Goal: Task Accomplishment & Management: Answer question/provide support

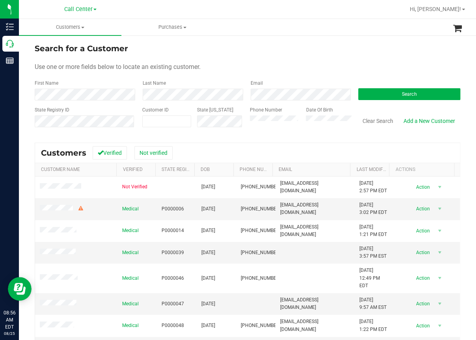
click at [32, 132] on div "Search for a Customer Use one or more fields below to locate an existing custom…" at bounding box center [247, 226] width 457 height 383
click at [159, 121] on span at bounding box center [166, 122] width 49 height 12
paste input "547632"
type input "547632"
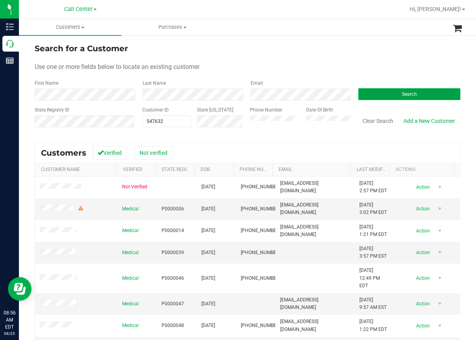
click at [371, 96] on button "Search" at bounding box center [409, 94] width 102 height 12
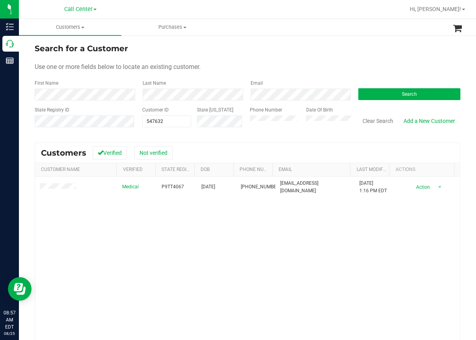
drag, startPoint x: 59, startPoint y: 230, endPoint x: 61, endPoint y: 226, distance: 4.4
click at [59, 230] on div "Medical P9TT4067 05/13/1990 (214) 901-1027 millermarinam@gmail.com 7/24/2024 1:…" at bounding box center [247, 284] width 425 height 214
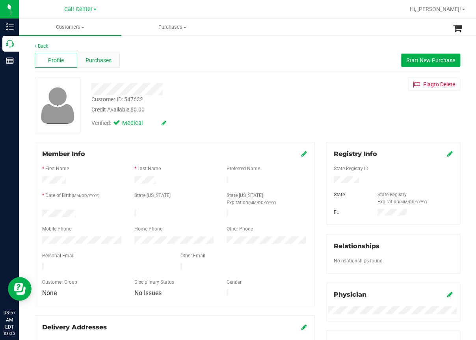
click at [102, 62] on span "Purchases" at bounding box center [99, 60] width 26 height 8
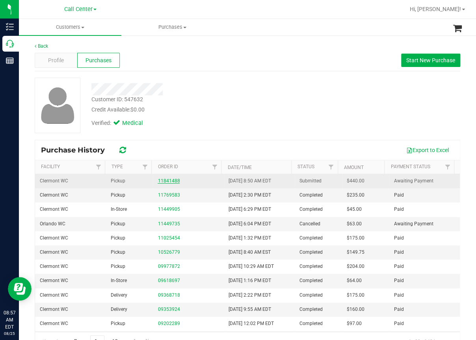
click at [171, 182] on link "11841488" at bounding box center [169, 181] width 22 height 6
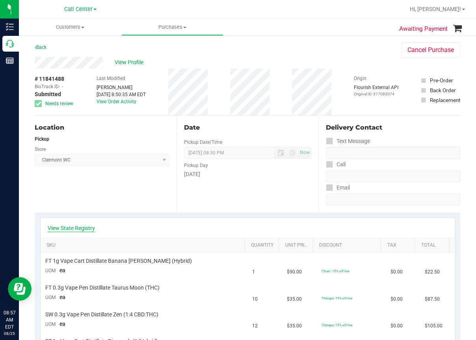
click at [69, 228] on link "View State Registry" at bounding box center [71, 228] width 47 height 8
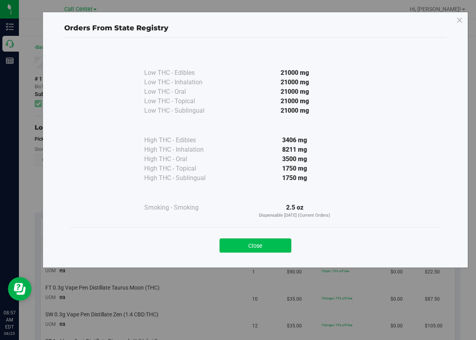
click at [249, 245] on button "Close" at bounding box center [256, 246] width 72 height 14
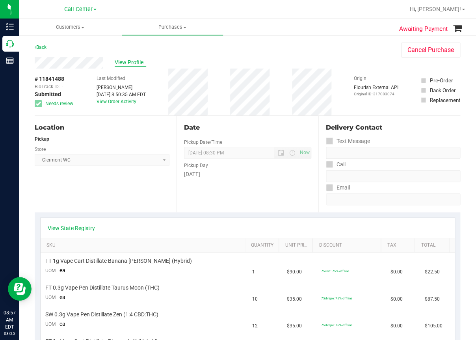
click at [127, 65] on span "View Profile" at bounding box center [131, 62] width 32 height 8
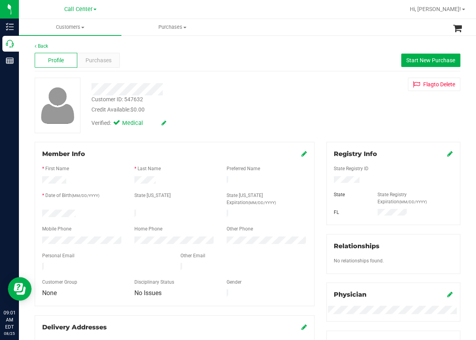
click at [224, 16] on div at bounding box center [273, 9] width 264 height 15
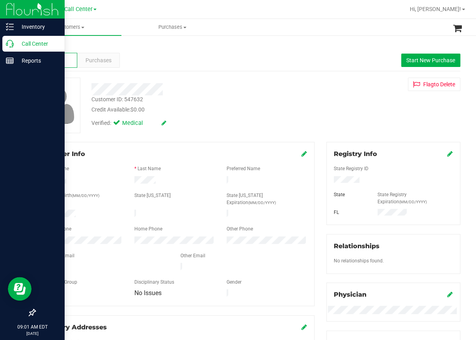
click at [9, 43] on icon at bounding box center [10, 44] width 8 height 8
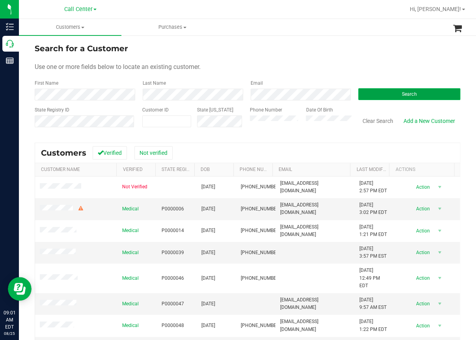
click at [402, 92] on span "Search" at bounding box center [409, 94] width 15 height 6
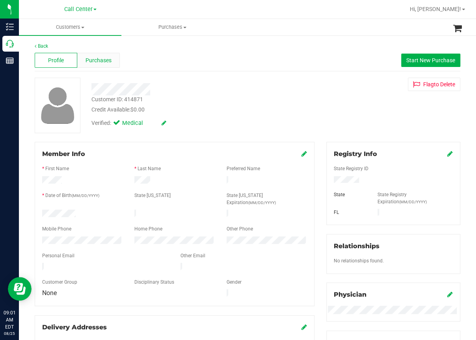
click at [103, 60] on span "Purchases" at bounding box center [99, 60] width 26 height 8
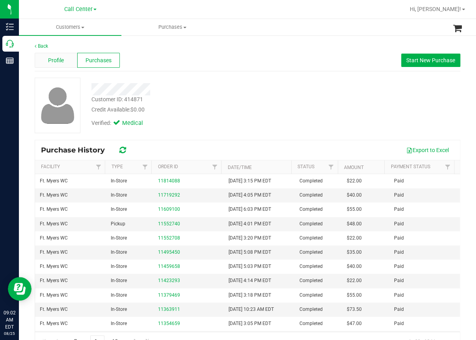
click at [54, 62] on span "Profile" at bounding box center [56, 60] width 16 height 8
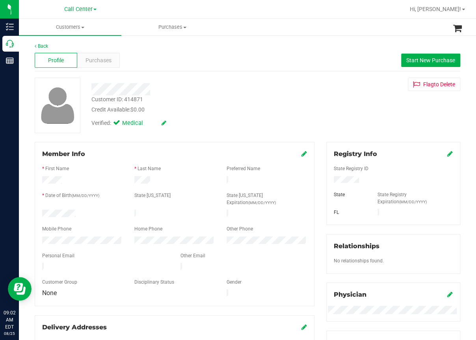
click at [194, 121] on div "Verified: Medical" at bounding box center [195, 122] width 219 height 17
click at [193, 88] on div at bounding box center [195, 89] width 219 height 12
click at [410, 57] on span "Start New Purchase" at bounding box center [431, 60] width 49 height 6
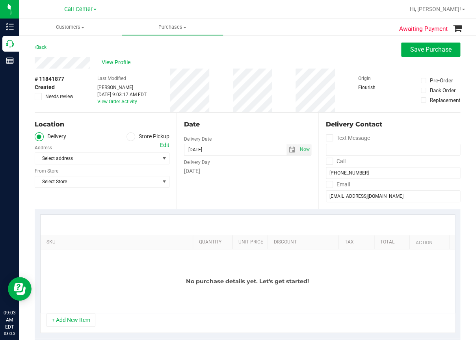
click at [129, 137] on icon at bounding box center [131, 137] width 5 height 0
click at [0, 0] on input "Store Pickup" at bounding box center [0, 0] width 0 height 0
click at [78, 160] on span "Select Store" at bounding box center [97, 158] width 124 height 11
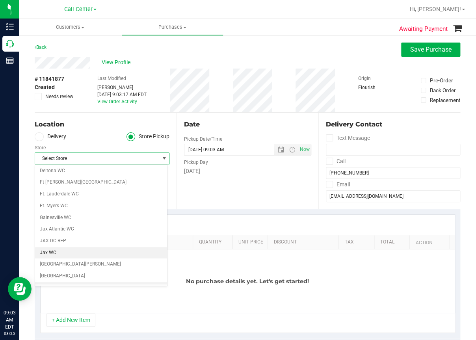
scroll to position [118, 0]
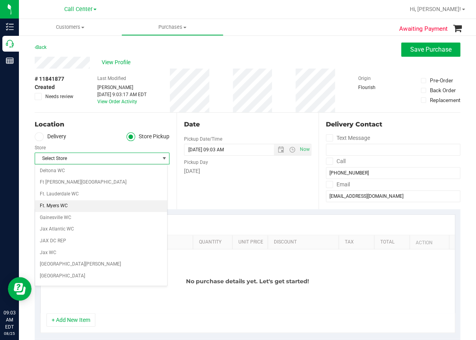
click at [57, 205] on li "Ft. Myers WC" at bounding box center [101, 206] width 132 height 12
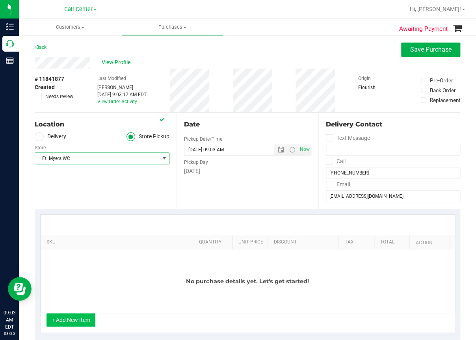
click at [80, 320] on button "+ Add New Item" at bounding box center [71, 319] width 49 height 13
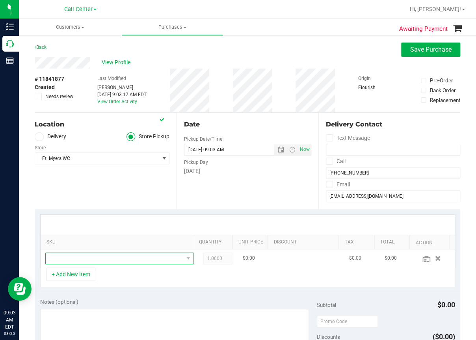
click at [84, 260] on span "NO DATA FOUND" at bounding box center [115, 258] width 138 height 11
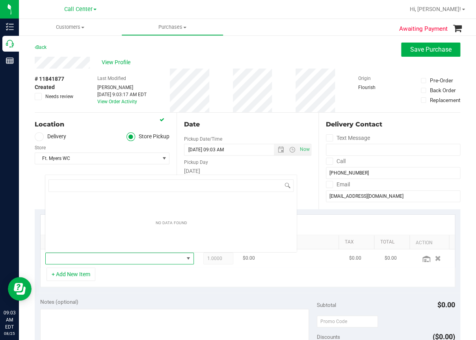
scroll to position [11, 131]
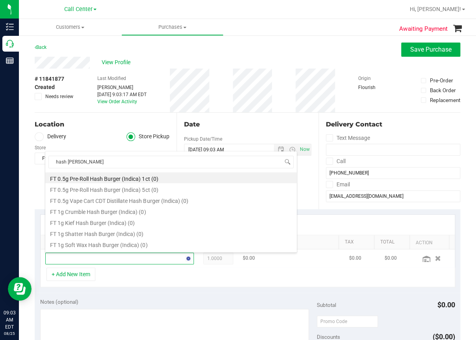
type input "hash burger"
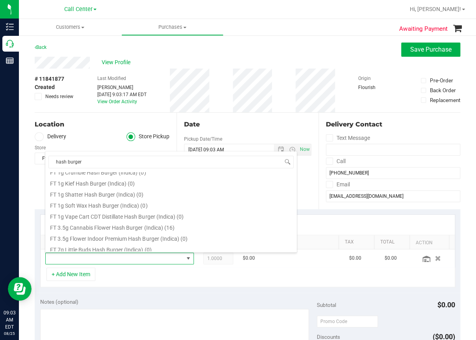
scroll to position [76, 0]
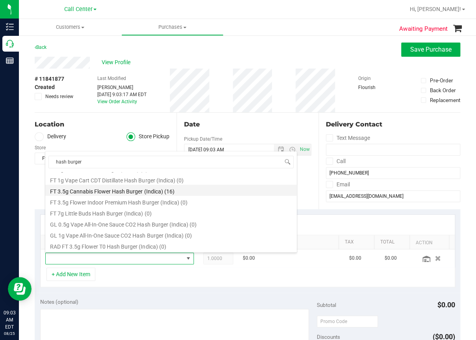
click at [115, 191] on li "FT 3.5g Cannabis Flower Hash Burger (Indica) (16)" at bounding box center [171, 190] width 252 height 11
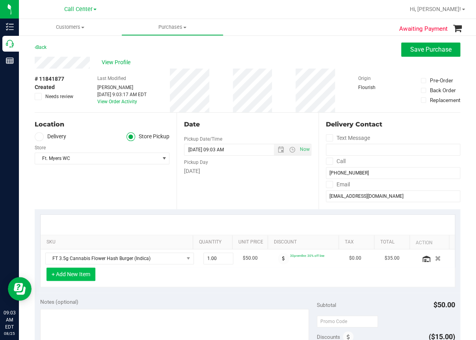
click at [78, 275] on button "+ Add New Item" at bounding box center [71, 274] width 49 height 13
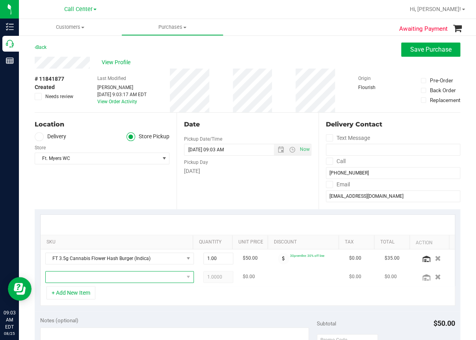
click at [72, 279] on span "NO DATA FOUND" at bounding box center [115, 277] width 138 height 11
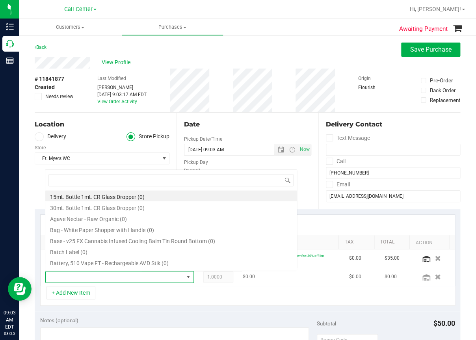
scroll to position [11, 131]
type input "hash coin"
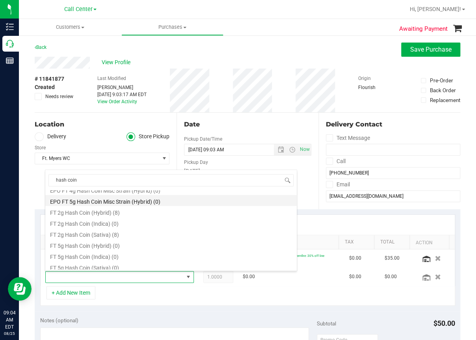
scroll to position [79, 0]
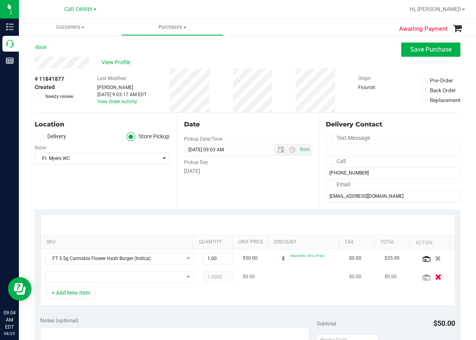
click at [435, 274] on icon "button" at bounding box center [438, 277] width 7 height 6
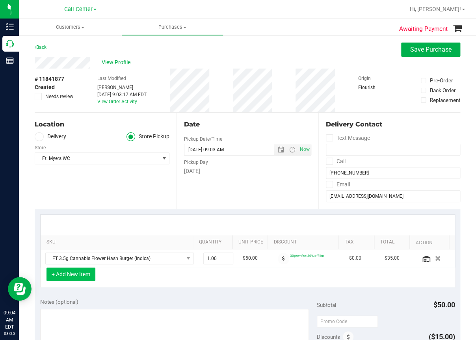
click at [77, 272] on button "+ Add New Item" at bounding box center [71, 274] width 49 height 13
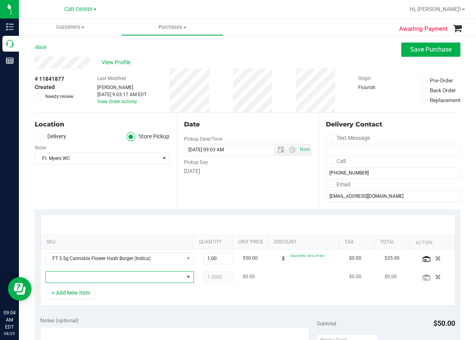
click at [73, 278] on span "NO DATA FOUND" at bounding box center [115, 277] width 138 height 11
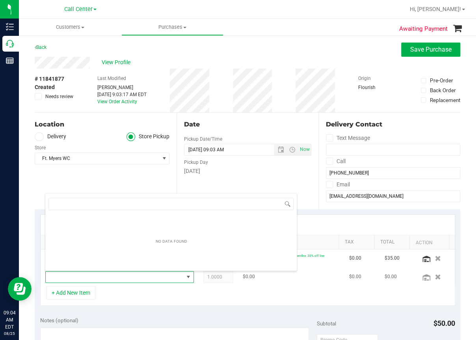
scroll to position [11, 131]
type input "hash coin"
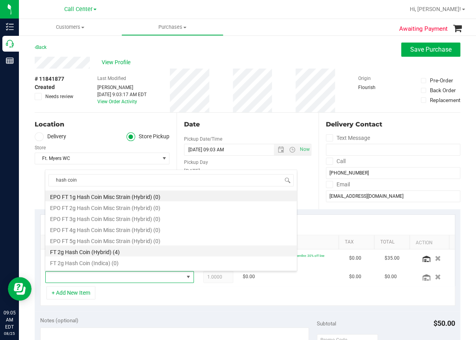
click at [91, 251] on li "FT 2g Hash Coin (Hybrid) (4)" at bounding box center [171, 251] width 252 height 11
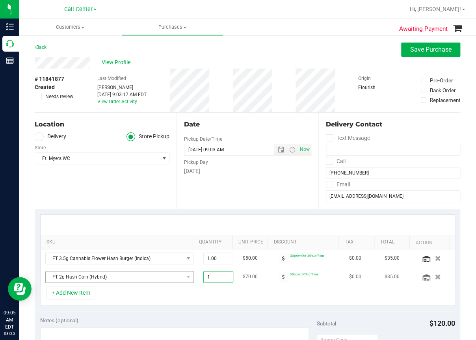
drag, startPoint x: 211, startPoint y: 275, endPoint x: 163, endPoint y: 277, distance: 47.7
click at [163, 277] on tr "FT 2g Hash Coin (Hybrid) 1.00 1 $70.00 50coin: 50% off line $0.00 $35.00" at bounding box center [248, 277] width 414 height 18
type input "4"
type input "4.00"
click at [239, 298] on div "+ Add New Item" at bounding box center [247, 296] width 415 height 20
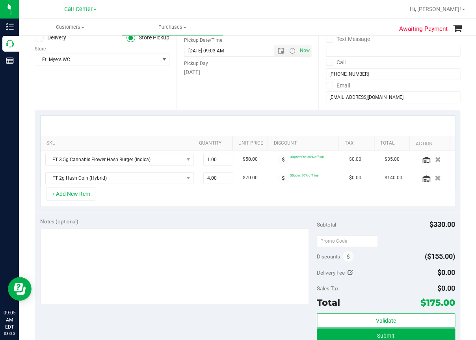
scroll to position [118, 0]
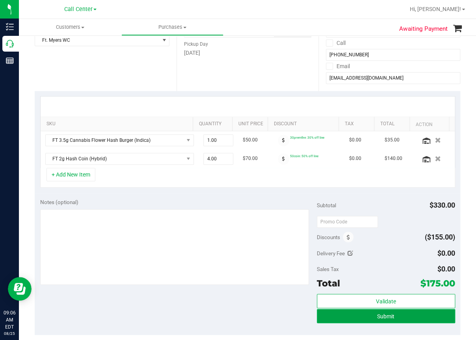
click at [377, 316] on span "Submit" at bounding box center [385, 316] width 17 height 6
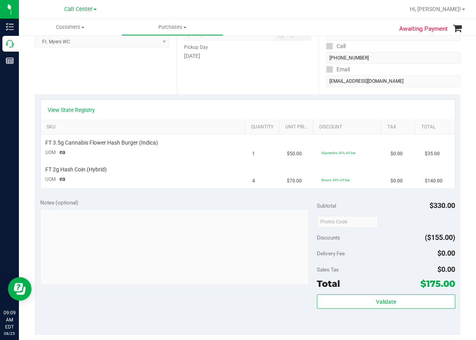
click at [145, 77] on div "Location Pickup Store Ft. Myers WC Select Store Bonita Springs WC Boynton Beach…" at bounding box center [106, 46] width 142 height 97
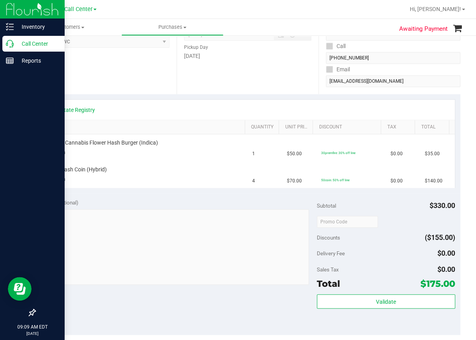
click at [11, 41] on icon at bounding box center [10, 44] width 8 height 8
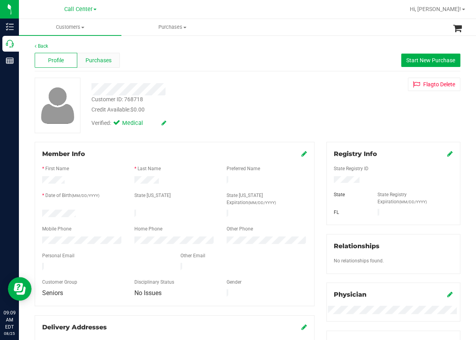
click at [110, 60] on span "Purchases" at bounding box center [99, 60] width 26 height 8
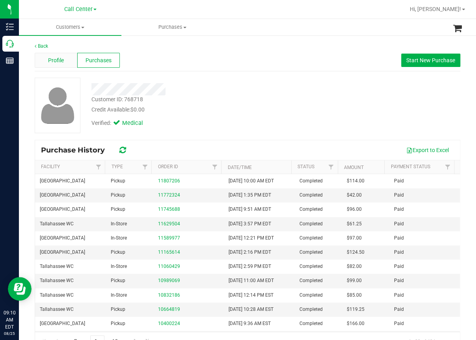
click at [55, 58] on span "Profile" at bounding box center [56, 60] width 16 height 8
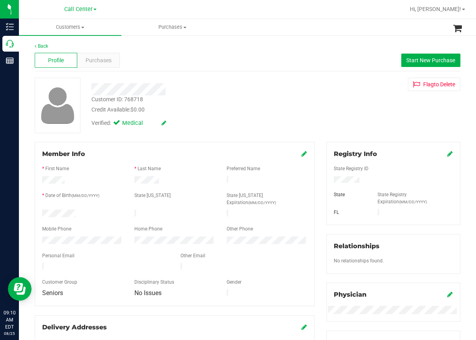
click at [191, 73] on div "Back Profile Purchases Start New Purchase Customer ID: 768718 Credit Available:…" at bounding box center [248, 298] width 426 height 510
click at [209, 75] on div "Back Profile Purchases Start New Purchase Customer ID: 768718 Credit Available:…" at bounding box center [248, 298] width 426 height 510
click at [198, 37] on div "Back Profile Purchases Start New Purchase Customer ID: 768718 Credit Available:…" at bounding box center [247, 306] width 457 height 543
click at [414, 59] on span "Start New Purchase" at bounding box center [431, 60] width 49 height 6
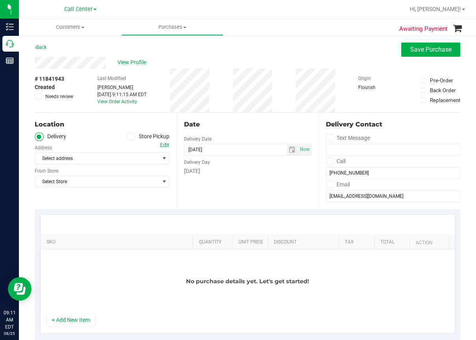
click at [131, 139] on span at bounding box center [131, 136] width 9 height 9
click at [0, 0] on input "Store Pickup" at bounding box center [0, 0] width 0 height 0
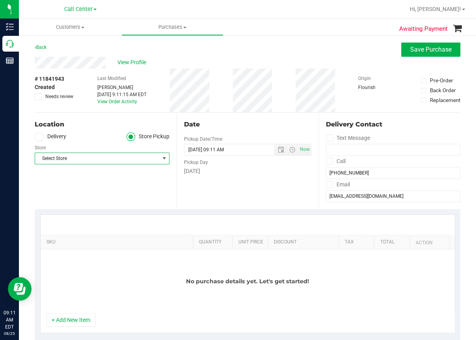
click at [72, 158] on span "Select Store" at bounding box center [97, 158] width 124 height 11
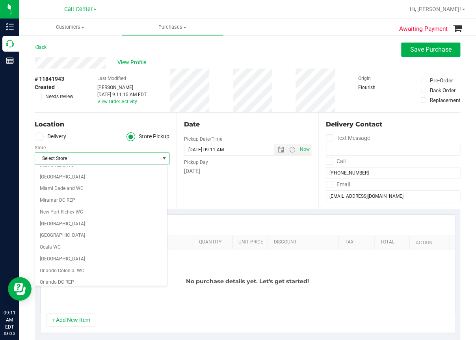
scroll to position [315, 0]
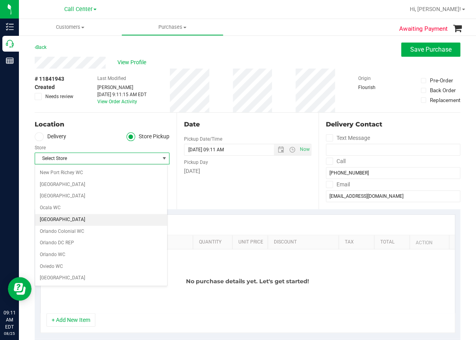
click at [59, 219] on li "[GEOGRAPHIC_DATA]" at bounding box center [101, 220] width 132 height 12
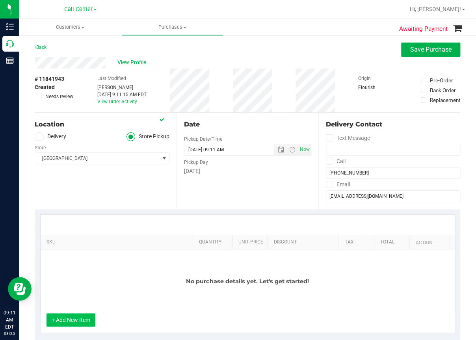
click at [71, 321] on button "+ Add New Item" at bounding box center [71, 319] width 49 height 13
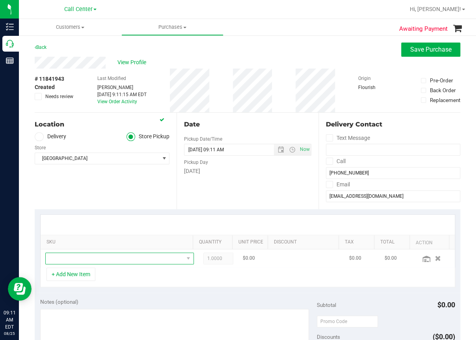
click at [74, 259] on span "NO DATA FOUND" at bounding box center [115, 258] width 138 height 11
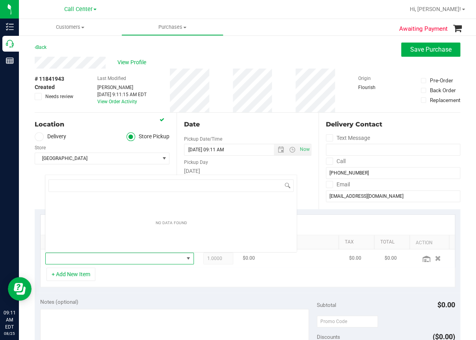
scroll to position [11, 131]
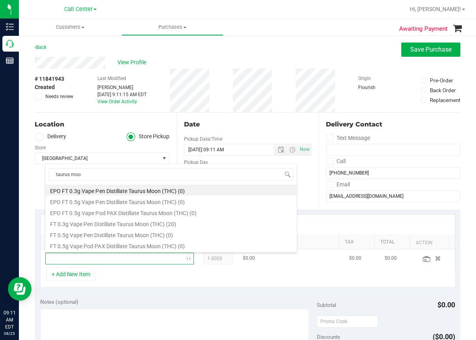
type input "taurus moon"
click at [129, 222] on li "FT 0.3g Vape Pen Distillate Taurus Moon (THC) (20)" at bounding box center [171, 223] width 252 height 11
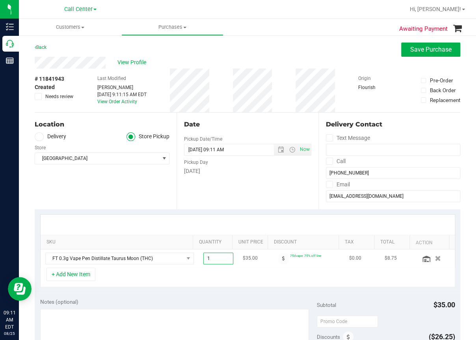
drag, startPoint x: 211, startPoint y: 257, endPoint x: 184, endPoint y: 260, distance: 27.4
click at [184, 260] on tr "FT 0.3g Vape Pen Distillate Taurus Moon (THC) 1.00 1 $35.00 75dvape: 75% off li…" at bounding box center [248, 259] width 414 height 18
type input "2"
type input "2.00"
click at [197, 279] on div "+ Add New Item" at bounding box center [247, 278] width 415 height 20
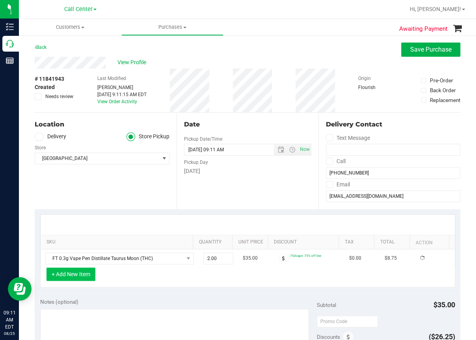
click at [93, 278] on button "+ Add New Item" at bounding box center [71, 274] width 49 height 13
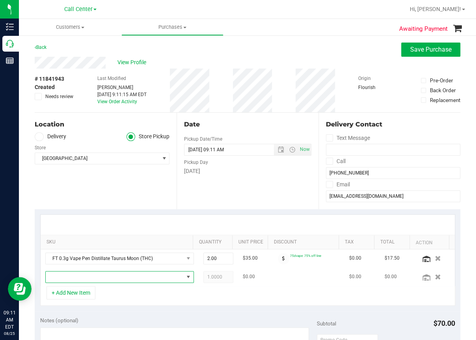
click at [88, 280] on span "NO DATA FOUND" at bounding box center [115, 277] width 138 height 11
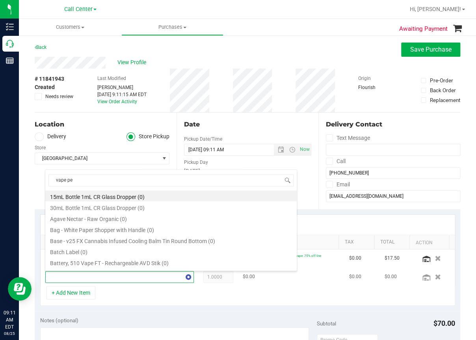
type input "vape pen"
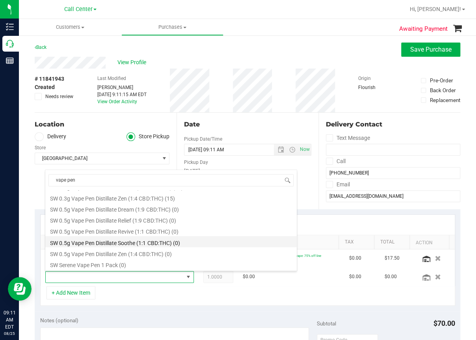
scroll to position [434, 0]
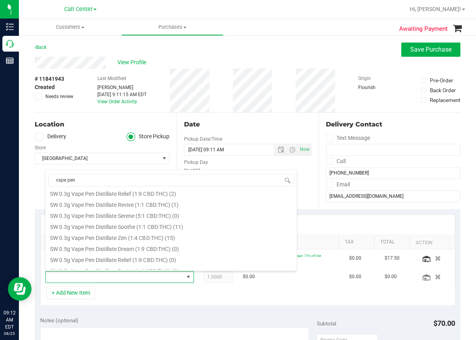
click at [126, 236] on li "SW 0.3g Vape Pen Distillate Zen (1:4 CBD:THC) (15)" at bounding box center [171, 236] width 252 height 11
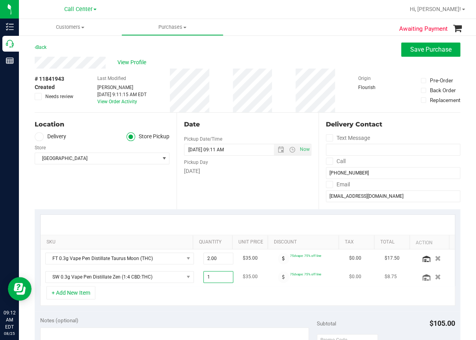
drag, startPoint x: 207, startPoint y: 278, endPoint x: 170, endPoint y: 270, distance: 38.4
click at [170, 270] on tr "SW 0.3g Vape Pen Distillate Zen (1:4 CBD:THC) 1.00 1 $35.00 75dvape: 75% off li…" at bounding box center [248, 277] width 414 height 18
type input "2"
type input "2.00"
click at [197, 293] on div "+ Add New Item" at bounding box center [247, 296] width 415 height 20
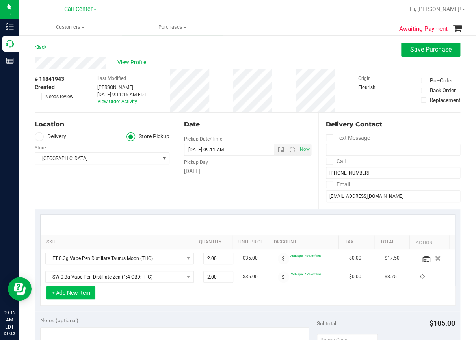
click at [74, 292] on button "+ Add New Item" at bounding box center [71, 292] width 49 height 13
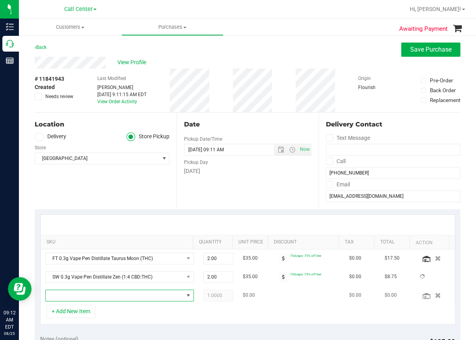
click at [71, 294] on span "NO DATA FOUND" at bounding box center [115, 295] width 138 height 11
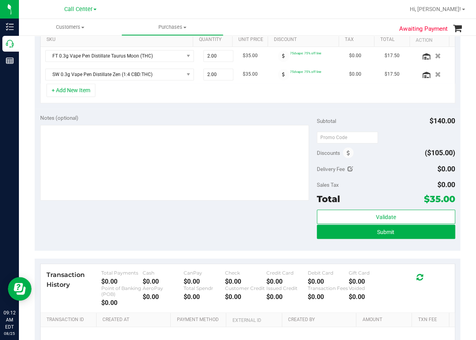
scroll to position [163, 0]
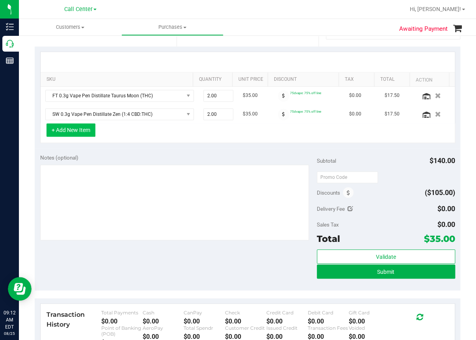
click at [65, 127] on button "+ Add New Item" at bounding box center [71, 129] width 49 height 13
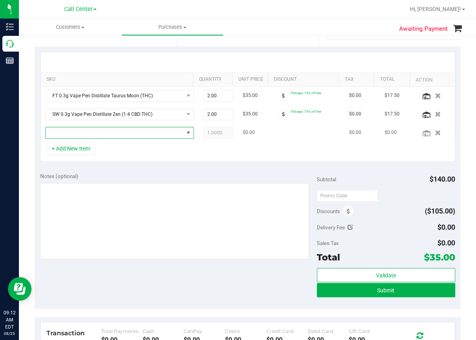
click at [69, 131] on span "NO DATA FOUND" at bounding box center [115, 132] width 138 height 11
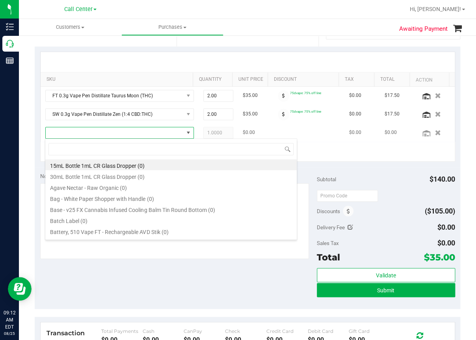
scroll to position [11, 137]
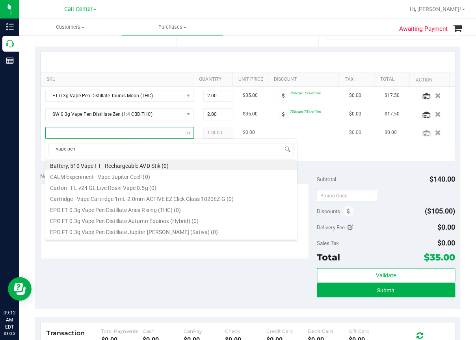
type input "vape pen"
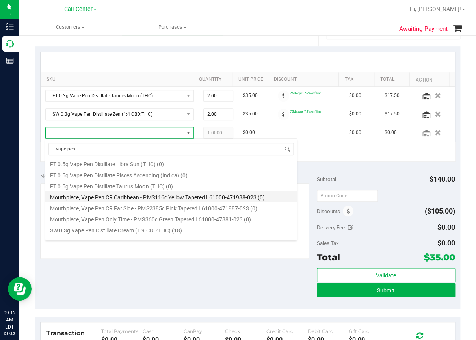
scroll to position [394, 0]
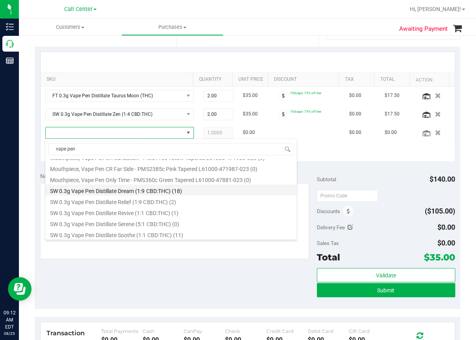
click at [112, 191] on li "SW 0.3g Vape Pen Distillate Dream (1:9 CBD:THC) (18)" at bounding box center [171, 190] width 252 height 11
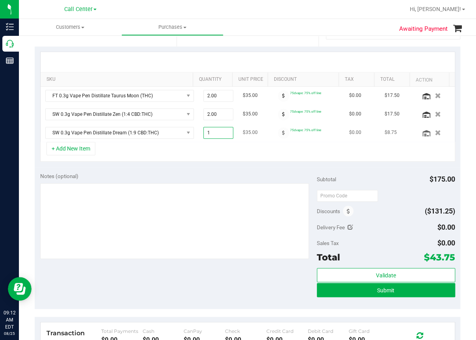
drag, startPoint x: 214, startPoint y: 131, endPoint x: 178, endPoint y: 140, distance: 37.3
click at [178, 140] on tr "SW 0.3g Vape Pen Distillate Dream (1:9 CBD:THC) 1.00 1 $35.00 75dvape: 75% off …" at bounding box center [248, 133] width 414 height 18
type input "2"
type input "2.00"
click at [235, 159] on div "+ Add New Item" at bounding box center [247, 152] width 415 height 20
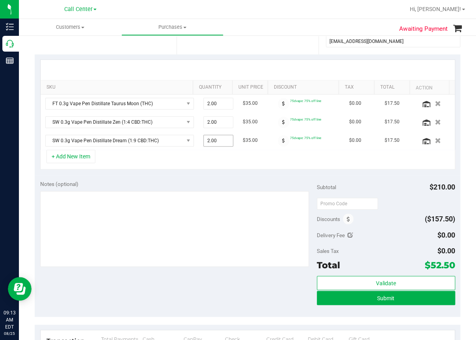
scroll to position [158, 0]
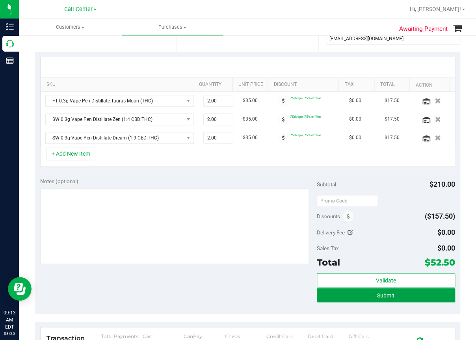
click at [367, 293] on button "Submit" at bounding box center [386, 295] width 138 height 14
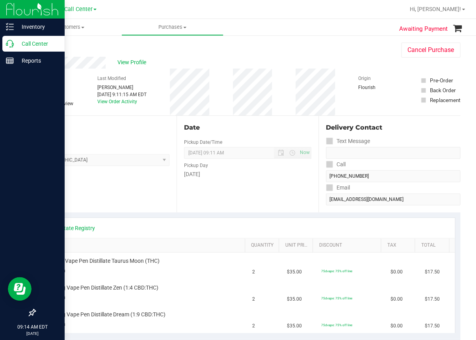
click at [8, 41] on icon at bounding box center [10, 44] width 8 height 8
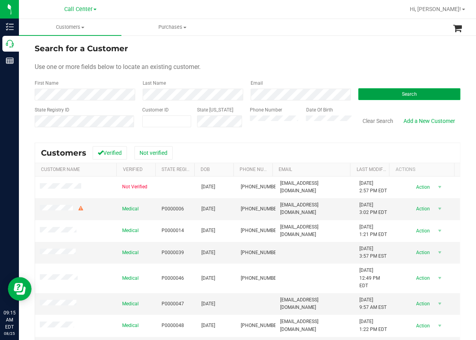
click at [421, 97] on button "Search" at bounding box center [409, 94] width 102 height 12
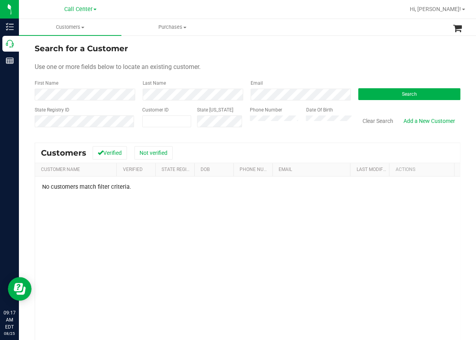
click at [125, 255] on div "No customers match filter criteria." at bounding box center [247, 288] width 425 height 222
click at [375, 119] on button "Clear Search" at bounding box center [378, 120] width 41 height 13
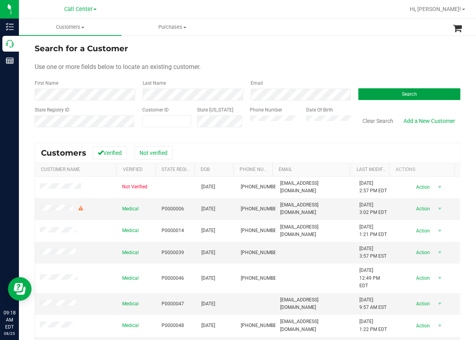
click at [383, 92] on button "Search" at bounding box center [409, 94] width 102 height 12
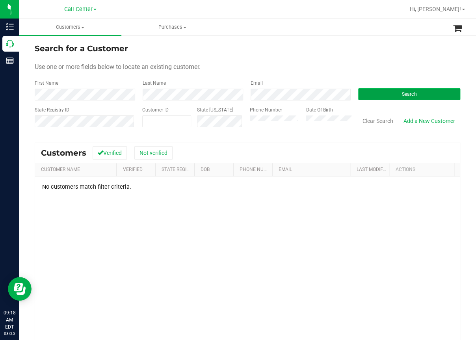
click at [384, 94] on button "Search" at bounding box center [409, 94] width 102 height 12
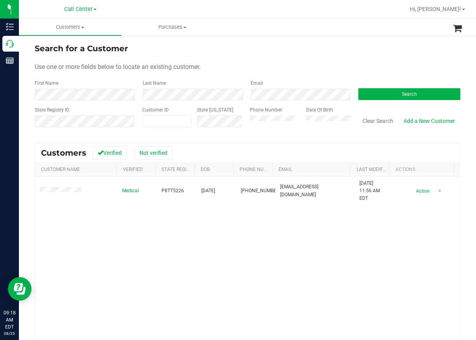
click at [164, 245] on div "Medical P8TT5226 12/12/1967 (423) 762-1789 hmammino@aol.com 6/12/2020 11:56 AM …" at bounding box center [247, 284] width 425 height 214
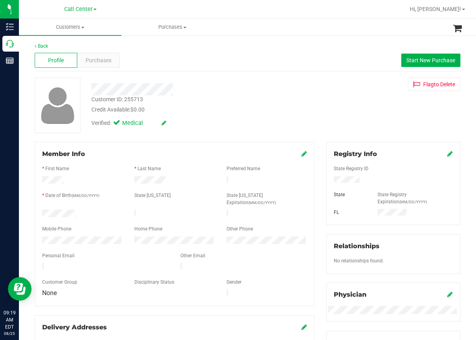
click at [66, 263] on div at bounding box center [105, 267] width 138 height 9
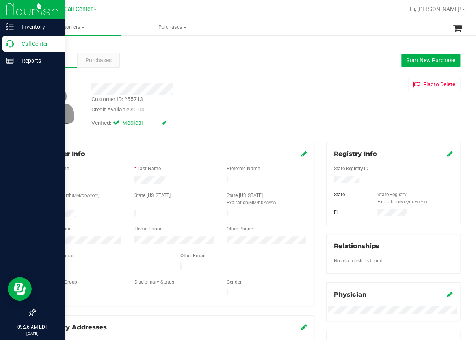
click at [12, 43] on icon at bounding box center [10, 44] width 8 height 8
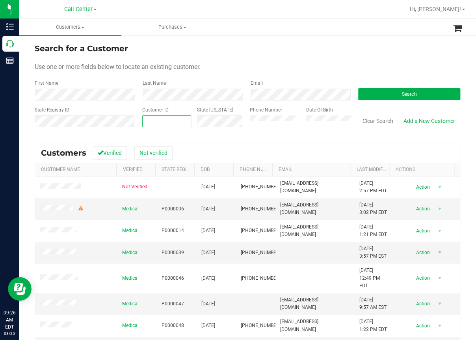
click at [148, 118] on span at bounding box center [166, 122] width 49 height 12
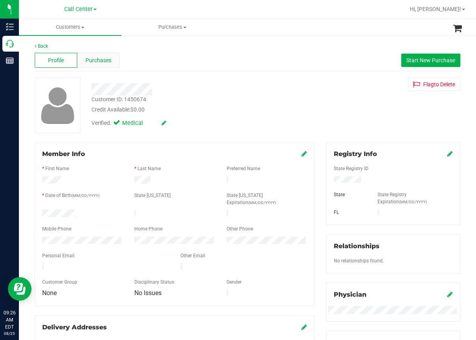
click at [105, 60] on span "Purchases" at bounding box center [99, 60] width 26 height 8
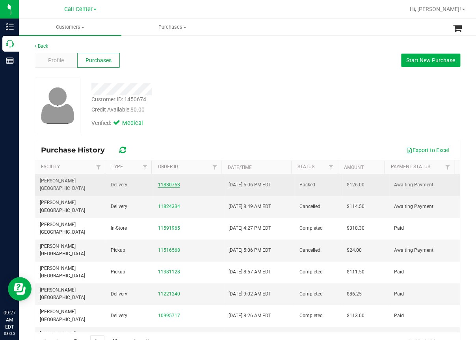
click at [164, 182] on link "11830753" at bounding box center [169, 185] width 22 height 6
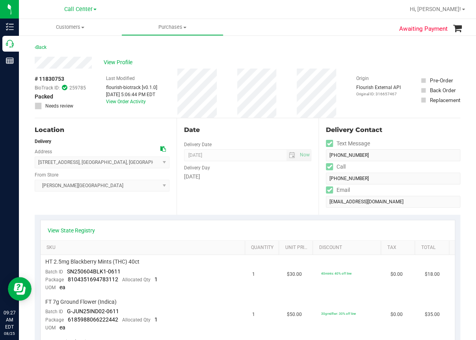
click at [318, 25] on ul "Customers All customers Add a new customer All physicians Purchases All purchas…" at bounding box center [257, 27] width 476 height 17
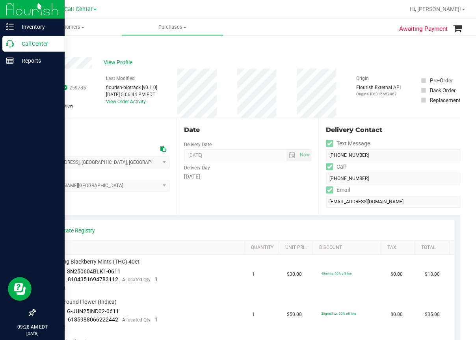
click at [11, 46] on icon at bounding box center [10, 44] width 8 height 8
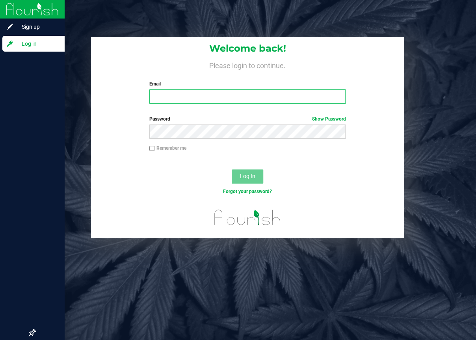
type input "msoares@liveparallel.com"
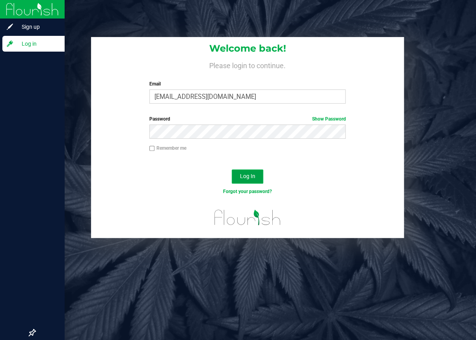
click at [252, 178] on span "Log In" at bounding box center [247, 176] width 15 height 6
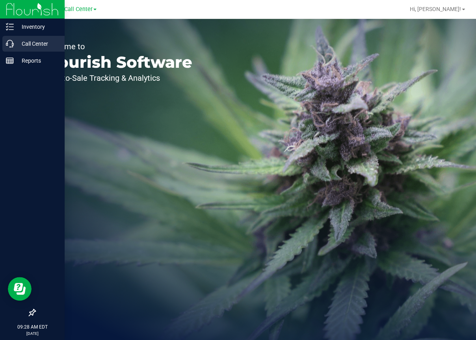
click at [9, 41] on icon at bounding box center [10, 44] width 8 height 8
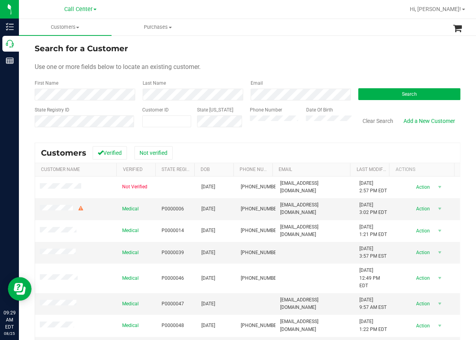
click at [220, 57] on form "Search for a Customer Use one or more fields below to locate an existing custom…" at bounding box center [248, 89] width 426 height 92
click at [410, 91] on span "Search" at bounding box center [409, 94] width 15 height 6
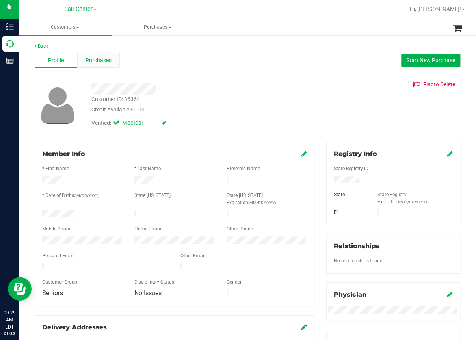
click at [95, 56] on span "Purchases" at bounding box center [99, 60] width 26 height 8
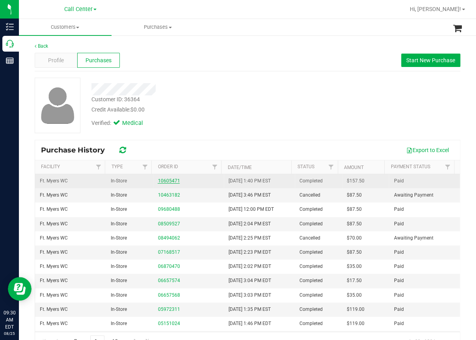
click at [165, 182] on link "10605471" at bounding box center [169, 181] width 22 height 6
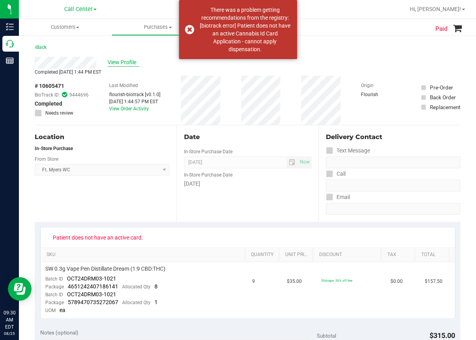
click at [125, 62] on span "View Profile" at bounding box center [124, 62] width 32 height 8
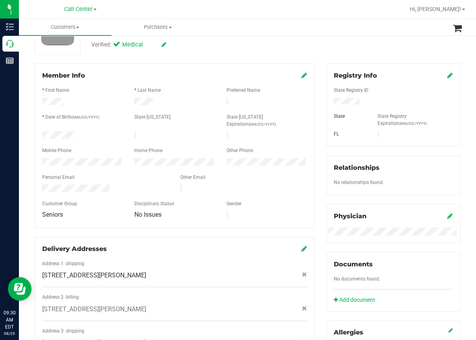
scroll to position [79, 0]
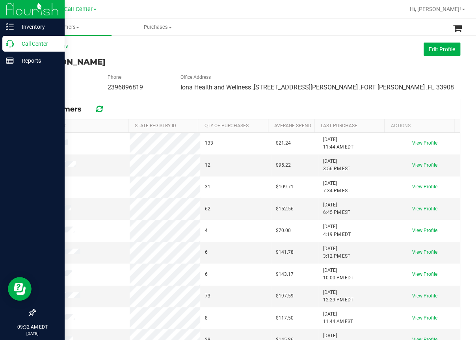
click at [11, 44] on icon at bounding box center [10, 44] width 8 height 8
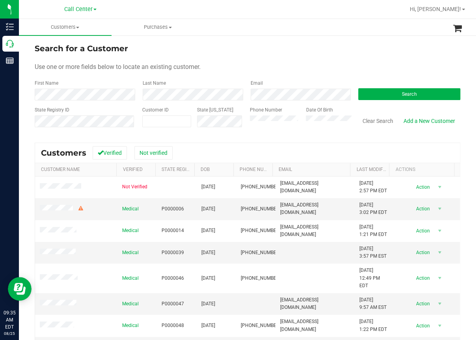
click at [218, 26] on ul "Customers All customers Add a new customer All physicians Purchases All purchas…" at bounding box center [257, 27] width 476 height 17
click at [392, 95] on button "Search" at bounding box center [409, 94] width 102 height 12
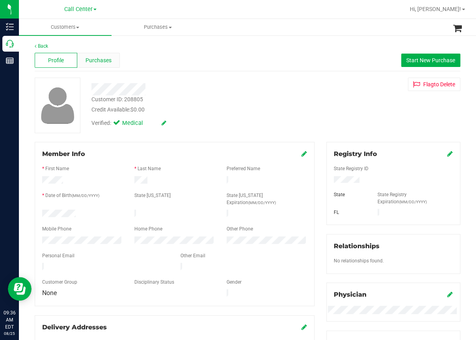
click at [103, 62] on span "Purchases" at bounding box center [99, 60] width 26 height 8
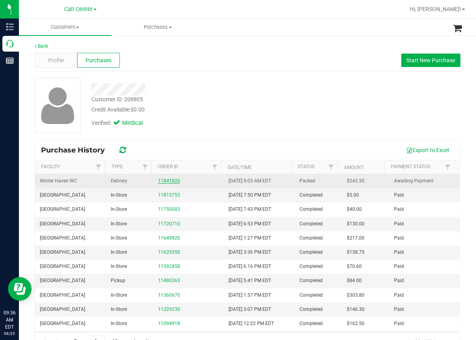
click at [162, 179] on link "11841826" at bounding box center [169, 181] width 22 height 6
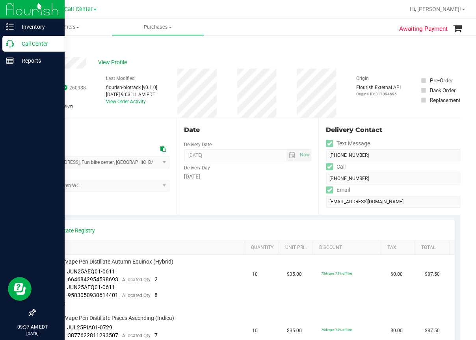
click at [14, 42] on p "Call Center" at bounding box center [37, 43] width 47 height 9
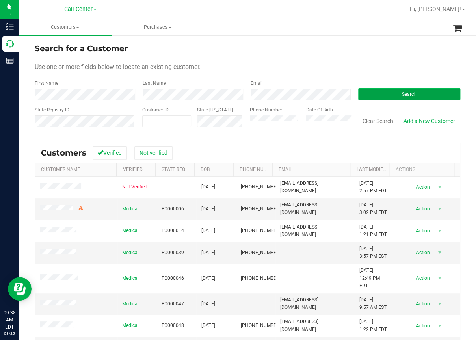
click at [396, 95] on button "Search" at bounding box center [409, 94] width 102 height 12
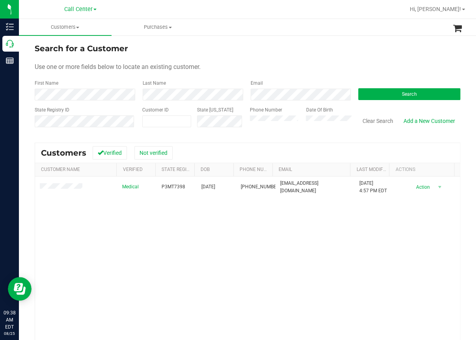
click at [171, 241] on div "Medical P3MT7398 03/31/1952 (954) 682-0177 dreemon31@gmail.com 4/18/2025 4:57 P…" at bounding box center [247, 284] width 425 height 214
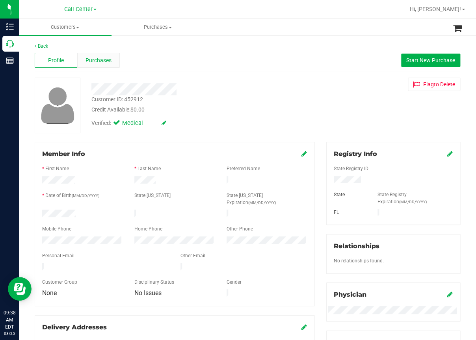
click at [99, 60] on span "Purchases" at bounding box center [99, 60] width 26 height 8
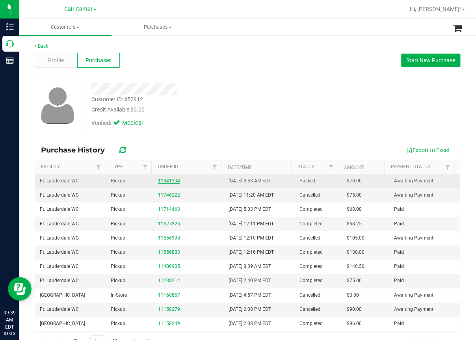
click at [170, 182] on link "11841394" at bounding box center [169, 181] width 22 height 6
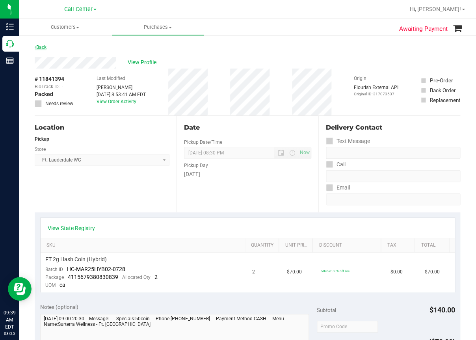
click at [40, 48] on link "Back" at bounding box center [41, 48] width 12 height 6
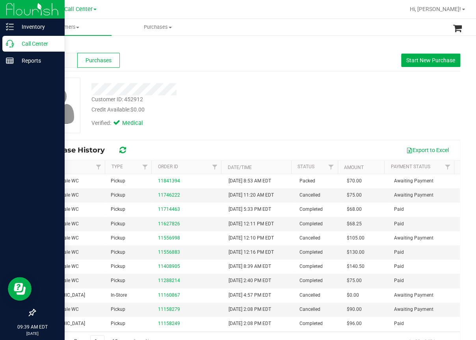
click at [13, 44] on icon at bounding box center [10, 44] width 8 height 8
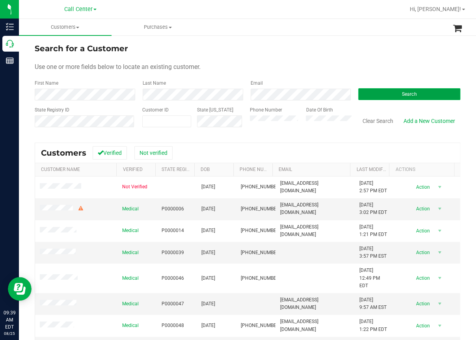
click at [378, 97] on button "Search" at bounding box center [409, 94] width 102 height 12
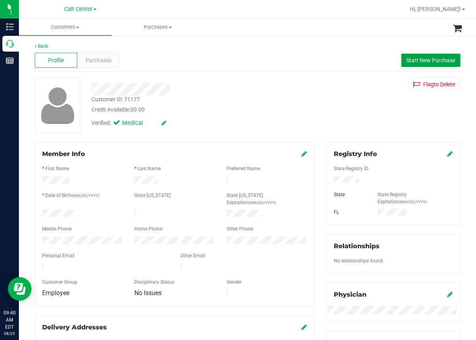
click at [433, 61] on span "Start New Purchase" at bounding box center [431, 60] width 49 height 6
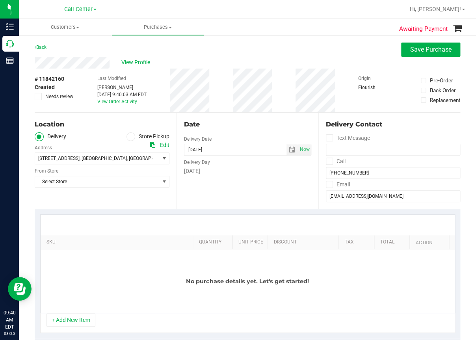
click at [129, 137] on icon at bounding box center [131, 137] width 5 height 0
click at [0, 0] on input "Store Pickup" at bounding box center [0, 0] width 0 height 0
click at [62, 159] on span "Select Store" at bounding box center [97, 158] width 124 height 11
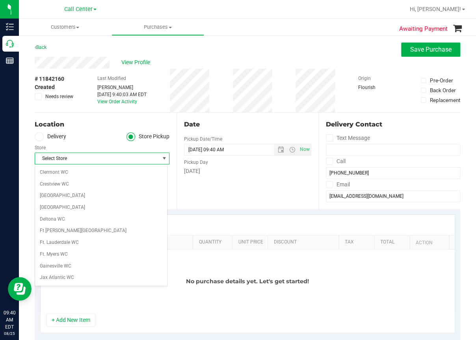
scroll to position [79, 0]
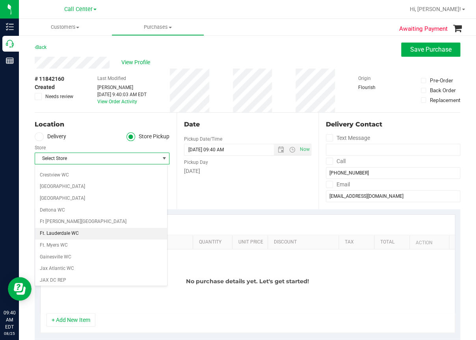
click at [54, 233] on li "Ft. Lauderdale WC" at bounding box center [101, 234] width 132 height 12
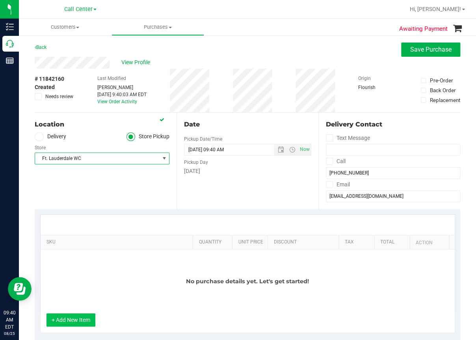
click at [78, 318] on button "+ Add New Item" at bounding box center [71, 319] width 49 height 13
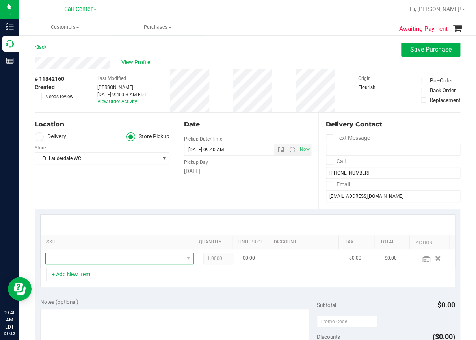
click at [65, 260] on span "NO DATA FOUND" at bounding box center [115, 258] width 138 height 11
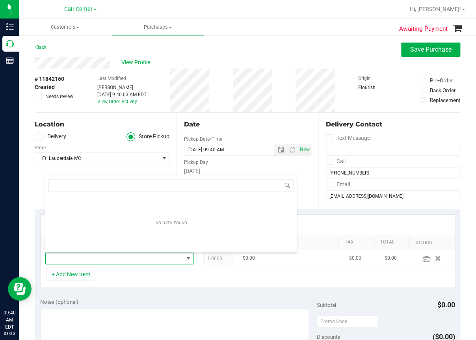
scroll to position [11, 131]
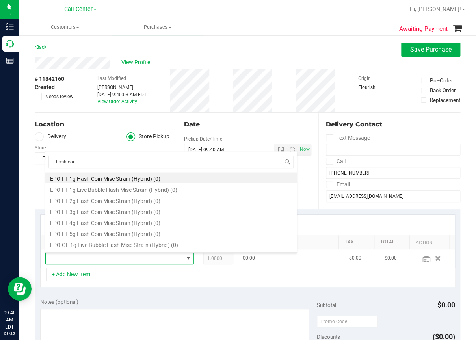
type input "hash coin"
click at [93, 242] on li "FT 2g Hash Coin (Indica) (0)" at bounding box center [171, 244] width 252 height 11
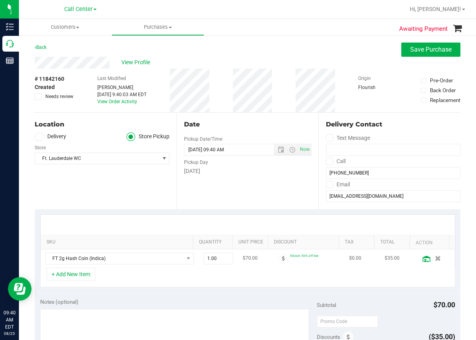
click at [423, 261] on icon at bounding box center [427, 259] width 8 height 6
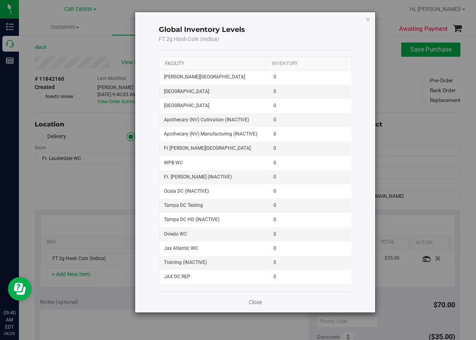
click at [177, 63] on link "Facility" at bounding box center [174, 64] width 19 height 6
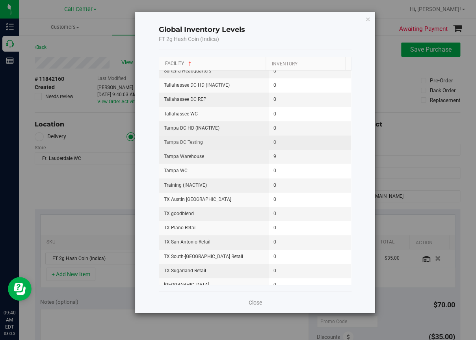
scroll to position [1010, 0]
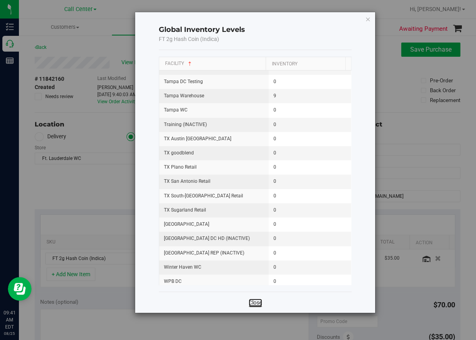
click at [254, 303] on link "Close" at bounding box center [255, 303] width 13 height 8
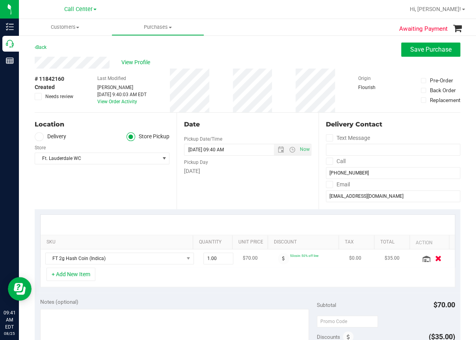
click at [435, 257] on icon "button" at bounding box center [438, 258] width 7 height 6
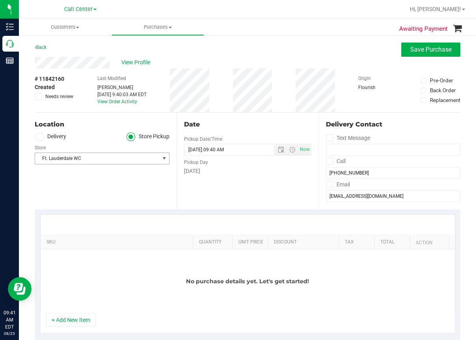
click at [64, 162] on span "Ft. Lauderdale WC" at bounding box center [97, 158] width 124 height 11
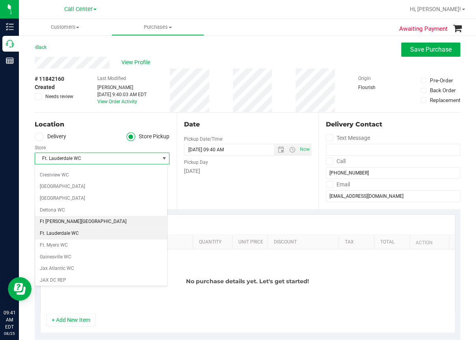
scroll to position [0, 0]
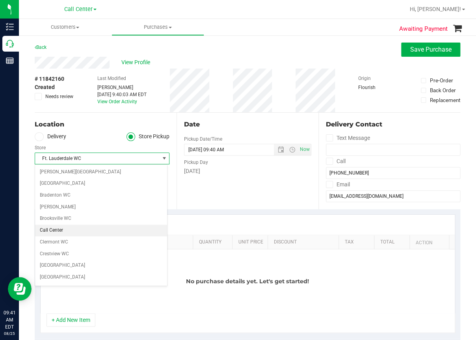
click at [49, 231] on li "Call Center" at bounding box center [101, 231] width 132 height 12
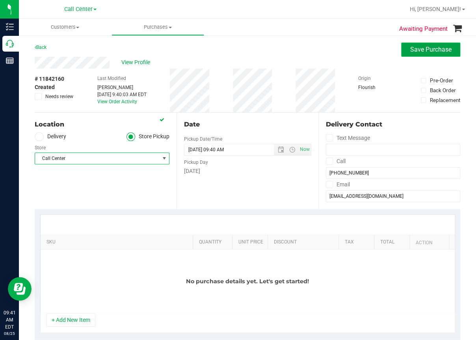
click at [421, 47] on span "Save Purchase" at bounding box center [430, 49] width 41 height 7
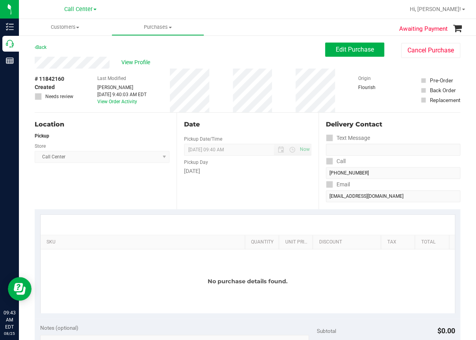
click at [34, 175] on div "Awaiting Payment Back Edit Purchase Cancel Purchase View Profile # 11842160 Cre…" at bounding box center [247, 328] width 457 height 586
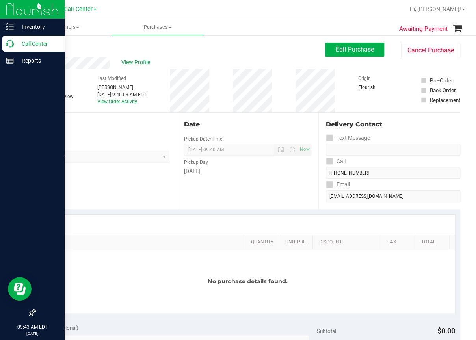
click at [13, 45] on icon at bounding box center [10, 44] width 8 height 8
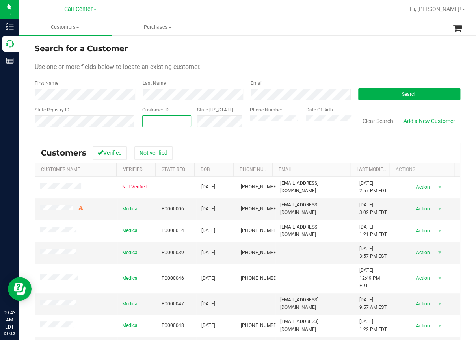
click at [149, 121] on input "text" at bounding box center [167, 121] width 48 height 11
paste input "1407469"
type input "1407469"
click at [408, 87] on div "Search" at bounding box center [406, 90] width 108 height 21
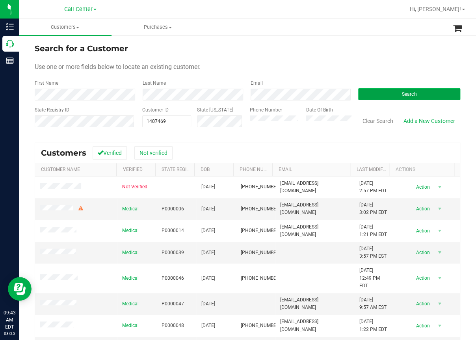
click at [402, 92] on span "Search" at bounding box center [409, 94] width 15 height 6
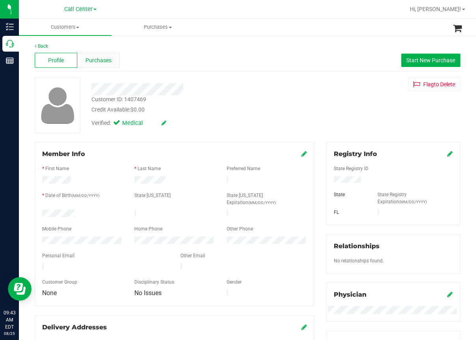
click at [106, 59] on span "Purchases" at bounding box center [99, 60] width 26 height 8
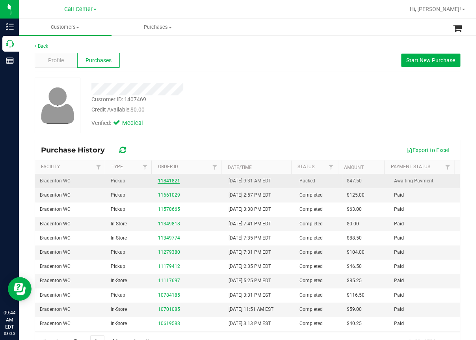
click at [162, 181] on link "11841821" at bounding box center [169, 181] width 22 height 6
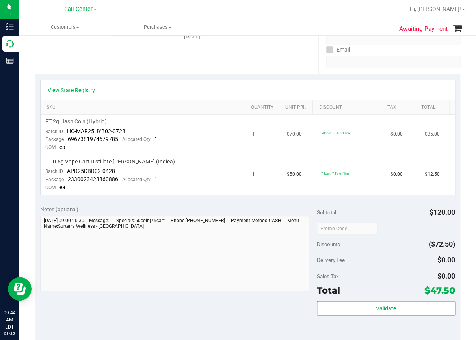
scroll to position [158, 0]
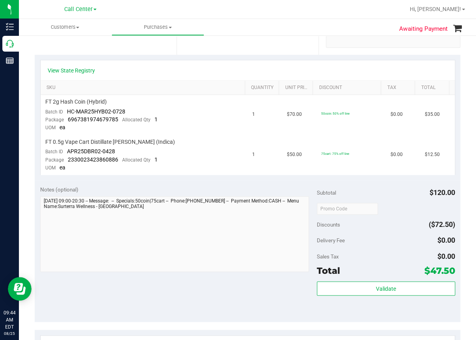
click at [23, 228] on div "Awaiting Payment Back View Profile # 11841821 BioTrack ID: - Packed Needs revie…" at bounding box center [247, 179] width 457 height 605
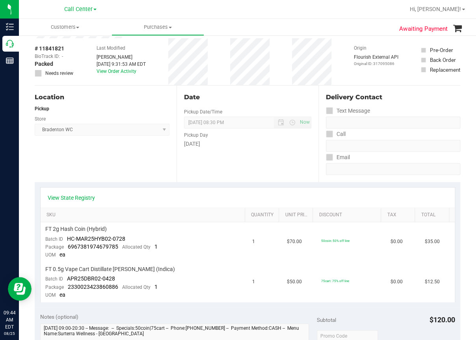
scroll to position [0, 0]
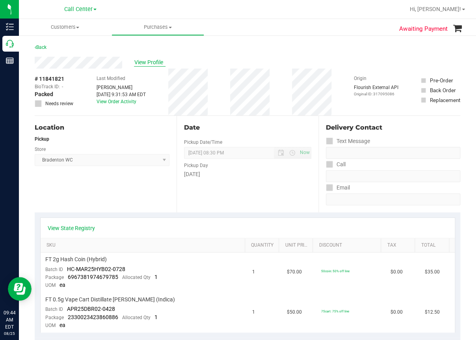
click at [151, 63] on span "View Profile" at bounding box center [150, 62] width 32 height 8
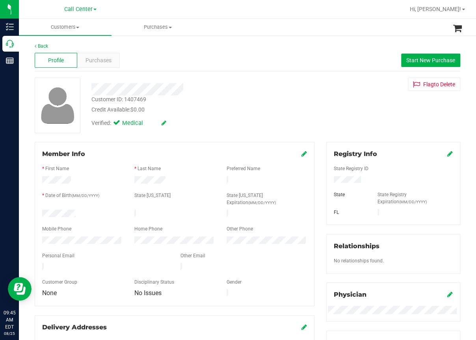
click at [24, 142] on div "Back Profile Purchases Start New Purchase Customer ID: 1407469 Credit Available…" at bounding box center [247, 306] width 457 height 543
click at [100, 60] on span "Purchases" at bounding box center [99, 60] width 26 height 8
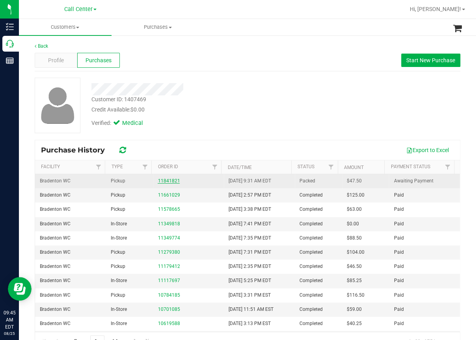
click at [163, 181] on link "11841821" at bounding box center [169, 181] width 22 height 6
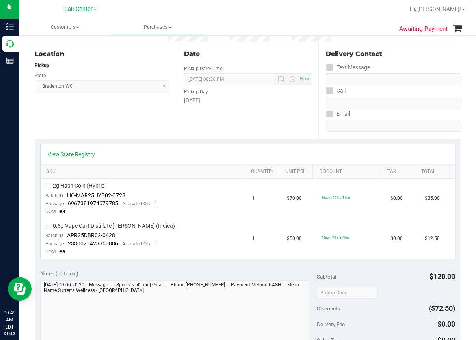
scroll to position [79, 0]
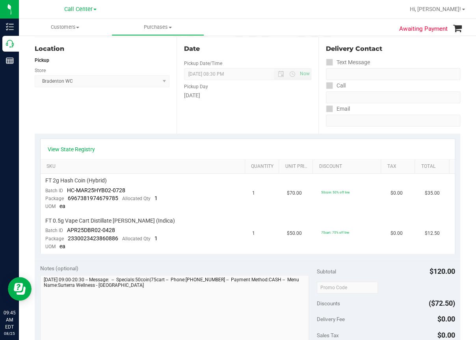
click at [31, 318] on div "Awaiting Payment Back View Profile # 11841821 BioTrack ID: - Packed Needs revie…" at bounding box center [247, 258] width 457 height 605
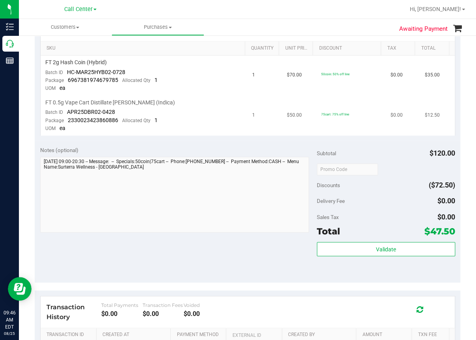
scroll to position [0, 0]
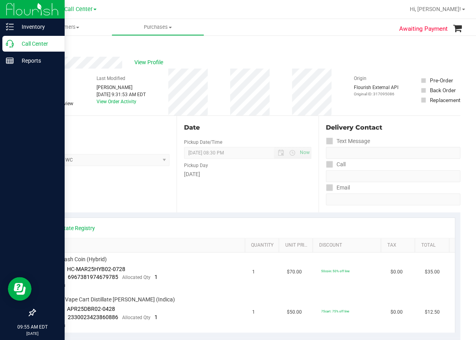
click at [8, 46] on icon at bounding box center [10, 44] width 8 height 8
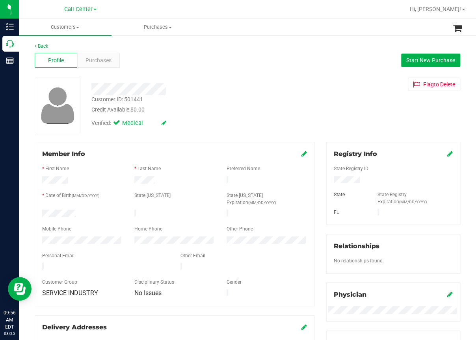
click at [185, 78] on div at bounding box center [195, 87] width 219 height 18
click at [198, 56] on div "Profile Purchases Start New Purchase" at bounding box center [248, 61] width 426 height 22
click at [204, 115] on div "Verified: Medical" at bounding box center [195, 122] width 219 height 17
click at [189, 45] on div "Back" at bounding box center [248, 46] width 426 height 7
click at [425, 61] on span "Start New Purchase" at bounding box center [431, 60] width 49 height 6
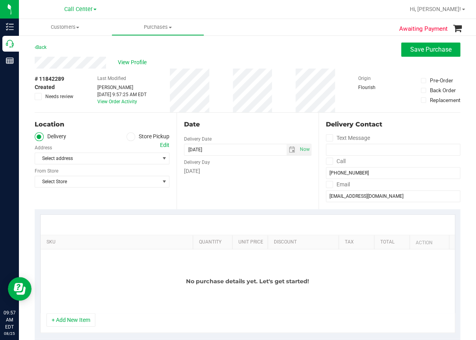
click at [129, 137] on icon at bounding box center [131, 137] width 5 height 0
click at [0, 0] on input "Store Pickup" at bounding box center [0, 0] width 0 height 0
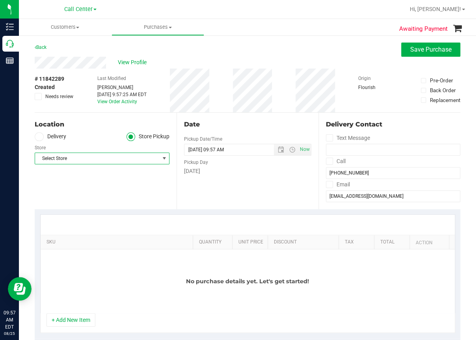
click at [62, 159] on span "Select Store" at bounding box center [97, 158] width 124 height 11
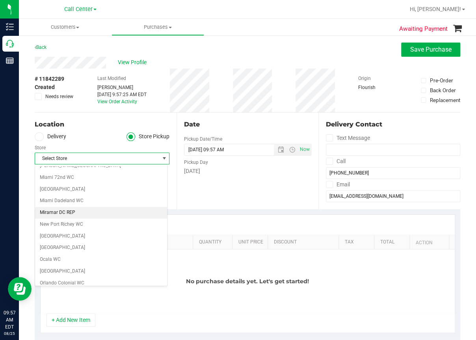
scroll to position [276, 0]
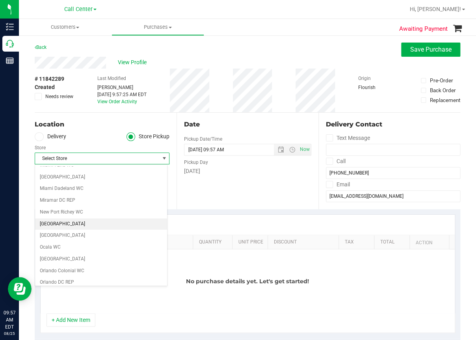
click at [59, 222] on li "[GEOGRAPHIC_DATA]" at bounding box center [101, 224] width 132 height 12
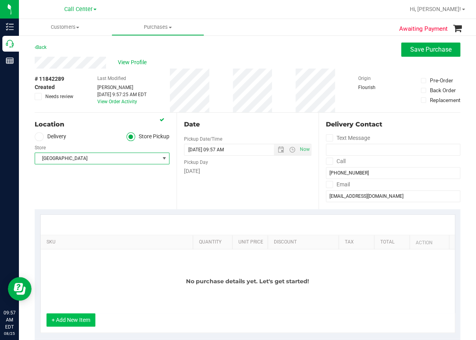
click at [77, 319] on button "+ Add New Item" at bounding box center [71, 319] width 49 height 13
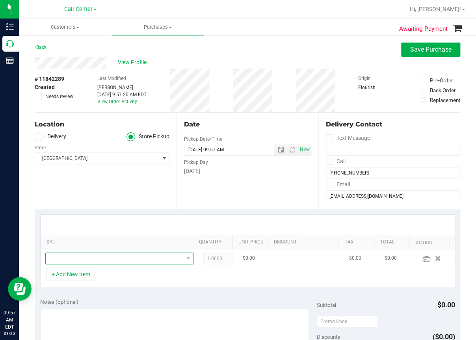
click at [75, 259] on span "NO DATA FOUND" at bounding box center [115, 258] width 138 height 11
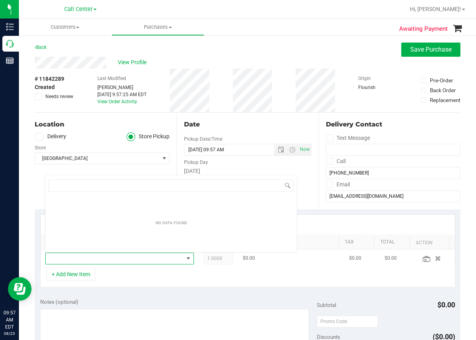
scroll to position [11, 131]
click at [65, 185] on input "hasj coin" at bounding box center [170, 185] width 245 height 12
type input "hash coin"
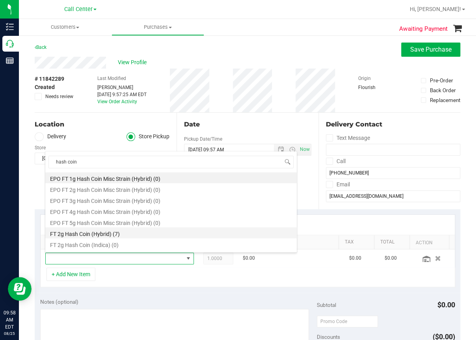
click at [91, 234] on li "FT 2g Hash Coin (Hybrid) (7)" at bounding box center [171, 233] width 252 height 11
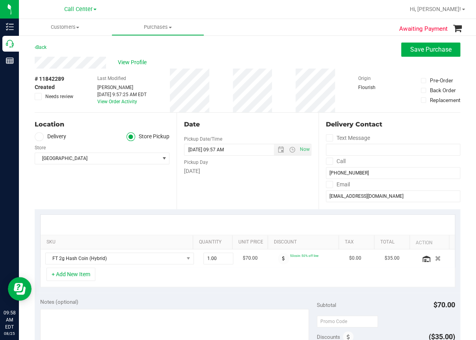
click at [264, 280] on div "+ Add New Item" at bounding box center [247, 278] width 415 height 20
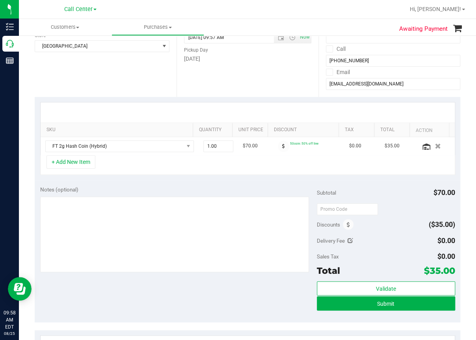
scroll to position [158, 0]
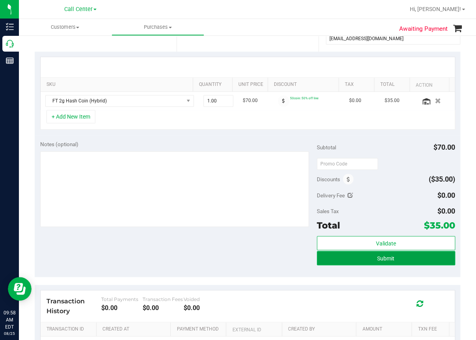
click at [367, 257] on button "Submit" at bounding box center [386, 258] width 138 height 14
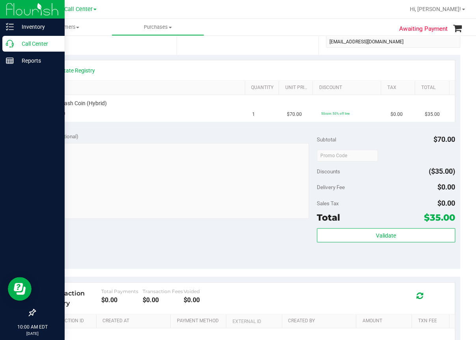
click at [7, 45] on icon at bounding box center [10, 44] width 8 height 8
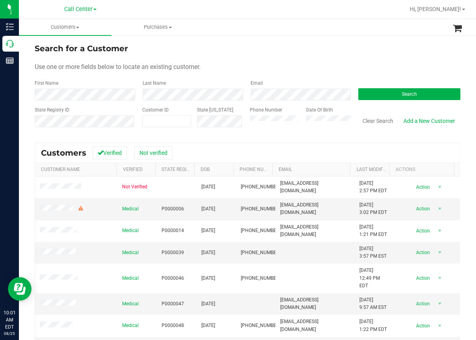
click at [56, 136] on div "Search for a Customer Use one or more fields below to locate an existing custom…" at bounding box center [248, 226] width 426 height 367
click at [147, 123] on span at bounding box center [166, 122] width 49 height 12
paste input "629255"
type input "629255"
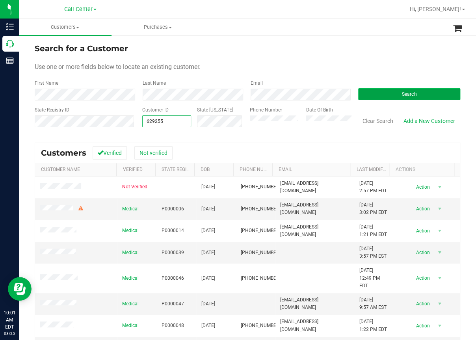
drag, startPoint x: 395, startPoint y: 93, endPoint x: 391, endPoint y: 93, distance: 4.0
click at [391, 93] on button "Search" at bounding box center [409, 94] width 102 height 12
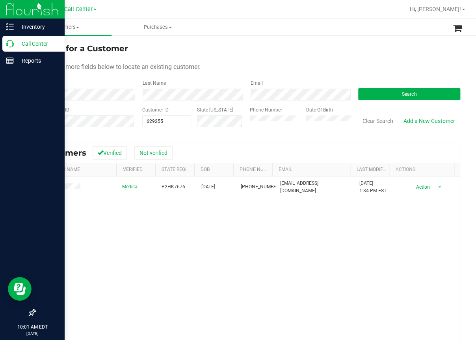
click at [55, 226] on div at bounding box center [32, 187] width 65 height 235
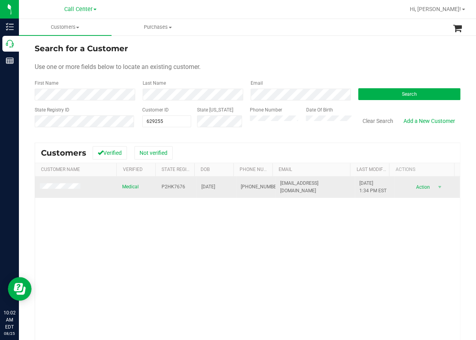
click at [245, 188] on span "(850) 902-2776" at bounding box center [260, 186] width 39 height 7
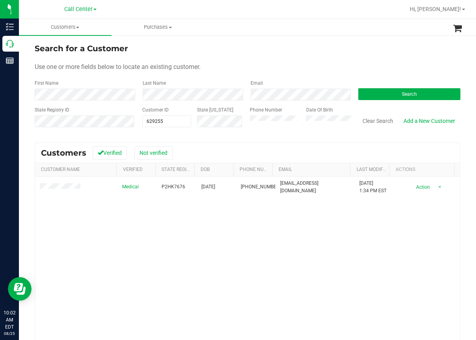
click at [108, 250] on div "Medical P2HK7676 02/22/1991 (850) 902-2776 jmorganlancaster@gmail.com 1/24/2025…" at bounding box center [247, 284] width 425 height 214
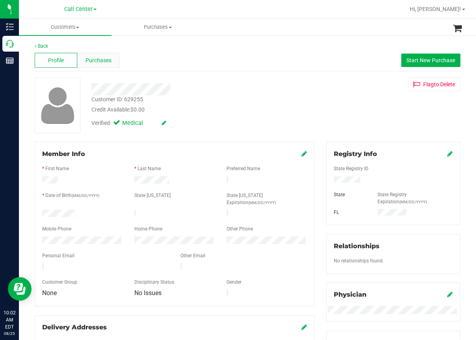
click at [112, 61] on div "Purchases" at bounding box center [98, 60] width 43 height 15
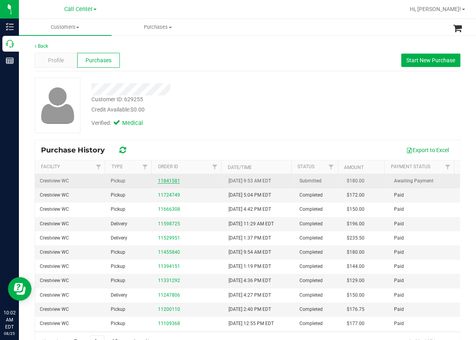
click at [164, 181] on link "11841581" at bounding box center [169, 181] width 22 height 6
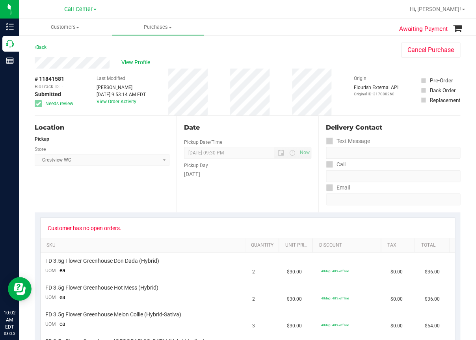
click at [121, 181] on div "Location Pickup Store Crestview WC Select Store [PERSON_NAME][GEOGRAPHIC_DATA] …" at bounding box center [106, 164] width 142 height 97
drag, startPoint x: 156, startPoint y: 195, endPoint x: 155, endPoint y: 186, distance: 9.5
click at [156, 195] on div "Location Pickup Store Crestview WC Select Store [PERSON_NAME][GEOGRAPHIC_DATA] …" at bounding box center [106, 164] width 142 height 97
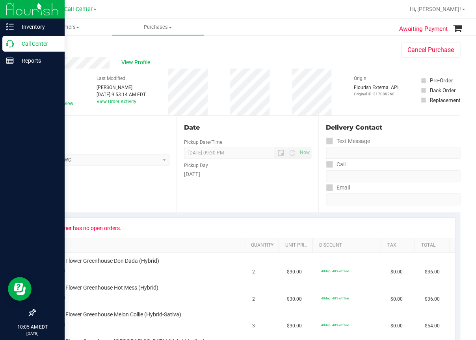
click at [10, 41] on icon at bounding box center [10, 44] width 8 height 8
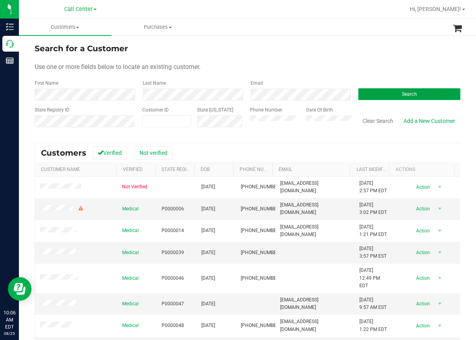
click at [386, 96] on button "Search" at bounding box center [409, 94] width 102 height 12
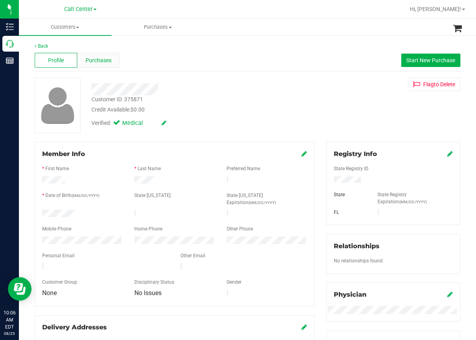
click at [103, 59] on span "Purchases" at bounding box center [99, 60] width 26 height 8
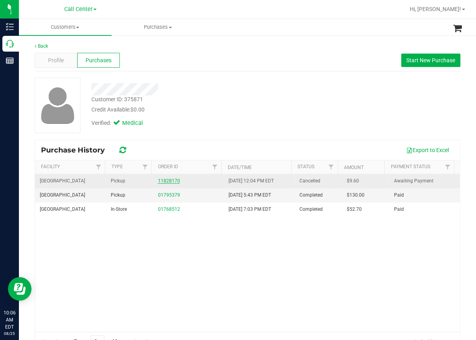
click at [159, 182] on link "11828170" at bounding box center [169, 181] width 22 height 6
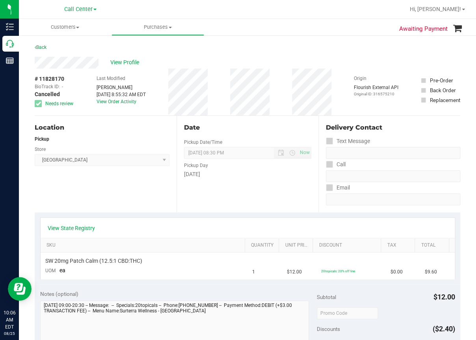
click at [177, 204] on div "Date Pickup Date/Time 08/22/2025 Now 08/22/2025 08:30 PM Now Pickup Day Friday" at bounding box center [248, 164] width 142 height 97
drag, startPoint x: 214, startPoint y: 34, endPoint x: 209, endPoint y: 45, distance: 13.1
click at [214, 34] on ul "Customers All customers Add a new customer All physicians Purchases All purchas…" at bounding box center [257, 27] width 476 height 17
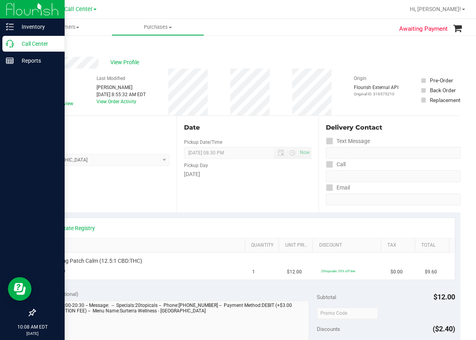
click at [12, 44] on icon at bounding box center [10, 44] width 8 height 8
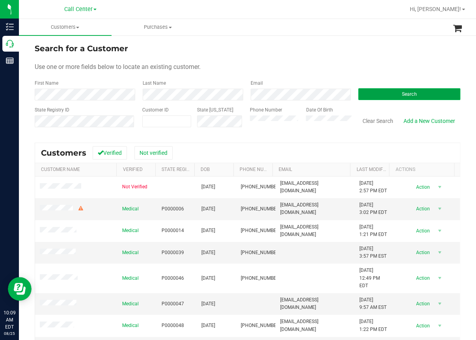
click at [399, 98] on button "Search" at bounding box center [409, 94] width 102 height 12
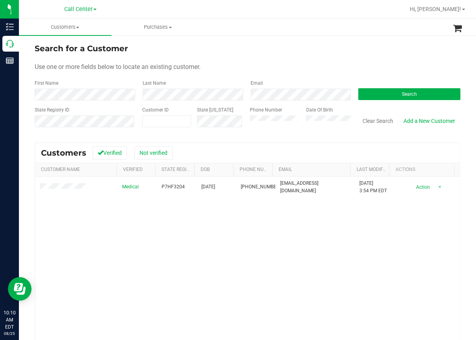
click at [151, 239] on div "Medical P7HF3204 04/09/1956 (305) 600-6022 WARRENAHJR@GMAIL.COM 10/6/2021 3:54 …" at bounding box center [247, 284] width 425 height 214
drag, startPoint x: 235, startPoint y: 69, endPoint x: 231, endPoint y: 71, distance: 4.4
click at [236, 69] on div "Use one or more fields below to locate an existing customer." at bounding box center [248, 66] width 426 height 9
click at [381, 96] on button "Search" at bounding box center [409, 94] width 102 height 12
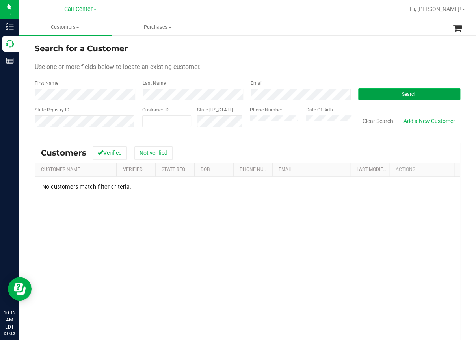
click at [386, 93] on button "Search" at bounding box center [409, 94] width 102 height 12
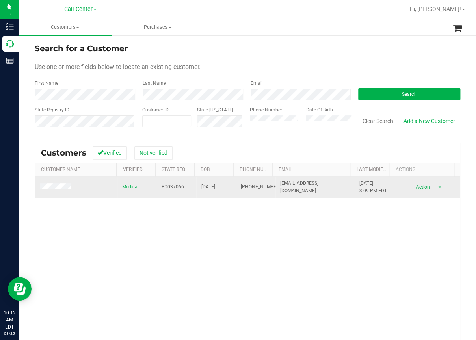
drag, startPoint x: 183, startPoint y: 227, endPoint x: 59, endPoint y: 196, distance: 127.6
click at [170, 222] on div "Medical P0037066 01/18/1956 (239) 821-4993 lindajaikes@yahoo.com 9/15/2023 3:09…" at bounding box center [247, 284] width 425 height 214
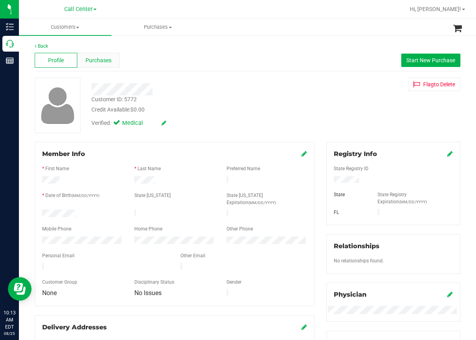
click at [101, 59] on span "Purchases" at bounding box center [99, 60] width 26 height 8
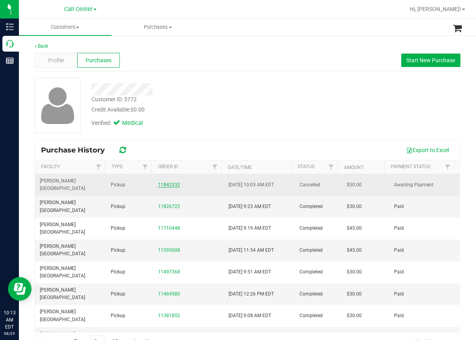
click at [166, 182] on link "11842332" at bounding box center [169, 185] width 22 height 6
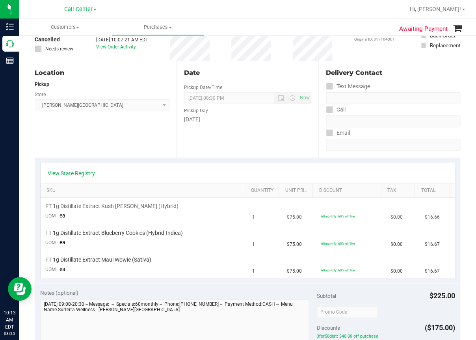
scroll to position [39, 0]
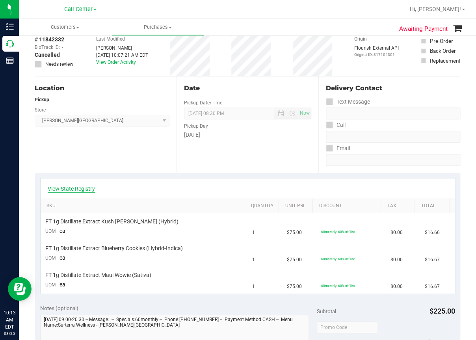
click at [80, 189] on link "View State Registry" at bounding box center [71, 189] width 47 height 8
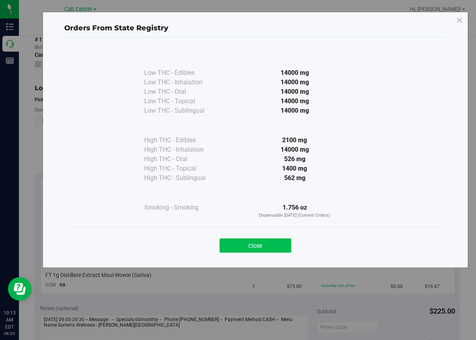
click at [253, 243] on button "Close" at bounding box center [256, 246] width 72 height 14
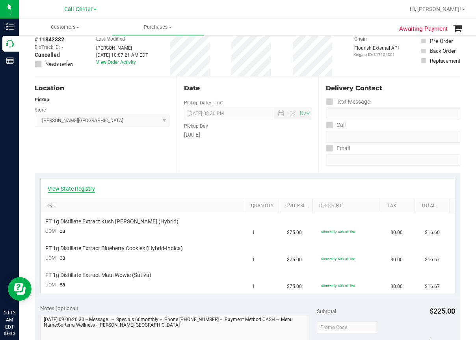
click at [82, 190] on link "View State Registry" at bounding box center [71, 189] width 47 height 8
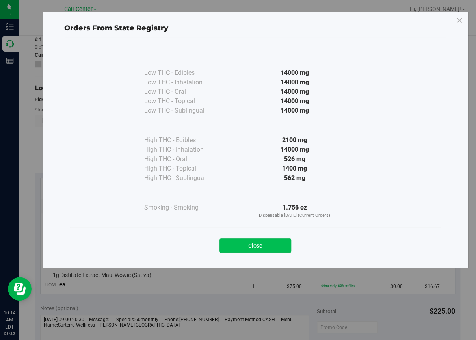
click at [258, 246] on button "Close" at bounding box center [256, 246] width 72 height 14
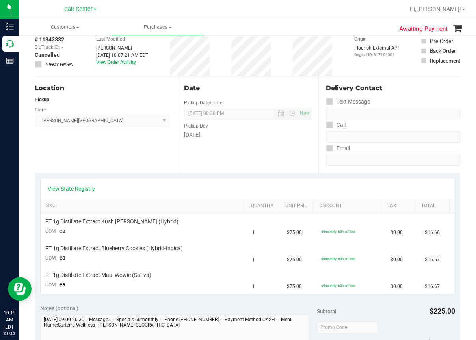
click at [28, 159] on div "Awaiting Payment Back View Profile # 11842332 BioTrack ID: - Cancelled Needs re…" at bounding box center [247, 298] width 457 height 606
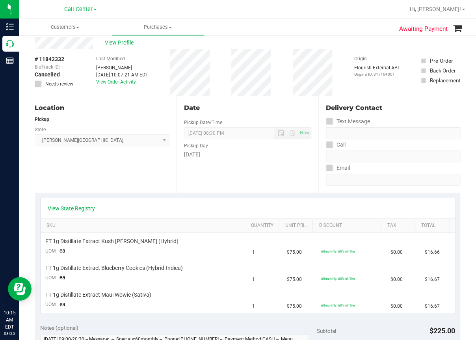
scroll to position [0, 0]
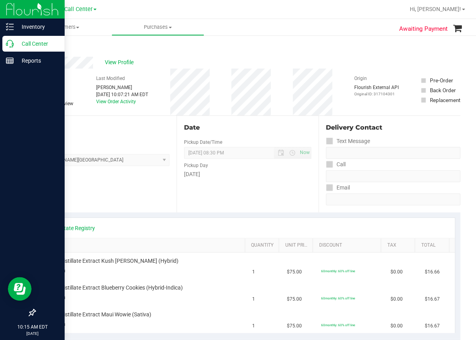
click at [11, 46] on icon at bounding box center [10, 44] width 8 height 8
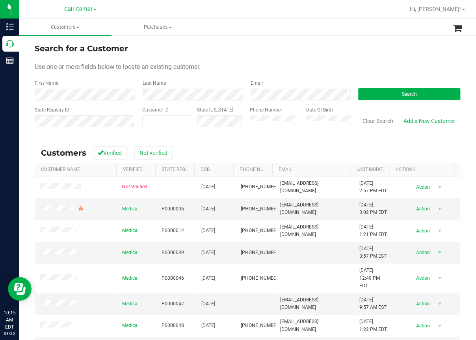
click at [228, 61] on form "Search for a Customer Use one or more fields below to locate an existing custom…" at bounding box center [248, 89] width 426 height 92
click at [408, 90] on button "Search" at bounding box center [409, 94] width 102 height 12
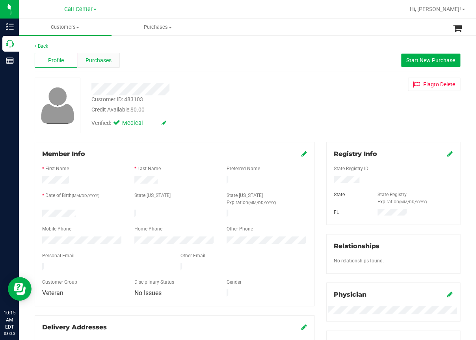
click at [104, 61] on span "Purchases" at bounding box center [99, 60] width 26 height 8
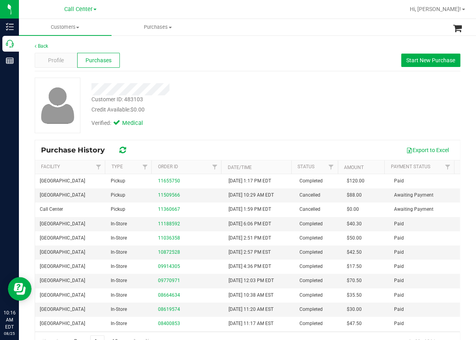
click at [159, 78] on div at bounding box center [195, 87] width 219 height 18
click at [416, 61] on span "Start New Purchase" at bounding box center [431, 60] width 49 height 6
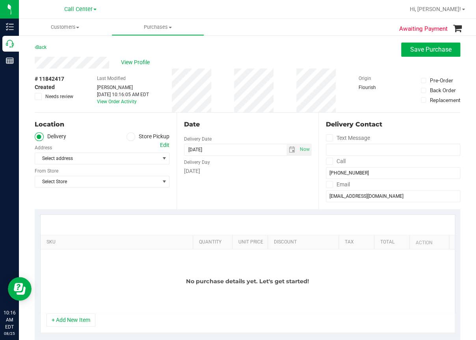
click at [124, 138] on ul "Delivery Store Pickup" at bounding box center [102, 136] width 135 height 9
click at [129, 137] on icon at bounding box center [131, 137] width 5 height 0
click at [0, 0] on input "Store Pickup" at bounding box center [0, 0] width 0 height 0
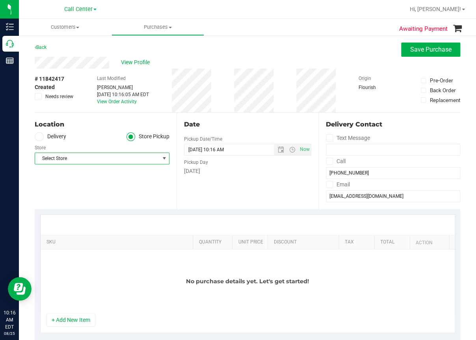
click at [68, 156] on span "Select Store" at bounding box center [97, 158] width 124 height 11
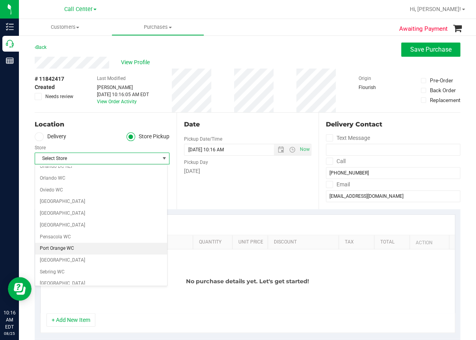
scroll to position [355, 0]
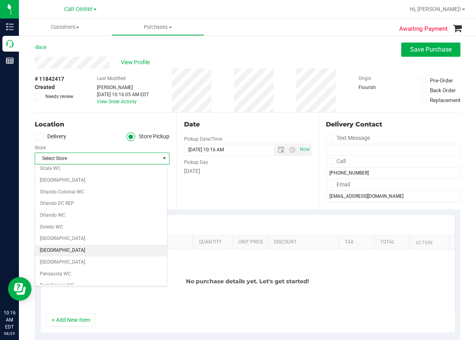
click at [61, 248] on li "[GEOGRAPHIC_DATA]" at bounding box center [101, 251] width 132 height 12
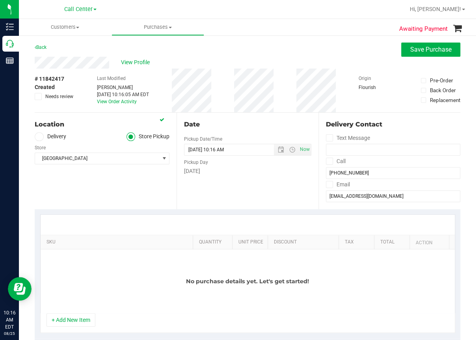
click at [82, 323] on button "+ Add New Item" at bounding box center [71, 319] width 49 height 13
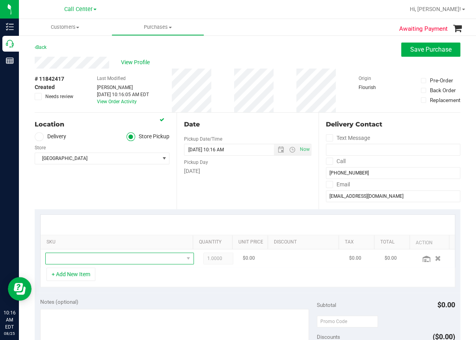
click at [67, 261] on span "NO DATA FOUND" at bounding box center [115, 258] width 138 height 11
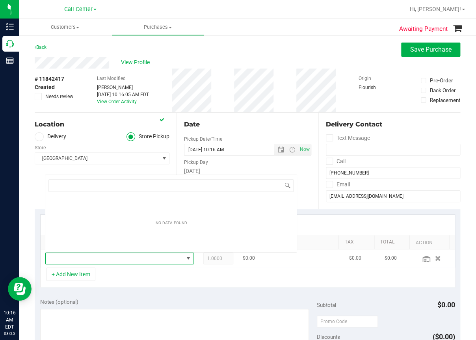
scroll to position [11, 131]
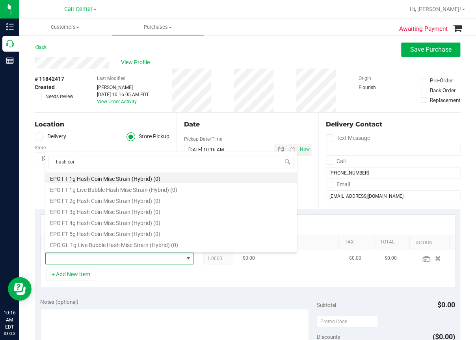
type input "hash coin"
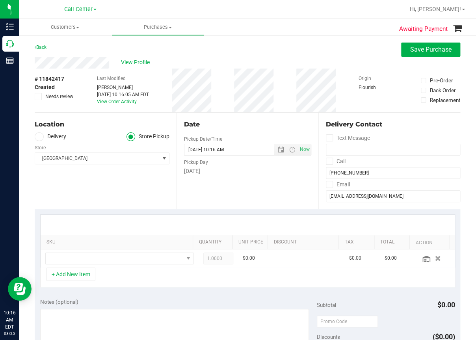
click at [197, 40] on div "Awaiting Payment Back Save Purchase View Profile # 11842417 Created Needs revie…" at bounding box center [247, 315] width 457 height 560
click at [133, 188] on div "Location Delivery Store Pickup Store Palm Coast WC Select Store Bonita Springs …" at bounding box center [106, 161] width 142 height 97
click at [76, 258] on span "NO DATA FOUND" at bounding box center [115, 258] width 138 height 11
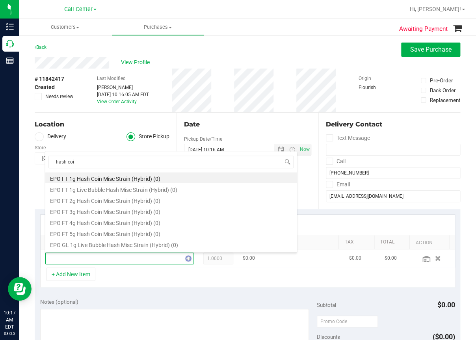
type input "hash coin"
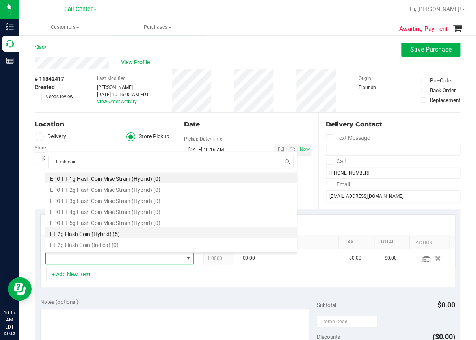
click at [88, 235] on li "FT 2g Hash Coin (Hybrid) (5)" at bounding box center [171, 233] width 252 height 11
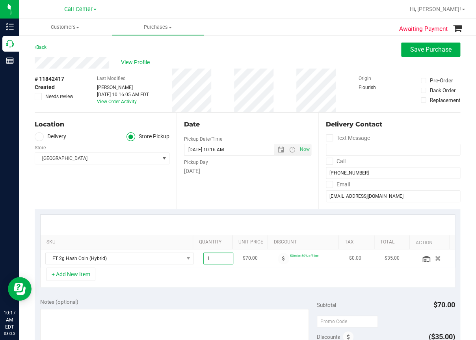
drag, startPoint x: 218, startPoint y: 260, endPoint x: 196, endPoint y: 260, distance: 21.7
click at [203, 260] on span "1.00 1" at bounding box center [218, 259] width 30 height 12
type input "2"
type input "2.00"
click at [278, 285] on div "+ Add New Item" at bounding box center [247, 278] width 415 height 20
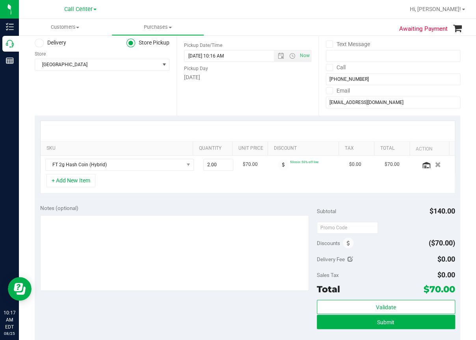
scroll to position [118, 0]
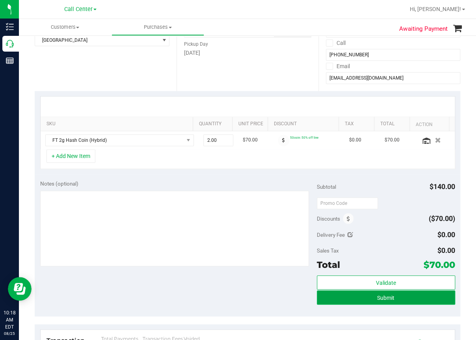
click at [366, 297] on button "Submit" at bounding box center [386, 298] width 138 height 14
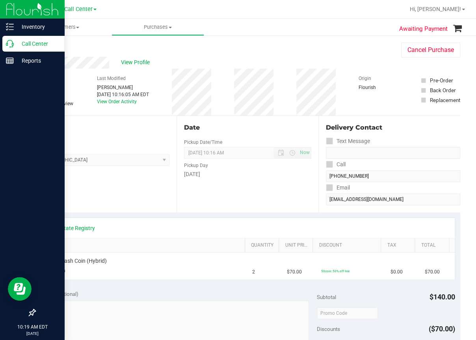
click at [13, 43] on icon at bounding box center [10, 44] width 8 height 8
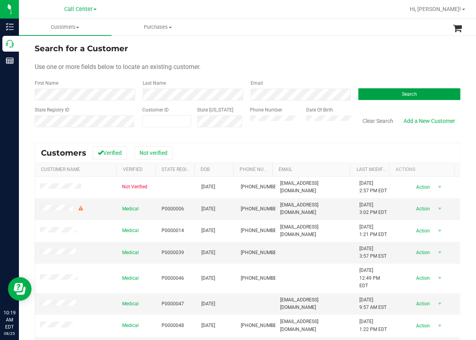
click at [373, 89] on button "Search" at bounding box center [409, 94] width 102 height 12
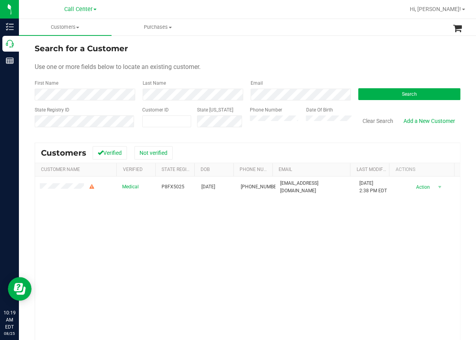
click at [160, 263] on div "Medical P8FX5025 12/14/1972 (954) 708-6069 vincentdimenna75@gmail.com 7/1/2025 …" at bounding box center [247, 284] width 425 height 214
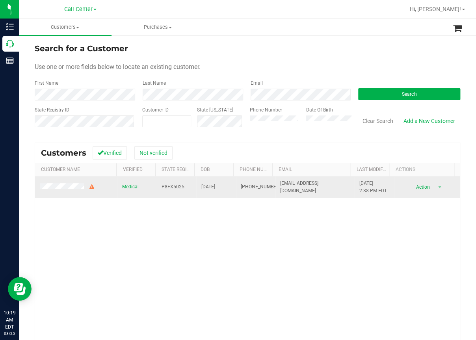
click at [163, 187] on span "P8FX5025" at bounding box center [173, 186] width 23 height 7
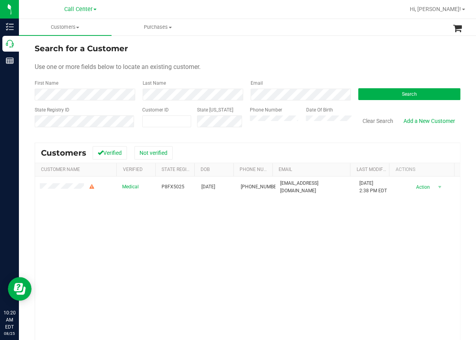
click at [84, 265] on div "Medical P8FX5025 12/14/1972 (954) 708-6069 vincentdimenna75@gmail.com 7/1/2025 …" at bounding box center [247, 284] width 425 height 214
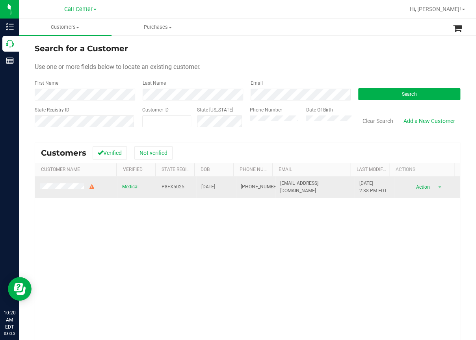
click at [302, 188] on span "vincentdimenna75@gmail.com" at bounding box center [315, 187] width 70 height 15
copy span "vincentdimenna75@gmail.com"
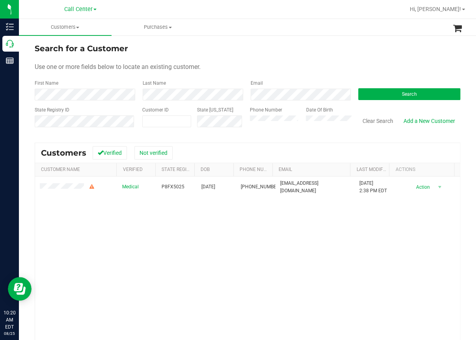
click at [205, 222] on div "Medical P8FX5025 12/14/1972 (954) 708-6069 vincentdimenna75@gmail.com 7/1/2025 …" at bounding box center [247, 284] width 425 height 214
click at [121, 267] on div "Medical P8FX5025 12/14/1972 (954) 708-6069 vincentdimenna75@gmail.com 7/1/2025 …" at bounding box center [247, 284] width 425 height 214
click at [47, 250] on div "Medical P8FX5025 12/14/1972 (954) 708-6069 vincentdimenna75@gmail.com 7/1/2025 …" at bounding box center [247, 284] width 425 height 214
click at [362, 121] on button "Clear Search" at bounding box center [378, 120] width 41 height 13
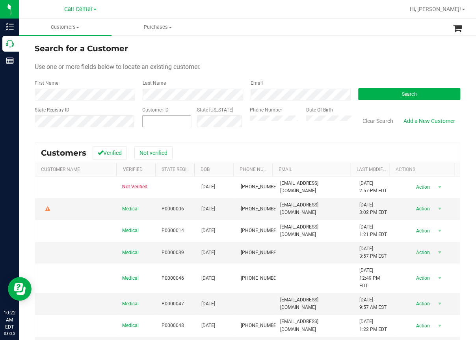
click at [153, 124] on input "text" at bounding box center [167, 121] width 48 height 11
paste input "615747"
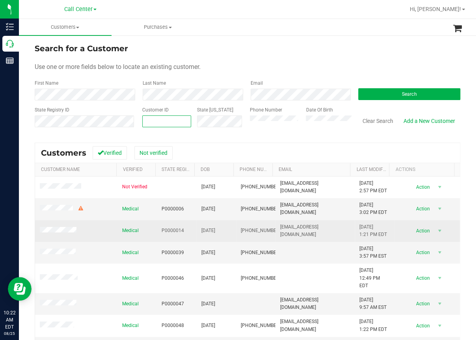
type input "615747"
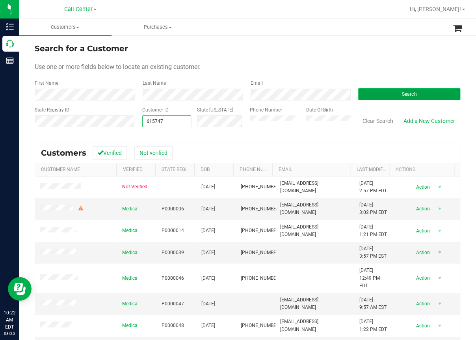
type input "615747"
click at [361, 92] on button "Search" at bounding box center [409, 94] width 102 height 12
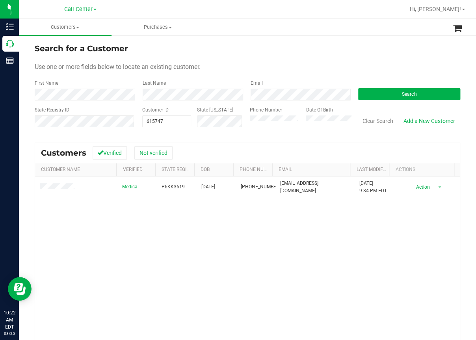
click at [52, 248] on div "Medical P6KK3619 10/17/1992 (850) 776-1025 jacob_morris_11@yahoo.com 5/11/2022 …" at bounding box center [247, 284] width 425 height 214
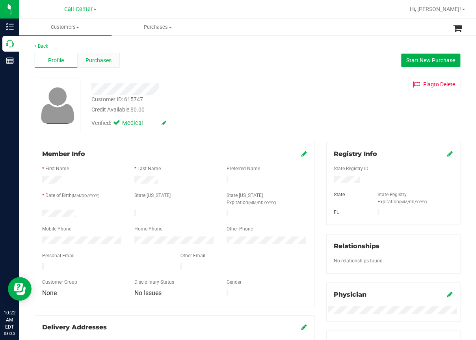
click at [103, 61] on span "Purchases" at bounding box center [99, 60] width 26 height 8
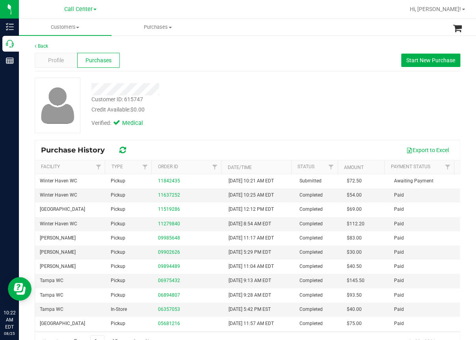
click at [20, 85] on div "Back Profile Purchases Start New Purchase Customer ID: 615747 Credit Available:…" at bounding box center [247, 197] width 457 height 324
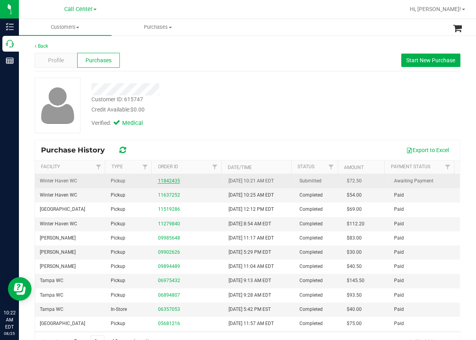
click at [165, 181] on link "11842435" at bounding box center [169, 181] width 22 height 6
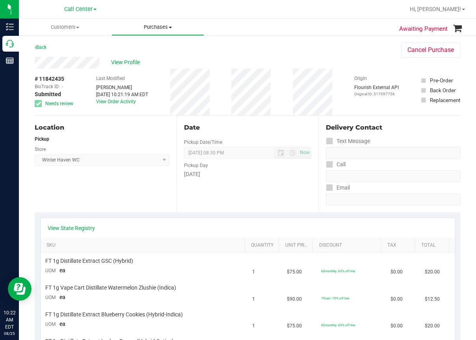
click at [157, 26] on span "Purchases" at bounding box center [158, 27] width 92 height 7
click at [128, 66] on span "View Profile" at bounding box center [127, 62] width 32 height 8
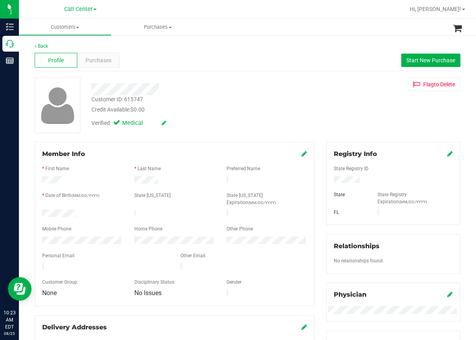
click at [246, 14] on div at bounding box center [273, 9] width 264 height 15
click at [26, 103] on div "Back Profile Purchases Start New Purchase Customer ID: 615747 Credit Available:…" at bounding box center [247, 306] width 457 height 543
click at [240, 7] on div at bounding box center [273, 9] width 264 height 15
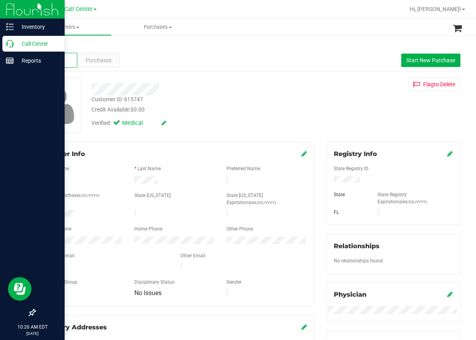
click at [13, 42] on icon at bounding box center [10, 44] width 8 height 8
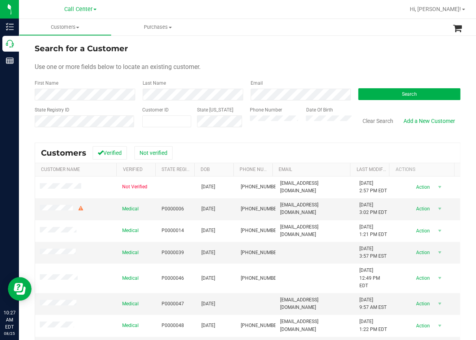
click at [211, 71] on form "Search for a Customer Use one or more fields below to locate an existing custom…" at bounding box center [248, 89] width 426 height 92
click at [382, 94] on button "Search" at bounding box center [409, 94] width 102 height 12
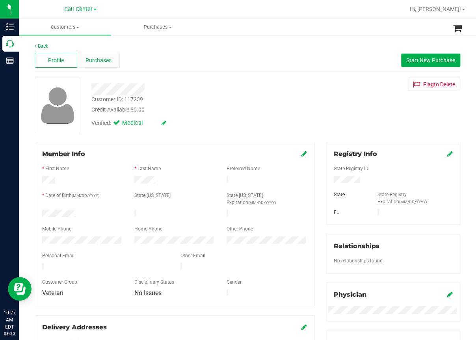
click at [97, 59] on span "Purchases" at bounding box center [99, 60] width 26 height 8
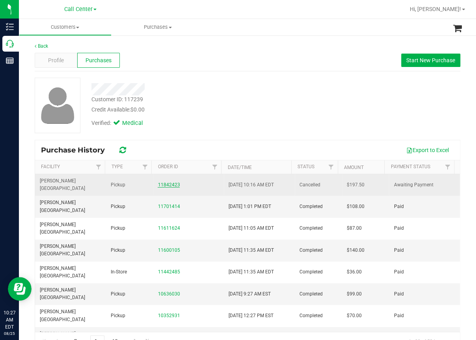
click at [162, 182] on link "11842423" at bounding box center [169, 185] width 22 height 6
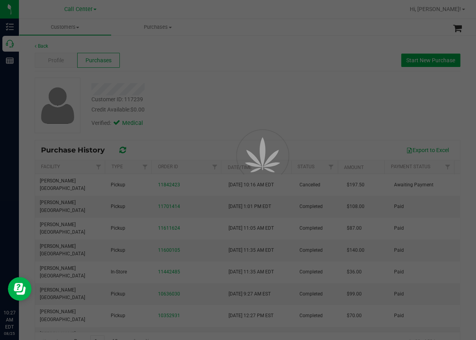
click at [265, 84] on div at bounding box center [238, 170] width 476 height 340
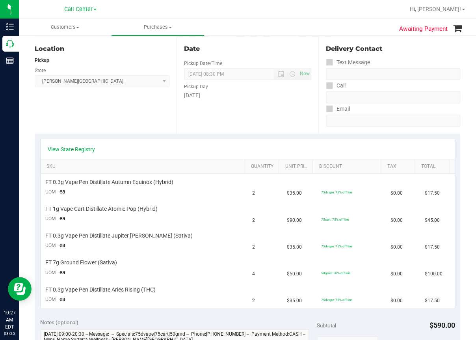
scroll to position [79, 0]
click at [67, 152] on link "View State Registry" at bounding box center [71, 149] width 47 height 8
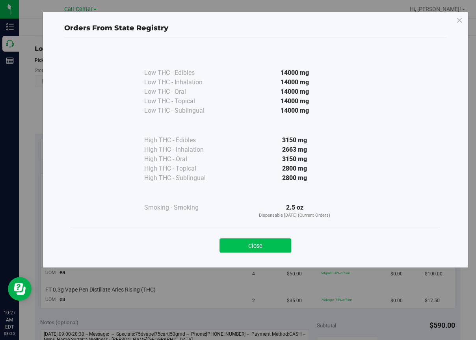
click at [246, 242] on button "Close" at bounding box center [256, 246] width 72 height 14
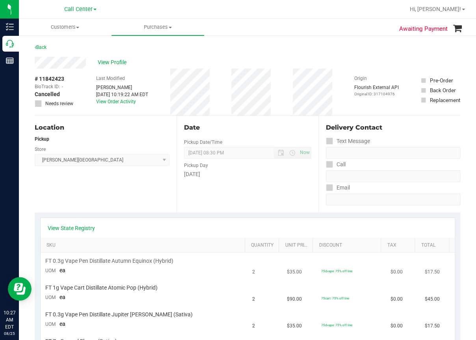
scroll to position [0, 0]
click at [117, 61] on span "View Profile" at bounding box center [114, 62] width 32 height 8
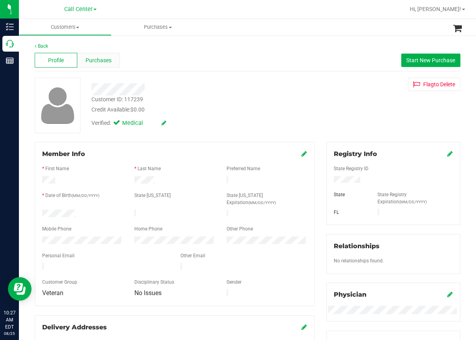
click at [94, 63] on span "Purchases" at bounding box center [99, 60] width 26 height 8
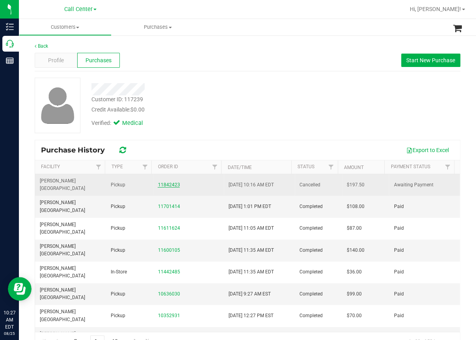
click at [168, 183] on link "11842423" at bounding box center [169, 185] width 22 height 6
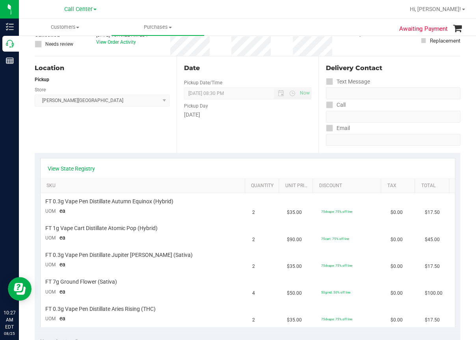
scroll to position [79, 0]
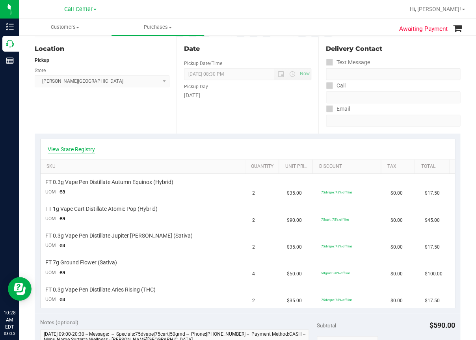
click at [79, 145] on link "View State Registry" at bounding box center [71, 149] width 47 height 8
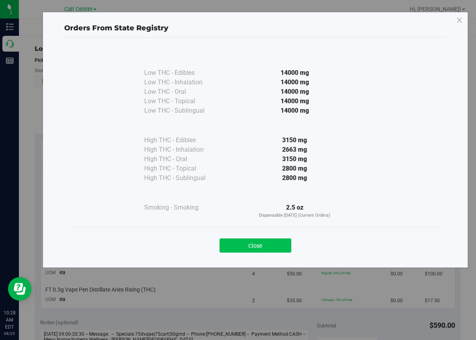
click at [250, 242] on button "Close" at bounding box center [256, 246] width 72 height 14
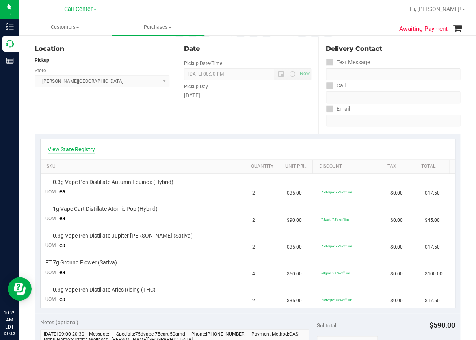
click at [84, 147] on link "View State Registry" at bounding box center [71, 149] width 47 height 8
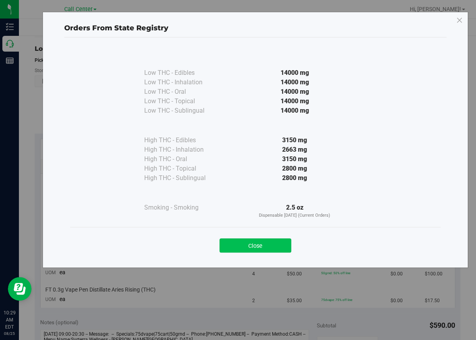
click at [263, 244] on button "Close" at bounding box center [256, 246] width 72 height 14
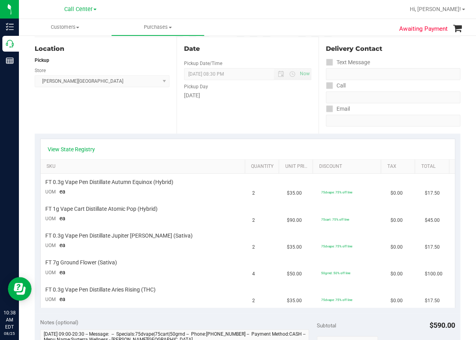
click at [273, 12] on div at bounding box center [273, 9] width 264 height 15
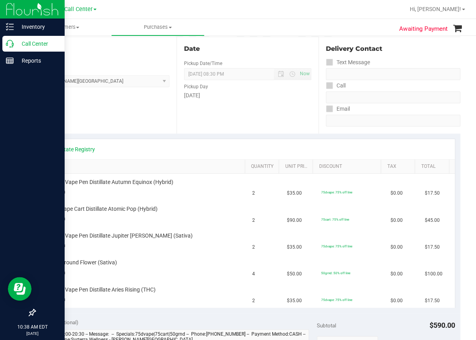
click at [9, 44] on icon at bounding box center [10, 44] width 8 height 8
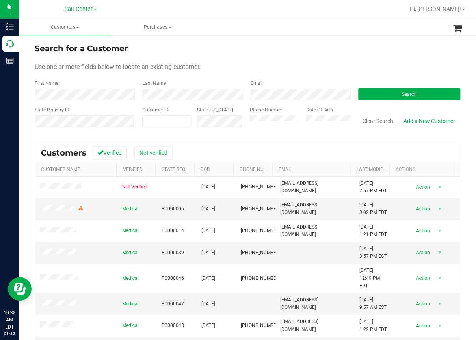
click at [210, 69] on div "Use one or more fields below to locate an existing customer." at bounding box center [248, 66] width 426 height 9
click at [383, 97] on button "Search" at bounding box center [409, 94] width 102 height 12
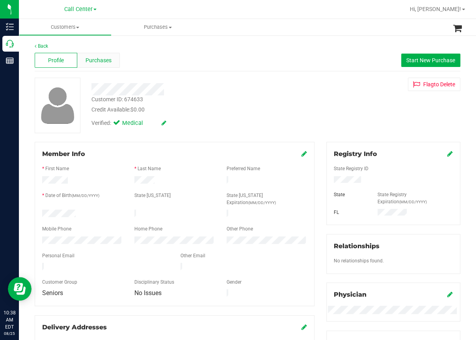
click at [100, 58] on span "Purchases" at bounding box center [99, 60] width 26 height 8
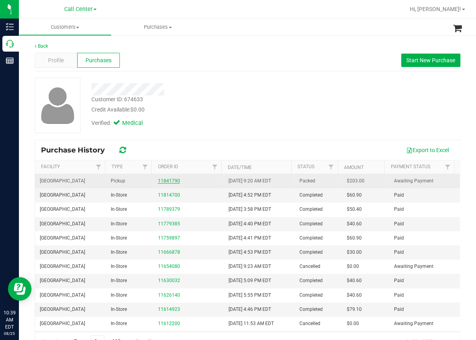
click at [167, 181] on link "11841790" at bounding box center [169, 181] width 22 height 6
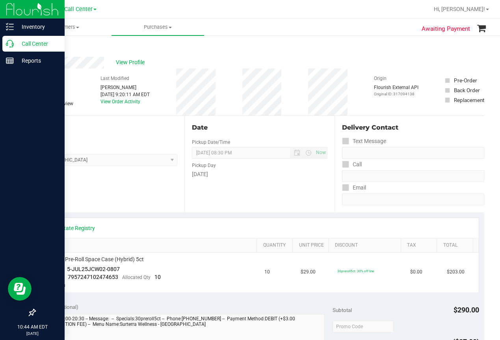
click at [6, 48] on div "Call Center" at bounding box center [33, 44] width 62 height 16
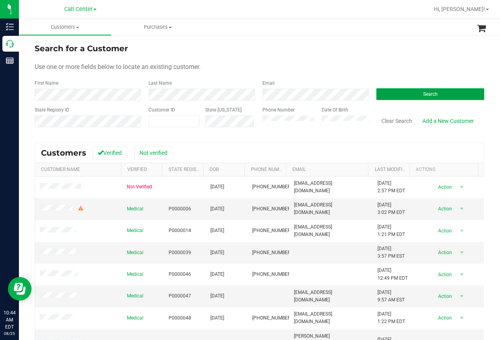
click at [394, 91] on button "Search" at bounding box center [431, 94] width 108 height 12
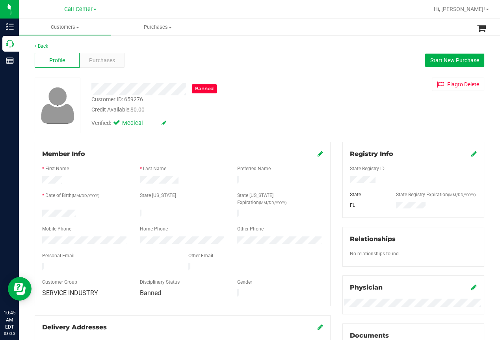
click at [246, 86] on div "Banned" at bounding box center [201, 89] width 231 height 12
click at [109, 98] on div "Customer ID: 659276" at bounding box center [117, 99] width 52 height 8
copy div "Customer ID: 659276"
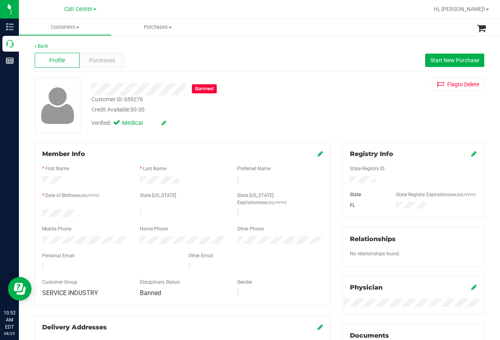
click at [270, 108] on div "Credit Available: $0.00" at bounding box center [200, 110] width 219 height 8
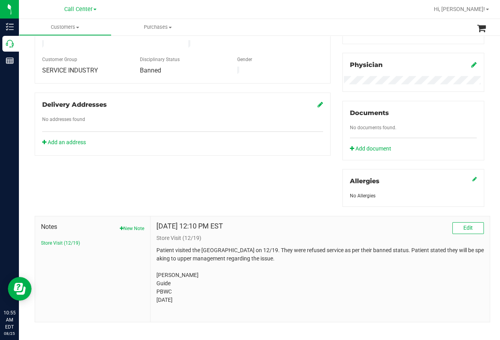
scroll to position [237, 0]
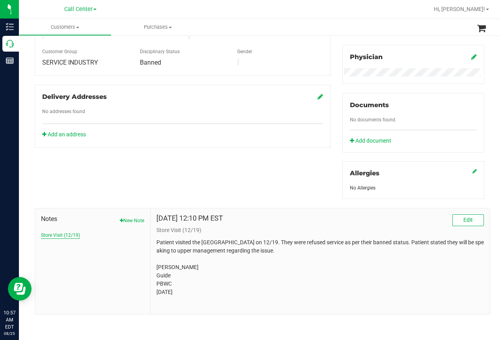
click at [56, 235] on button "Store Visit (12/19)" at bounding box center [60, 235] width 39 height 7
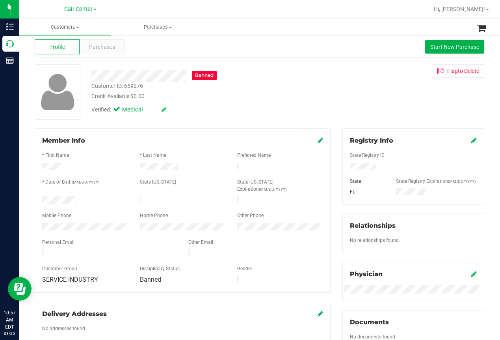
scroll to position [0, 0]
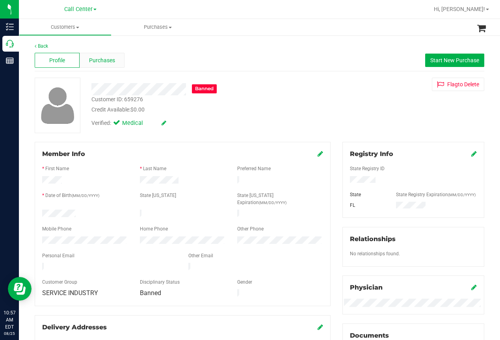
click at [108, 62] on span "Purchases" at bounding box center [102, 60] width 26 height 8
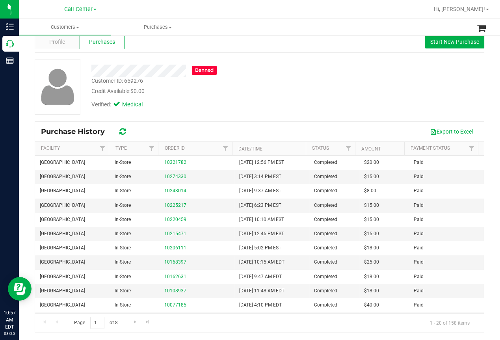
click at [386, 71] on div "Banned Customer ID: 659276 Credit Available: $0.00 Verified: Medical" at bounding box center [260, 87] width 462 height 56
click at [52, 43] on span "Profile" at bounding box center [57, 42] width 16 height 8
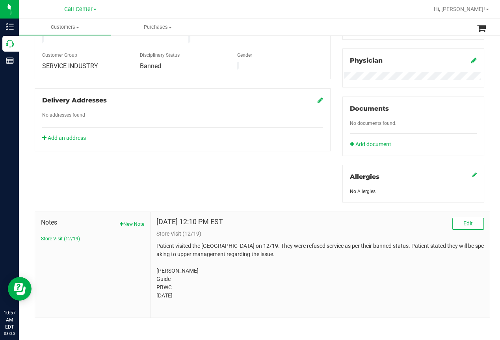
scroll to position [237, 0]
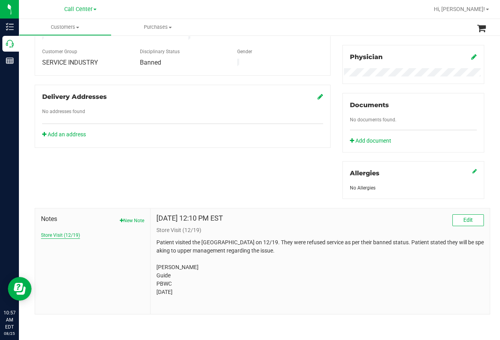
click at [65, 235] on button "Store Visit (12/19)" at bounding box center [60, 235] width 39 height 7
click at [230, 140] on div "Member Info * First Name * Last Name Preferred Name * Date of Birth (MM/DD/YYYY…" at bounding box center [260, 112] width 462 height 403
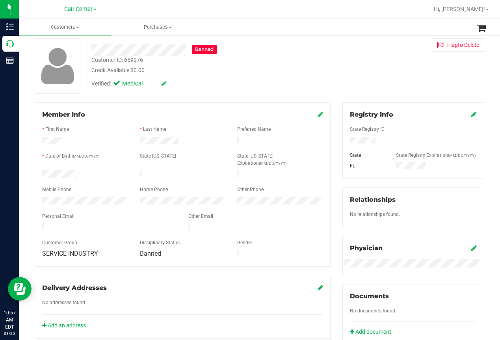
scroll to position [0, 0]
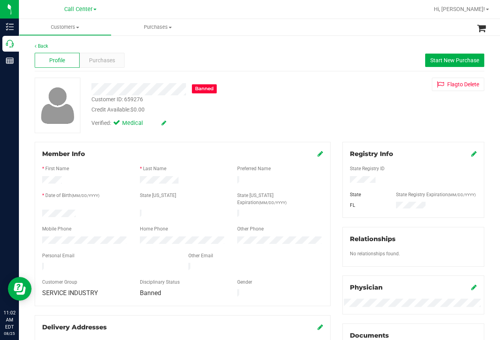
click at [25, 81] on div "Back Profile Purchases Start New Purchase Banned Customer ID: 659276 Credit Ava…" at bounding box center [259, 303] width 481 height 536
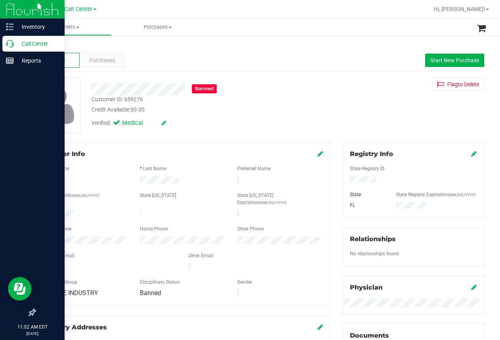
click at [9, 44] on icon at bounding box center [10, 44] width 8 height 8
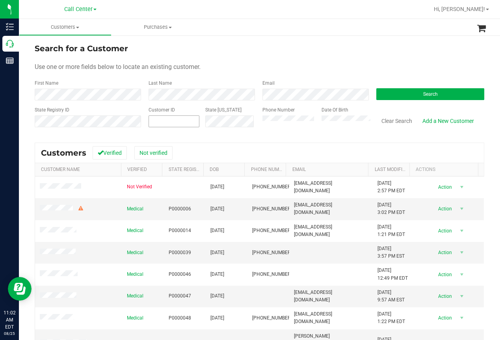
click at [0, 0] on input "text" at bounding box center [0, 0] width 0 height 0
paste input "429769"
type input "429769"
click at [410, 96] on button "Search" at bounding box center [431, 94] width 108 height 12
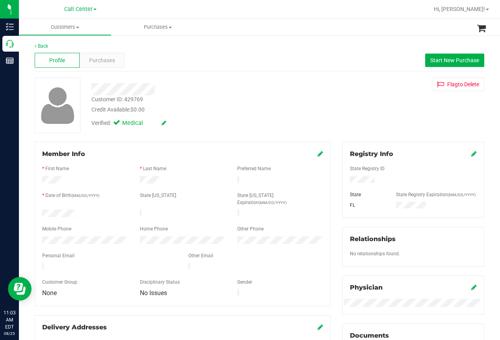
click at [24, 139] on div "Back Profile Purchases Start New Purchase Customer ID: 429769 Credit Available:…" at bounding box center [259, 303] width 481 height 536
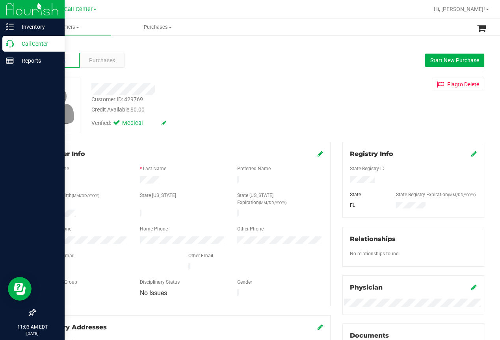
click at [15, 45] on p "Call Center" at bounding box center [37, 43] width 47 height 9
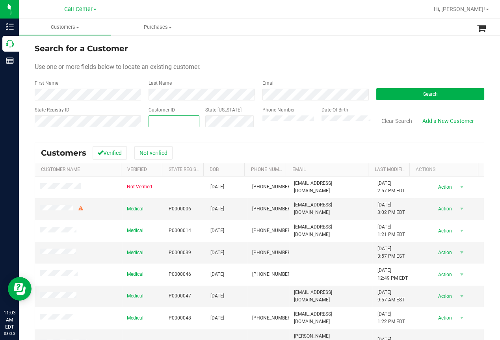
click at [158, 121] on input "text" at bounding box center [174, 121] width 50 height 11
paste input "429769"
type input "429769"
click at [411, 96] on button "Search" at bounding box center [431, 94] width 108 height 12
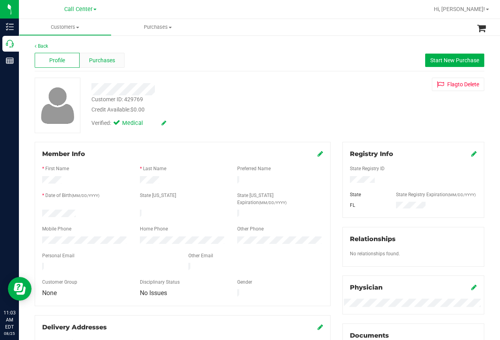
click at [107, 62] on span "Purchases" at bounding box center [102, 60] width 26 height 8
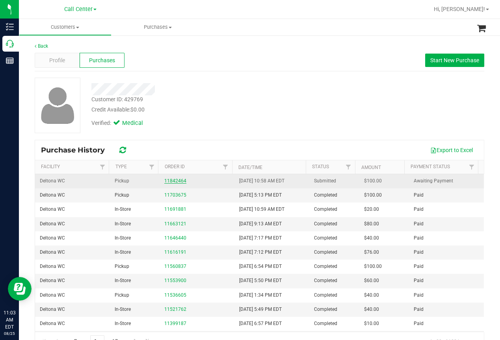
click at [172, 182] on link "11842464" at bounding box center [175, 181] width 22 height 6
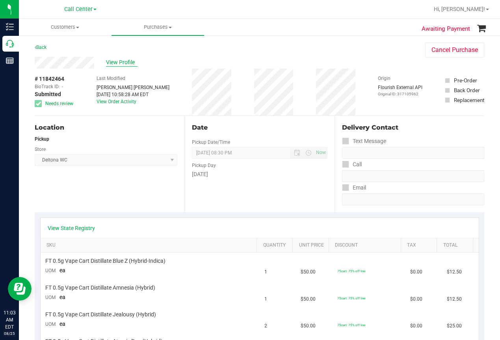
click at [131, 63] on span "View Profile" at bounding box center [122, 62] width 32 height 8
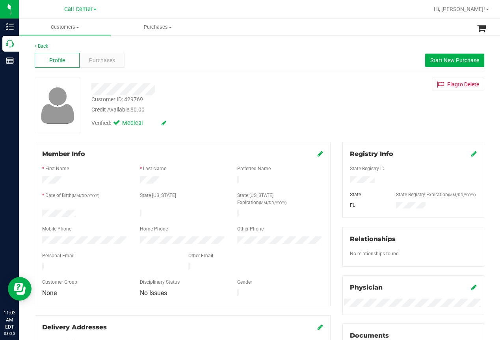
click at [349, 74] on div "Back Profile Purchases Start New Purchase Customer ID: 429769 Credit Available:…" at bounding box center [260, 294] width 450 height 503
click at [270, 21] on ul "Customers All customers Add a new customer All physicians Purchases All purchas…" at bounding box center [269, 27] width 500 height 17
click at [24, 125] on div "Back Profile Purchases Start New Purchase Customer ID: 429769 Credit Available:…" at bounding box center [259, 303] width 481 height 536
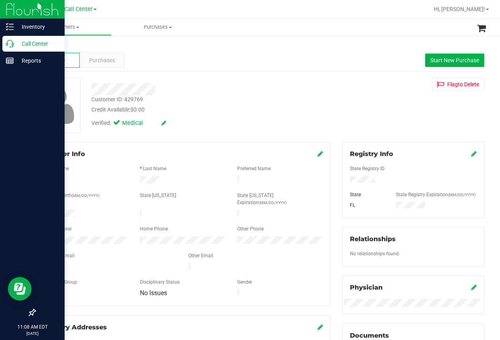
click at [15, 43] on p "Call Center" at bounding box center [37, 43] width 47 height 9
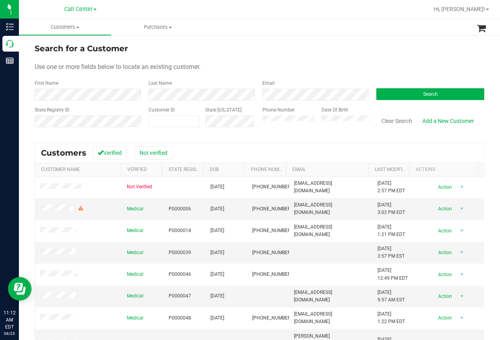
click at [220, 7] on div at bounding box center [285, 9] width 288 height 15
click at [59, 133] on input "text" at bounding box center [62, 130] width 54 height 7
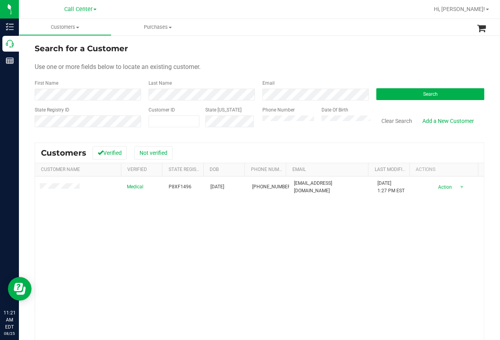
click at [160, 231] on div "Medical P8XF1496 01/16/1956 (352) 294-2368 randygrudzien68@gmail.com 1/15/2025 …" at bounding box center [259, 284] width 449 height 214
click at [180, 216] on div "Medical P8XF1496 01/16/1956 (352) 294-2368 randygrudzien68@gmail.com 1/15/2025 …" at bounding box center [259, 284] width 449 height 214
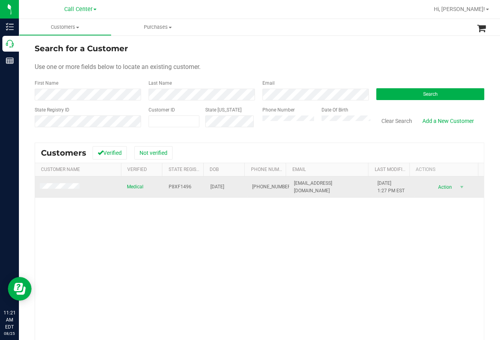
click at [173, 187] on span "P8XF1496" at bounding box center [180, 186] width 23 height 7
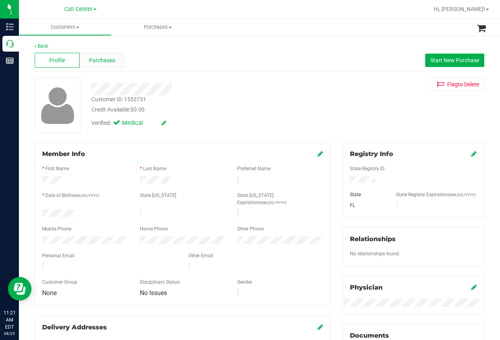
click at [110, 64] on span "Purchases" at bounding box center [102, 60] width 26 height 8
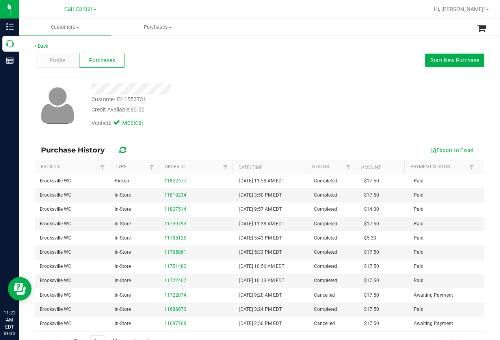
click at [196, 58] on div "Profile Purchases Start New Purchase" at bounding box center [260, 61] width 450 height 22
click at [442, 63] on span "Start New Purchase" at bounding box center [455, 60] width 49 height 6
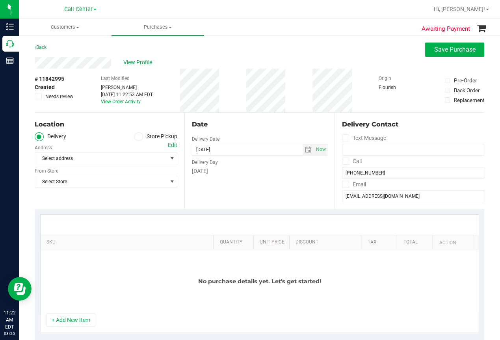
drag, startPoint x: 137, startPoint y: 138, endPoint x: 133, endPoint y: 139, distance: 4.5
click at [137, 137] on icon at bounding box center [138, 137] width 5 height 0
click at [0, 0] on input "Store Pickup" at bounding box center [0, 0] width 0 height 0
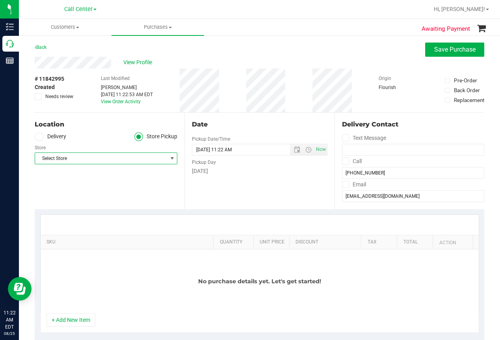
click at [73, 157] on span "Select Store" at bounding box center [101, 158] width 132 height 11
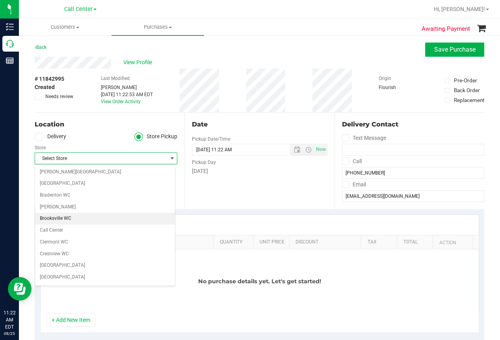
click at [54, 215] on li "Brooksville WC" at bounding box center [105, 219] width 140 height 12
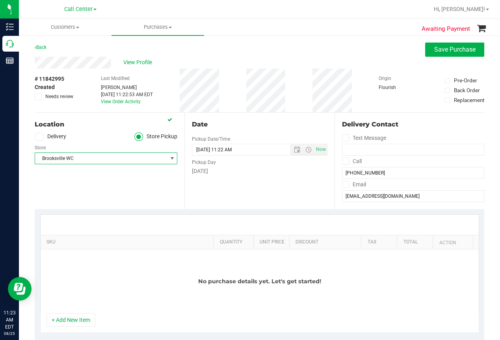
click at [61, 322] on button "+ Add New Item" at bounding box center [71, 319] width 49 height 13
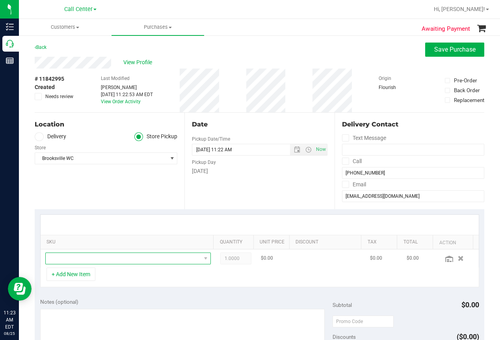
click at [85, 257] on span "NO DATA FOUND" at bounding box center [123, 258] width 155 height 11
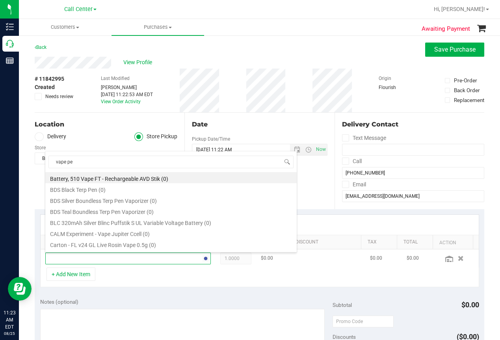
type input "vape pen"
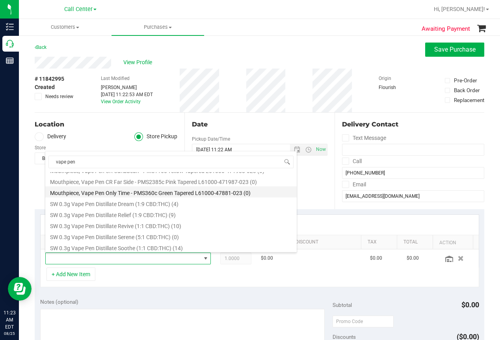
scroll to position [473, 0]
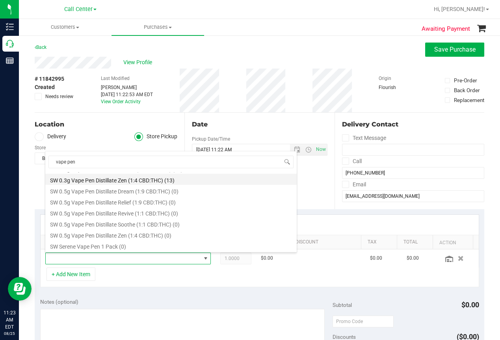
click at [123, 179] on li "SW 0.3g Vape Pen Distillate Zen (1:4 CBD:THC) (13)" at bounding box center [171, 179] width 252 height 11
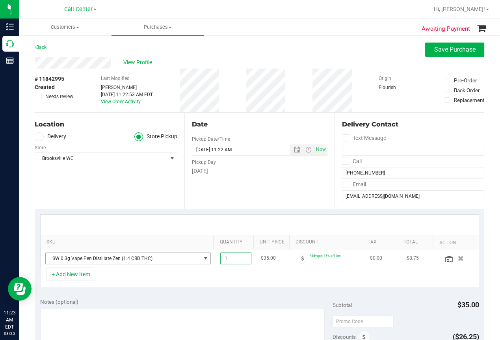
drag, startPoint x: 239, startPoint y: 257, endPoint x: 196, endPoint y: 257, distance: 42.6
click at [197, 257] on tr "SW 0.3g Vape Pen Distillate Zen (1:4 CBD:THC) 1.00 1 $35.00 75dvape: 75% off li…" at bounding box center [260, 259] width 438 height 18
type input "5"
type input "5.00"
click at [316, 280] on div "+ Add New Item" at bounding box center [259, 278] width 439 height 20
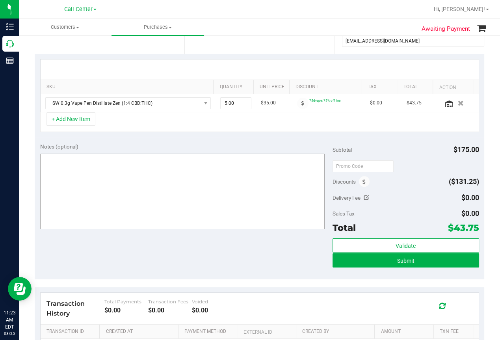
scroll to position [158, 0]
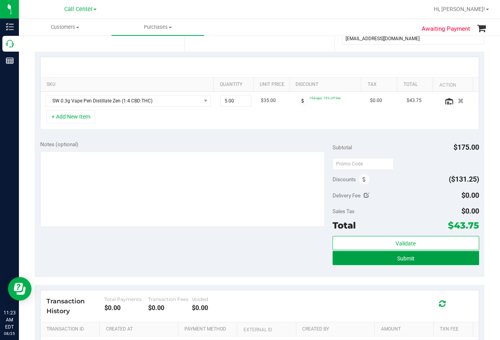
drag, startPoint x: 411, startPoint y: 256, endPoint x: 398, endPoint y: 259, distance: 12.9
click at [410, 256] on button "Submit" at bounding box center [406, 258] width 146 height 14
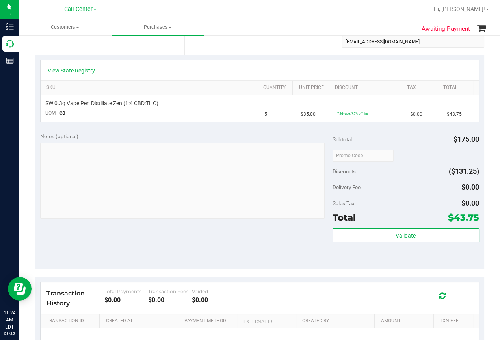
click at [168, 230] on div "Notes (optional) Subtotal $175.00 Discounts ($131.25) Delivery Fee $0.00 Sales …" at bounding box center [260, 198] width 450 height 142
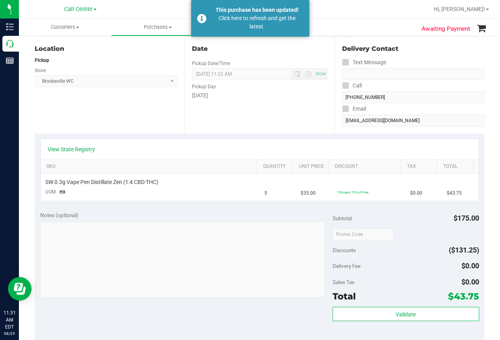
click at [49, 117] on div "Location Pickup Store Brooksville WC Select Store Bonita Springs WC Boynton Bea…" at bounding box center [110, 85] width 150 height 97
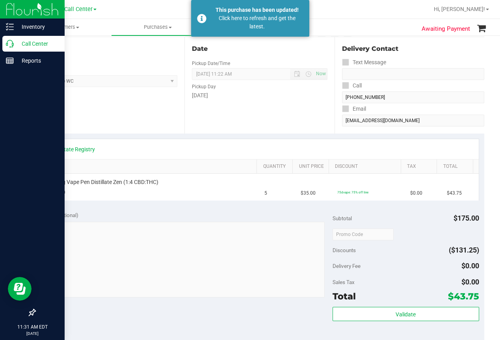
click at [6, 41] on icon at bounding box center [10, 44] width 8 height 8
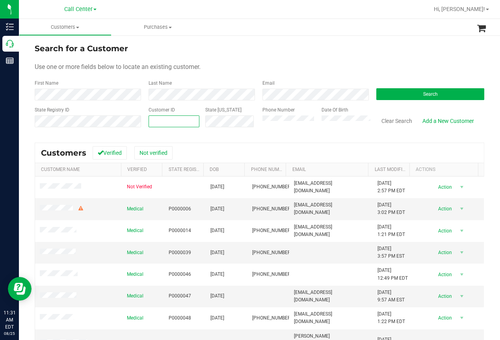
click at [160, 121] on input "text" at bounding box center [174, 121] width 50 height 11
paste input "340303"
type input "340303"
click at [417, 93] on button "Search" at bounding box center [431, 94] width 108 height 12
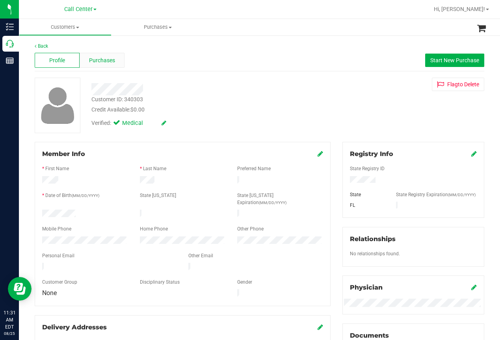
click at [103, 60] on span "Purchases" at bounding box center [102, 60] width 26 height 8
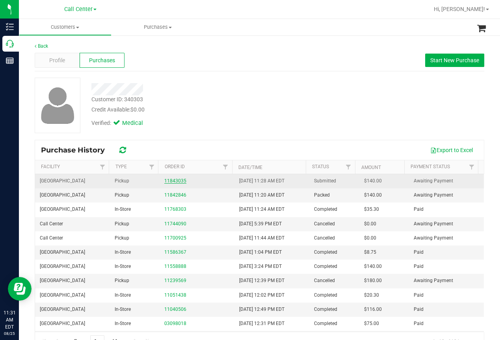
click at [173, 179] on link "11843035" at bounding box center [175, 181] width 22 height 6
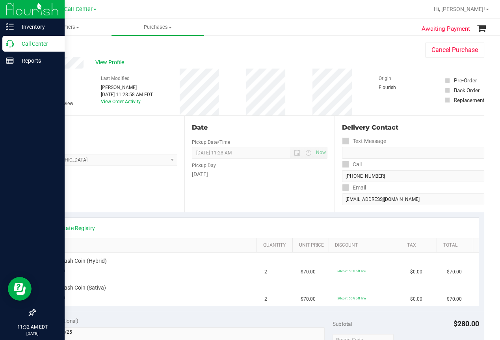
click at [11, 43] on icon at bounding box center [10, 44] width 8 height 8
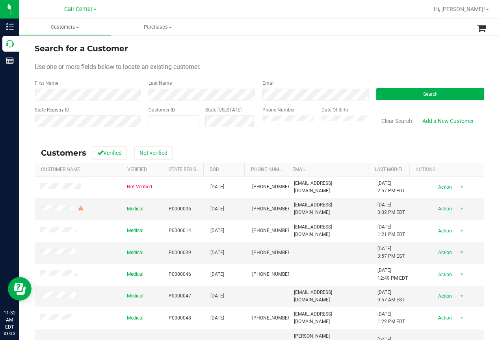
drag, startPoint x: 249, startPoint y: 50, endPoint x: 218, endPoint y: 74, distance: 39.1
click at [249, 50] on div "Search for a Customer" at bounding box center [260, 49] width 450 height 12
click at [397, 95] on button "Search" at bounding box center [431, 94] width 108 height 12
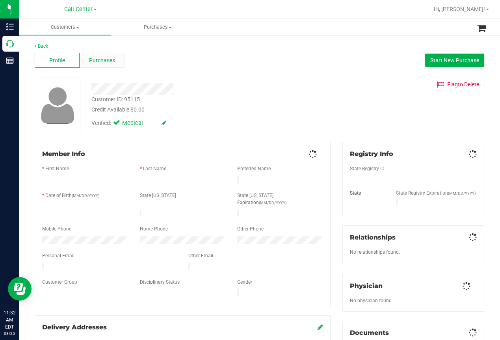
click at [105, 61] on span "Purchases" at bounding box center [102, 60] width 26 height 8
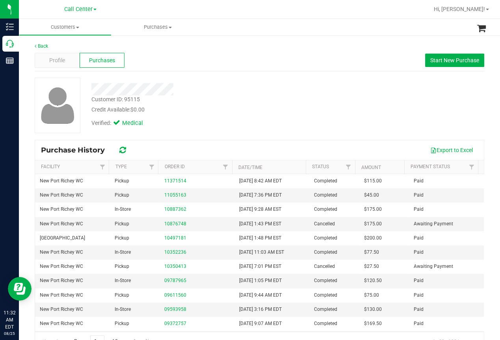
drag, startPoint x: 202, startPoint y: 61, endPoint x: 118, endPoint y: 63, distance: 84.0
click at [197, 62] on div "Profile Purchases Start New Purchase" at bounding box center [260, 61] width 450 height 22
click at [55, 62] on span "Profile" at bounding box center [57, 60] width 16 height 8
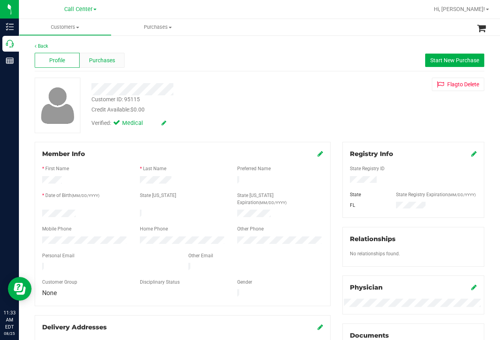
click at [105, 60] on span "Purchases" at bounding box center [102, 60] width 26 height 8
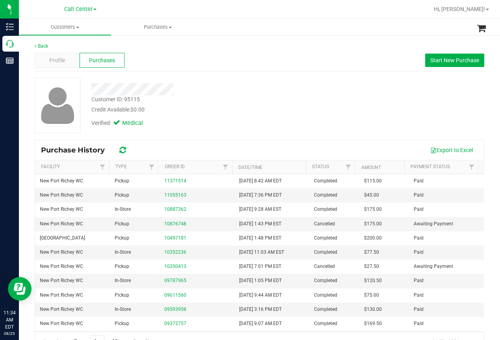
click at [202, 37] on div "Back Profile Purchases Start New Purchase Customer ID: 95115 Credit Available: …" at bounding box center [259, 197] width 481 height 324
click at [438, 59] on span "Start New Purchase" at bounding box center [455, 60] width 49 height 6
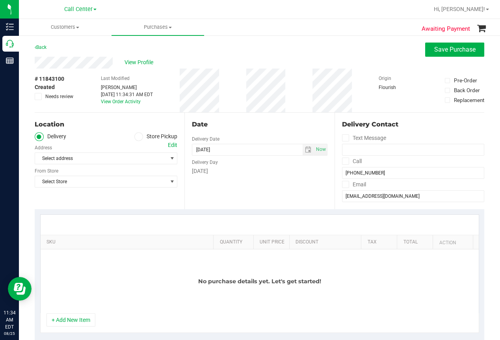
click at [136, 137] on icon at bounding box center [138, 137] width 5 height 0
click at [0, 0] on input "Store Pickup" at bounding box center [0, 0] width 0 height 0
click at [77, 158] on span "Select Store" at bounding box center [101, 158] width 132 height 11
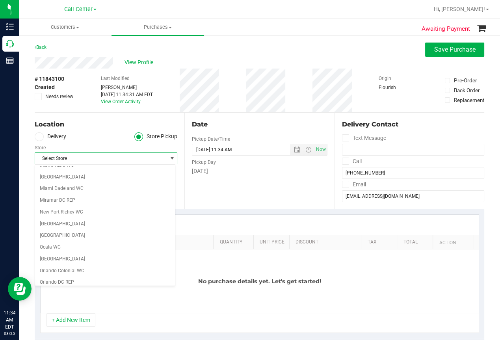
scroll to position [315, 0]
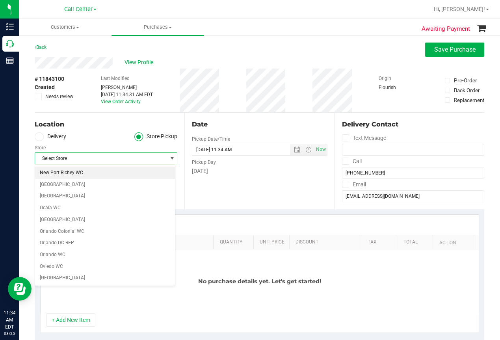
click at [56, 173] on li "New Port Richey WC" at bounding box center [105, 173] width 140 height 12
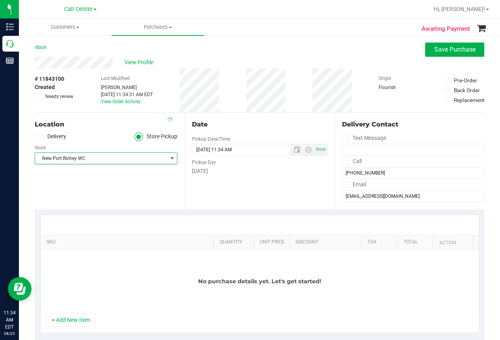
scroll to position [315, 0]
click at [75, 319] on button "+ Add New Item" at bounding box center [71, 319] width 49 height 13
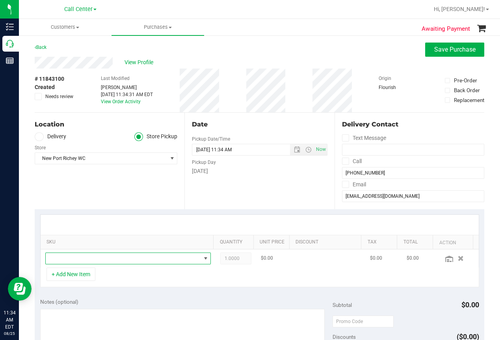
click at [65, 258] on span "NO DATA FOUND" at bounding box center [123, 258] width 155 height 11
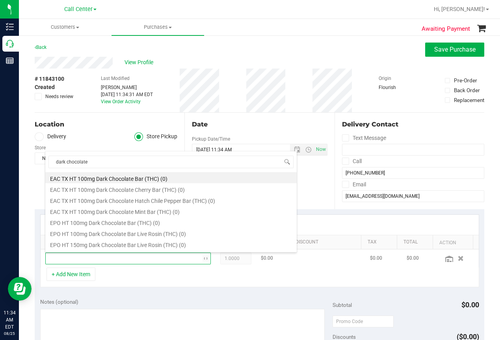
type input "dark chocolate"
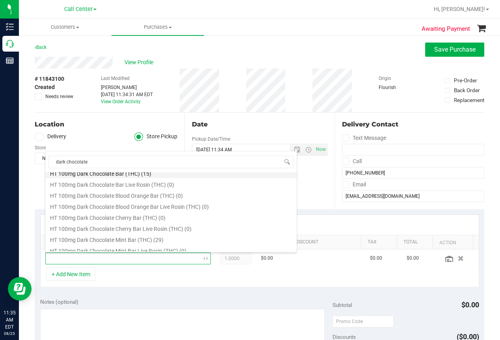
scroll to position [118, 0]
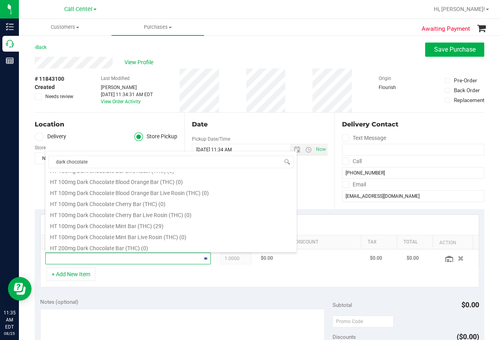
click at [136, 227] on li "HT 100mg Dark Chocolate Mint Bar (THC) (29)" at bounding box center [171, 225] width 252 height 11
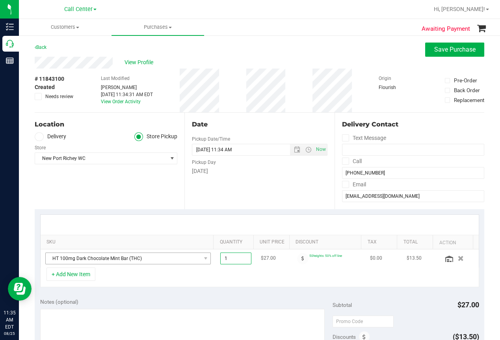
drag, startPoint x: 224, startPoint y: 259, endPoint x: 204, endPoint y: 256, distance: 20.3
click at [204, 256] on tr "HT 100mg Dark Chocolate Mint Bar (THC) 1.00 1 $27.00 50heights: 50% off line $0…" at bounding box center [260, 259] width 438 height 18
type input "8"
type input "8.00"
click at [305, 285] on div "+ Add New Item" at bounding box center [259, 278] width 439 height 20
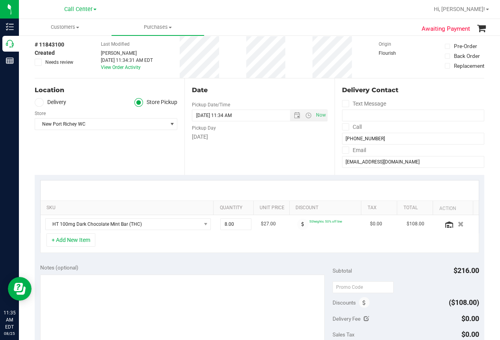
scroll to position [79, 0]
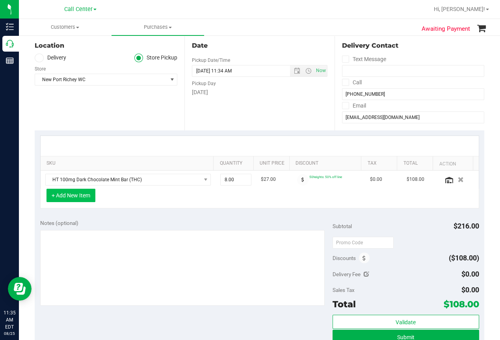
click at [81, 195] on button "+ Add New Item" at bounding box center [71, 195] width 49 height 13
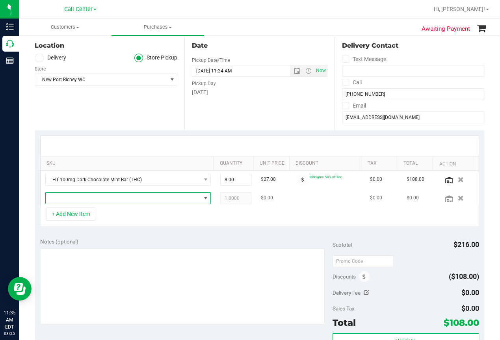
click at [90, 200] on span "NO DATA FOUND" at bounding box center [123, 198] width 155 height 11
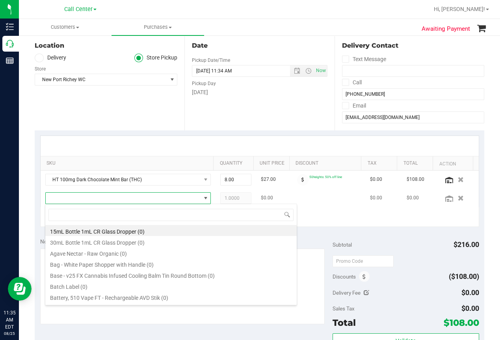
scroll to position [11, 155]
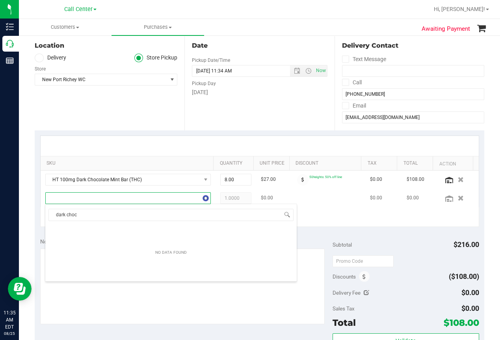
type input "dark choco"
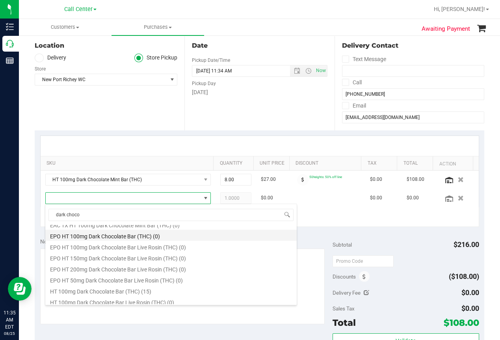
scroll to position [79, 0]
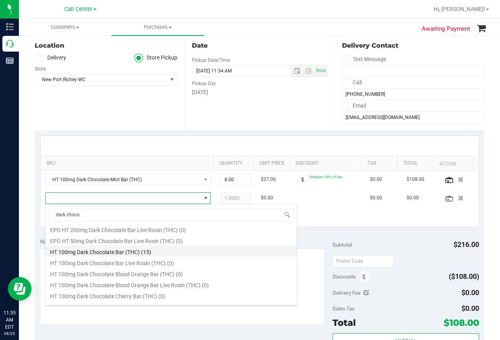
click at [114, 254] on li "HT 100mg Dark Chocolate Bar (THC) (15)" at bounding box center [171, 251] width 252 height 11
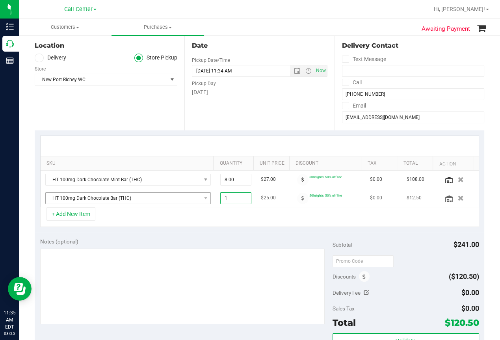
drag, startPoint x: 237, startPoint y: 197, endPoint x: 192, endPoint y: 199, distance: 45.0
click at [192, 199] on tr "HT 100mg Dark Chocolate Bar (THC) 1.00 1 $25.00 50heights: 50% off line $0.00 $…" at bounding box center [260, 198] width 438 height 18
type input "0"
type input "10"
type input "10.00"
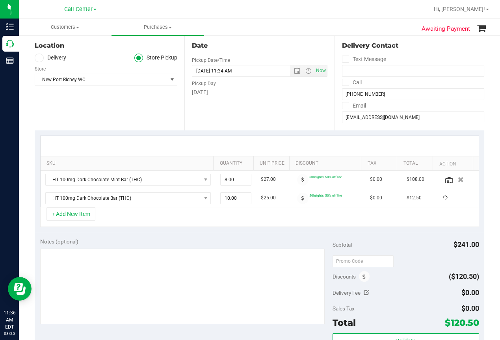
click at [255, 214] on div "+ Add New Item" at bounding box center [259, 217] width 439 height 20
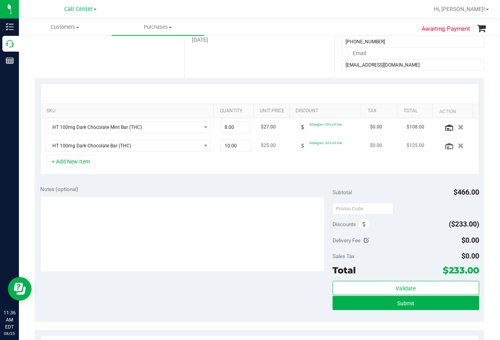
scroll to position [197, 0]
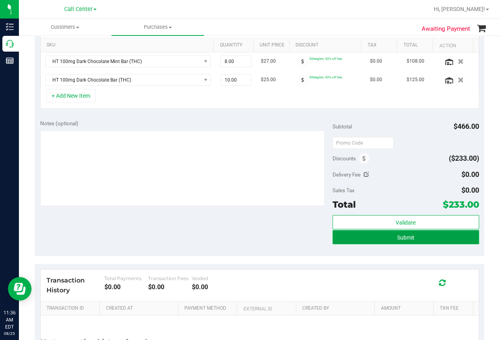
click at [385, 237] on button "Submit" at bounding box center [406, 237] width 146 height 14
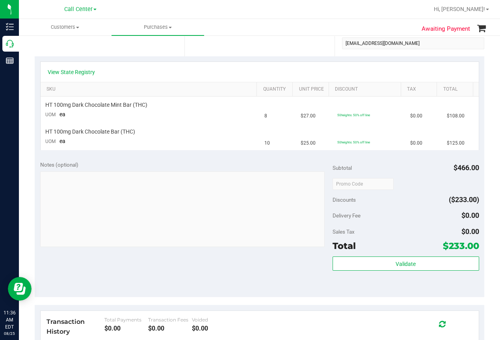
scroll to position [39, 0]
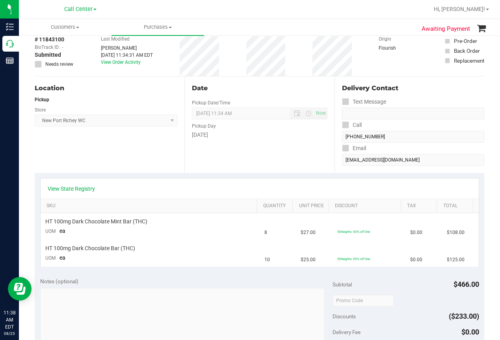
click at [161, 160] on div "Location Pickup Store New Port Richey WC Select Store Bonita Springs WC Boynton…" at bounding box center [110, 124] width 150 height 97
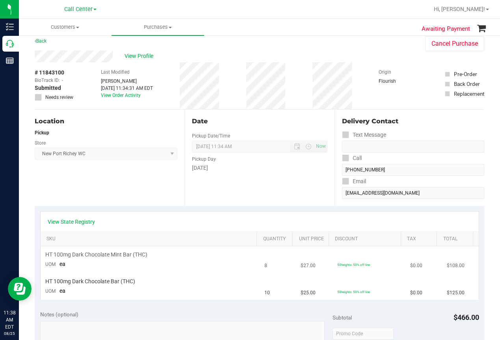
scroll to position [0, 0]
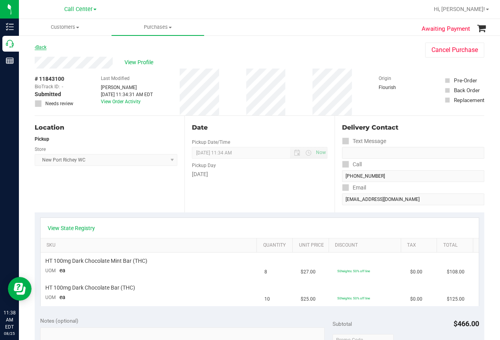
click at [41, 47] on link "Back" at bounding box center [41, 48] width 12 height 6
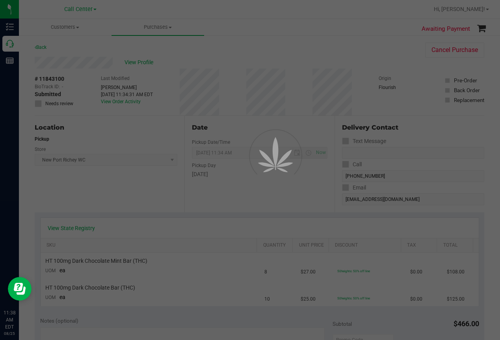
click at [337, 30] on div at bounding box center [250, 170] width 500 height 340
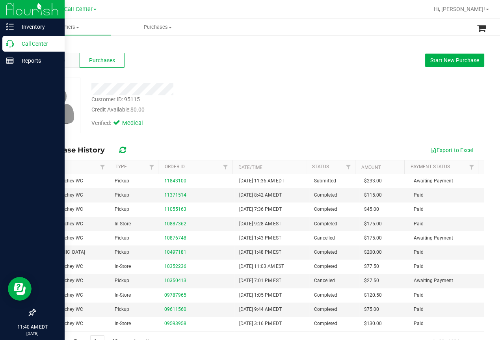
click at [17, 45] on p "Call Center" at bounding box center [37, 43] width 47 height 9
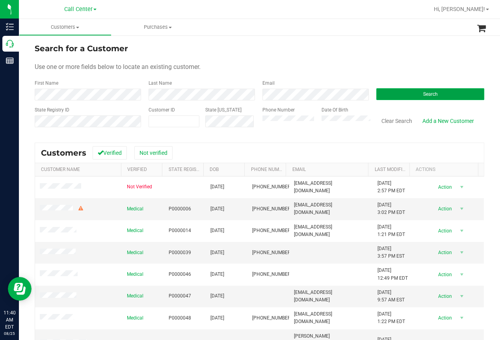
click at [416, 91] on button "Search" at bounding box center [431, 94] width 108 height 12
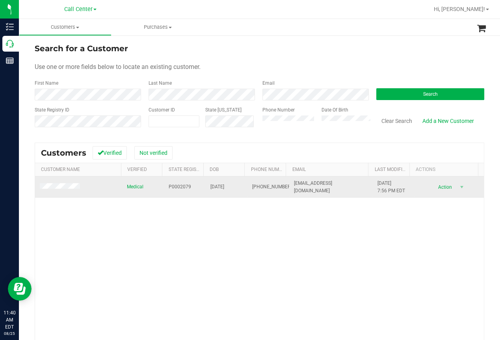
click at [211, 188] on span "[DATE]" at bounding box center [218, 186] width 14 height 7
copy span "[DATE]"
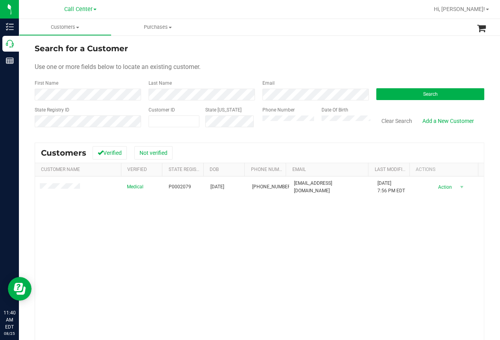
drag, startPoint x: 157, startPoint y: 231, endPoint x: 159, endPoint y: 227, distance: 4.2
click at [159, 227] on div "Medical P0002079 [DATE] (772) 342-1509 [EMAIL_ADDRESS][DOMAIN_NAME] [DATE] 7:56…" at bounding box center [259, 284] width 449 height 214
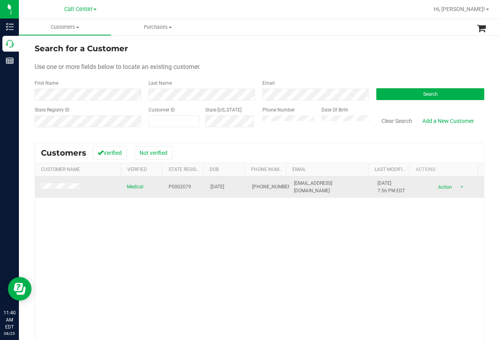
click at [170, 187] on span "P0002079" at bounding box center [180, 186] width 22 height 7
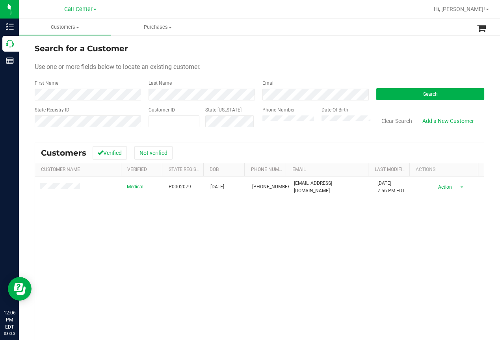
click at [76, 230] on div "Medical P0002079 [DATE] (772) 342-1509 [EMAIL_ADDRESS][DOMAIN_NAME] [DATE] 7:56…" at bounding box center [259, 284] width 449 height 214
click at [386, 118] on button "Clear Search" at bounding box center [397, 120] width 41 height 13
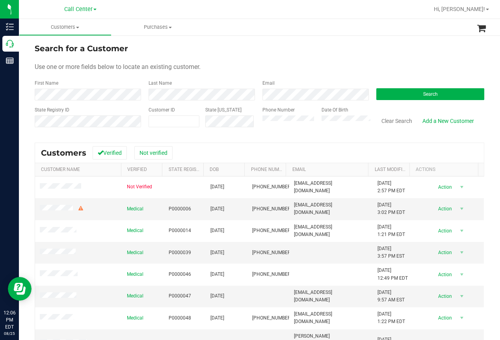
click at [54, 137] on div "Search for a Customer Use one or more fields below to locate an existing custom…" at bounding box center [260, 226] width 450 height 367
click at [0, 0] on input "text" at bounding box center [0, 0] width 0 height 0
paste input "1581410"
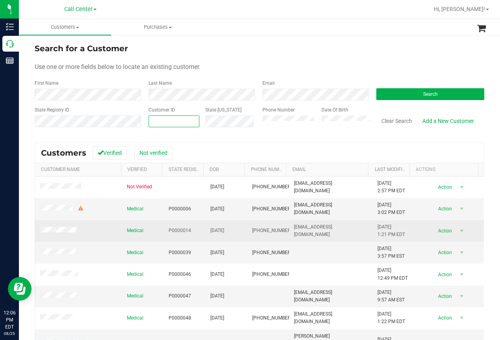
type input "1581410"
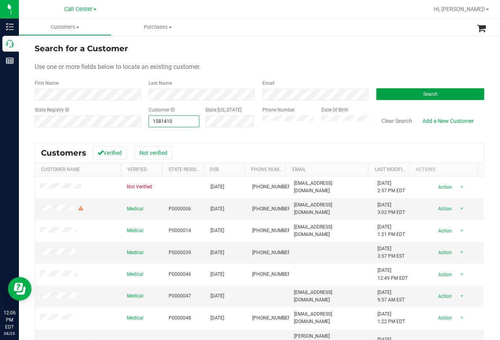
type input "1581410"
click at [401, 94] on button "Search" at bounding box center [431, 94] width 108 height 12
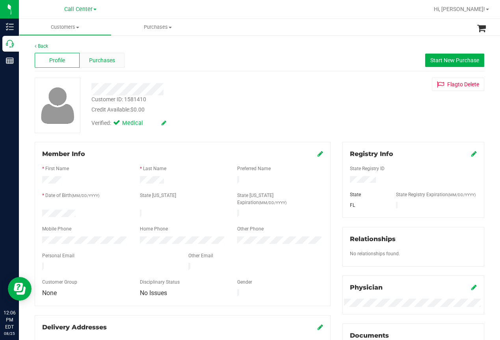
click at [104, 58] on span "Purchases" at bounding box center [102, 60] width 26 height 8
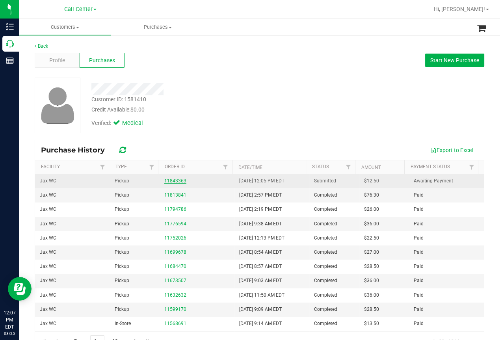
click at [172, 182] on link "11843363" at bounding box center [175, 181] width 22 height 6
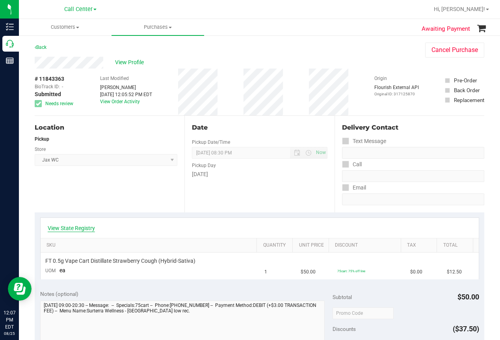
click at [76, 231] on link "View State Registry" at bounding box center [71, 228] width 47 height 8
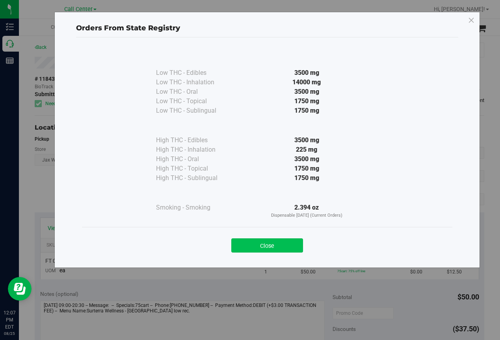
click at [277, 241] on button "Close" at bounding box center [267, 246] width 72 height 14
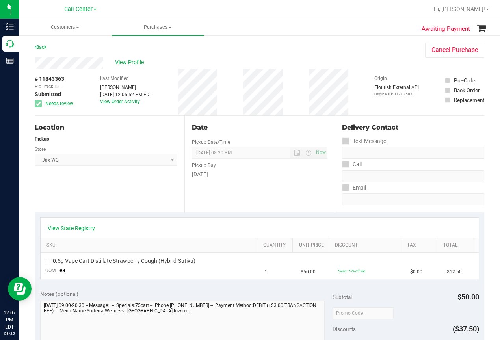
click at [47, 202] on div "Location Pickup Store Jax WC Select Store Bonita Springs WC Boynton Beach WC Br…" at bounding box center [110, 164] width 150 height 97
click at [126, 61] on span "View Profile" at bounding box center [131, 62] width 32 height 8
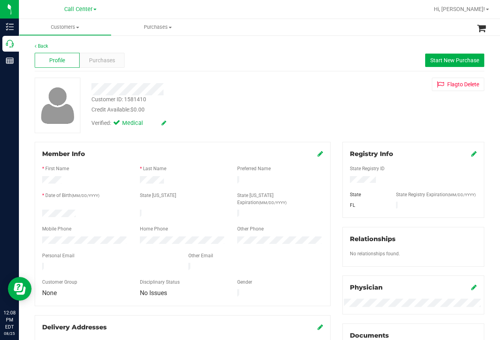
click at [75, 145] on div "Member Info * First Name * Last Name Preferred Name * Date of Birth (MM/DD/YYYY…" at bounding box center [183, 224] width 296 height 164
click at [28, 117] on div "Back Profile Purchases Start New Purchase Customer ID: 1581410 Credit Available…" at bounding box center [259, 303] width 481 height 536
click at [24, 128] on div "Back Profile Purchases Start New Purchase Customer ID: 1581410 Credit Available…" at bounding box center [259, 303] width 481 height 536
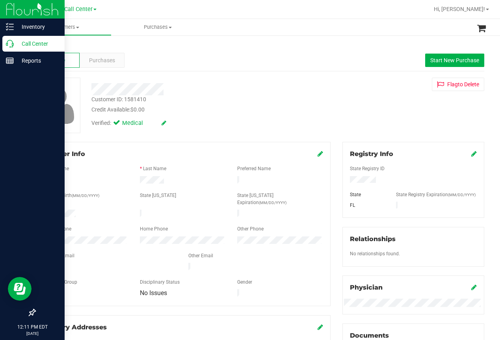
click at [12, 44] on icon at bounding box center [10, 44] width 8 height 8
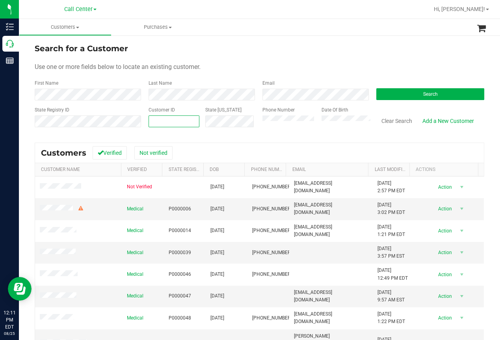
click at [157, 123] on input "text" at bounding box center [174, 121] width 50 height 11
paste input "1461741"
type input "1461741"
click at [432, 92] on span "Search" at bounding box center [430, 94] width 15 height 6
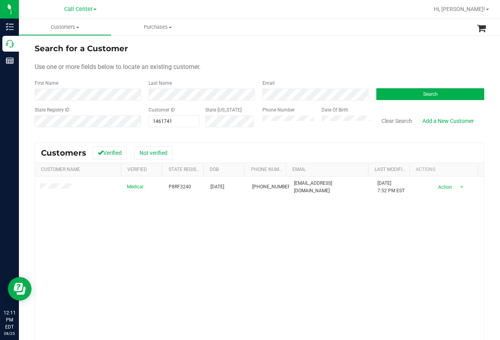
click at [50, 230] on div "Medical P8RF3240 12/19/1954 (850) 543-1471 successbychoice1@yahoo.com 1/24/2025…" at bounding box center [259, 284] width 449 height 214
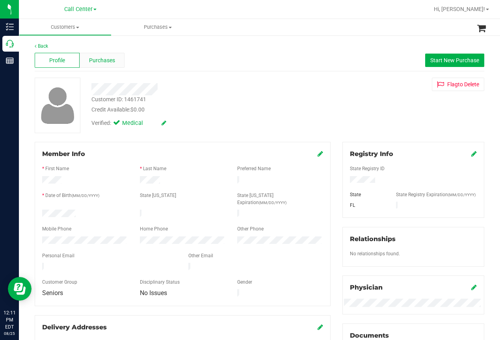
click at [104, 61] on span "Purchases" at bounding box center [102, 60] width 26 height 8
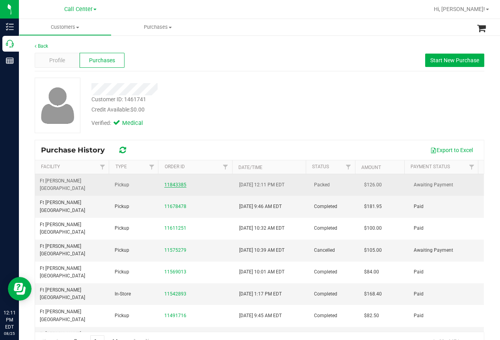
click at [171, 182] on link "11843385" at bounding box center [175, 185] width 22 height 6
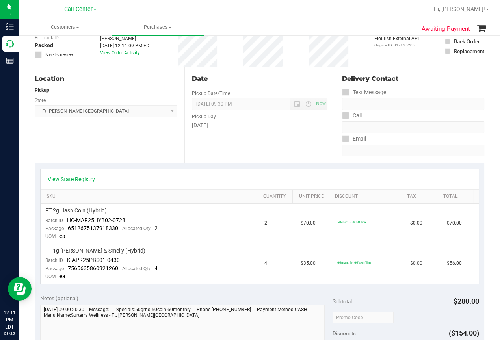
scroll to position [39, 0]
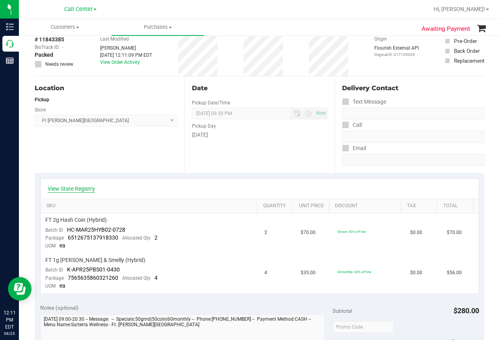
click at [60, 185] on link "View State Registry" at bounding box center [71, 189] width 47 height 8
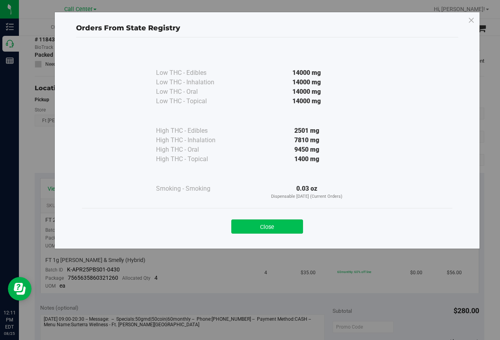
click at [267, 225] on button "Close" at bounding box center [267, 227] width 72 height 14
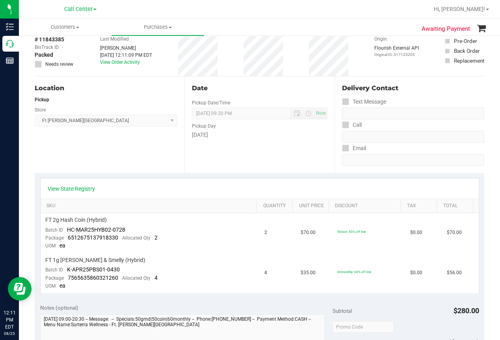
scroll to position [0, 0]
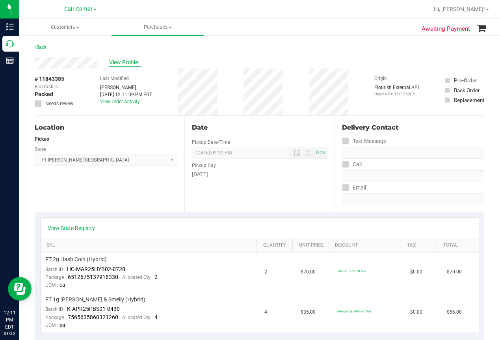
click at [134, 61] on span "View Profile" at bounding box center [125, 62] width 32 height 8
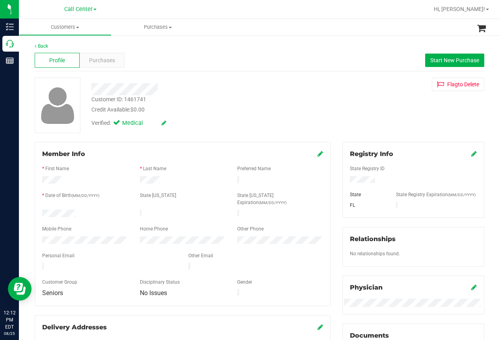
click at [326, 63] on div "Profile Purchases Start New Purchase" at bounding box center [260, 61] width 450 height 22
click at [227, 12] on div at bounding box center [285, 9] width 288 height 15
click at [26, 132] on div "Back Profile Purchases Start New Purchase Customer ID: 1461741 Credit Available…" at bounding box center [259, 303] width 481 height 536
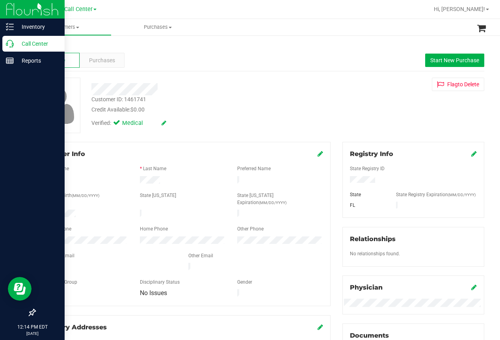
click at [13, 44] on icon at bounding box center [10, 44] width 8 height 8
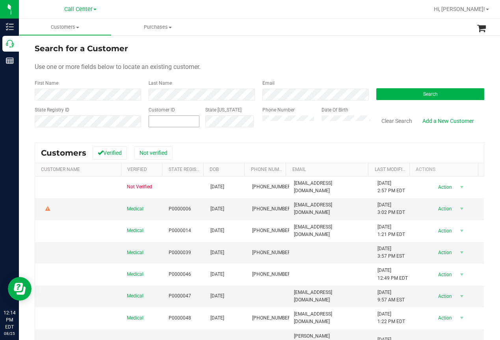
click at [158, 122] on input "text" at bounding box center [174, 121] width 50 height 11
paste input "462793"
type input "462793"
click at [416, 94] on button "Search" at bounding box center [431, 94] width 108 height 12
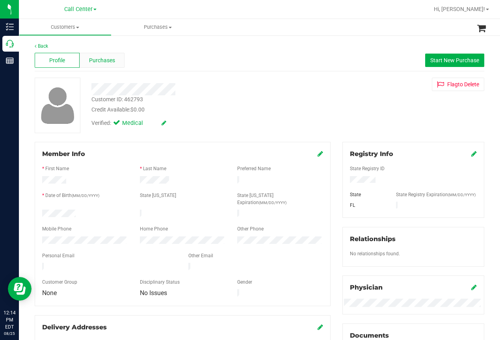
click at [110, 63] on span "Purchases" at bounding box center [102, 60] width 26 height 8
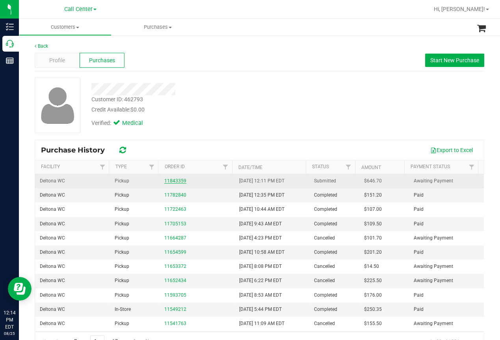
click at [173, 180] on link "11843359" at bounding box center [175, 181] width 22 height 6
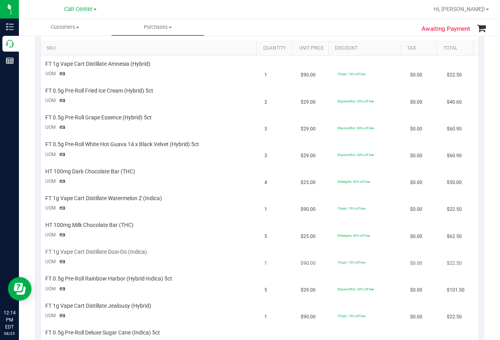
scroll to position [39, 0]
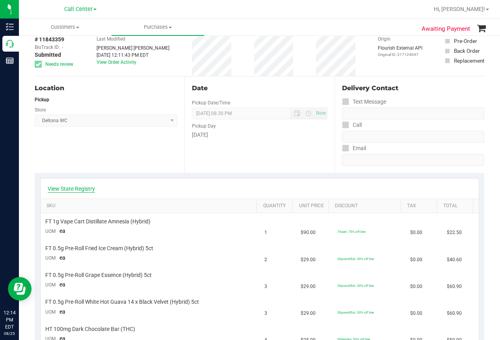
click at [75, 185] on link "View State Registry" at bounding box center [71, 189] width 47 height 8
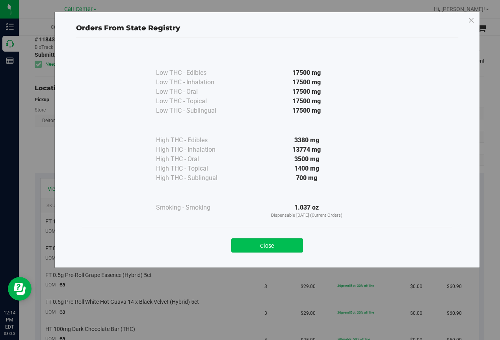
click at [263, 247] on button "Close" at bounding box center [267, 246] width 72 height 14
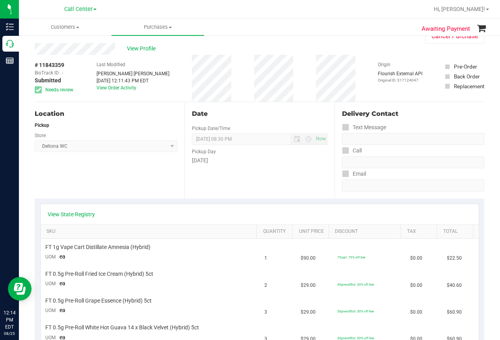
scroll to position [0, 0]
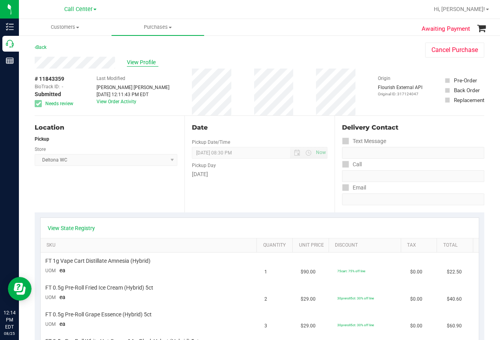
click at [139, 63] on span "View Profile" at bounding box center [143, 62] width 32 height 8
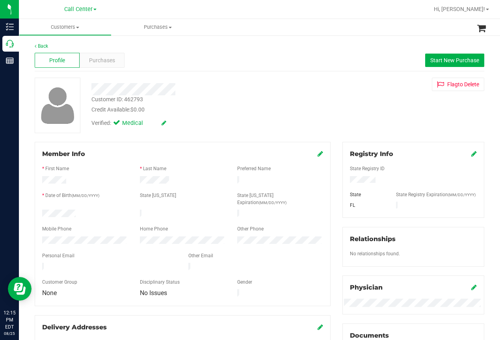
click at [26, 143] on div "Back Profile Purchases Start New Purchase Customer ID: 462793 Credit Available:…" at bounding box center [259, 303] width 481 height 536
click at [97, 58] on span "Purchases" at bounding box center [102, 60] width 26 height 8
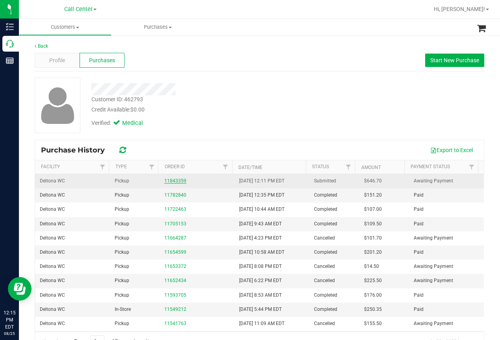
click at [171, 181] on link "11843359" at bounding box center [175, 181] width 22 height 6
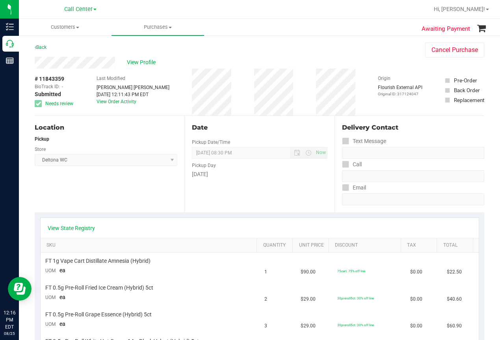
click at [56, 195] on div "Location Pickup Store Deltona WC Select Store Bonita Springs WC Boynton Beach W…" at bounding box center [110, 164] width 150 height 97
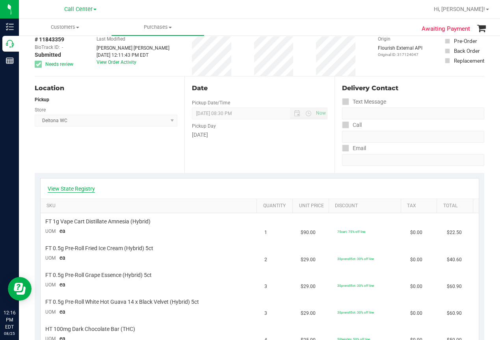
click at [72, 187] on link "View State Registry" at bounding box center [71, 189] width 47 height 8
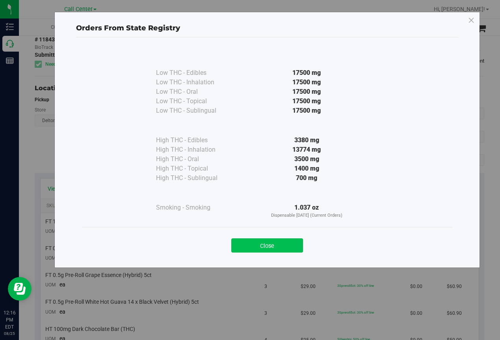
click at [263, 246] on button "Close" at bounding box center [267, 246] width 72 height 14
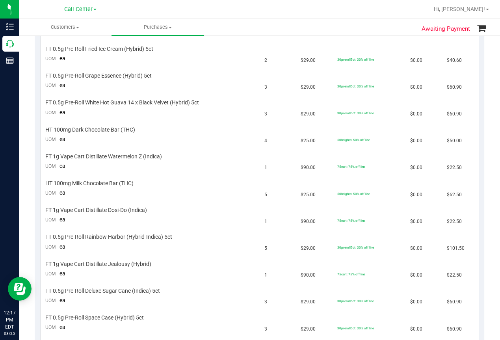
scroll to position [237, 0]
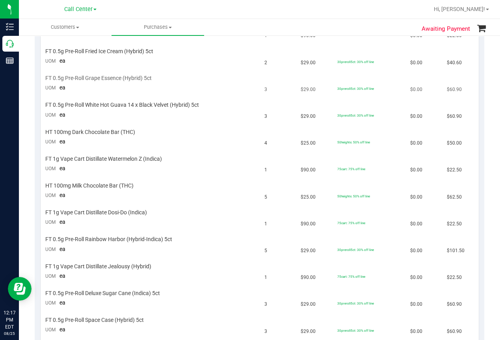
click at [218, 71] on td "FT 0.5g Pre-Roll Grape Essence (Hybrid) 5ct UOM ea" at bounding box center [150, 83] width 219 height 27
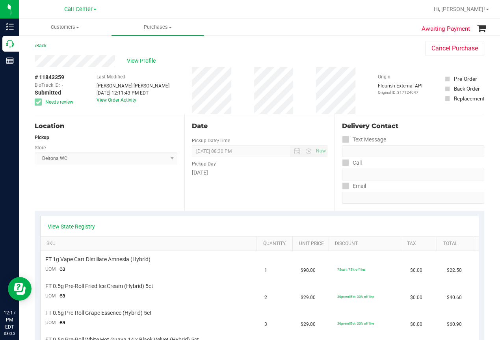
scroll to position [0, 0]
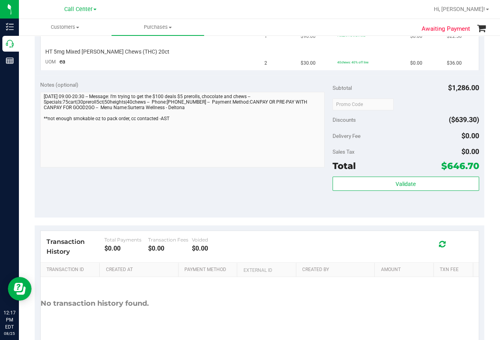
scroll to position [595, 0]
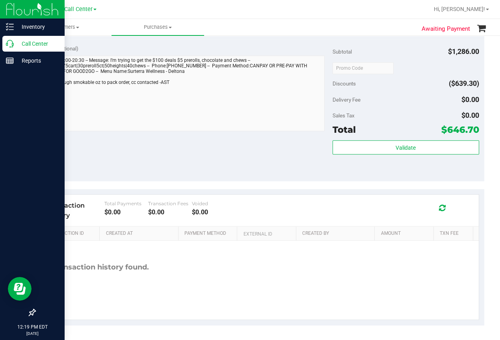
click at [12, 44] on icon at bounding box center [10, 44] width 8 height 8
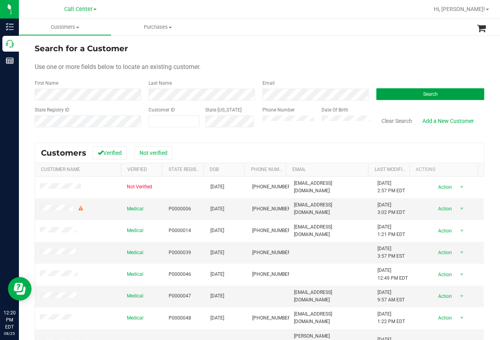
click at [432, 93] on span "Search" at bounding box center [430, 94] width 15 height 6
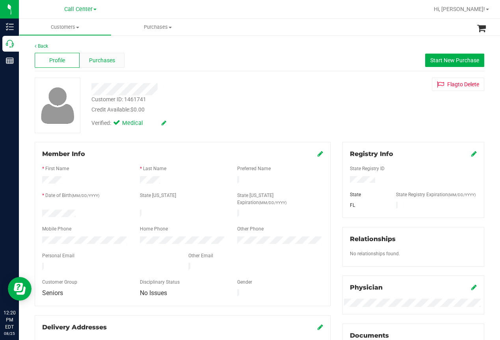
click at [116, 60] on div "Purchases" at bounding box center [102, 60] width 45 height 15
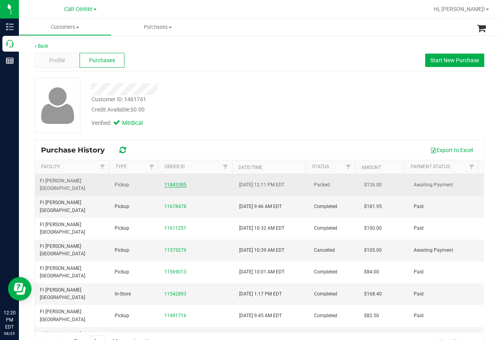
click at [171, 182] on link "11843385" at bounding box center [175, 185] width 22 height 6
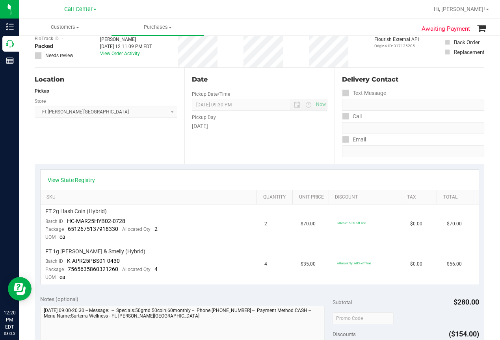
scroll to position [39, 0]
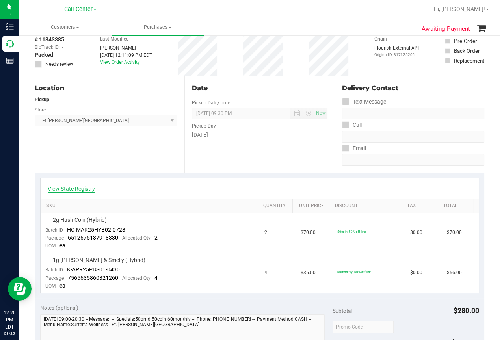
click at [64, 186] on link "View State Registry" at bounding box center [71, 189] width 47 height 8
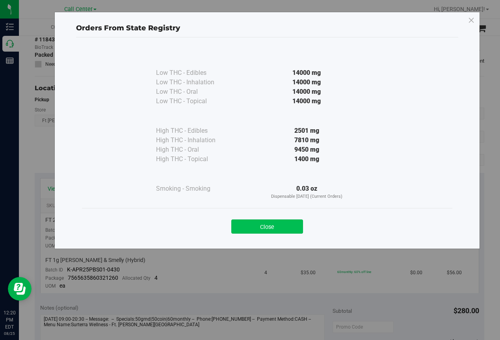
click at [280, 225] on button "Close" at bounding box center [267, 227] width 72 height 14
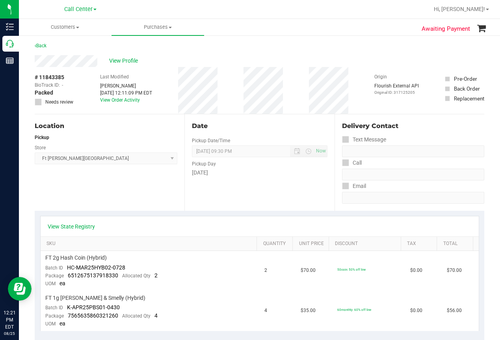
scroll to position [0, 0]
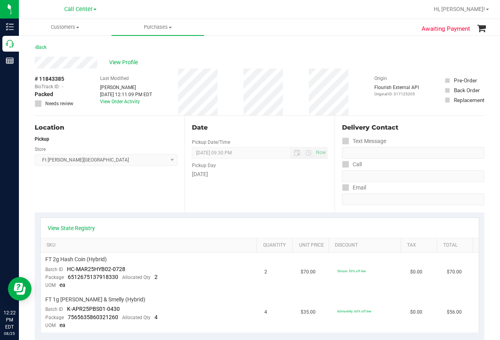
click at [97, 15] on div "Call Center" at bounding box center [80, 9] width 115 height 12
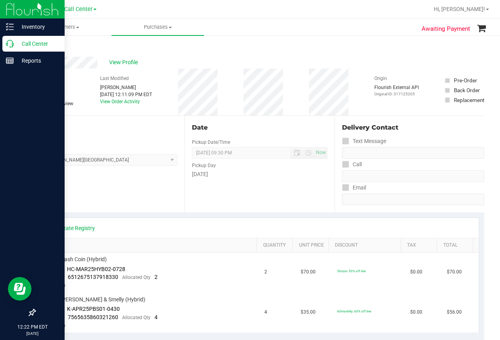
click at [7, 45] on icon at bounding box center [10, 44] width 8 height 8
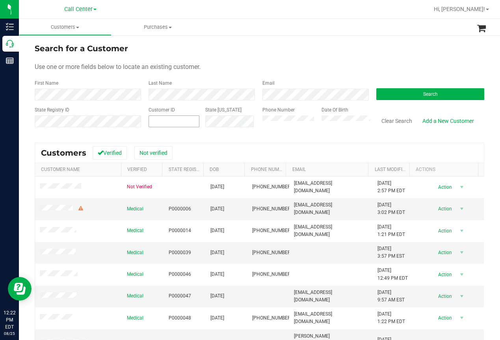
click at [0, 0] on input "text" at bounding box center [0, 0] width 0 height 0
paste input "25374"
type input "25374"
click at [394, 95] on button "Search" at bounding box center [431, 94] width 108 height 12
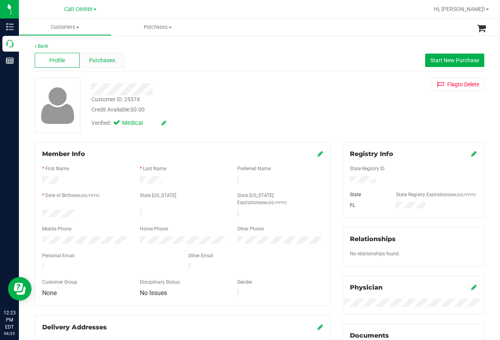
click at [114, 62] on span "Purchases" at bounding box center [102, 60] width 26 height 8
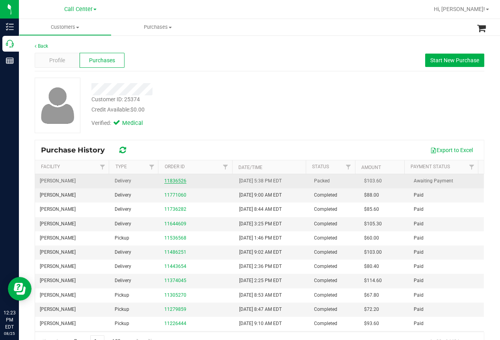
click at [177, 179] on link "11836526" at bounding box center [175, 181] width 22 height 6
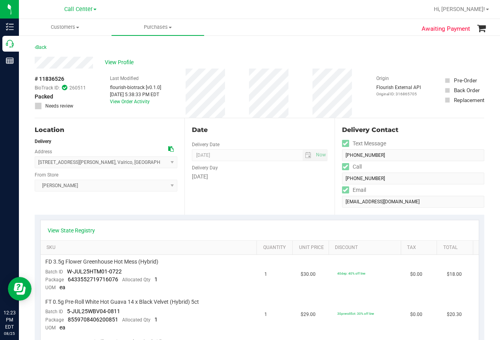
click at [57, 204] on div "Location Delivery Address 905 Dixie Maid Ln , Valrico , FL 33594 Select address…" at bounding box center [110, 166] width 150 height 97
click at [131, 61] on span "View Profile" at bounding box center [121, 62] width 32 height 8
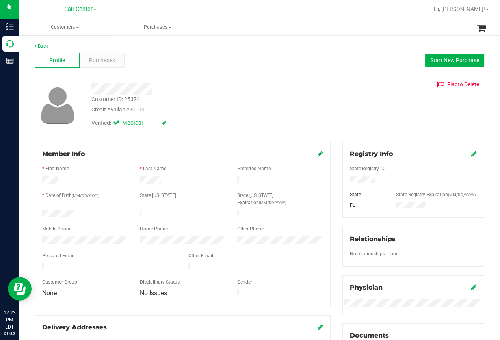
click at [57, 138] on div "Back Profile Purchases Start New Purchase Customer ID: 25374 Credit Available: …" at bounding box center [260, 299] width 450 height 512
click at [111, 61] on span "Purchases" at bounding box center [102, 60] width 26 height 8
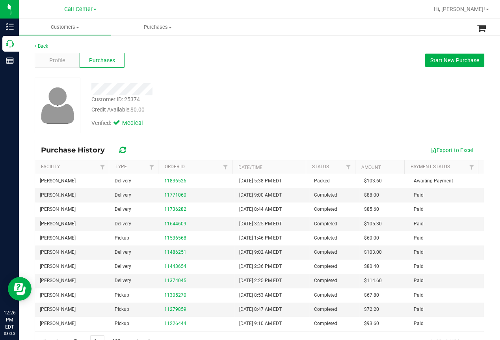
click at [219, 11] on div at bounding box center [285, 9] width 288 height 15
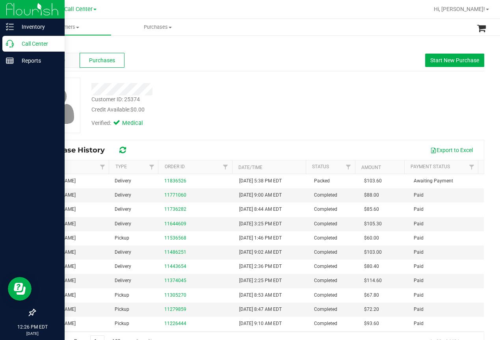
click at [9, 44] on icon at bounding box center [10, 44] width 8 height 8
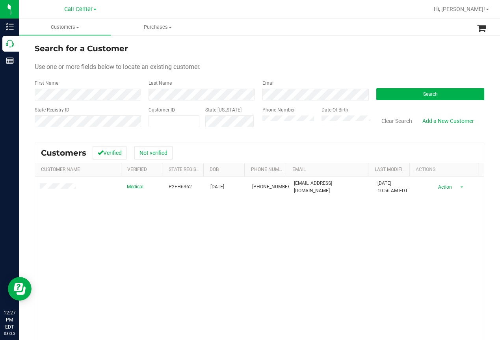
click at [151, 267] on div "Medical P2FH6362 08/01/1974 (727) 236-0358 jacksmama1234@gmail.com 10/2/2024 10…" at bounding box center [259, 284] width 449 height 214
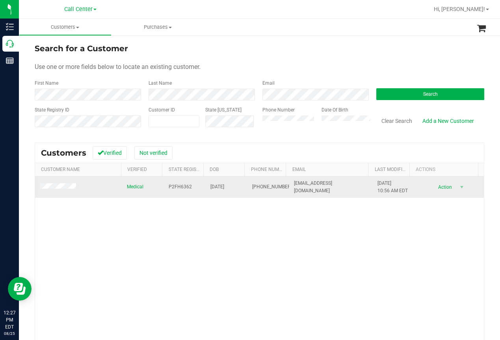
click at [175, 187] on span "P2FH6362" at bounding box center [180, 186] width 23 height 7
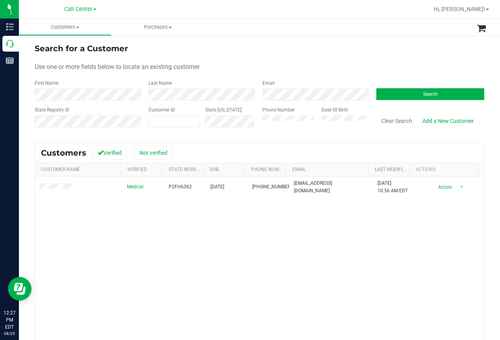
click at [180, 232] on div "Medical P2FH6362 08/01/1974 (727) 236-0358 jacksmama1234@gmail.com 10/2/2024 10…" at bounding box center [259, 284] width 449 height 214
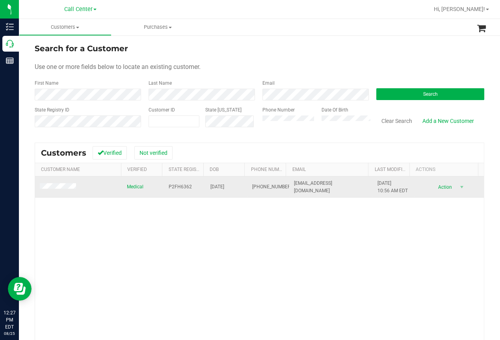
click at [216, 187] on span "08/01/1974" at bounding box center [218, 186] width 14 height 7
copy span "08/01/1974"
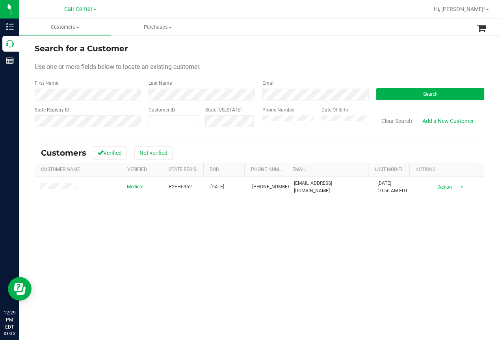
click at [147, 242] on div "Medical P2FH6362 08/01/1974 (727) 236-0358 jacksmama1234@gmail.com 10/2/2024 10…" at bounding box center [259, 284] width 449 height 214
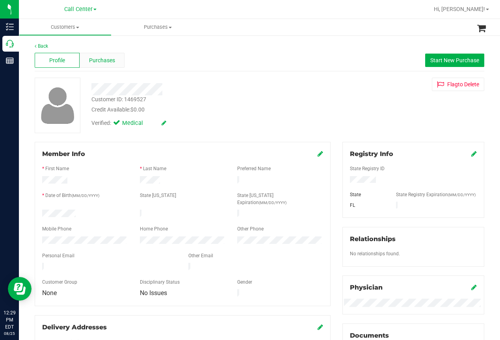
click at [111, 65] on div "Purchases" at bounding box center [102, 60] width 45 height 15
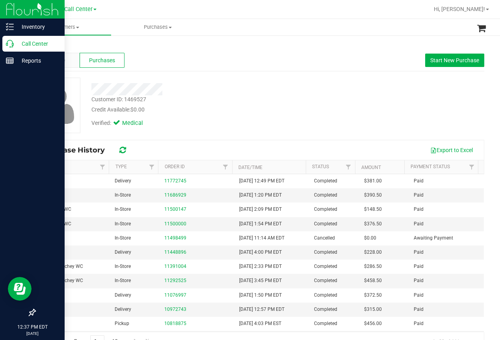
click at [16, 44] on p "Call Center" at bounding box center [37, 43] width 47 height 9
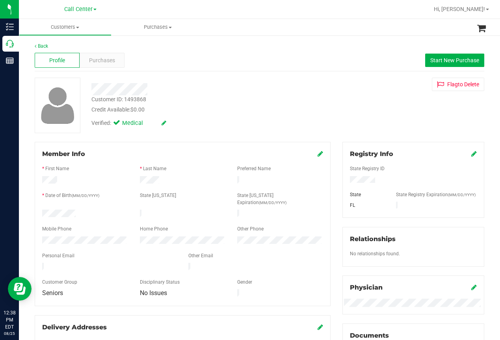
click at [191, 143] on div "Member Info * First Name * Last Name Preferred Name * Date of Birth (MM/DD/YYYY…" at bounding box center [183, 224] width 296 height 164
click at [203, 130] on div "Verified: Medical" at bounding box center [201, 122] width 231 height 17
click at [185, 51] on div "Profile Purchases Start New Purchase" at bounding box center [260, 61] width 450 height 22
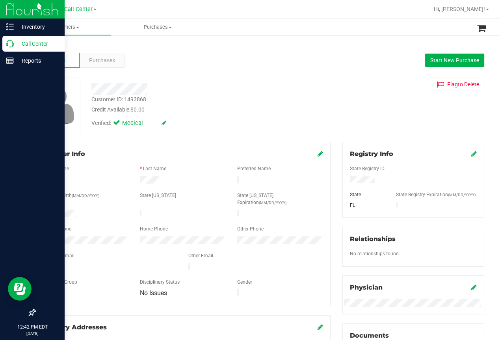
click at [11, 47] on icon at bounding box center [10, 44] width 8 height 8
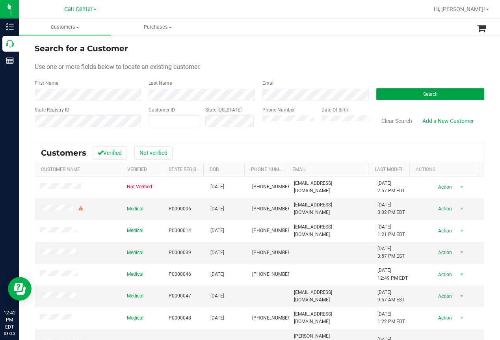
click at [394, 93] on button "Search" at bounding box center [431, 94] width 108 height 12
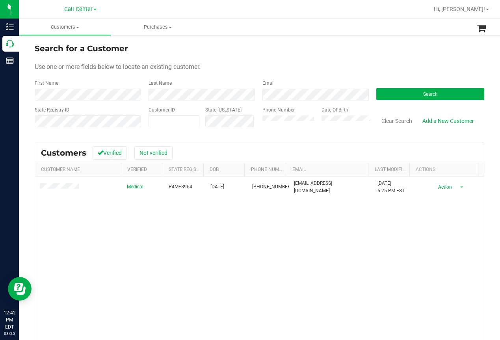
click at [143, 267] on div "Medical P4MF8964 08/01/1990 (863) 245-0389 fairclothgal1990@gmail.com 12/5/2023…" at bounding box center [259, 284] width 449 height 214
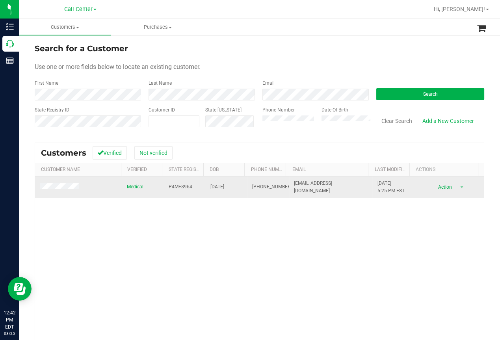
click at [172, 189] on span "P4MF8964" at bounding box center [181, 186] width 24 height 7
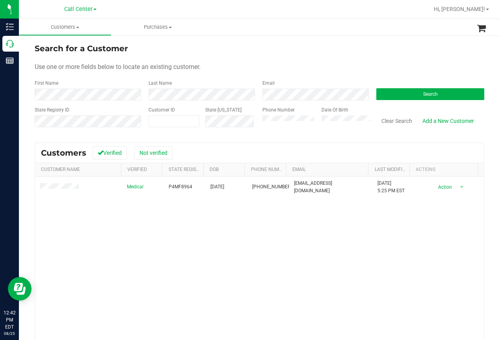
click at [187, 247] on div "Medical P4MF8964 08/01/1990 (863) 245-0389 fairclothgal1990@gmail.com 12/5/2023…" at bounding box center [259, 284] width 449 height 214
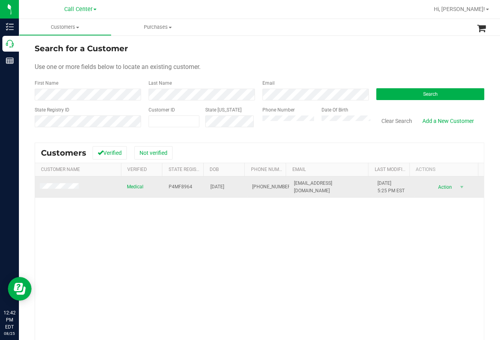
click at [215, 186] on span "08/01/1990" at bounding box center [218, 186] width 14 height 7
click at [214, 186] on span "08/01/1990" at bounding box center [218, 186] width 14 height 7
copy span "08/01/1990"
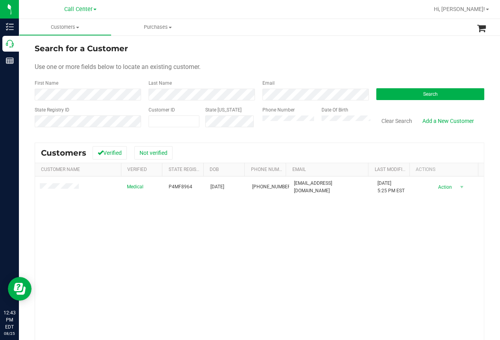
click at [170, 241] on div "Medical P4MF8964 08/01/1990 (863) 245-0389 fairclothgal1990@gmail.com 12/5/2023…" at bounding box center [259, 284] width 449 height 214
click at [59, 223] on div "Medical P4MF8964 08/01/1990 (863) 245-0389 fairclothgal1990@gmail.com 12/5/2023…" at bounding box center [259, 284] width 449 height 214
click at [0, 0] on input "text" at bounding box center [0, 0] width 0 height 0
paste input "25374"
type input "25374"
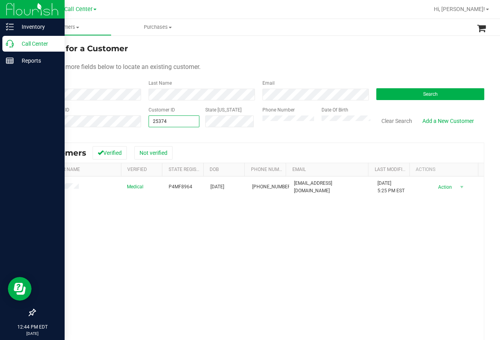
type input "25374"
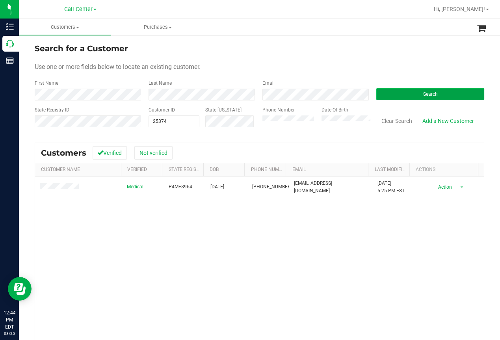
click at [413, 95] on button "Search" at bounding box center [431, 94] width 108 height 12
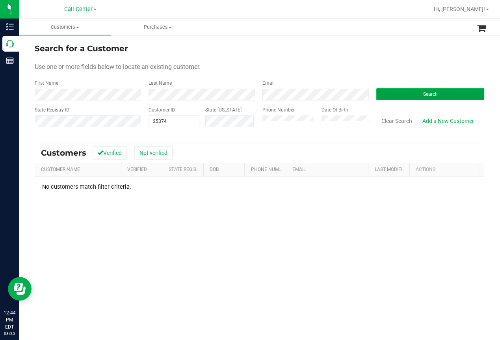
click at [388, 91] on button "Search" at bounding box center [431, 94] width 108 height 12
click at [405, 93] on button "Search" at bounding box center [431, 94] width 108 height 12
click at [172, 123] on span "25374 25374" at bounding box center [174, 122] width 51 height 12
type input "2"
drag, startPoint x: 42, startPoint y: 223, endPoint x: 65, endPoint y: 183, distance: 45.9
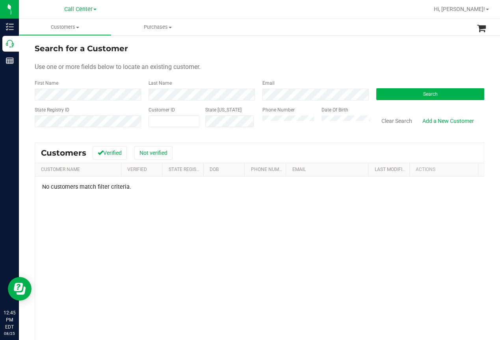
click at [43, 222] on div "No customers match filter criteria." at bounding box center [259, 288] width 449 height 222
click at [0, 0] on input "text" at bounding box center [0, 0] width 0 height 0
click at [153, 121] on span at bounding box center [174, 122] width 51 height 12
paste input "25374"
type input "25374"
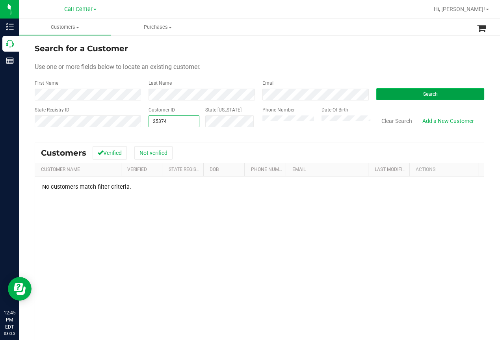
type input "25374"
click at [407, 92] on button "Search" at bounding box center [431, 94] width 108 height 12
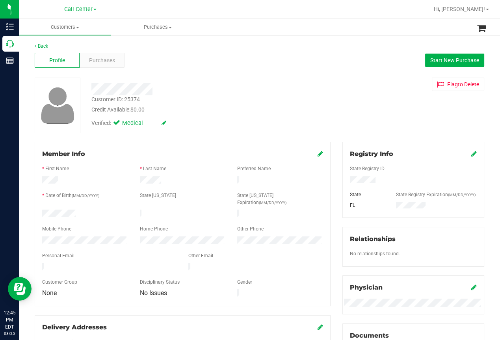
click at [30, 140] on div "Back Profile Purchases Start New Purchase Customer ID: 25374 Credit Available: …" at bounding box center [259, 308] width 481 height 546
click at [311, 18] on nav "Call Center Hi, [PERSON_NAME]!" at bounding box center [259, 9] width 481 height 19
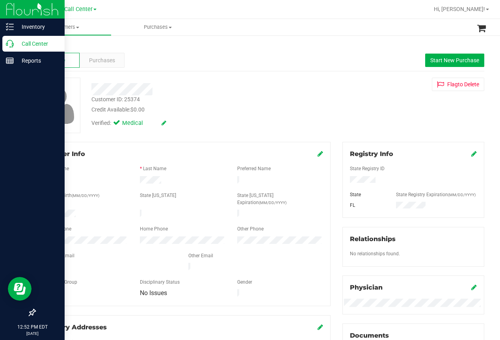
click at [9, 44] on icon at bounding box center [10, 44] width 8 height 8
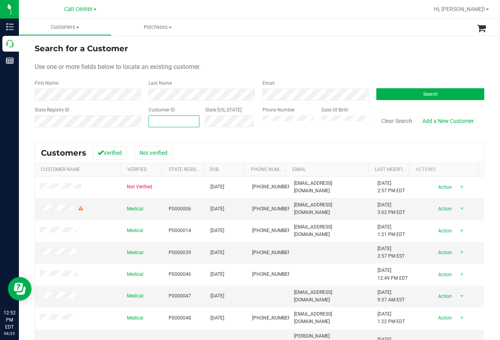
click at [154, 119] on input "text" at bounding box center [174, 121] width 50 height 11
paste input "659276"
type input "659276"
click at [387, 90] on button "Search" at bounding box center [431, 94] width 108 height 12
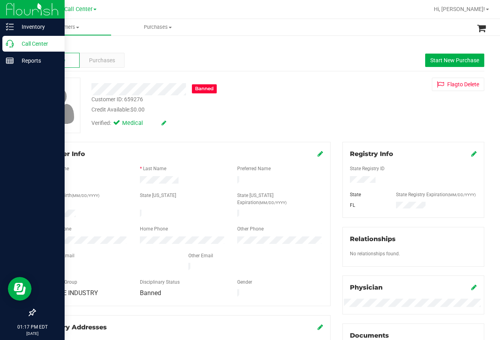
click at [8, 40] on icon at bounding box center [10, 44] width 8 height 8
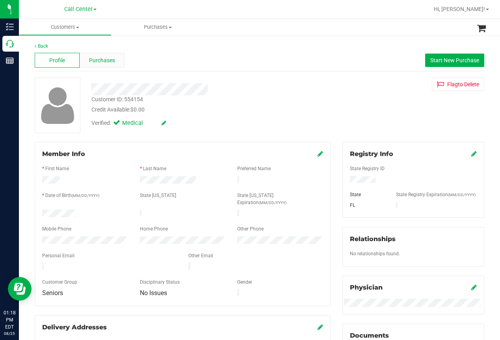
click at [108, 60] on span "Purchases" at bounding box center [102, 60] width 26 height 8
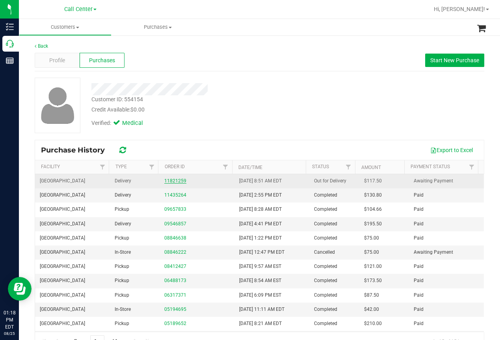
click at [172, 179] on link "11821259" at bounding box center [175, 181] width 22 height 6
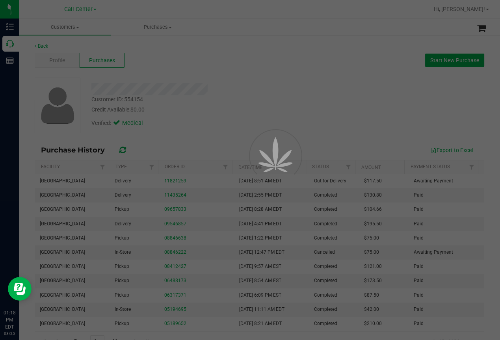
click at [290, 66] on div at bounding box center [250, 170] width 500 height 340
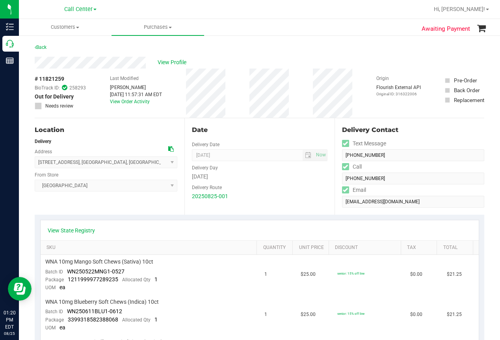
click at [36, 200] on div "Location Delivery Address 401 Wellington Ct , Venice , FL 34292 Select address …" at bounding box center [110, 166] width 150 height 97
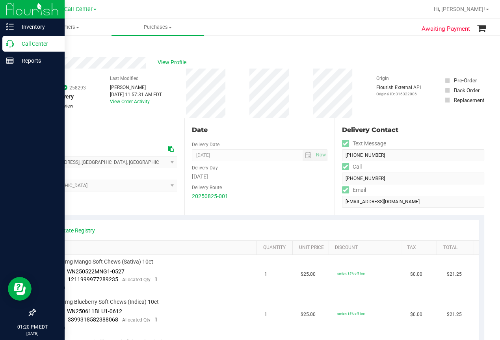
click at [10, 44] on icon at bounding box center [10, 44] width 8 height 8
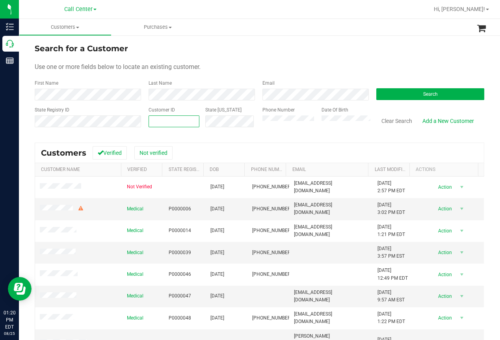
click at [158, 121] on input "text" at bounding box center [174, 121] width 50 height 11
paste input "616092"
type input "616092"
click at [423, 93] on span "Search" at bounding box center [430, 94] width 15 height 6
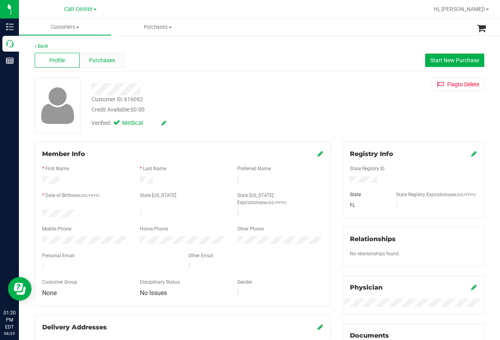
click at [105, 63] on span "Purchases" at bounding box center [102, 60] width 26 height 8
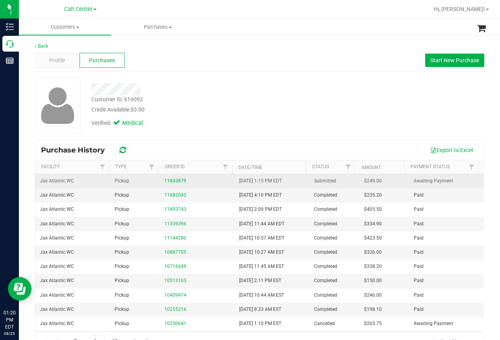
click at [168, 177] on div "11843879" at bounding box center [196, 180] width 65 height 7
click at [170, 181] on link "11843879" at bounding box center [175, 181] width 22 height 6
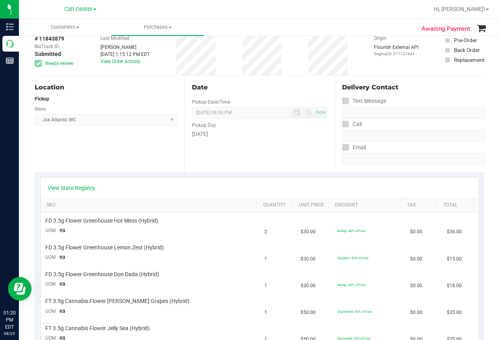
scroll to position [39, 0]
click at [72, 188] on link "View State Registry" at bounding box center [71, 189] width 47 height 8
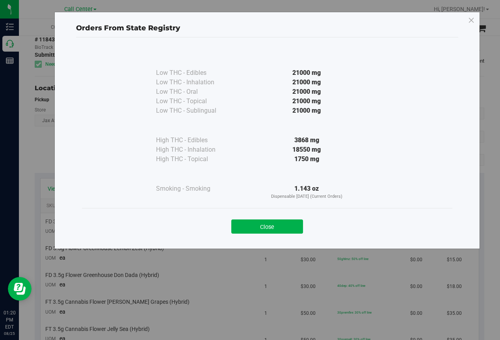
click at [248, 227] on button "Close" at bounding box center [267, 227] width 72 height 14
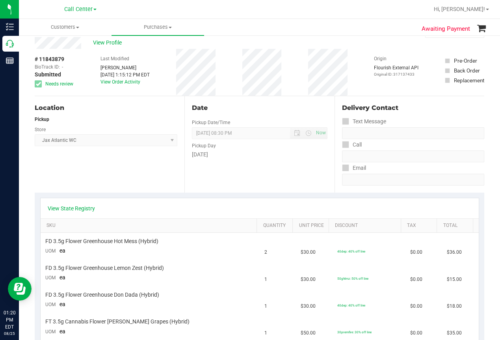
scroll to position [0, 0]
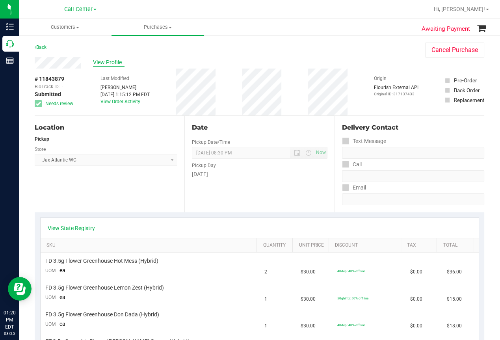
click at [110, 64] on span "View Profile" at bounding box center [109, 62] width 32 height 8
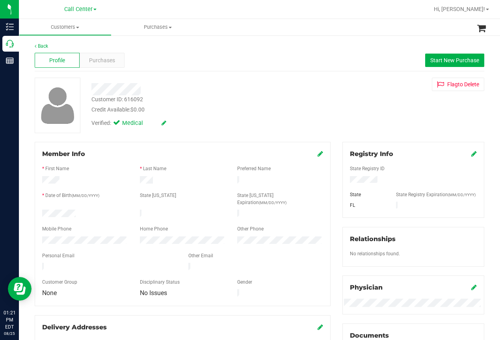
click at [272, 2] on div at bounding box center [285, 9] width 288 height 15
click at [291, 18] on nav "Call Center Hi, [PERSON_NAME]!" at bounding box center [259, 9] width 481 height 19
click at [108, 61] on span "Purchases" at bounding box center [102, 60] width 26 height 8
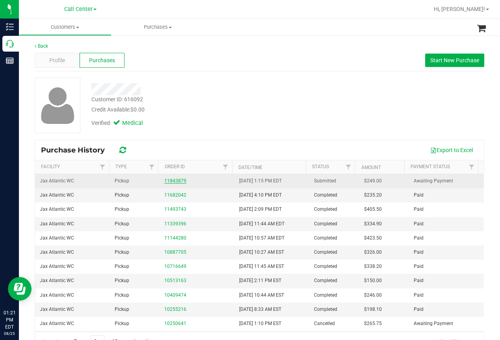
click at [177, 183] on link "11843879" at bounding box center [175, 181] width 22 height 6
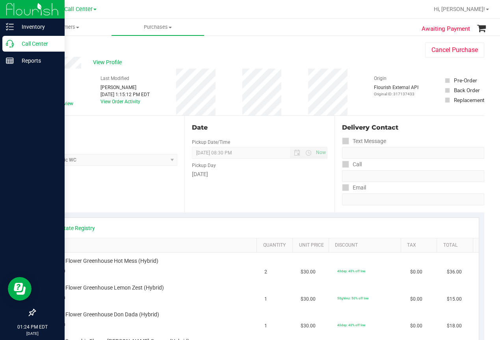
click at [13, 43] on icon at bounding box center [10, 44] width 8 height 8
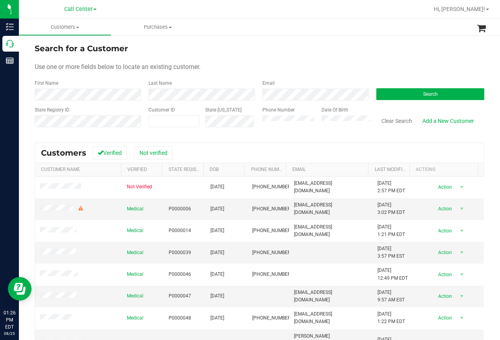
click at [32, 138] on div "Search for a Customer Use one or more fields below to locate an existing custom…" at bounding box center [259, 226] width 481 height 383
click at [212, 31] on ul "Customers All customers Add a new customer All physicians Purchases All purchas…" at bounding box center [269, 27] width 500 height 17
click at [211, 47] on div "Search for a Customer" at bounding box center [260, 49] width 450 height 12
click at [193, 14] on div at bounding box center [285, 9] width 288 height 15
click at [401, 120] on button "Clear Search" at bounding box center [397, 120] width 41 height 13
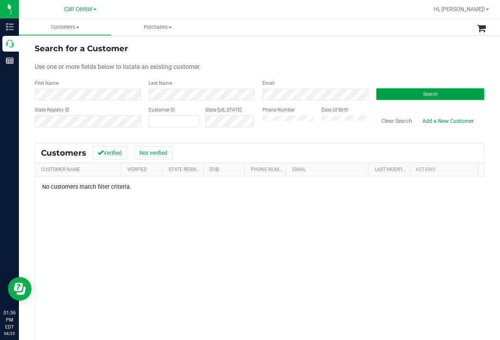
click at [401, 97] on button "Search" at bounding box center [431, 94] width 108 height 12
click at [416, 95] on button "Search" at bounding box center [431, 94] width 108 height 12
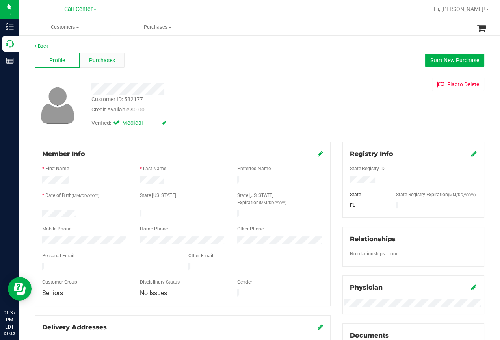
click at [102, 62] on span "Purchases" at bounding box center [102, 60] width 26 height 8
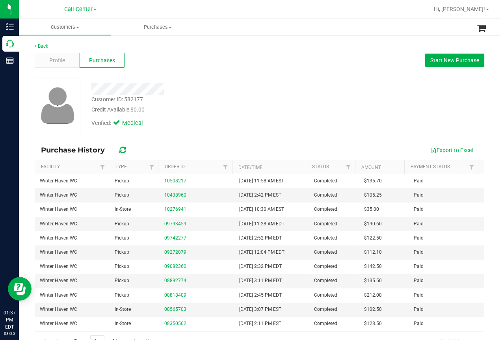
click at [304, 73] on div "Back Profile Purchases Start New Purchase Customer ID: 582177 Credit Available:…" at bounding box center [260, 197] width 450 height 309
click at [206, 93] on div at bounding box center [201, 89] width 231 height 12
click at [54, 59] on span "Profile" at bounding box center [57, 60] width 16 height 8
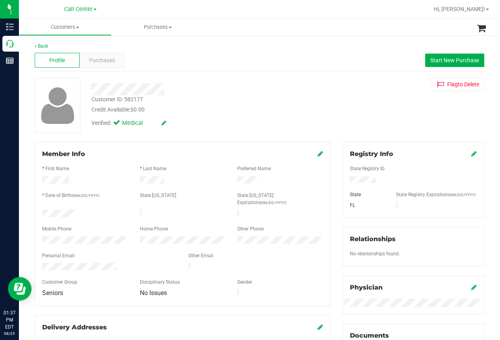
click at [205, 92] on div at bounding box center [201, 89] width 231 height 12
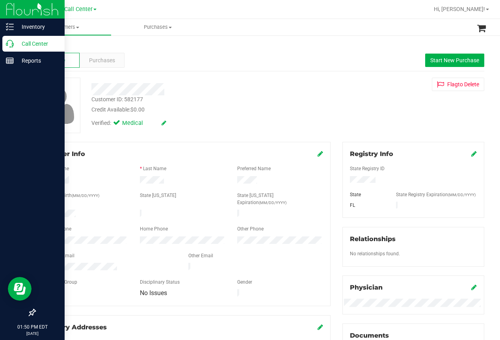
click at [10, 45] on icon at bounding box center [10, 44] width 8 height 8
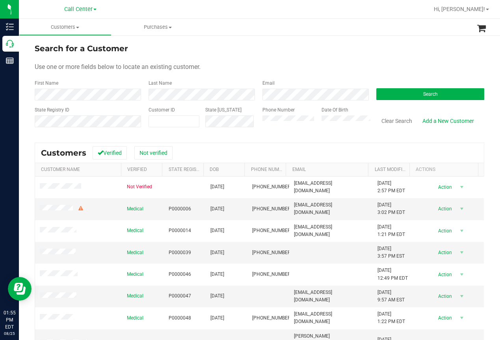
click at [235, 14] on div at bounding box center [285, 9] width 288 height 15
click at [408, 97] on button "Search" at bounding box center [431, 94] width 108 height 12
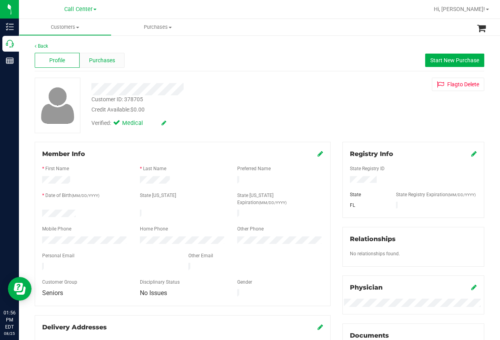
click at [108, 59] on span "Purchases" at bounding box center [102, 60] width 26 height 8
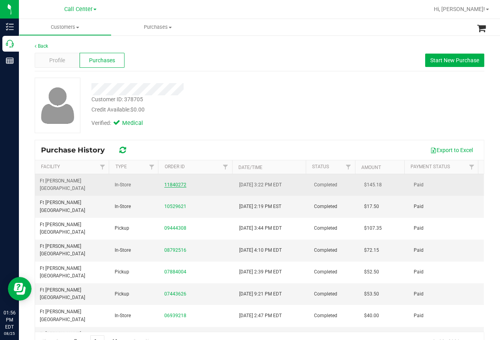
click at [175, 182] on link "11840272" at bounding box center [175, 185] width 22 height 6
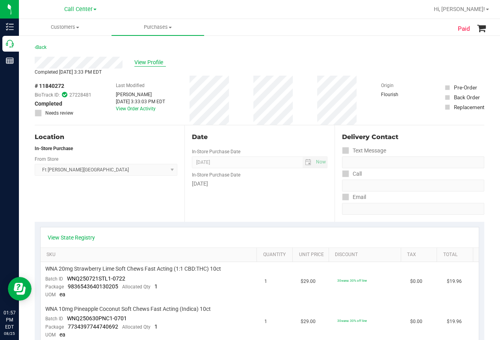
click at [159, 63] on span "View Profile" at bounding box center [150, 62] width 32 height 8
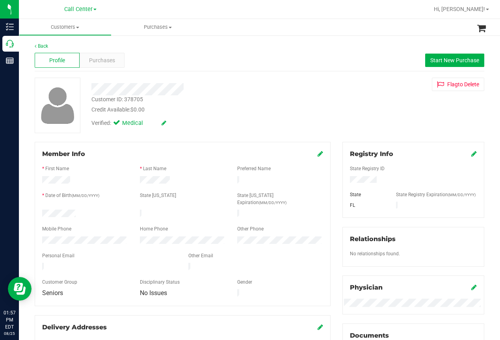
click at [112, 100] on div "Customer ID: 378705" at bounding box center [117, 99] width 52 height 8
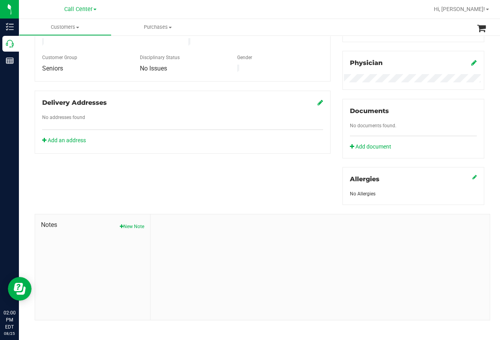
scroll to position [237, 0]
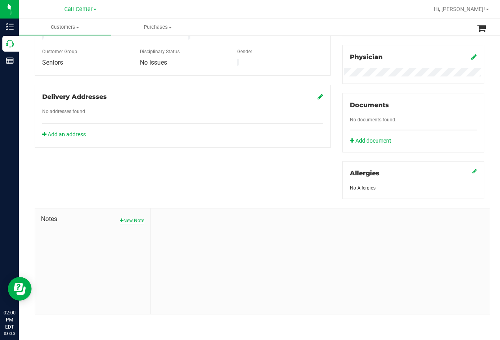
click at [133, 219] on button "New Note" at bounding box center [132, 220] width 24 height 7
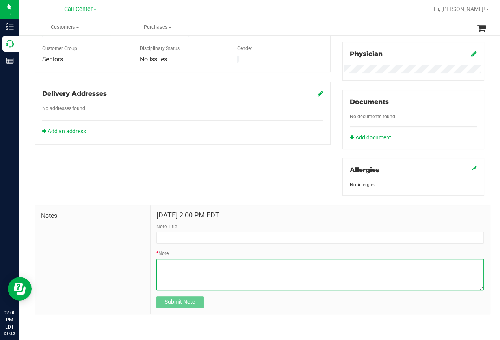
click at [166, 274] on textarea "* Note" at bounding box center [321, 275] width 328 height 32
paste textarea "Strawberry lime and the Pineapple Coconut are going to be too strong and wants …"
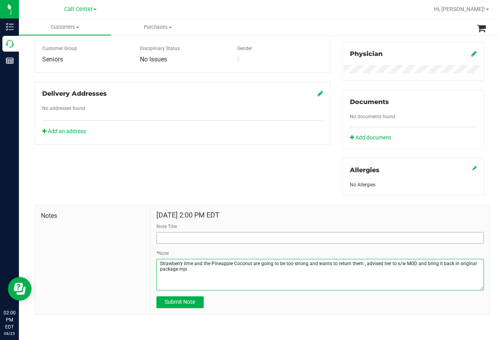
type textarea "Strawberry lime and the Pineapple Coconut are going to be too strong and wants …"
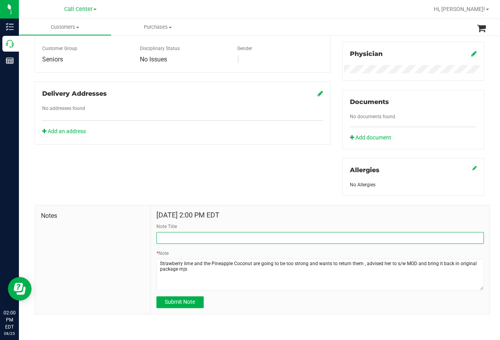
click at [177, 239] on input "Note Title" at bounding box center [321, 238] width 328 height 12
type input "Customer Complaint"
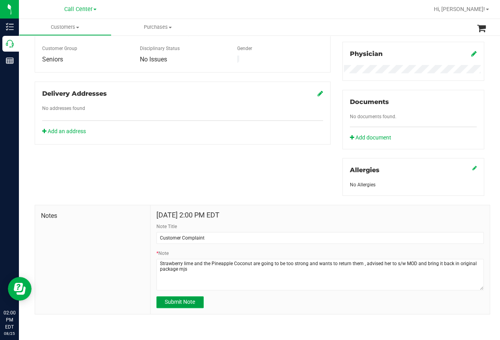
click at [175, 308] on button "Submit Note" at bounding box center [180, 303] width 47 height 12
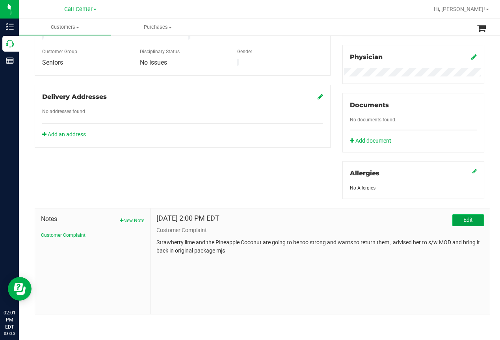
click at [464, 222] on span "Edit" at bounding box center [468, 220] width 9 height 6
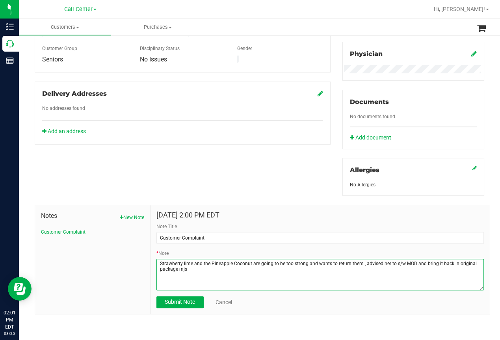
click at [258, 271] on textarea "* Note" at bounding box center [321, 275] width 328 height 32
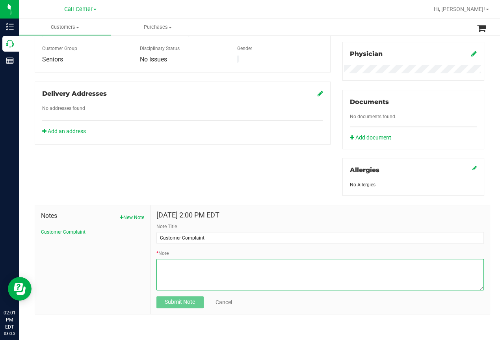
paste textarea "Customer ID: 378705 called to ask about our return policy, I went over it. She …"
type textarea "Customer ID: 378705 called to ask about our return policy, I went over it. She …"
click at [359, 267] on textarea "* Note" at bounding box center [321, 275] width 328 height 32
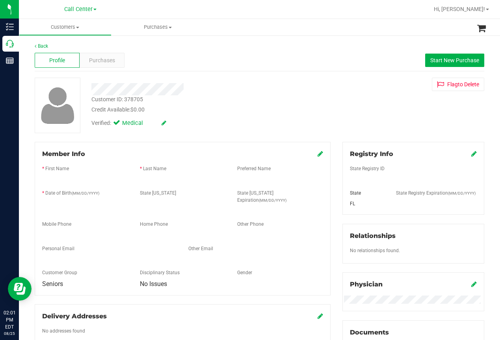
scroll to position [237, 0]
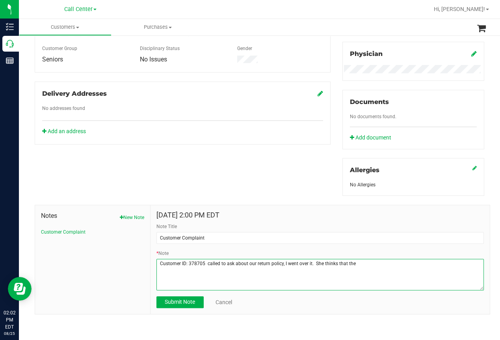
click at [360, 264] on textarea "* Note" at bounding box center [321, 275] width 328 height 32
type textarea "C"
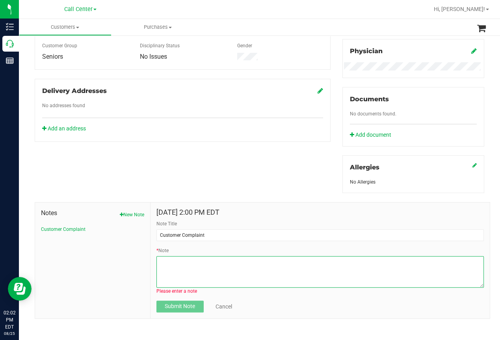
click at [161, 269] on textarea "* Note" at bounding box center [321, 272] width 328 height 32
paste textarea "Customer ID: 378705 called to ask about our return policy, I went over it. She …"
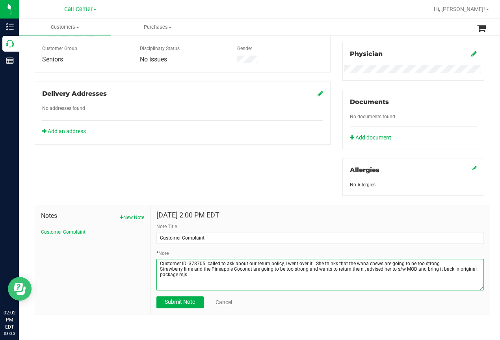
type textarea "Customer ID: 378705 called to ask about our return policy, I went over it. She …"
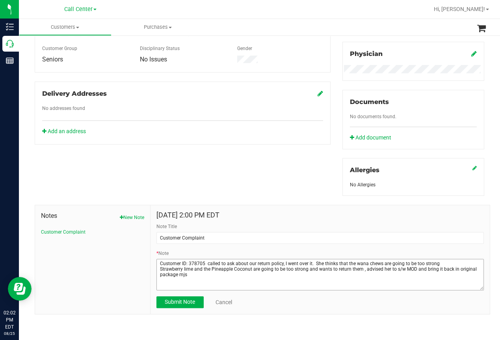
scroll to position [239, 0]
click at [181, 302] on span "Submit Note" at bounding box center [180, 302] width 30 height 6
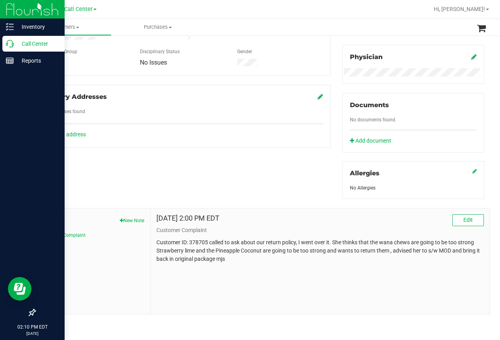
click at [11, 45] on icon at bounding box center [10, 44] width 8 height 8
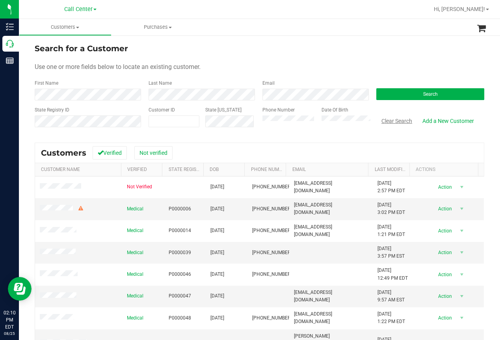
click at [398, 120] on button "Clear Search" at bounding box center [397, 120] width 41 height 13
drag, startPoint x: 56, startPoint y: 136, endPoint x: 57, endPoint y: 128, distance: 7.5
click at [56, 135] on div "Search for a Customer Use one or more fields below to locate an existing custom…" at bounding box center [260, 226] width 450 height 367
click at [149, 117] on span at bounding box center [174, 122] width 51 height 12
paste input "39187"
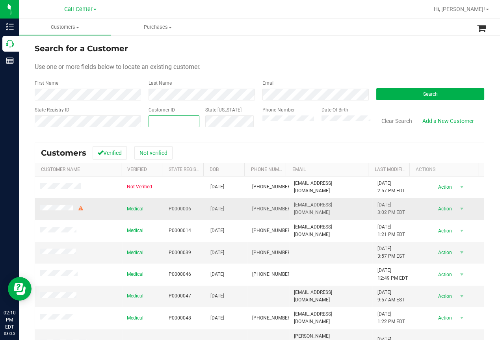
type input "39187"
click at [414, 94] on button "Search" at bounding box center [431, 94] width 108 height 12
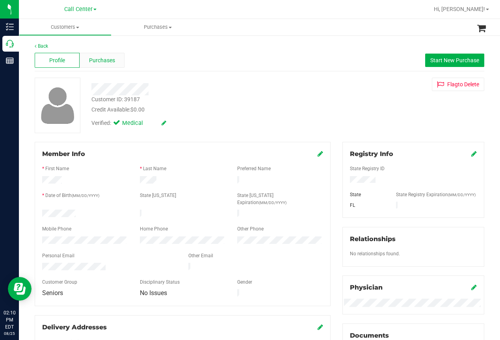
click at [109, 59] on span "Purchases" at bounding box center [102, 60] width 26 height 8
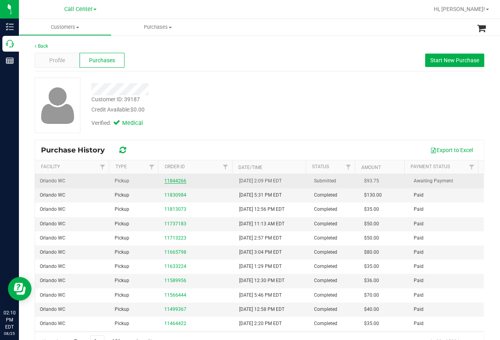
click at [170, 181] on link "11844266" at bounding box center [175, 181] width 22 height 6
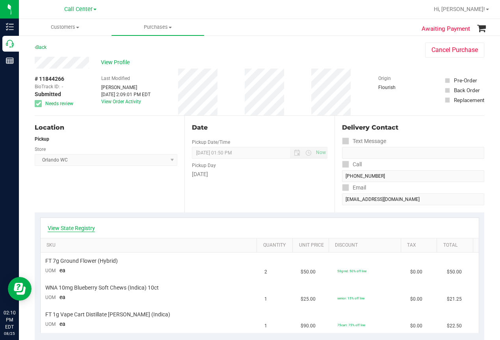
click at [78, 231] on link "View State Registry" at bounding box center [71, 228] width 47 height 8
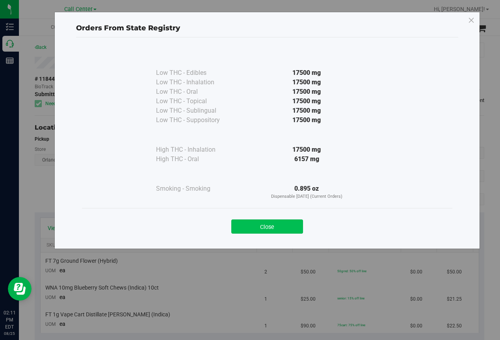
click at [267, 225] on button "Close" at bounding box center [267, 227] width 72 height 14
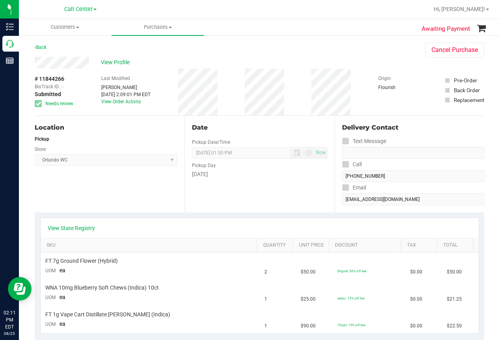
click at [59, 198] on div "Location Pickup Store [GEOGRAPHIC_DATA] WC Select Store [PERSON_NAME][GEOGRAPHI…" at bounding box center [110, 164] width 150 height 97
click at [121, 61] on span "View Profile" at bounding box center [117, 62] width 32 height 8
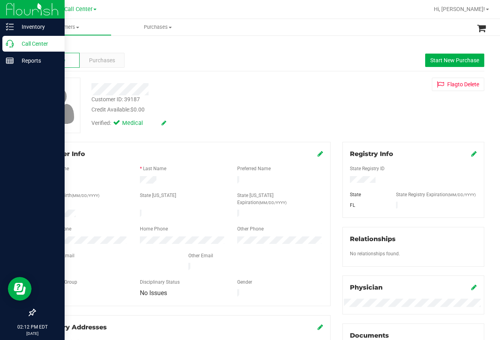
click at [15, 86] on div at bounding box center [32, 187] width 65 height 235
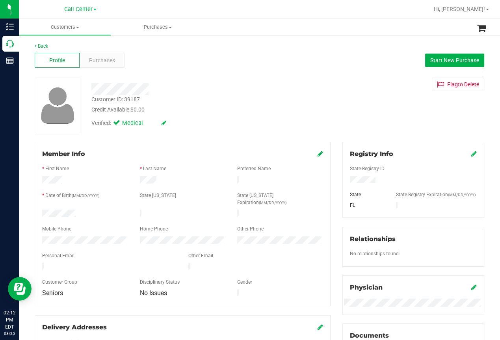
click at [27, 119] on div "Back Profile Purchases Start New Purchase Customer ID: 39187 Credit Available: …" at bounding box center [259, 323] width 481 height 577
click at [116, 64] on div "Purchases" at bounding box center [102, 60] width 45 height 15
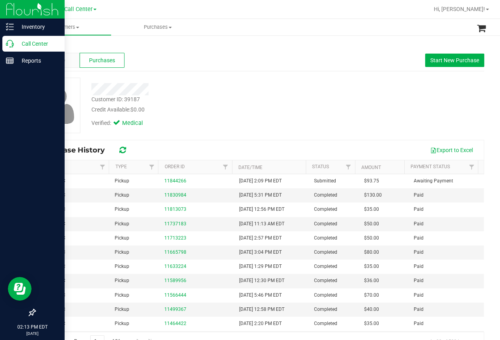
click at [20, 117] on div at bounding box center [32, 187] width 65 height 235
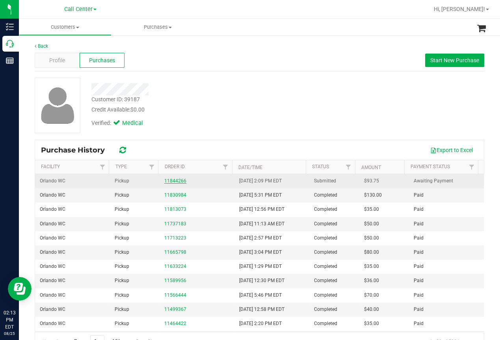
click at [174, 180] on link "11844266" at bounding box center [175, 181] width 22 height 6
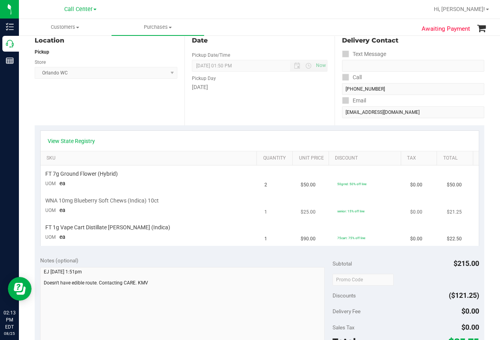
scroll to position [118, 0]
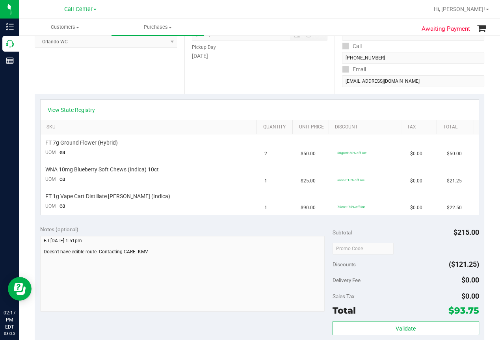
click at [52, 63] on div "Location Pickup Store [GEOGRAPHIC_DATA] WC Select Store [PERSON_NAME][GEOGRAPHI…" at bounding box center [110, 46] width 150 height 97
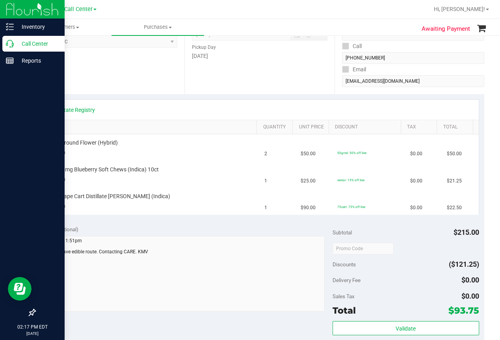
click at [7, 45] on icon at bounding box center [10, 44] width 8 height 8
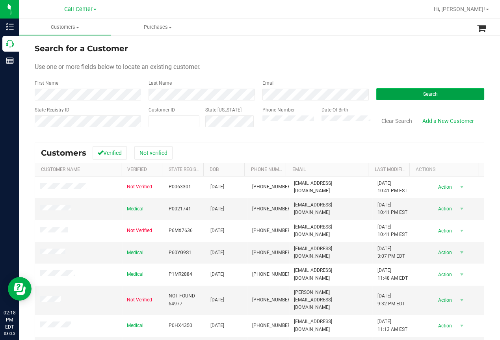
click at [435, 90] on button "Search" at bounding box center [431, 94] width 108 height 12
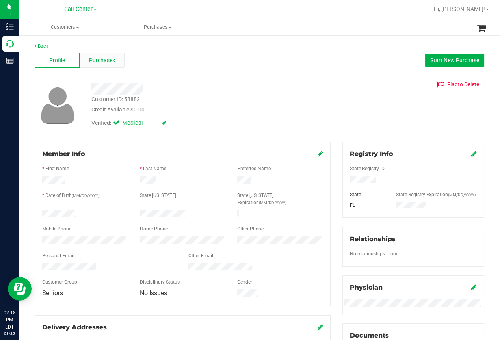
click at [108, 60] on span "Purchases" at bounding box center [102, 60] width 26 height 8
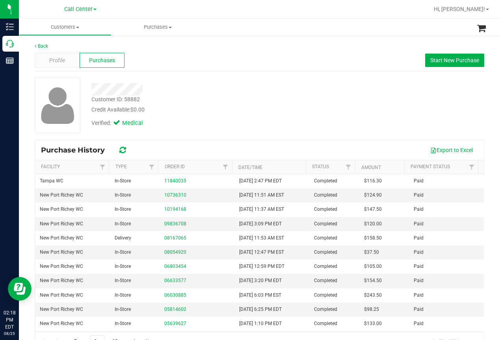
click at [393, 86] on div "Customer ID: 58882 Credit Available: $0.00 Verified: Medical" at bounding box center [260, 106] width 462 height 56
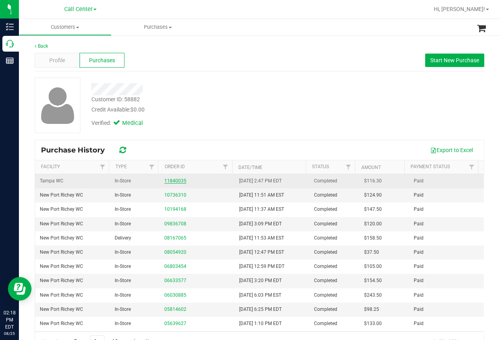
click at [171, 180] on link "11840035" at bounding box center [175, 181] width 22 height 6
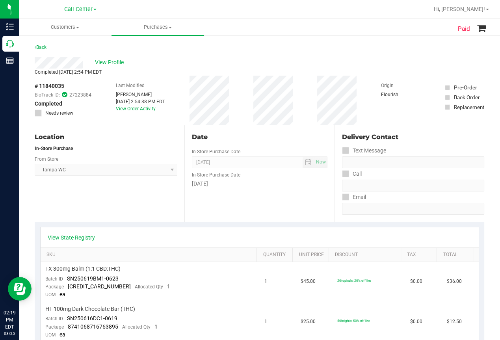
click at [145, 207] on div "Location In-Store Purchase From Store [GEOGRAPHIC_DATA] WC Select Store [PERSON…" at bounding box center [110, 173] width 150 height 97
click at [118, 62] on span "View Profile" at bounding box center [111, 62] width 32 height 8
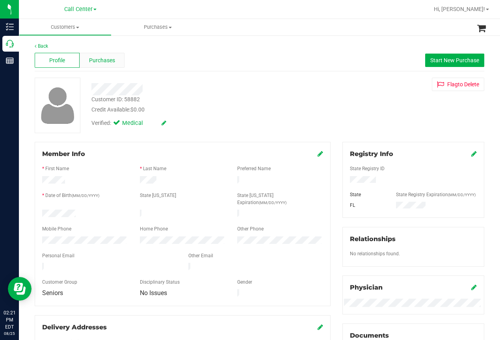
click at [108, 59] on span "Purchases" at bounding box center [102, 60] width 26 height 8
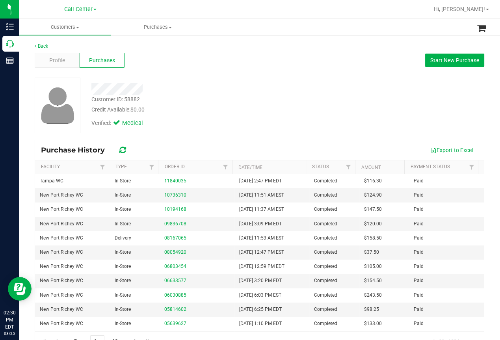
click at [222, 11] on div at bounding box center [285, 9] width 288 height 15
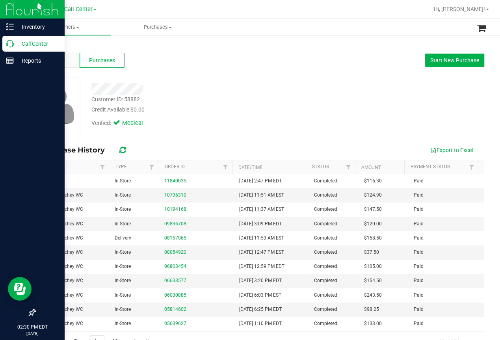
click at [15, 41] on p "Call Center" at bounding box center [37, 43] width 47 height 9
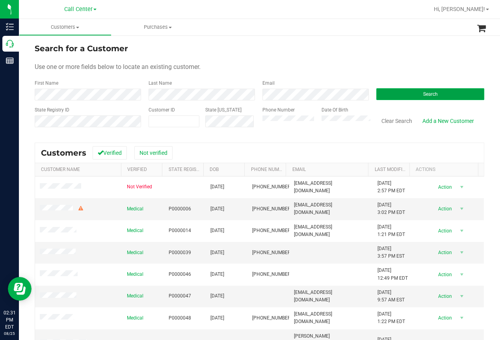
click at [410, 97] on button "Search" at bounding box center [431, 94] width 108 height 12
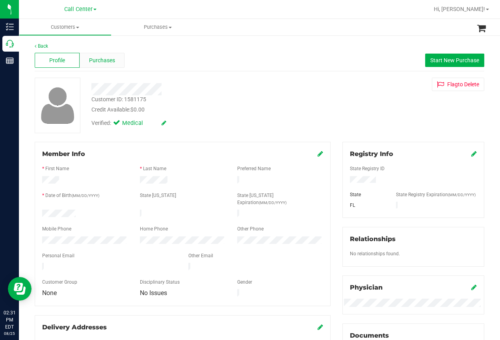
click at [102, 63] on span "Purchases" at bounding box center [102, 60] width 26 height 8
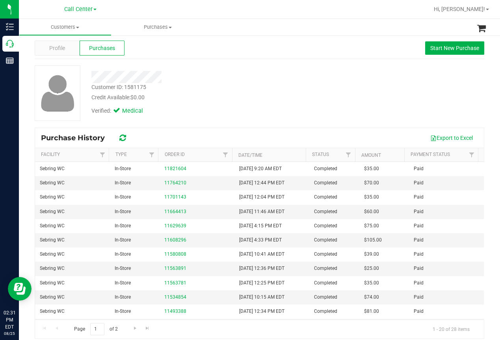
scroll to position [19, 0]
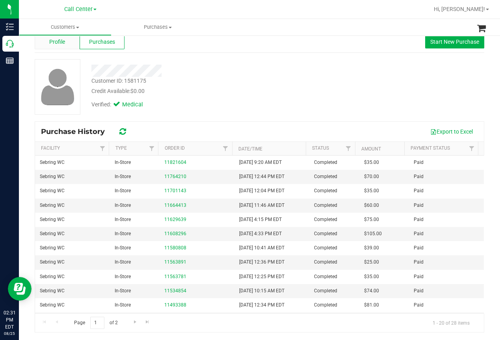
click at [56, 43] on span "Profile" at bounding box center [57, 42] width 16 height 8
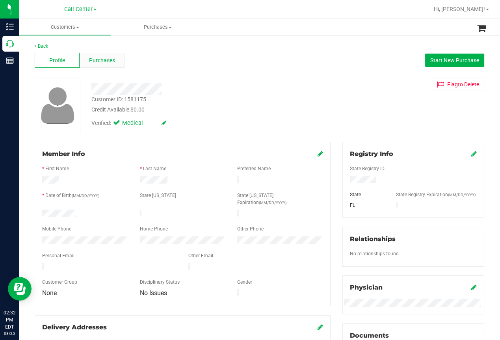
click at [106, 54] on div "Purchases" at bounding box center [102, 60] width 45 height 15
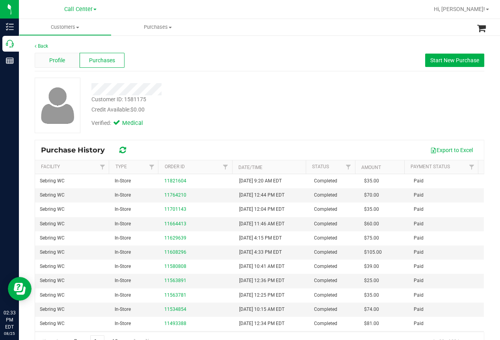
click at [56, 63] on span "Profile" at bounding box center [57, 60] width 16 height 8
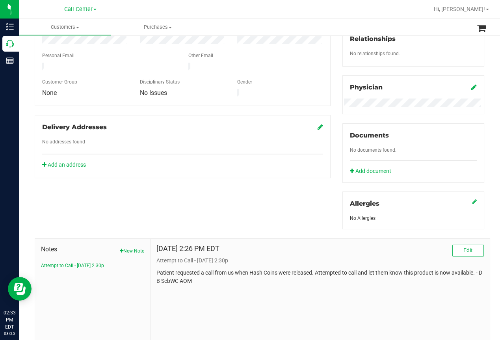
scroll to position [237, 0]
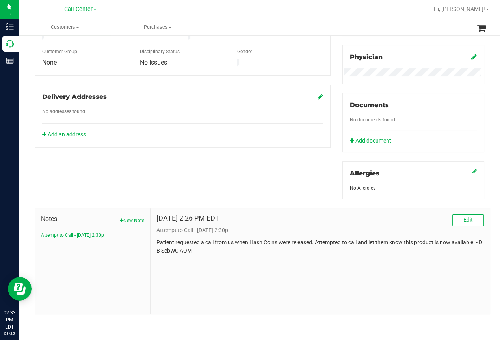
click at [190, 246] on p "Patient requested a call from us when Hash Coins were released. Attempted to ca…" at bounding box center [321, 247] width 328 height 17
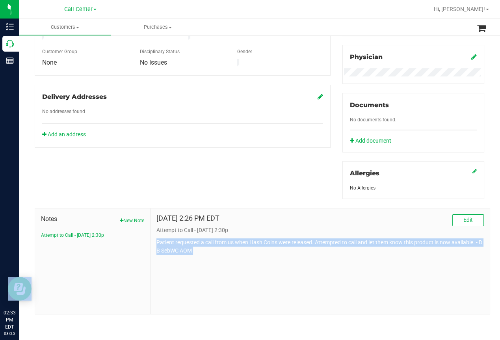
click at [190, 246] on p "Patient requested a call from us when Hash Coins were released. Attempted to ca…" at bounding box center [321, 247] width 328 height 17
copy body "Patient requested a call from us when Hash Coins were released. Attempted to ca…"
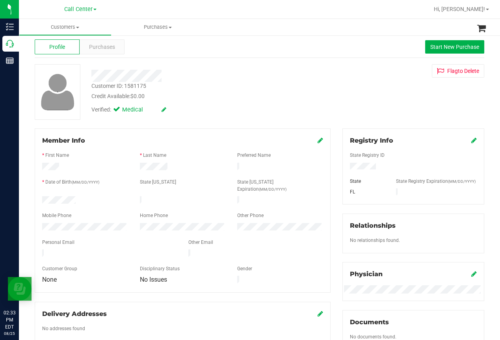
scroll to position [0, 0]
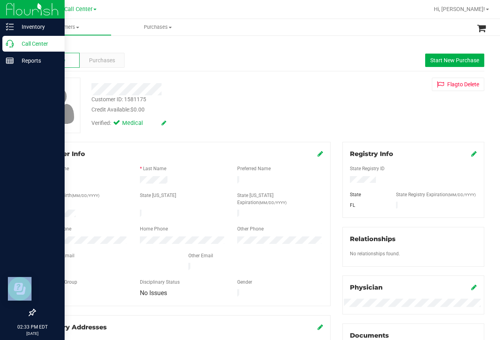
click at [14, 44] on p "Call Center" at bounding box center [37, 43] width 47 height 9
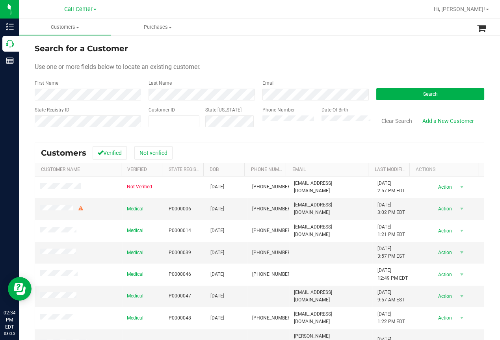
click at [237, 59] on form "Search for a Customer Use one or more fields below to locate an existing custom…" at bounding box center [260, 89] width 450 height 92
click at [401, 95] on button "Search" at bounding box center [431, 94] width 108 height 12
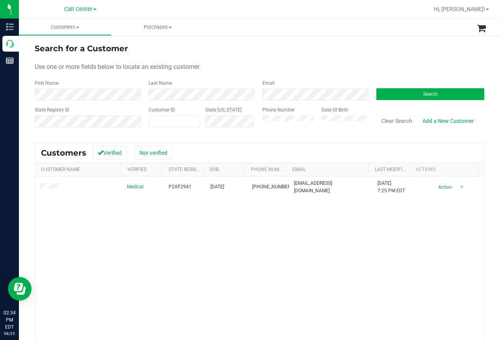
drag, startPoint x: 194, startPoint y: 241, endPoint x: 191, endPoint y: 232, distance: 9.0
click at [194, 241] on div "Medical P2XF2941 [DATE] (850) 832-0235 [EMAIL_ADDRESS][DOMAIN_NAME] [DATE] 7:25…" at bounding box center [259, 284] width 449 height 214
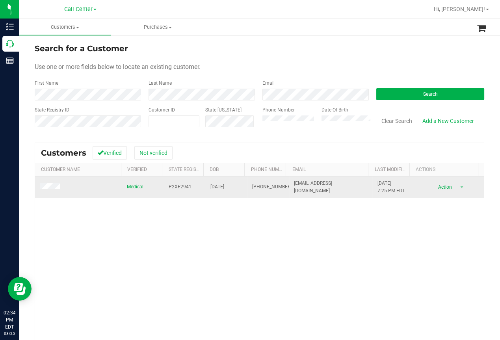
click at [172, 186] on span "P2XF2941" at bounding box center [180, 186] width 23 height 7
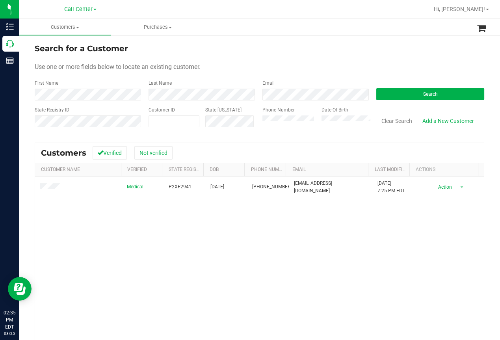
click at [161, 248] on div "Medical P2XF2941 [DATE] (850) 832-0235 [EMAIL_ADDRESS][DOMAIN_NAME] [DATE] 7:25…" at bounding box center [259, 284] width 449 height 214
click at [394, 120] on button "Clear Search" at bounding box center [397, 120] width 41 height 13
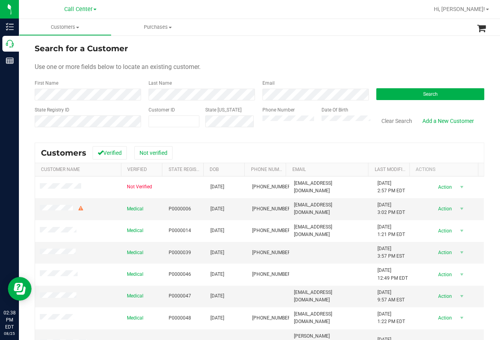
click at [211, 84] on div "Last Name" at bounding box center [200, 90] width 114 height 21
click at [407, 95] on button "Search" at bounding box center [431, 94] width 108 height 12
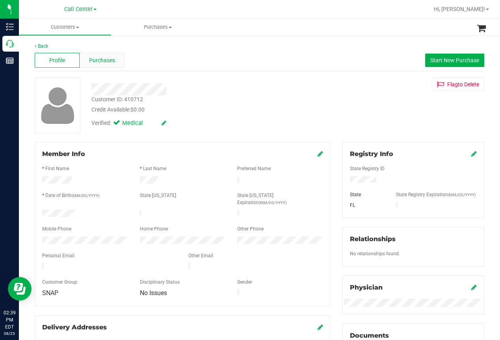
click at [113, 60] on span "Purchases" at bounding box center [102, 60] width 26 height 8
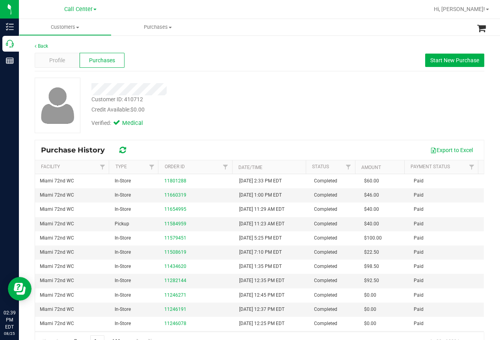
click at [374, 88] on div "Customer ID: 410712 Credit Available: $0.00 Verified: Medical" at bounding box center [260, 106] width 462 height 56
click at [201, 89] on div at bounding box center [201, 89] width 231 height 12
drag, startPoint x: 445, startPoint y: 61, endPoint x: 441, endPoint y: 62, distance: 4.1
click at [444, 61] on span "Start New Purchase" at bounding box center [455, 60] width 49 height 6
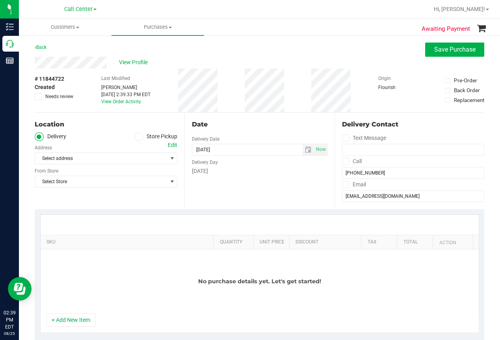
click at [136, 137] on icon at bounding box center [138, 137] width 5 height 0
click at [0, 0] on input "Store Pickup" at bounding box center [0, 0] width 0 height 0
click at [84, 162] on span "Select Store" at bounding box center [101, 158] width 132 height 11
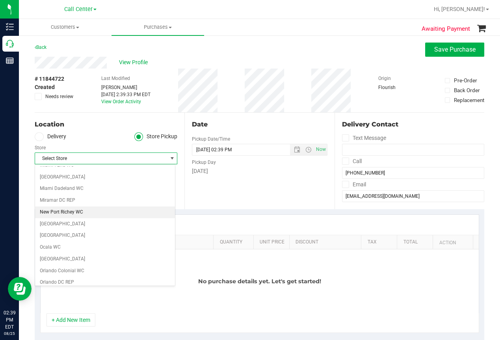
scroll to position [237, 0]
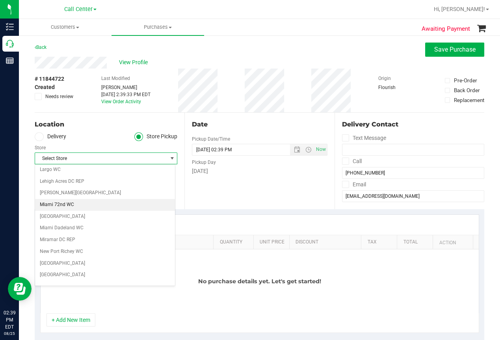
click at [63, 205] on li "Miami 72nd WC" at bounding box center [105, 205] width 140 height 12
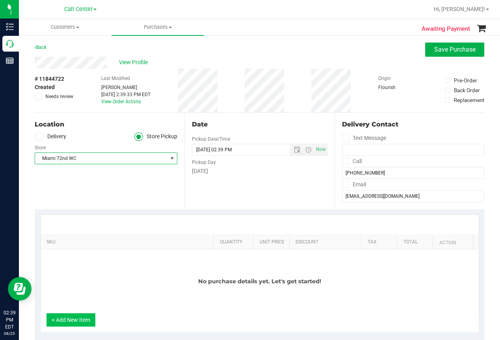
click at [72, 316] on button "+ Add New Item" at bounding box center [71, 319] width 49 height 13
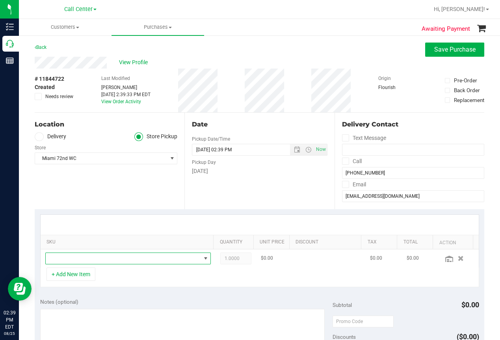
click at [80, 255] on span "NO DATA FOUND" at bounding box center [123, 258] width 155 height 11
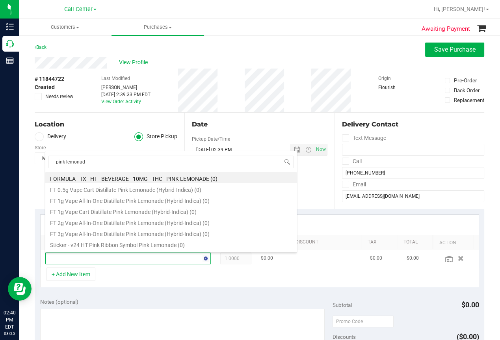
type input "pink lemonade"
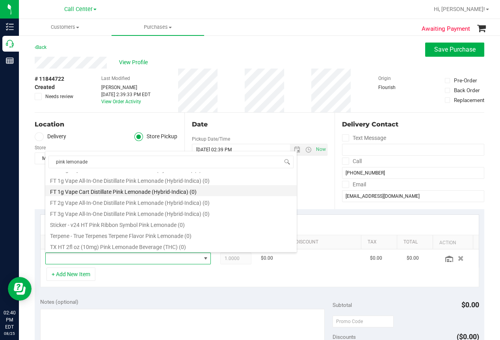
click at [142, 192] on li "FT 1g Vape Cart Distillate Pink Lemonade (Hybrid-Indica) (0)" at bounding box center [171, 190] width 252 height 11
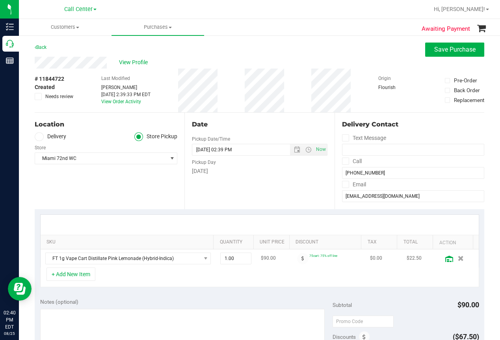
click at [445, 262] on link at bounding box center [449, 258] width 9 height 7
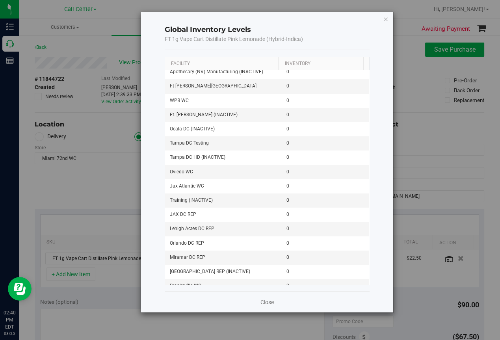
scroll to position [0, 0]
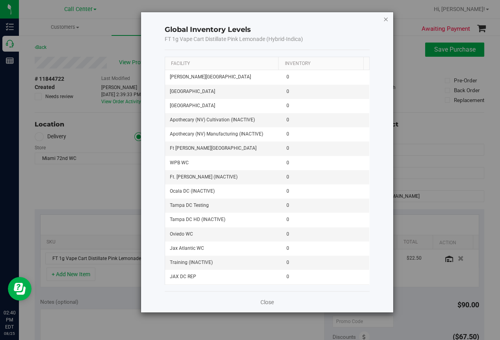
click at [387, 18] on icon "button" at bounding box center [386, 18] width 6 height 9
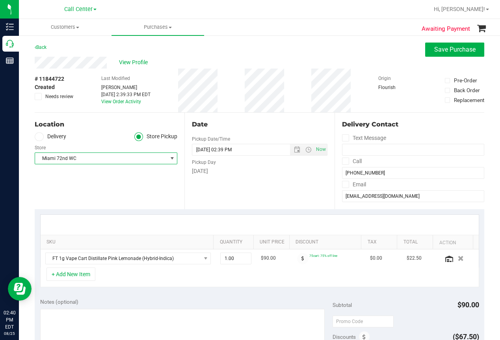
click at [72, 159] on span "Miami 72nd WC" at bounding box center [101, 158] width 132 height 11
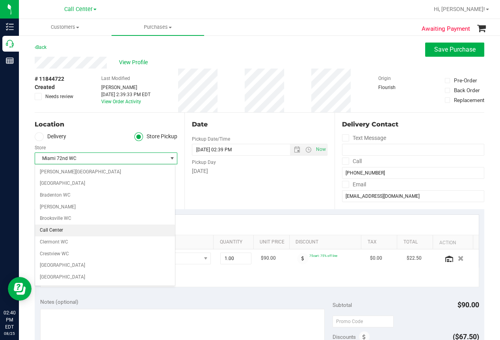
click at [51, 231] on li "Call Center" at bounding box center [105, 231] width 140 height 12
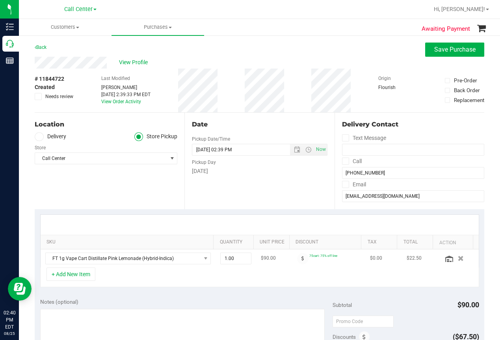
click at [458, 259] on icon "button" at bounding box center [461, 259] width 6 height 6
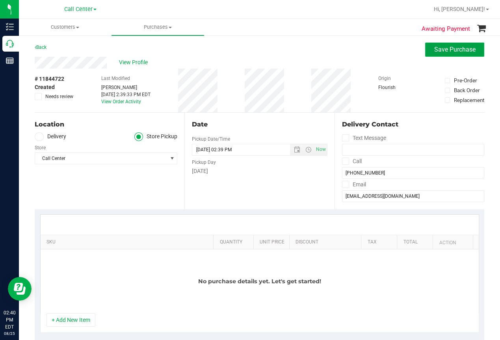
click at [454, 51] on span "Save Purchase" at bounding box center [455, 49] width 41 height 7
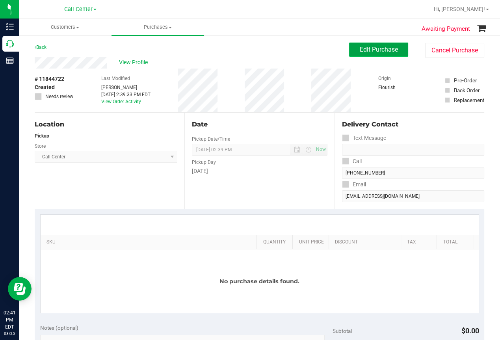
click at [368, 50] on span "Edit Purchase" at bounding box center [379, 49] width 38 height 7
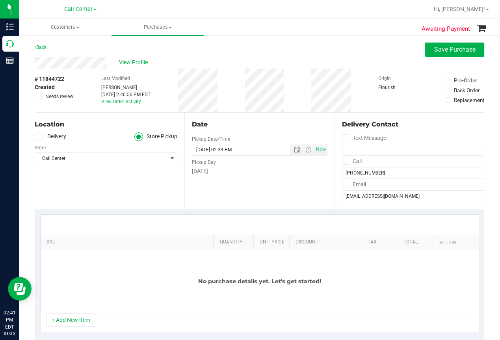
click at [77, 266] on div "No purchase details yet. Let's get started!" at bounding box center [260, 282] width 438 height 64
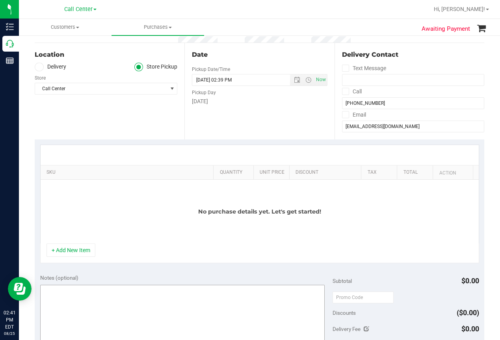
scroll to position [79, 0]
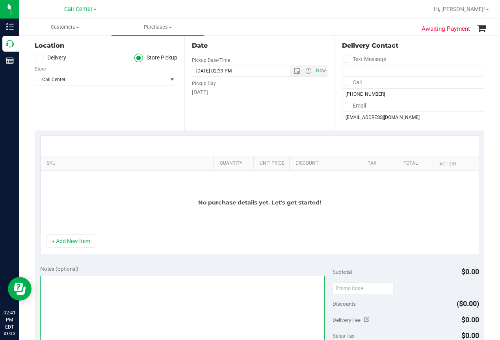
click at [70, 283] on textarea at bounding box center [182, 314] width 285 height 76
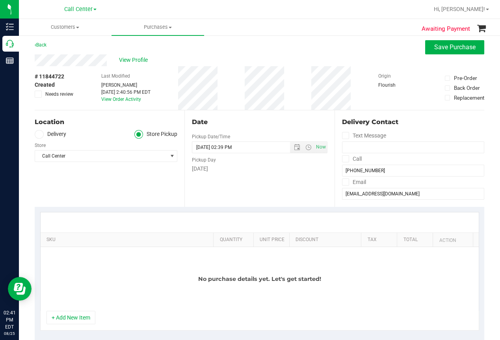
scroll to position [0, 0]
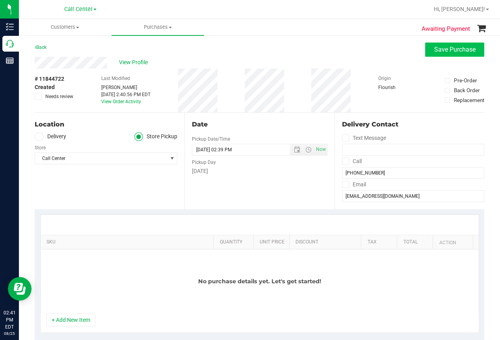
type textarea "oos mjs [DATE]"
click at [435, 47] on span "Save Purchase" at bounding box center [455, 49] width 41 height 7
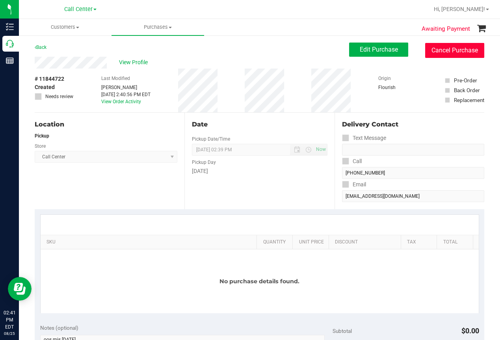
click at [453, 51] on button "Cancel Purchase" at bounding box center [454, 50] width 59 height 15
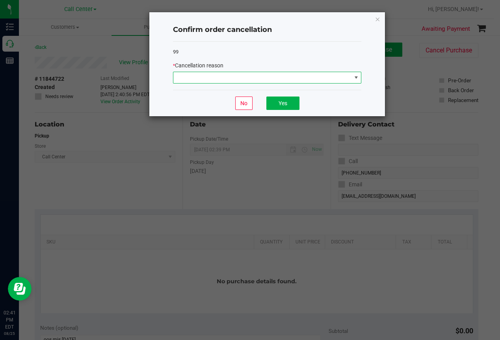
click at [237, 77] on span at bounding box center [262, 77] width 178 height 11
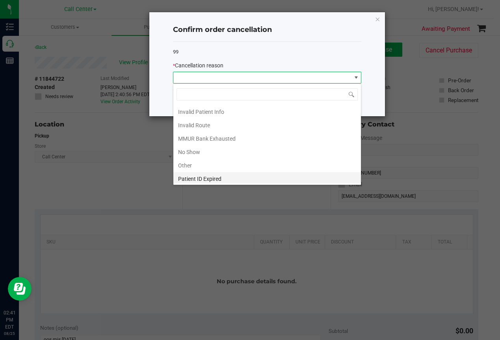
scroll to position [41, 0]
click at [208, 173] on li "Preferred Product OOS" at bounding box center [267, 177] width 188 height 13
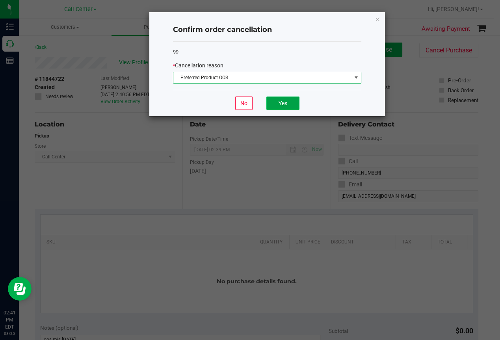
click at [285, 103] on button "Yes" at bounding box center [283, 103] width 33 height 13
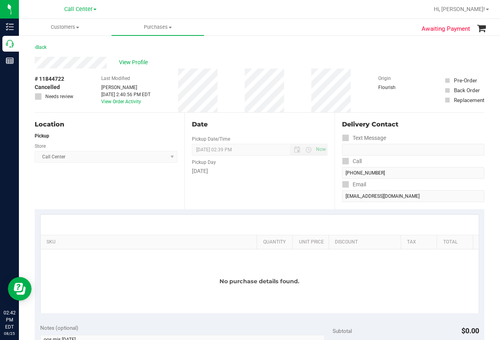
click at [71, 201] on div "Location Pickup Store Call Center Select Store [PERSON_NAME][GEOGRAPHIC_DATA] […" at bounding box center [110, 161] width 150 height 97
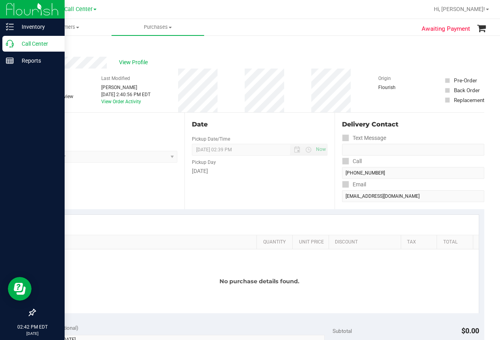
click at [11, 42] on icon at bounding box center [10, 44] width 8 height 8
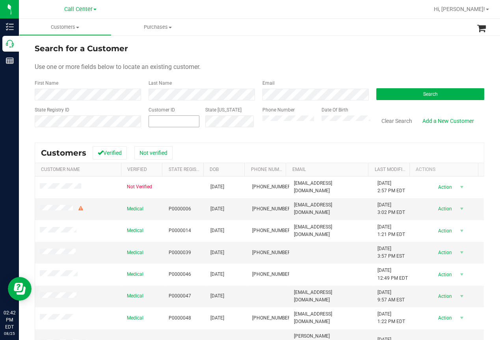
click at [158, 122] on span at bounding box center [174, 122] width 51 height 12
paste input "143227"
type input "143227"
click at [412, 97] on button "Search" at bounding box center [431, 94] width 108 height 12
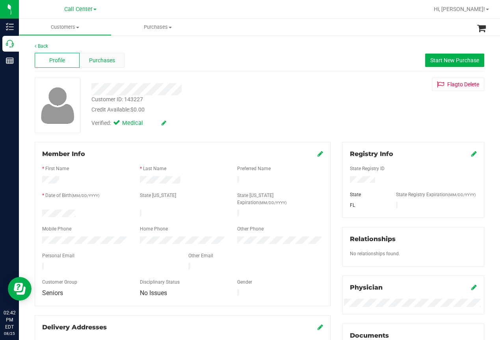
click at [110, 60] on span "Purchases" at bounding box center [102, 60] width 26 height 8
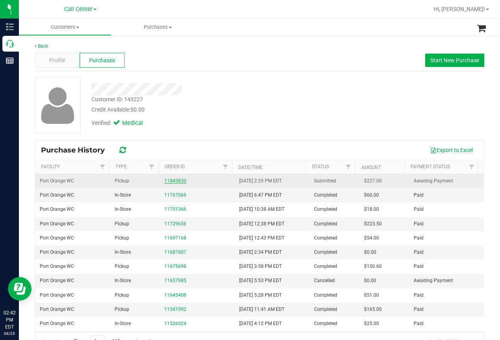
click at [172, 181] on link "11843830" at bounding box center [175, 181] width 22 height 6
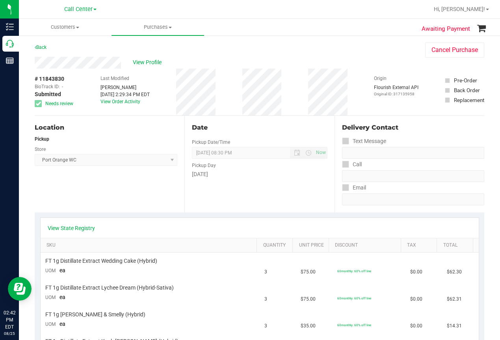
click at [45, 186] on div "Location Pickup Store [GEOGRAPHIC_DATA] WC Select Store [PERSON_NAME][GEOGRAPHI…" at bounding box center [110, 164] width 150 height 97
drag, startPoint x: 157, startPoint y: 63, endPoint x: 151, endPoint y: 71, distance: 9.3
click at [153, 69] on div "View Profile # 11843830 BioTrack ID: - Submitted Needs review Last Modified [PE…" at bounding box center [260, 86] width 450 height 59
click at [149, 63] on span "View Profile" at bounding box center [149, 62] width 32 height 8
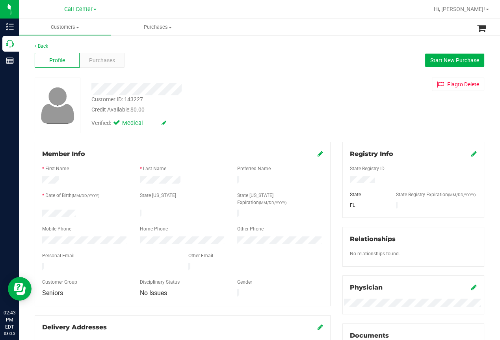
click at [342, 63] on div "Profile Purchases Start New Purchase" at bounding box center [260, 61] width 450 height 22
click at [23, 148] on div "Back Profile Purchases Start New Purchase Customer ID: 143227 Credit Available:…" at bounding box center [259, 303] width 481 height 536
click at [107, 60] on span "Purchases" at bounding box center [102, 60] width 26 height 8
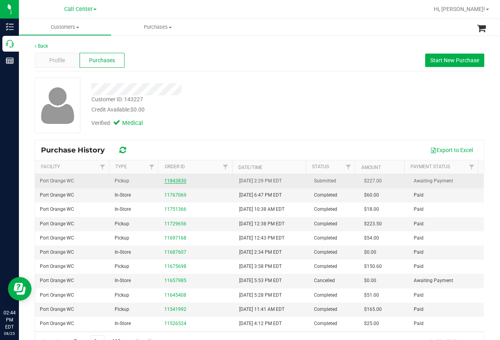
click at [174, 181] on link "11843830" at bounding box center [175, 181] width 22 height 6
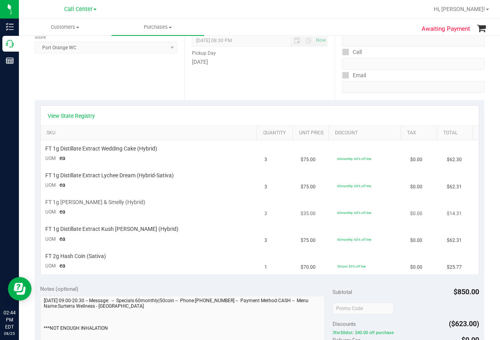
scroll to position [118, 0]
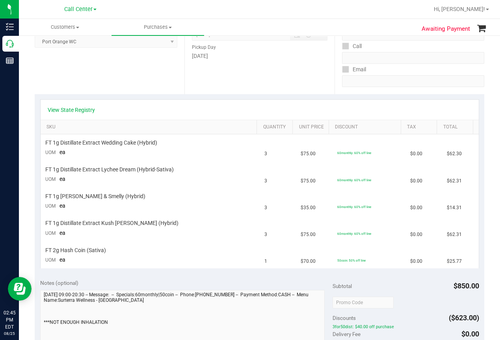
click at [179, 116] on div "View State Registry" at bounding box center [260, 110] width 438 height 20
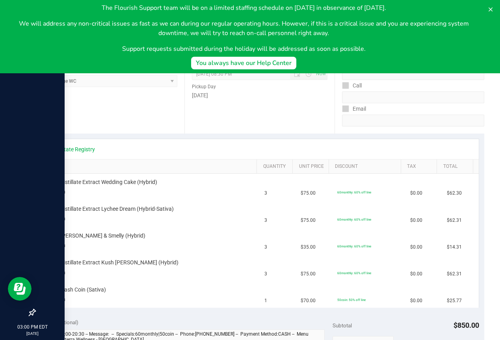
scroll to position [0, 0]
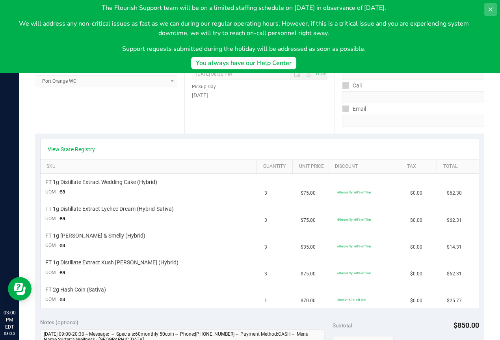
click at [490, 8] on icon at bounding box center [491, 9] width 4 height 4
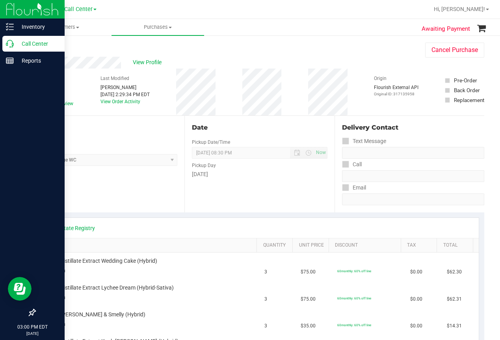
click at [15, 46] on p "Call Center" at bounding box center [37, 43] width 47 height 9
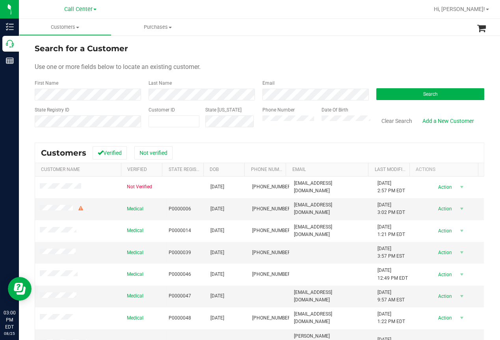
click at [190, 85] on div "Last Name" at bounding box center [200, 90] width 114 height 21
click at [384, 95] on button "Search" at bounding box center [431, 94] width 108 height 12
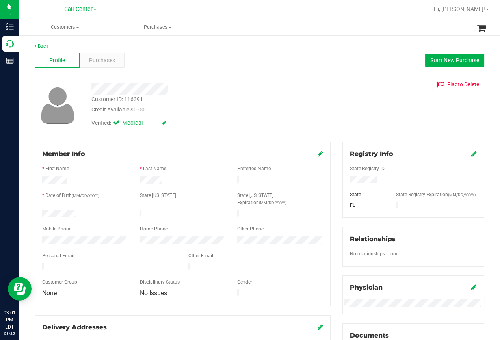
click at [212, 69] on div "Profile Purchases Start New Purchase" at bounding box center [260, 61] width 450 height 22
click at [318, 63] on div "Profile Purchases Start New Purchase" at bounding box center [260, 61] width 450 height 22
click at [185, 82] on div at bounding box center [201, 87] width 231 height 18
click at [192, 152] on div "Member Info" at bounding box center [182, 153] width 281 height 9
click at [190, 141] on div "Back Profile Purchases Start New Purchase Customer ID: 116391 Credit Available:…" at bounding box center [260, 294] width 450 height 503
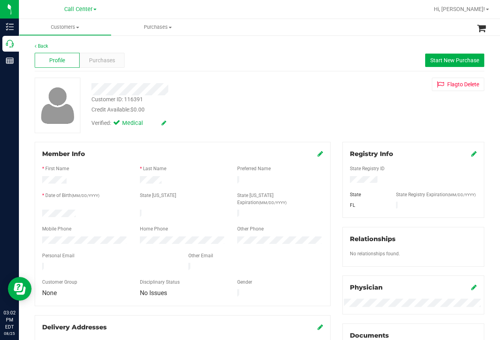
click at [199, 143] on div "Member Info * First Name * Last Name Preferred Name * Date of Birth (MM/DD/YYYY…" at bounding box center [183, 224] width 296 height 164
click at [187, 56] on div "Profile Purchases Start New Purchase" at bounding box center [260, 61] width 450 height 22
click at [437, 59] on span "Start New Purchase" at bounding box center [455, 60] width 49 height 6
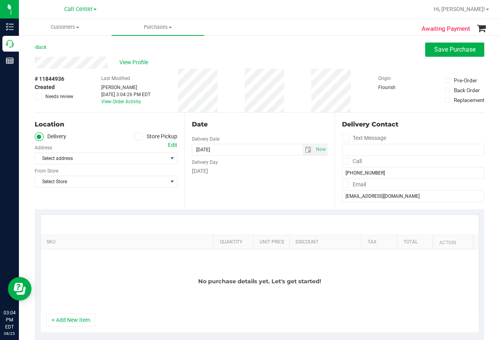
click at [137, 137] on icon at bounding box center [138, 137] width 5 height 0
click at [0, 0] on input "Store Pickup" at bounding box center [0, 0] width 0 height 0
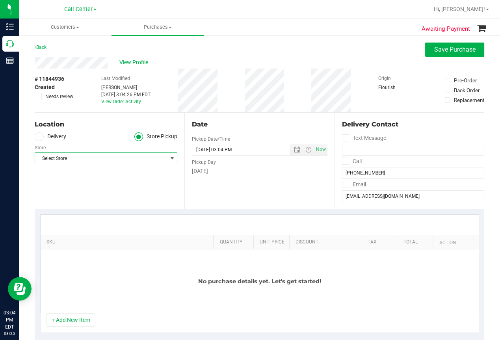
click at [69, 158] on span "Select Store" at bounding box center [101, 158] width 132 height 11
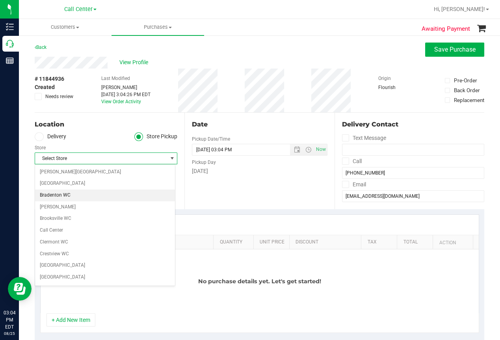
click at [52, 196] on li "Bradenton WC" at bounding box center [105, 196] width 140 height 12
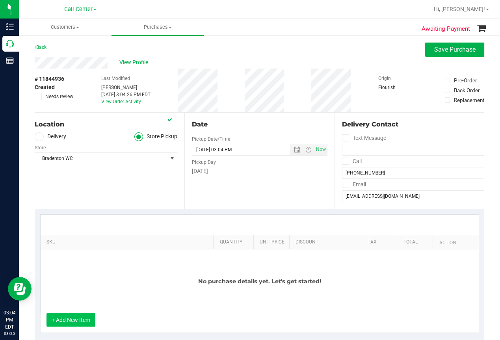
click at [73, 321] on button "+ Add New Item" at bounding box center [71, 319] width 49 height 13
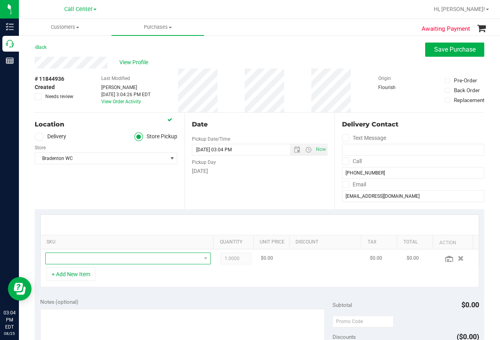
click at [76, 257] on span "NO DATA FOUND" at bounding box center [123, 258] width 155 height 11
type input "hash coin"
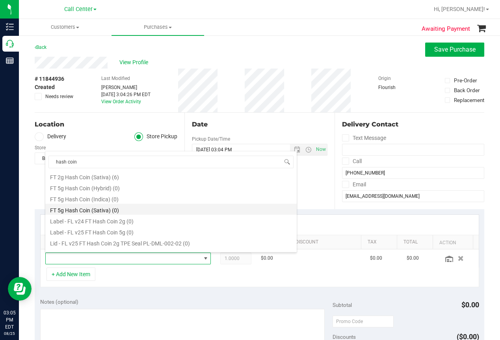
scroll to position [39, 0]
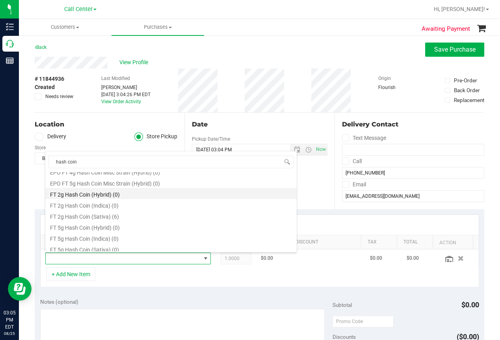
click at [98, 193] on li "FT 2g Hash Coin (Hybrid) (0)" at bounding box center [171, 193] width 252 height 11
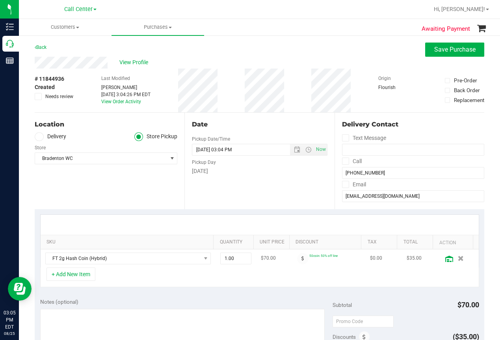
click at [446, 259] on icon at bounding box center [450, 259] width 8 height 6
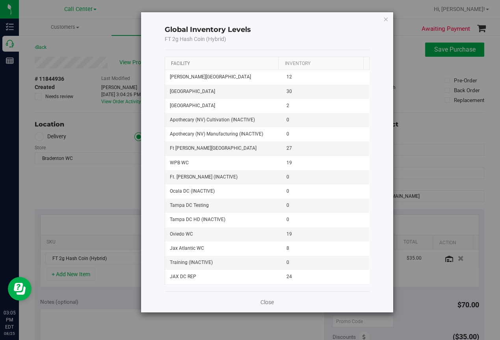
click at [182, 62] on link "Facility" at bounding box center [180, 64] width 19 height 6
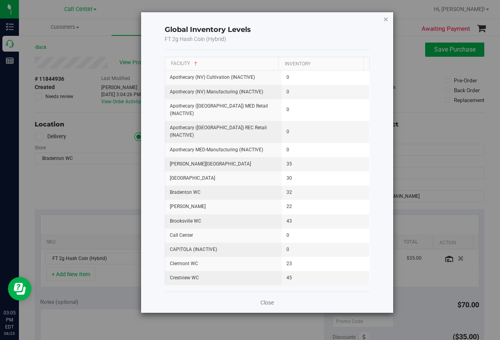
click at [385, 18] on icon "button" at bounding box center [386, 18] width 6 height 9
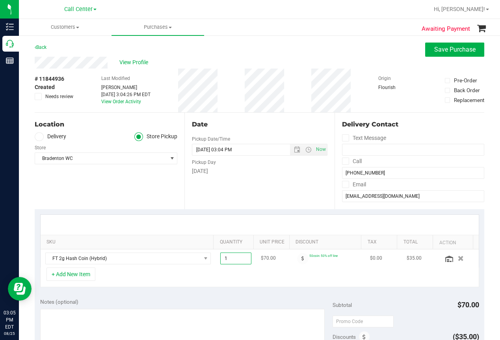
drag, startPoint x: 238, startPoint y: 260, endPoint x: 177, endPoint y: 265, distance: 60.5
click at [177, 265] on tr "FT 2g Hash Coin (Hybrid) 1.00 1 $70.00 50coin: 50% off line $0.00 $35.00" at bounding box center [260, 259] width 438 height 18
type input "2"
type input "2.00"
click at [243, 290] on div "SKU Quantity Unit Price Discount Tax Total Action FT 2g Hash Coin (Hybrid) 2.00…" at bounding box center [260, 251] width 450 height 84
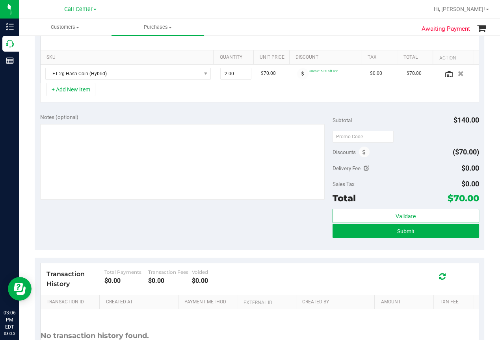
scroll to position [197, 0]
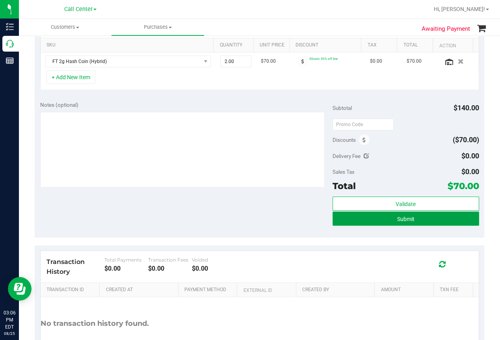
click at [397, 220] on span "Submit" at bounding box center [405, 219] width 17 height 6
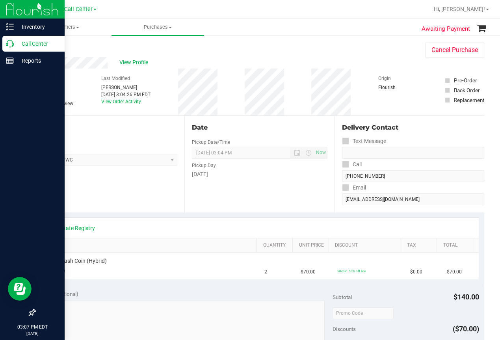
click at [12, 41] on icon at bounding box center [10, 44] width 8 height 8
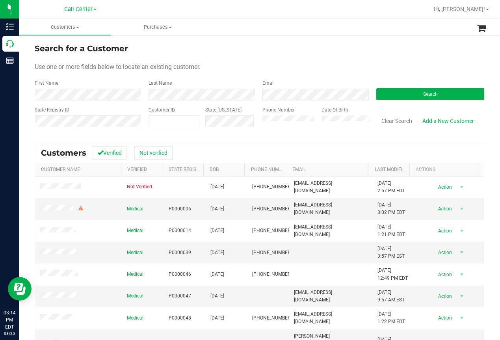
click at [199, 10] on div at bounding box center [285, 9] width 288 height 15
click at [206, 66] on div "Use one or more fields below to locate an existing customer." at bounding box center [260, 66] width 450 height 9
click at [423, 95] on span "Search" at bounding box center [430, 94] width 15 height 6
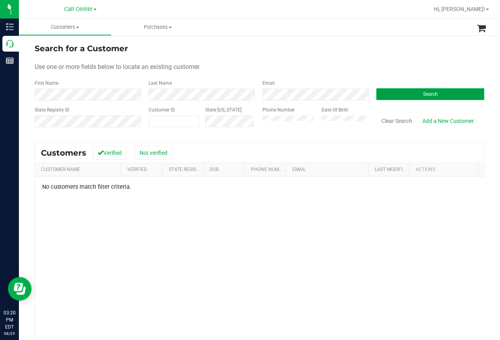
click at [391, 91] on button "Search" at bounding box center [431, 94] width 108 height 12
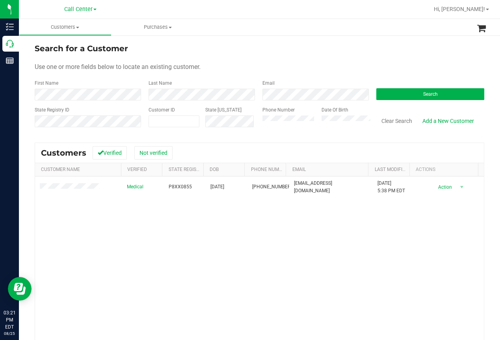
click at [164, 228] on div "Medical P8XX0855 [DATE] (941) 757-6711 [EMAIL_ADDRESS][DOMAIN_NAME] [DATE] 5:38…" at bounding box center [259, 284] width 449 height 214
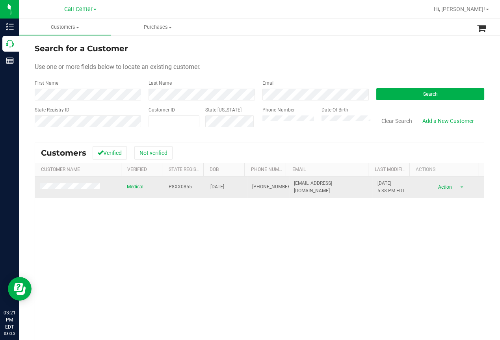
click at [171, 186] on span "P8XX0855" at bounding box center [180, 186] width 23 height 7
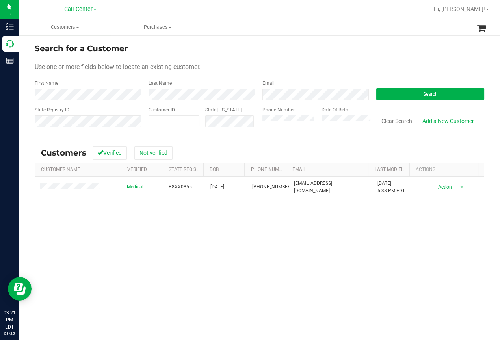
drag, startPoint x: 109, startPoint y: 257, endPoint x: 131, endPoint y: 245, distance: 24.7
click at [124, 249] on div "Medical P8XX0855 [DATE] (941) 757-6711 [EMAIL_ADDRESS][DOMAIN_NAME] [DATE] 5:38…" at bounding box center [259, 284] width 449 height 214
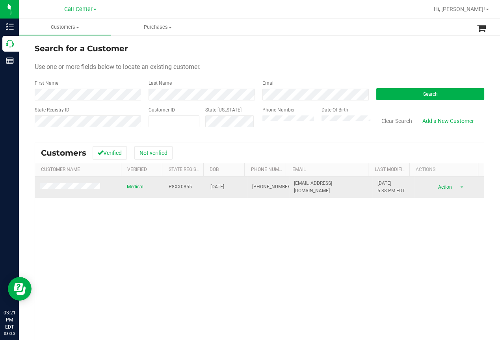
click at [213, 187] on span "[DATE]" at bounding box center [218, 186] width 14 height 7
copy span "[DATE]"
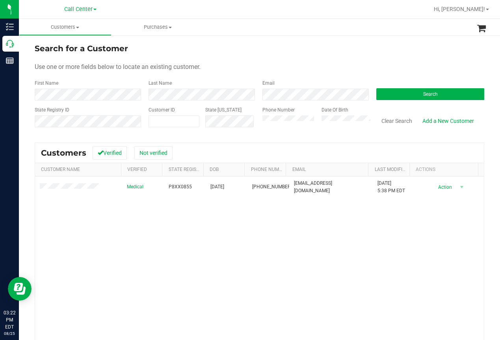
click at [68, 234] on div "Medical P8XX0855 [DATE] (941) 757-6711 [EMAIL_ADDRESS][DOMAIN_NAME] [DATE] 5:38…" at bounding box center [259, 284] width 449 height 214
click at [399, 118] on button "Clear Search" at bounding box center [397, 120] width 41 height 13
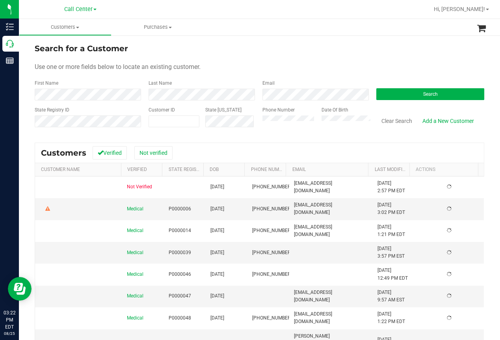
click at [296, 41] on div "Search for a Customer Use one or more fields below to locate an existing custom…" at bounding box center [259, 226] width 481 height 383
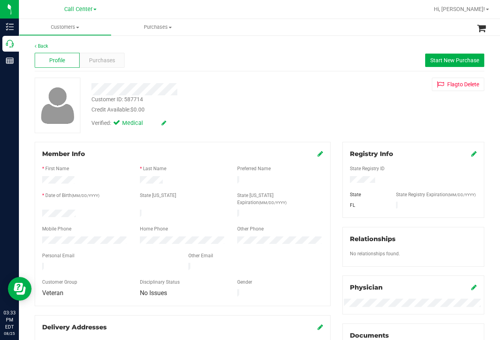
click at [234, 81] on div at bounding box center [201, 87] width 231 height 18
click at [103, 58] on span "Purchases" at bounding box center [102, 60] width 26 height 8
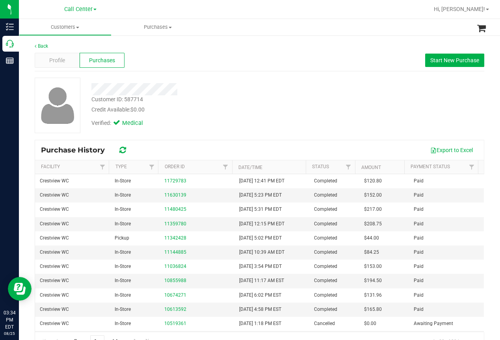
click at [194, 8] on div at bounding box center [285, 9] width 288 height 15
click at [59, 60] on span "Profile" at bounding box center [57, 60] width 16 height 8
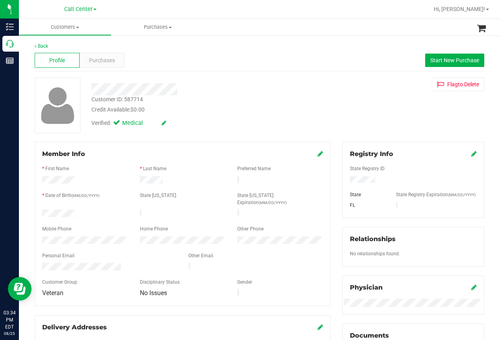
click at [164, 37] on div "Back Profile Purchases Start New Purchase Customer ID: 587714 Credit Available:…" at bounding box center [259, 303] width 481 height 536
click at [111, 63] on span "Purchases" at bounding box center [102, 60] width 26 height 8
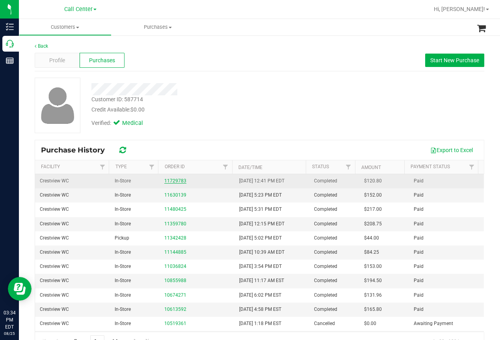
click at [172, 183] on link "11729783" at bounding box center [175, 181] width 22 height 6
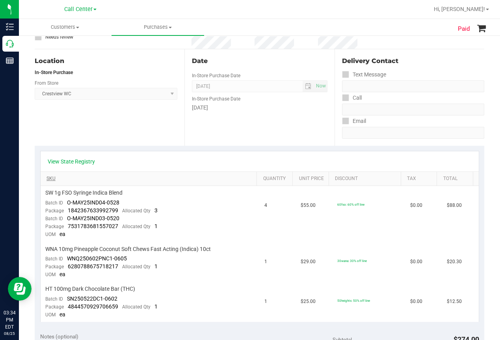
scroll to position [79, 0]
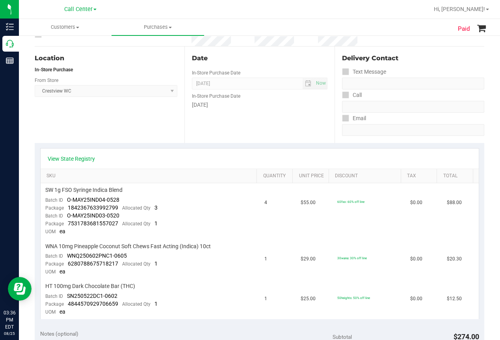
click at [103, 119] on div "Location In-Store Purchase From Store Crestview WC Select Store [PERSON_NAME][G…" at bounding box center [110, 95] width 150 height 97
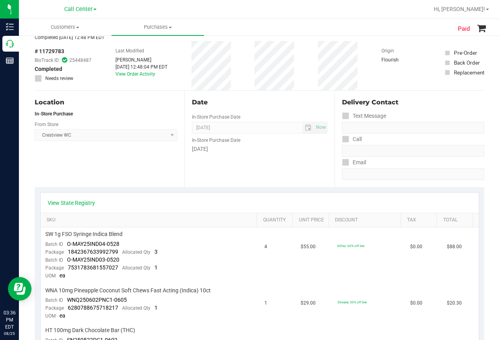
scroll to position [0, 0]
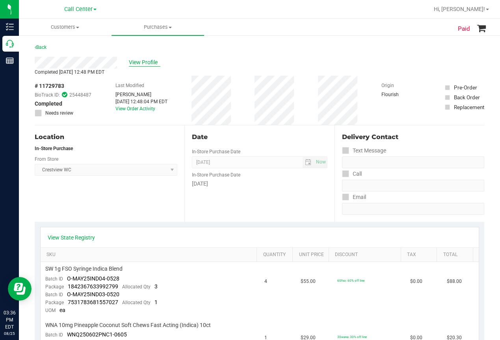
click at [141, 62] on span "View Profile" at bounding box center [145, 62] width 32 height 8
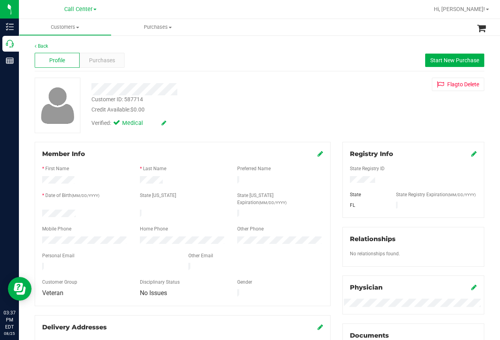
click at [204, 45] on div "Back" at bounding box center [260, 46] width 450 height 7
click at [434, 60] on span "Start New Purchase" at bounding box center [455, 60] width 49 height 6
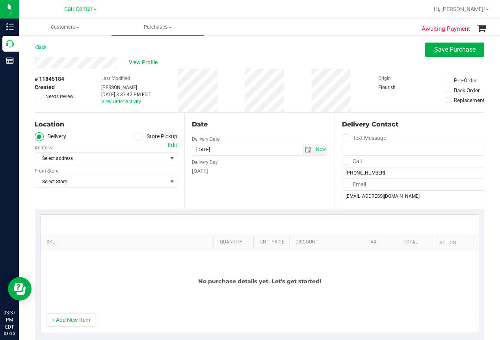
click at [139, 134] on span at bounding box center [138, 136] width 9 height 9
click at [0, 0] on input "Store Pickup" at bounding box center [0, 0] width 0 height 0
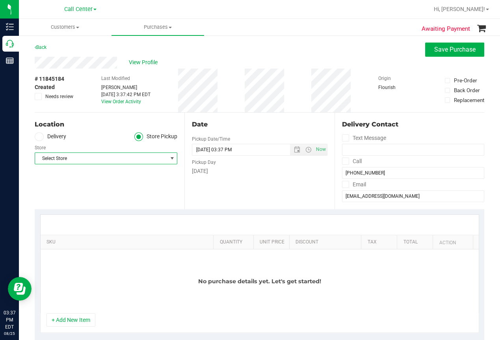
click at [96, 164] on span "Select Store" at bounding box center [106, 159] width 143 height 12
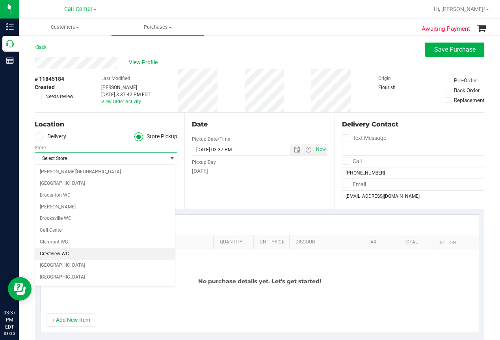
click at [53, 253] on li "Crestview WC" at bounding box center [105, 254] width 140 height 12
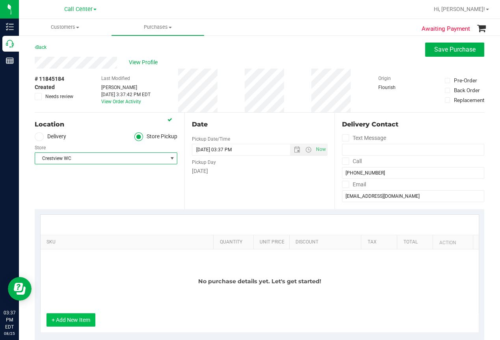
click at [73, 324] on button "+ Add New Item" at bounding box center [71, 319] width 49 height 13
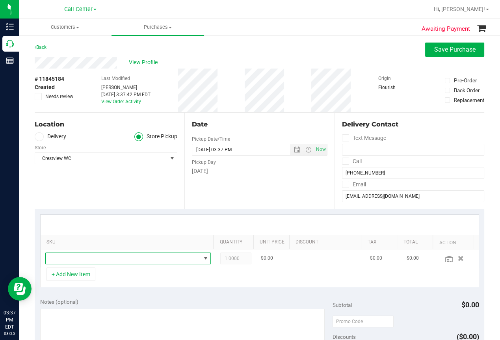
click at [78, 261] on span "NO DATA FOUND" at bounding box center [123, 258] width 155 height 11
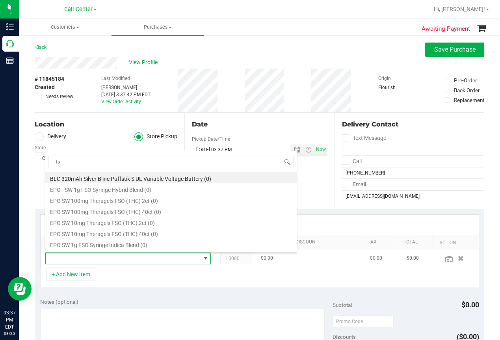
type input "fso"
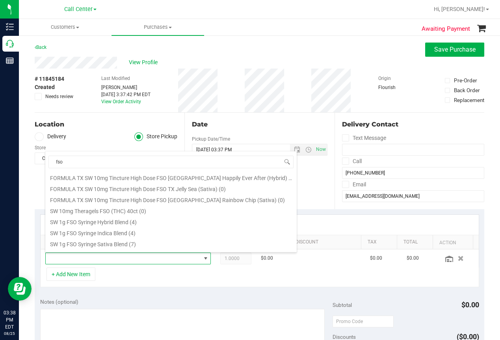
scroll to position [158, 0]
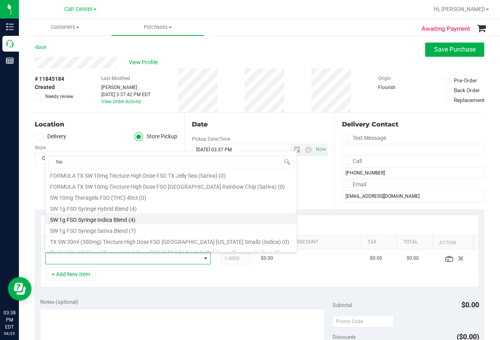
click at [105, 218] on li "SW 1g FSO Syringe Indica Blend (4)" at bounding box center [171, 218] width 252 height 11
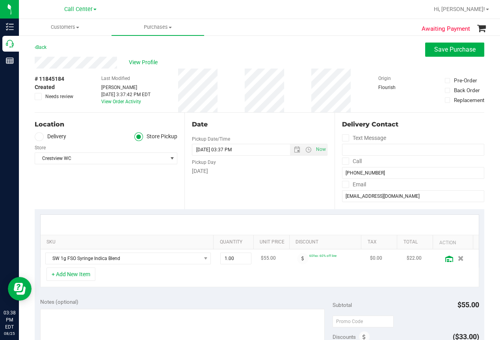
click at [446, 261] on icon at bounding box center [450, 259] width 8 height 6
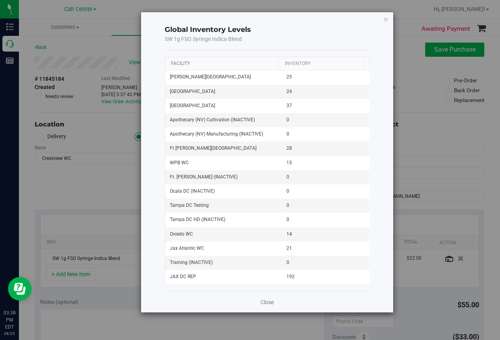
click at [183, 63] on link "Facility" at bounding box center [180, 64] width 19 height 6
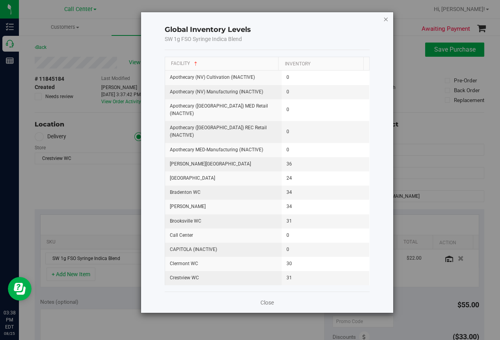
click at [386, 15] on icon "button" at bounding box center [386, 18] width 6 height 9
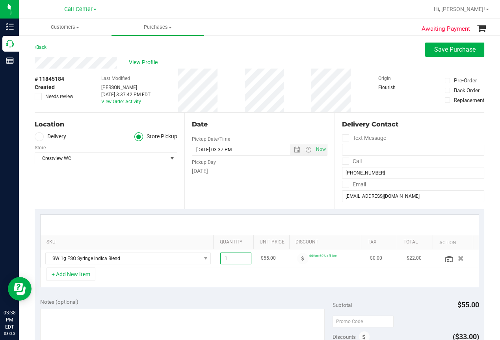
click at [231, 256] on span "1.00 1" at bounding box center [235, 259] width 31 height 12
type input "12"
type input "12.00"
click at [226, 281] on div "+ Add New Item" at bounding box center [259, 278] width 439 height 20
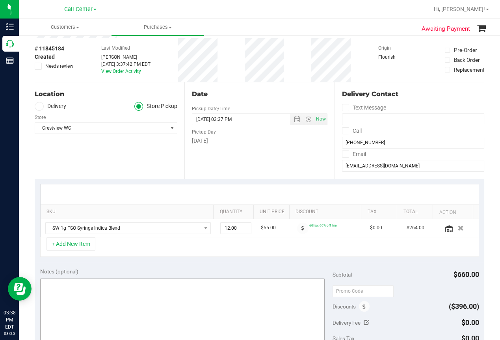
scroll to position [118, 0]
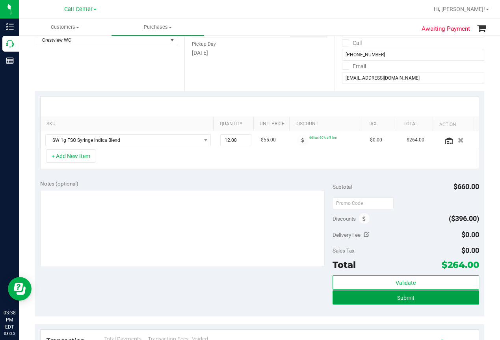
click at [400, 297] on span "Submit" at bounding box center [405, 298] width 17 height 6
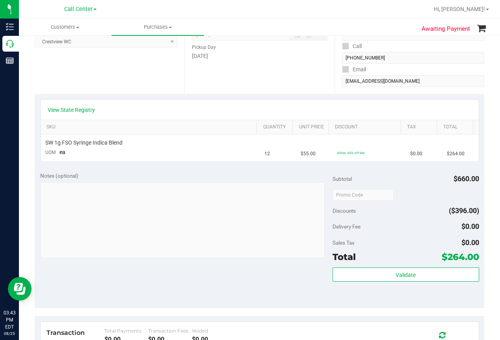
click at [70, 75] on div "Location Pickup Store Crestview WC Select Store [PERSON_NAME][GEOGRAPHIC_DATA] …" at bounding box center [110, 46] width 150 height 97
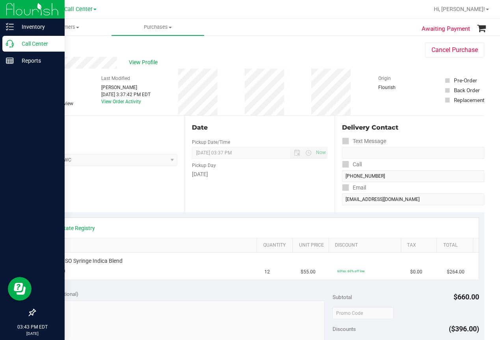
click at [10, 47] on icon at bounding box center [10, 44] width 8 height 8
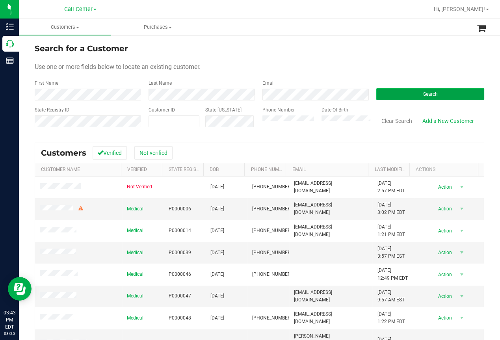
click at [423, 97] on span "Search" at bounding box center [430, 94] width 15 height 6
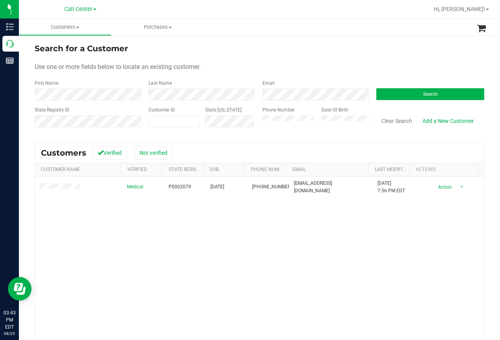
click at [142, 230] on div "Medical P0002079 [DATE] (772) 342-1509 [EMAIL_ADDRESS][DOMAIN_NAME] [DATE] 7:56…" at bounding box center [259, 284] width 449 height 214
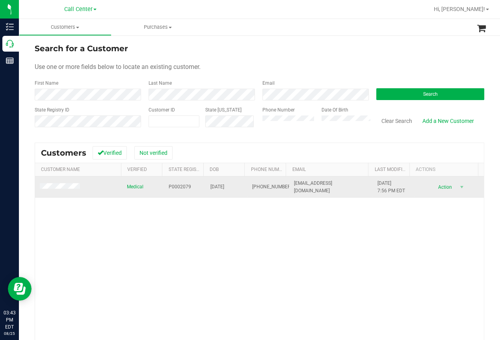
click at [177, 184] on span "P0002079" at bounding box center [180, 186] width 22 height 7
click at [223, 187] on span "[DATE]" at bounding box center [218, 186] width 14 height 7
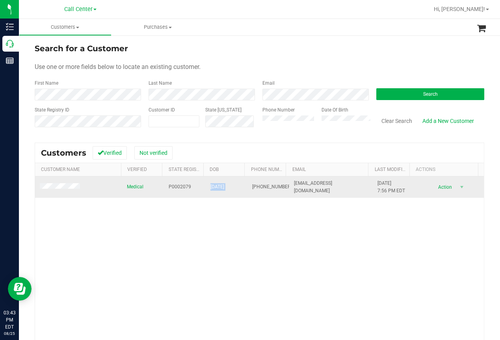
copy span "[DATE]"
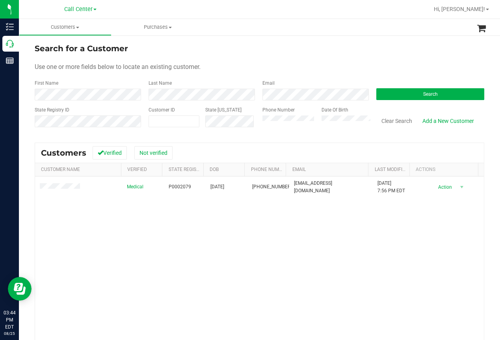
click at [158, 259] on div "Medical P0002079 [DATE] (772) 342-1509 [EMAIL_ADDRESS][DOMAIN_NAME] [DATE] 7:56…" at bounding box center [259, 284] width 449 height 214
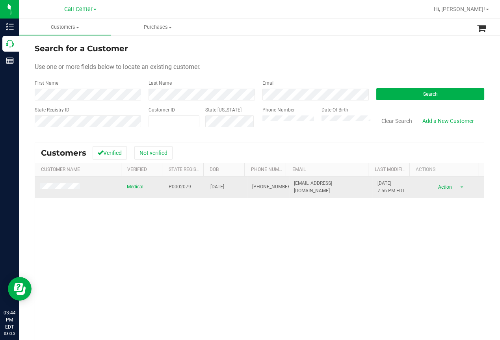
click at [308, 188] on span "[EMAIL_ADDRESS][DOMAIN_NAME]" at bounding box center [331, 187] width 74 height 15
click at [307, 187] on span "[EMAIL_ADDRESS][DOMAIN_NAME]" at bounding box center [331, 187] width 74 height 15
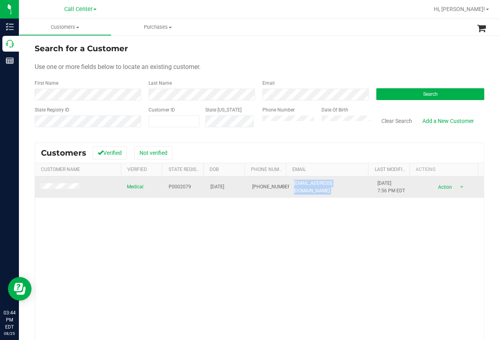
click at [307, 187] on span "[EMAIL_ADDRESS][DOMAIN_NAME]" at bounding box center [331, 187] width 74 height 15
copy span "[EMAIL_ADDRESS][DOMAIN_NAME]"
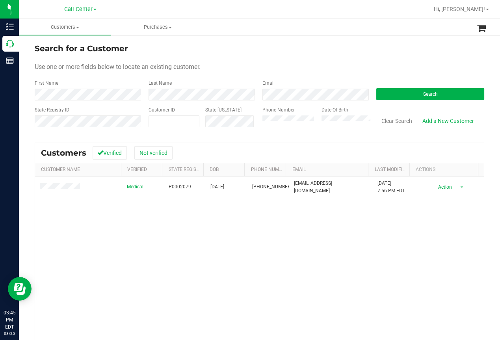
click at [191, 244] on div "Medical P0002079 [DATE] (772) 342-1509 [EMAIL_ADDRESS][DOMAIN_NAME] [DATE] 7:56…" at bounding box center [259, 284] width 449 height 214
click at [395, 118] on button "Clear Search" at bounding box center [397, 120] width 41 height 13
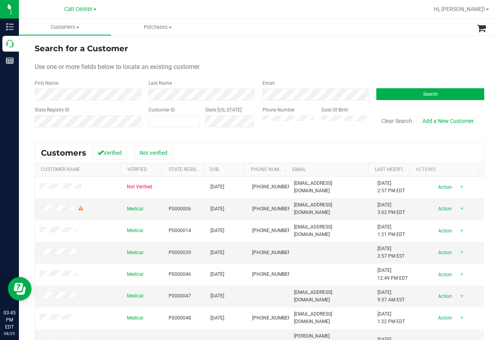
click at [301, 49] on div "Search for a Customer" at bounding box center [260, 49] width 450 height 12
click at [314, 56] on form "Search for a Customer Use one or more fields below to locate an existing custom…" at bounding box center [260, 89] width 450 height 92
click at [405, 93] on button "Search" at bounding box center [431, 94] width 108 height 12
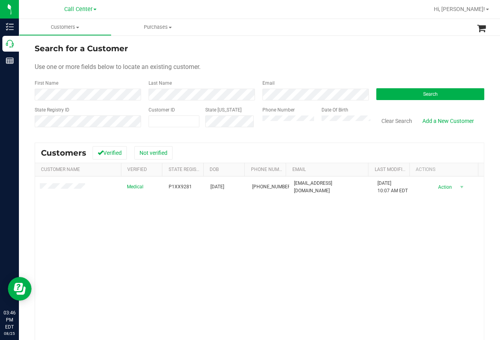
click at [328, 31] on ul "Customers All customers Add a new customer All physicians Purchases All purchas…" at bounding box center [269, 27] width 500 height 17
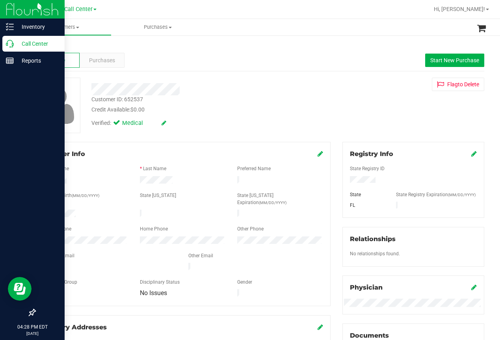
click at [12, 44] on icon at bounding box center [10, 44] width 8 height 8
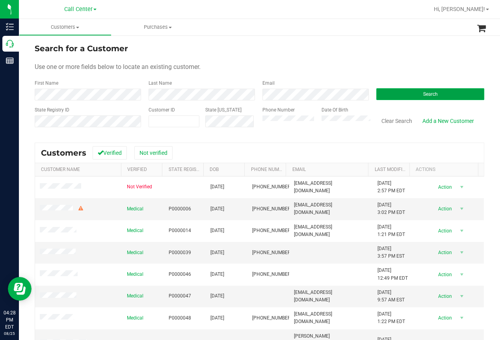
click at [407, 91] on button "Search" at bounding box center [431, 94] width 108 height 12
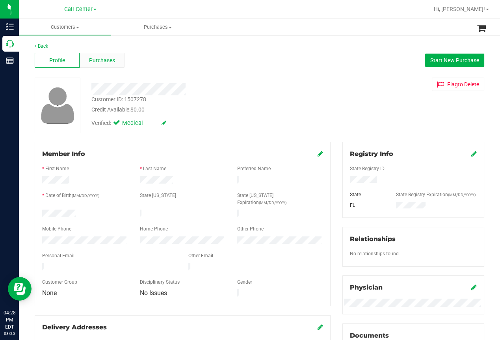
click at [102, 62] on span "Purchases" at bounding box center [102, 60] width 26 height 8
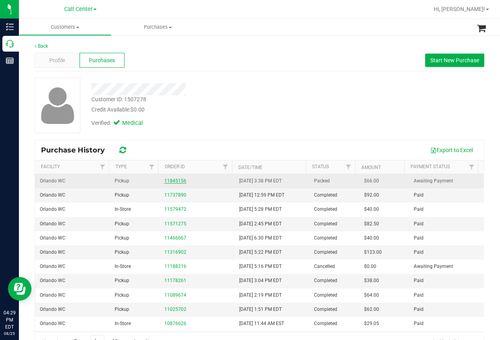
click at [175, 182] on link "11845156" at bounding box center [175, 181] width 22 height 6
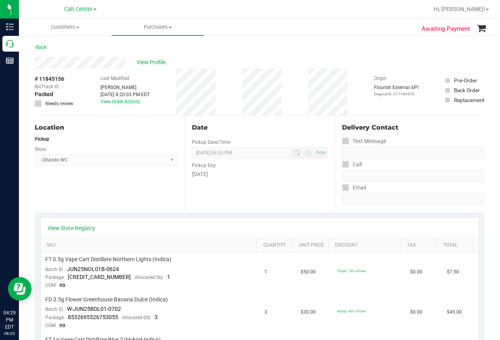
click at [54, 190] on div "Location Pickup Store [GEOGRAPHIC_DATA] WC Select Store [PERSON_NAME][GEOGRAPHI…" at bounding box center [110, 164] width 150 height 97
click at [151, 65] on span "View Profile" at bounding box center [153, 62] width 32 height 8
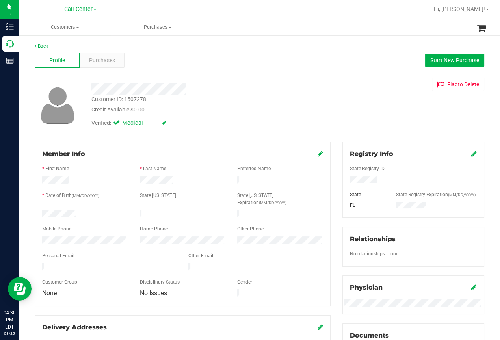
click at [31, 138] on div "Back Profile Purchases Start New Purchase Customer ID: 1507278 Credit Available…" at bounding box center [259, 303] width 481 height 536
click at [110, 62] on span "Purchases" at bounding box center [102, 60] width 26 height 8
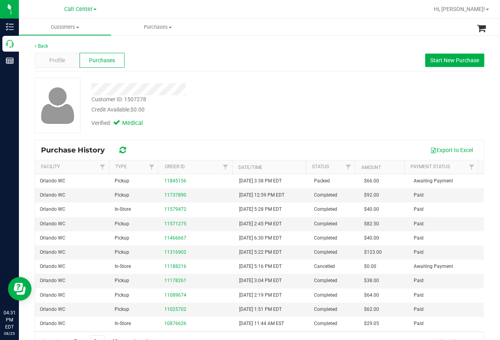
click at [25, 76] on div "Back Profile Purchases Start New Purchase Customer ID: 1507278 Credit Available…" at bounding box center [259, 197] width 481 height 324
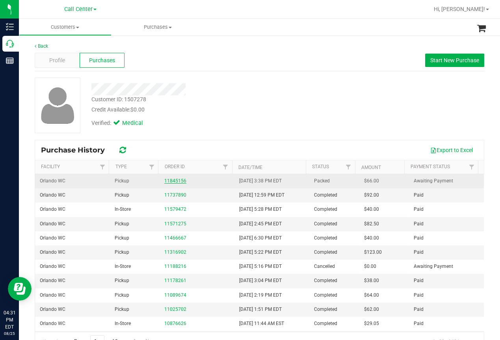
click at [179, 179] on link "11845156" at bounding box center [175, 181] width 22 height 6
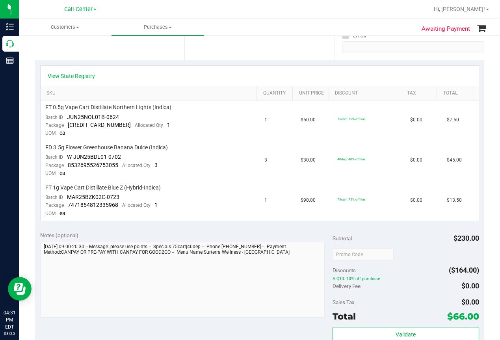
scroll to position [79, 0]
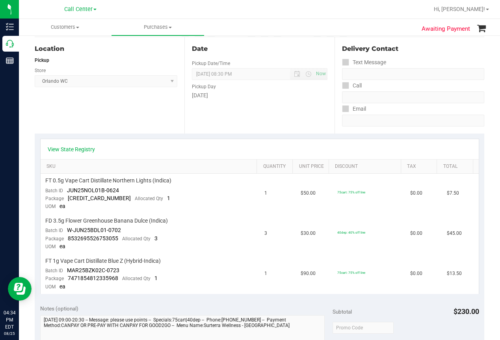
click at [311, 18] on nav "Call Center Hi, [PERSON_NAME]!" at bounding box center [259, 9] width 481 height 19
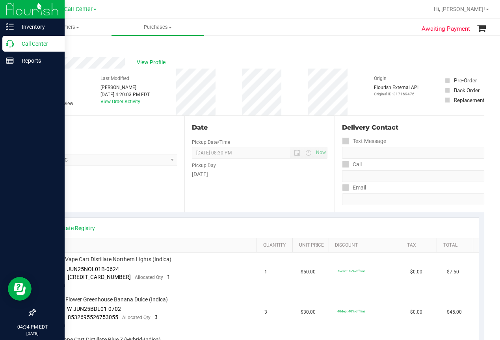
click at [13, 41] on icon at bounding box center [10, 44] width 8 height 8
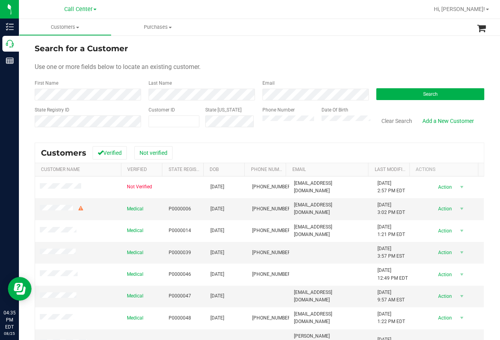
click at [389, 56] on form "Search for a Customer Use one or more fields below to locate an existing custom…" at bounding box center [260, 89] width 450 height 92
click at [423, 91] on span "Search" at bounding box center [430, 94] width 15 height 6
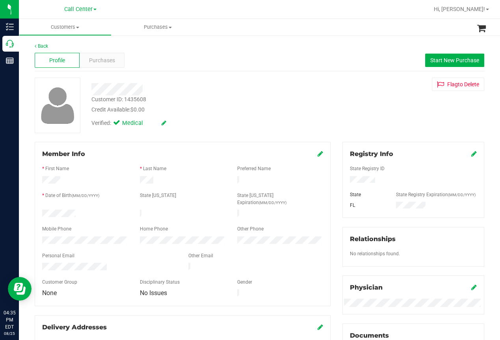
click at [203, 97] on div "Customer ID: 1435608 Credit Available: $0.00" at bounding box center [201, 104] width 231 height 19
click at [178, 115] on div "Verified: Medical" at bounding box center [201, 122] width 231 height 17
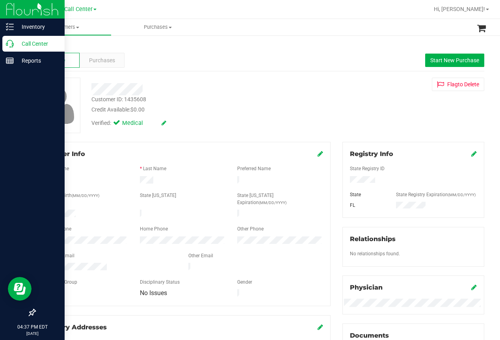
click at [13, 44] on icon at bounding box center [10, 44] width 8 height 8
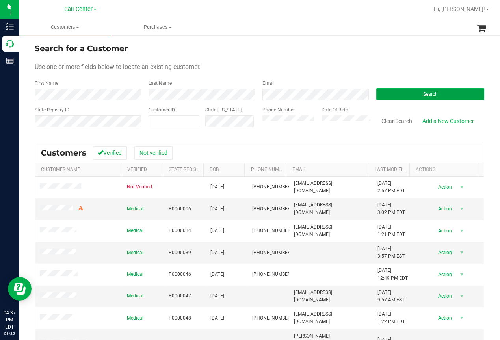
click at [409, 96] on button "Search" at bounding box center [431, 94] width 108 height 12
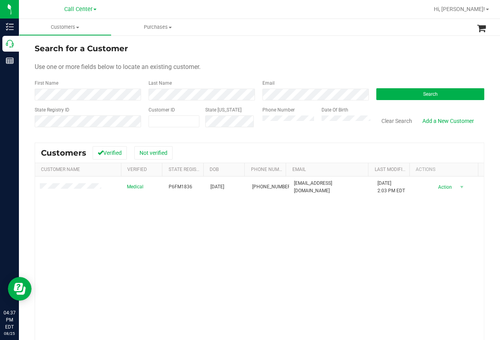
click at [146, 284] on div "Medical P6FM1836 [DATE] (863) 451-1595 [EMAIL_ADDRESS][DOMAIN_NAME] [DATE] 2:03…" at bounding box center [259, 284] width 449 height 214
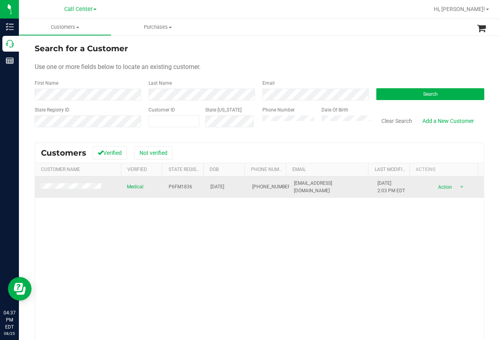
click at [175, 186] on span "P6FM1836" at bounding box center [181, 186] width 24 height 7
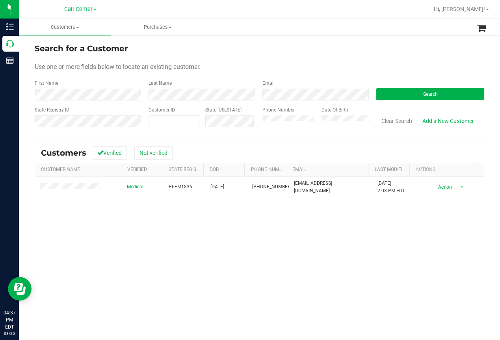
drag, startPoint x: 141, startPoint y: 239, endPoint x: 153, endPoint y: 221, distance: 21.9
click at [141, 239] on div "Medical P6FM1836 [DATE] (863) 451-1595 [EMAIL_ADDRESS][DOMAIN_NAME] [DATE] 2:03…" at bounding box center [259, 284] width 449 height 214
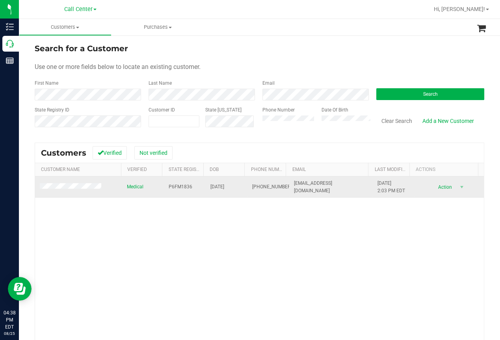
click at [213, 188] on span "[DATE]" at bounding box center [218, 186] width 14 height 7
copy span "[DATE]"
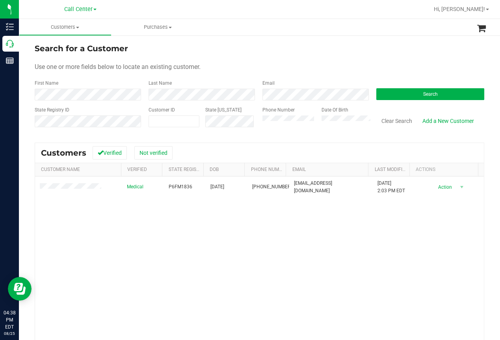
click at [150, 283] on div "Medical P6FM1836 [DATE] (863) 451-1595 [EMAIL_ADDRESS][DOMAIN_NAME] [DATE] 2:03…" at bounding box center [259, 284] width 449 height 214
click at [388, 123] on button "Clear Search" at bounding box center [397, 120] width 41 height 13
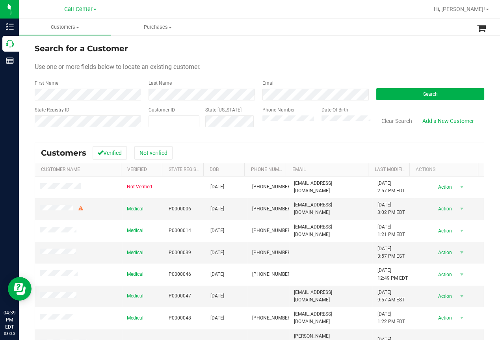
click at [223, 57] on form "Search for a Customer Use one or more fields below to locate an existing custom…" at bounding box center [260, 89] width 450 height 92
click at [398, 96] on button "Search" at bounding box center [431, 94] width 108 height 12
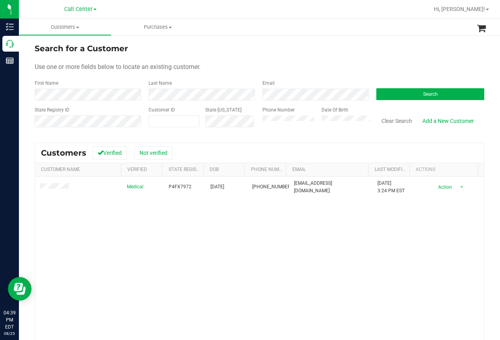
click at [272, 40] on div "Search for a Customer Use one or more fields below to locate an existing custom…" at bounding box center [259, 226] width 481 height 383
click at [188, 235] on div "Medical P4FX7972 [DATE] (850) 445-9422 [EMAIL_ADDRESS][DOMAIN_NAME] [DATE] 3:24…" at bounding box center [259, 284] width 449 height 214
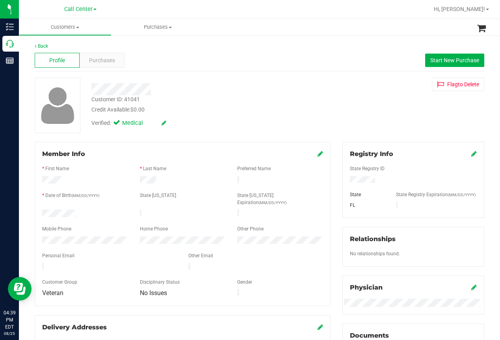
click at [320, 65] on div "Profile Purchases Start New Purchase" at bounding box center [260, 61] width 450 height 22
click at [113, 97] on div "Customer ID: 41041" at bounding box center [115, 99] width 48 height 8
copy div "Customer ID: 41041"
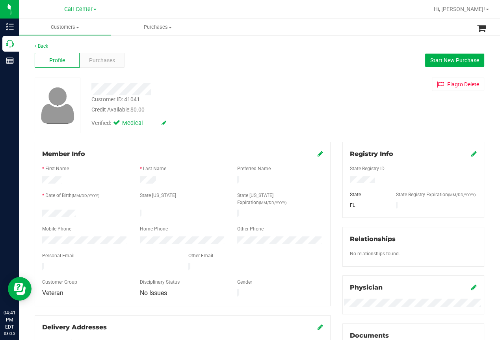
click at [269, 82] on div at bounding box center [201, 87] width 231 height 18
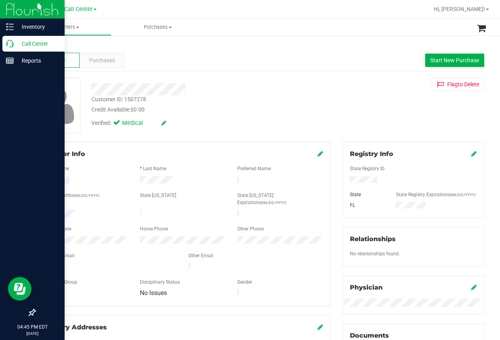
click at [13, 43] on icon at bounding box center [10, 44] width 8 height 8
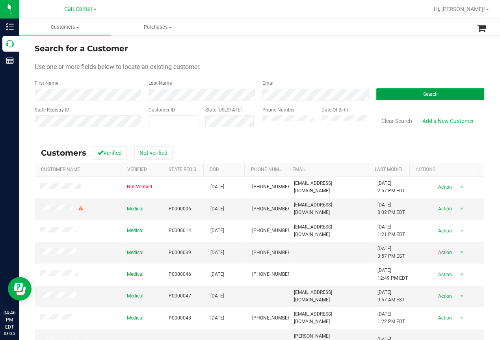
click at [418, 91] on button "Search" at bounding box center [431, 94] width 108 height 12
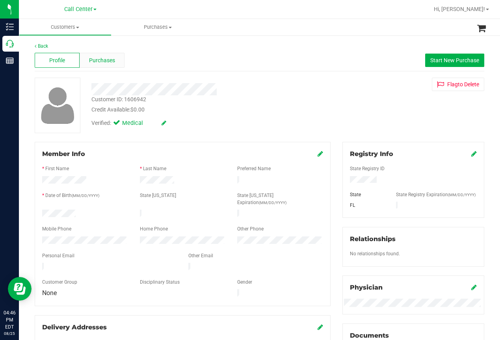
click at [111, 61] on span "Purchases" at bounding box center [102, 60] width 26 height 8
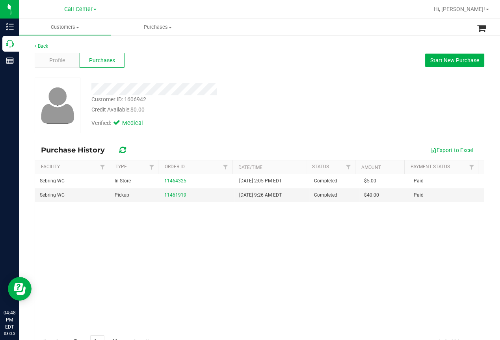
click at [125, 237] on div "[PERSON_NAME] In-Store 11464325 [DATE] 2:05 PM EDT Completed $5.00 Paid [PERSON…" at bounding box center [259, 253] width 449 height 158
click at [163, 234] on div "[PERSON_NAME] In-Store 11464325 [DATE] 2:05 PM EDT Completed $5.00 Paid [PERSON…" at bounding box center [259, 253] width 449 height 158
click at [453, 62] on span "Start New Purchase" at bounding box center [455, 60] width 49 height 6
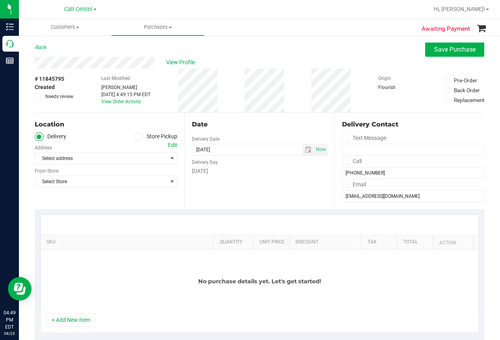
click at [137, 133] on span at bounding box center [138, 136] width 9 height 9
click at [0, 0] on input "Store Pickup" at bounding box center [0, 0] width 0 height 0
click at [73, 160] on span "Select Store" at bounding box center [101, 158] width 132 height 11
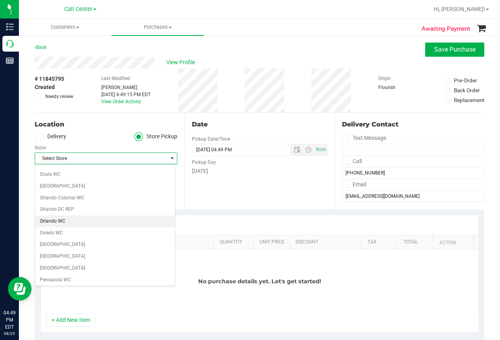
scroll to position [394, 0]
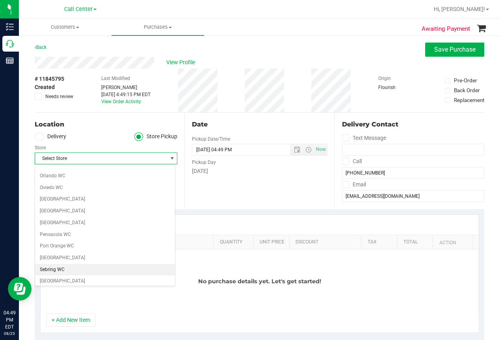
click at [53, 268] on li "Sebring WC" at bounding box center [105, 270] width 140 height 12
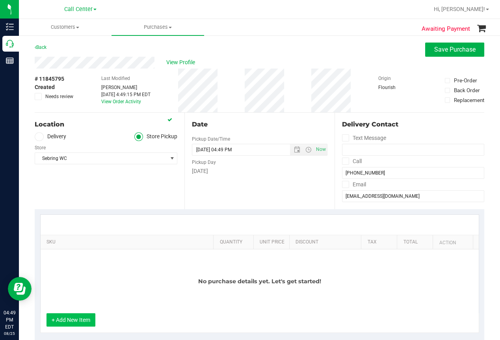
click at [82, 322] on button "+ Add New Item" at bounding box center [71, 319] width 49 height 13
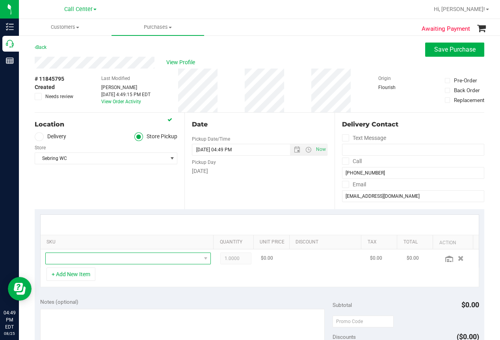
click at [76, 258] on span "NO DATA FOUND" at bounding box center [123, 258] width 155 height 11
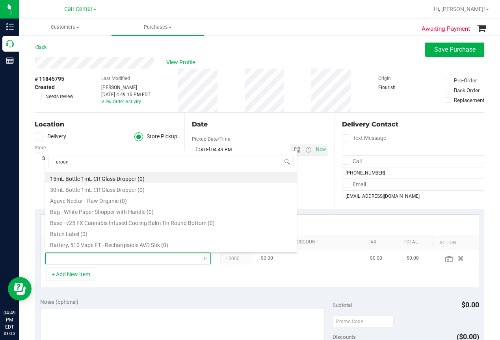
type input "ground"
click at [111, 188] on li "FT 7g Ground Flower (Hybrid) (19)" at bounding box center [171, 188] width 252 height 11
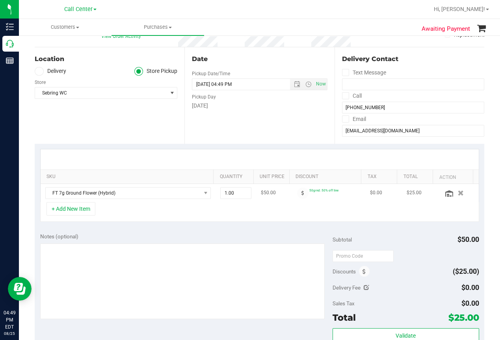
scroll to position [79, 0]
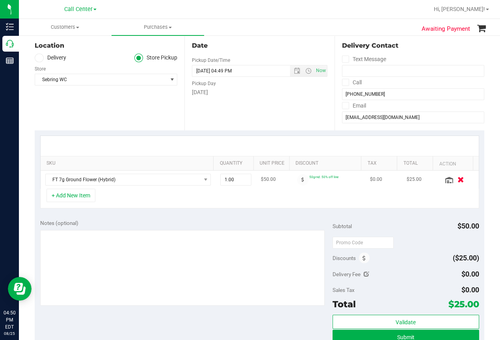
click at [458, 179] on icon "button" at bounding box center [461, 180] width 7 height 6
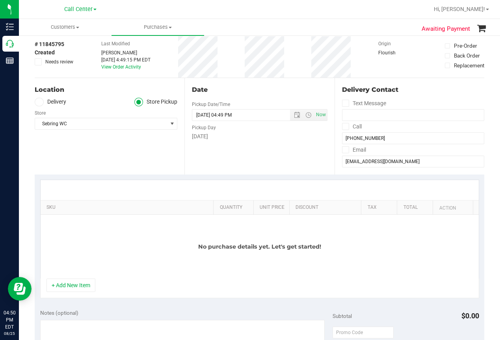
scroll to position [0, 0]
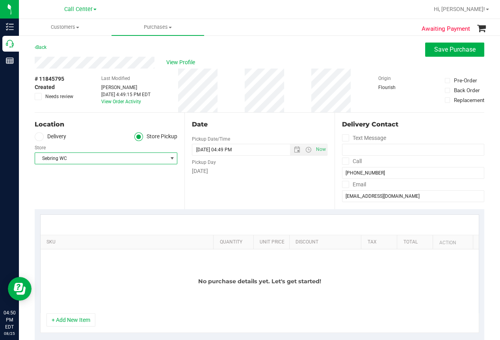
click at [92, 159] on span "Sebring WC" at bounding box center [101, 158] width 132 height 11
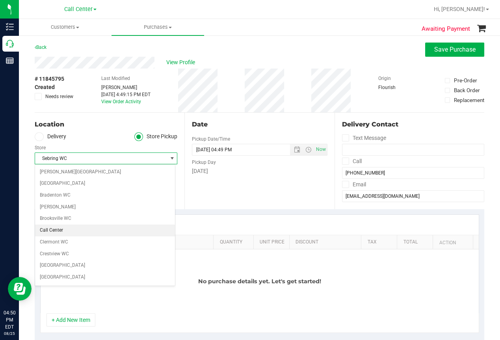
click at [46, 230] on li "Call Center" at bounding box center [105, 231] width 140 height 12
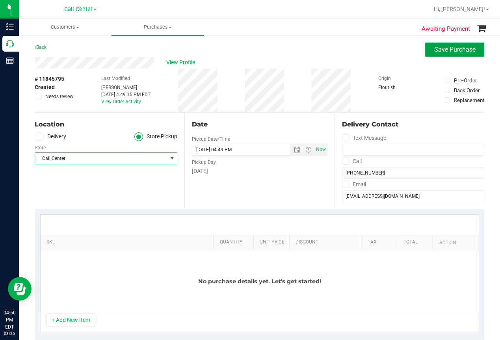
click at [446, 48] on span "Save Purchase" at bounding box center [455, 49] width 41 height 7
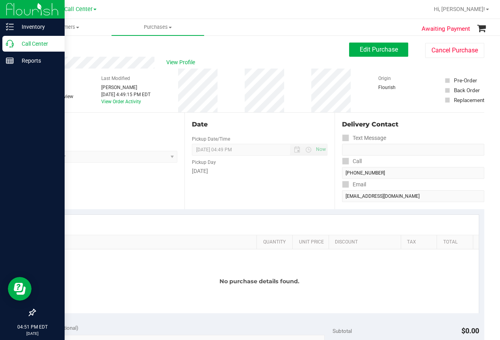
click at [14, 45] on p "Call Center" at bounding box center [37, 43] width 47 height 9
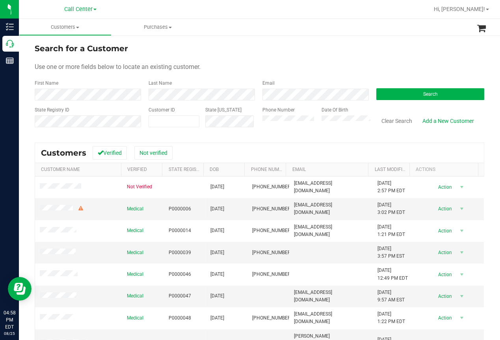
click at [152, 6] on div at bounding box center [285, 9] width 288 height 15
click at [393, 90] on button "Search" at bounding box center [431, 94] width 108 height 12
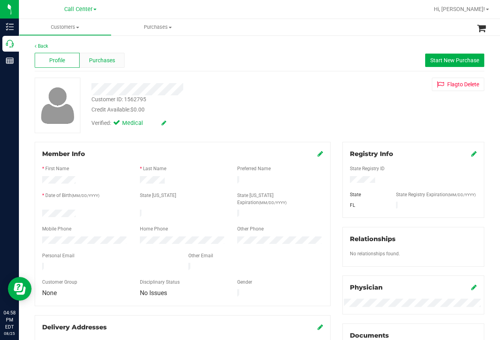
click at [106, 62] on span "Purchases" at bounding box center [102, 60] width 26 height 8
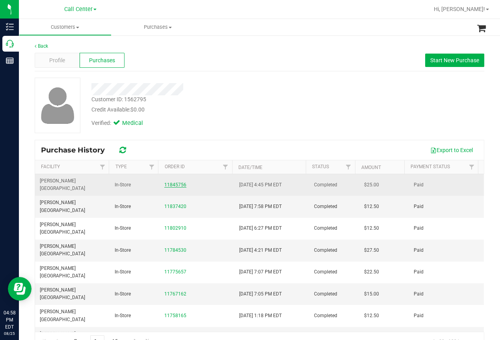
click at [172, 182] on link "11845756" at bounding box center [175, 185] width 22 height 6
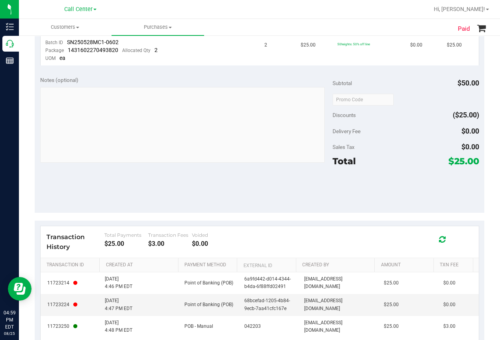
scroll to position [269, 0]
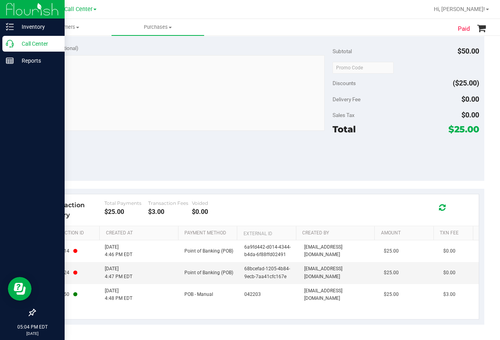
click at [9, 43] on icon at bounding box center [10, 44] width 8 height 8
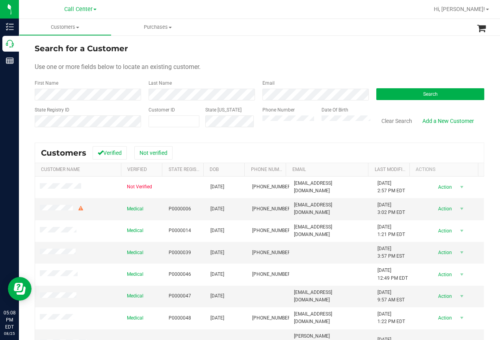
click at [45, 135] on div "Search for a Customer Use one or more fields below to locate an existing custom…" at bounding box center [260, 226] width 450 height 367
click at [155, 124] on input "text" at bounding box center [174, 121] width 50 height 11
paste input "624946"
type input "624946"
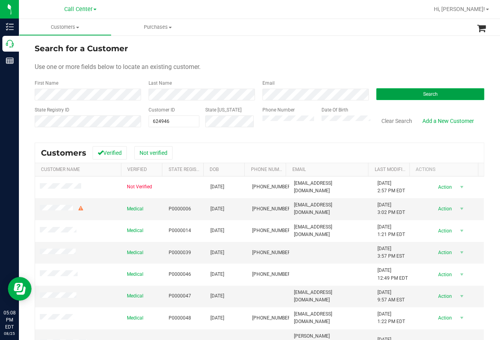
click at [399, 92] on button "Search" at bounding box center [431, 94] width 108 height 12
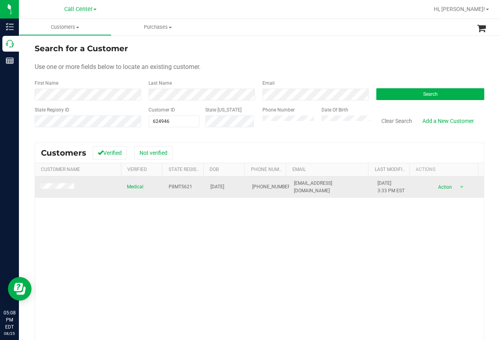
click at [256, 185] on span "[PHONE_NUMBER]" at bounding box center [271, 186] width 39 height 7
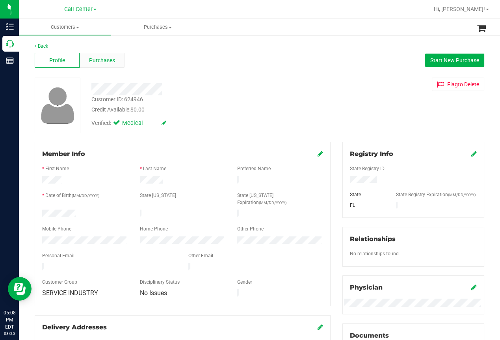
click at [100, 60] on span "Purchases" at bounding box center [102, 60] width 26 height 8
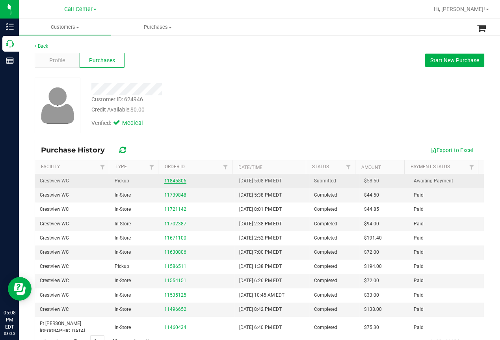
click at [173, 181] on link "11845806" at bounding box center [175, 181] width 22 height 6
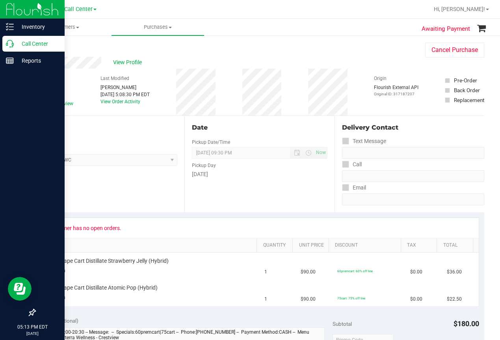
click at [15, 43] on p "Call Center" at bounding box center [37, 43] width 47 height 9
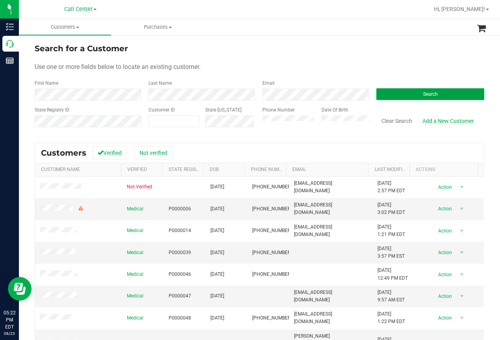
click at [405, 89] on button "Search" at bounding box center [431, 94] width 108 height 12
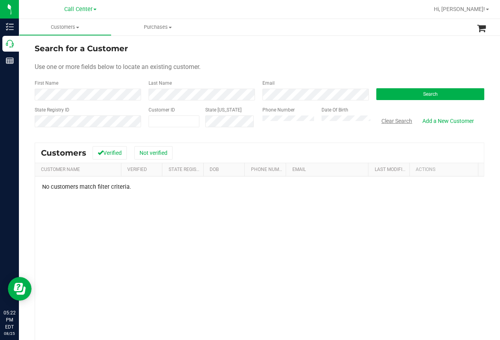
click at [389, 120] on button "Clear Search" at bounding box center [397, 120] width 41 height 13
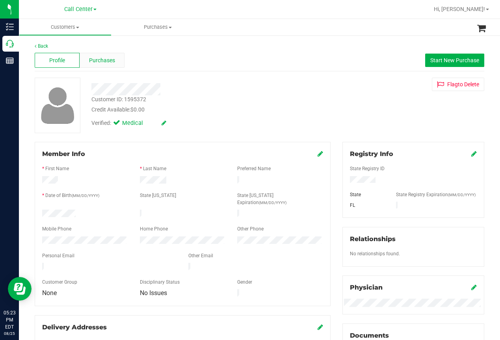
click at [103, 58] on span "Purchases" at bounding box center [102, 60] width 26 height 8
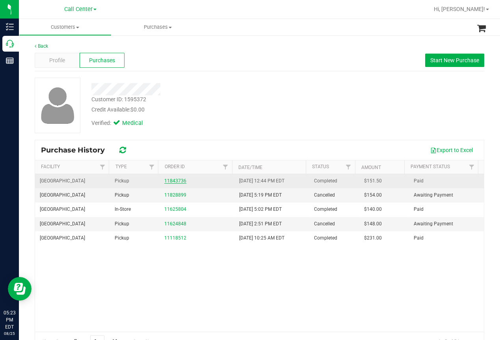
click at [177, 181] on link "11843736" at bounding box center [175, 181] width 22 height 6
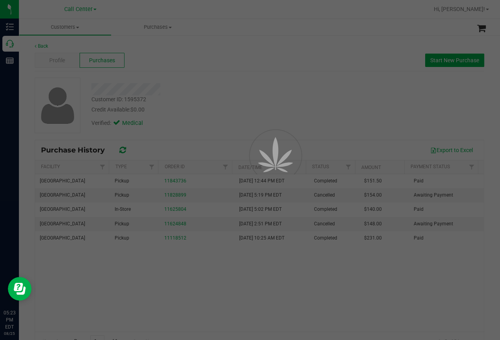
click at [263, 90] on div at bounding box center [250, 170] width 500 height 340
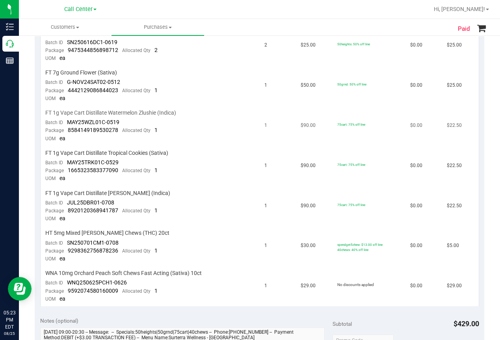
scroll to position [197, 0]
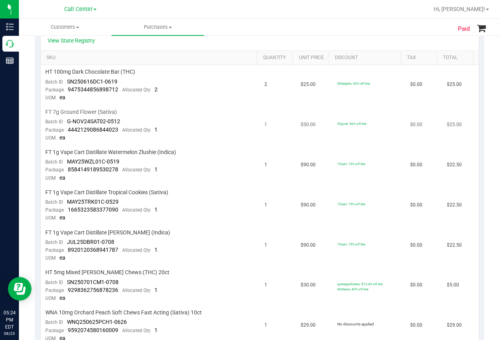
click at [203, 106] on td "FT 7g Ground Flower (Sativa) Batch ID G-NOV24SAT02-0512 Package 444212908684402…" at bounding box center [150, 125] width 219 height 40
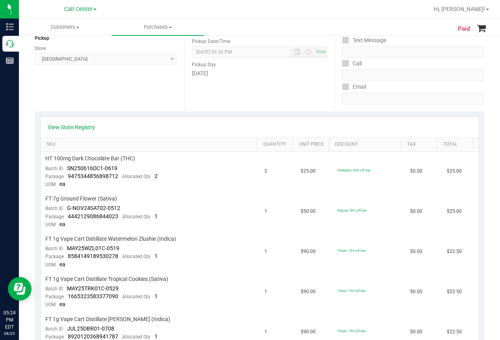
scroll to position [118, 0]
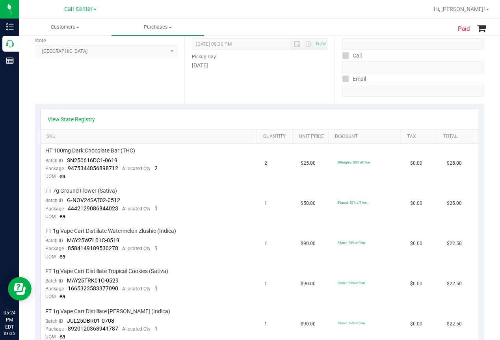
click at [242, 101] on div "Date Pickup Date/Time [DATE] Now [DATE] 09:30 PM Now Pickup Day [DATE]" at bounding box center [260, 55] width 150 height 97
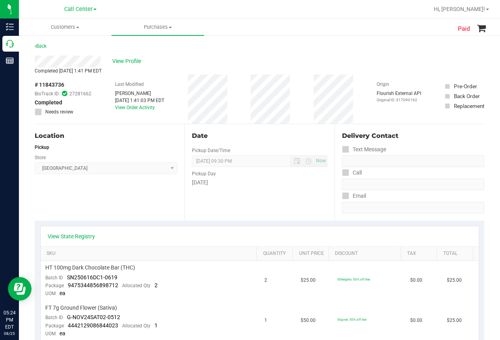
scroll to position [0, 0]
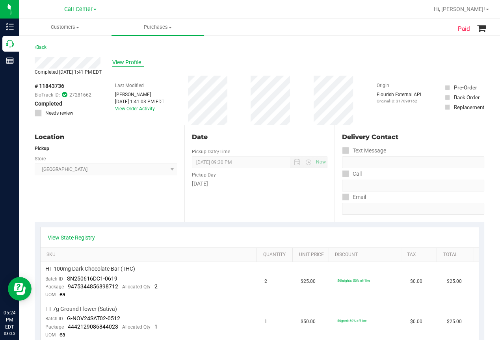
click at [128, 61] on span "View Profile" at bounding box center [128, 62] width 32 height 8
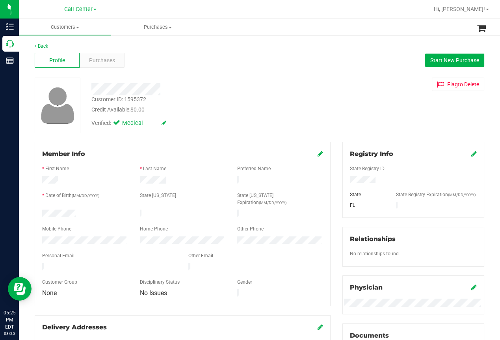
click at [340, 73] on div "Back Profile Purchases Start New Purchase Customer ID: 1595372 Credit Available…" at bounding box center [260, 294] width 450 height 503
click at [111, 61] on span "Purchases" at bounding box center [102, 60] width 26 height 8
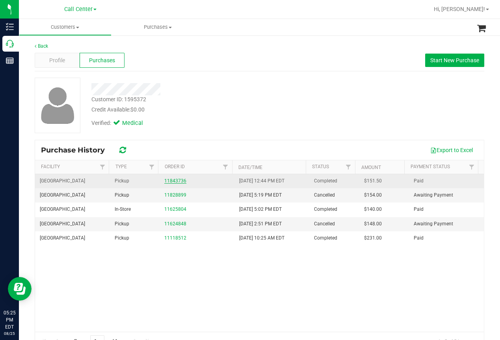
click at [172, 179] on link "11843736" at bounding box center [175, 181] width 22 height 6
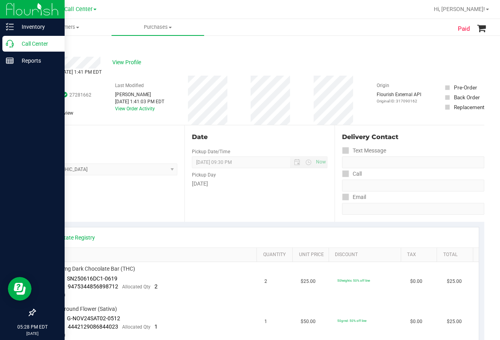
click at [10, 45] on icon at bounding box center [10, 44] width 8 height 8
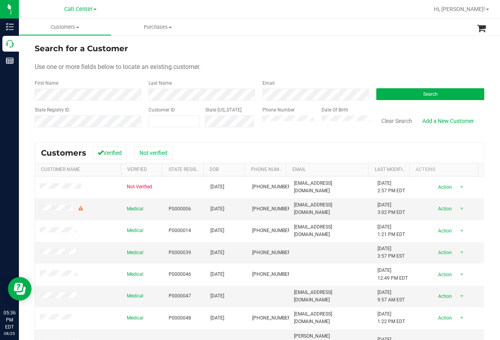
click at [140, 13] on div "Call Center" at bounding box center [82, 9] width 118 height 15
click at [82, 9] on span "Call Center" at bounding box center [78, 9] width 28 height 7
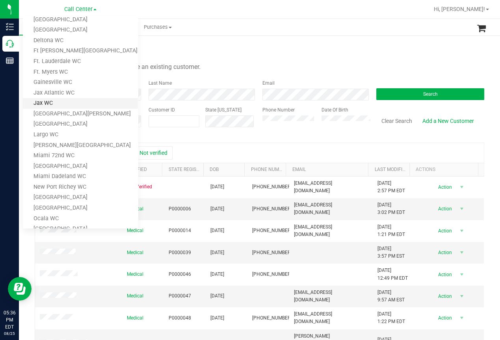
scroll to position [118, 0]
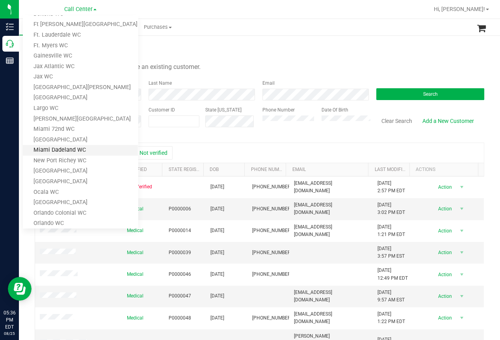
click at [51, 149] on link "Miami Dadeland WC" at bounding box center [80, 150] width 115 height 11
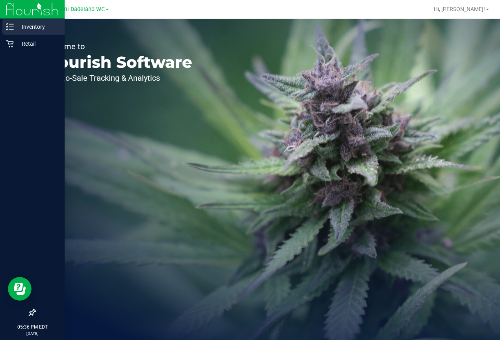
click at [14, 27] on p "Inventory" at bounding box center [37, 26] width 47 height 9
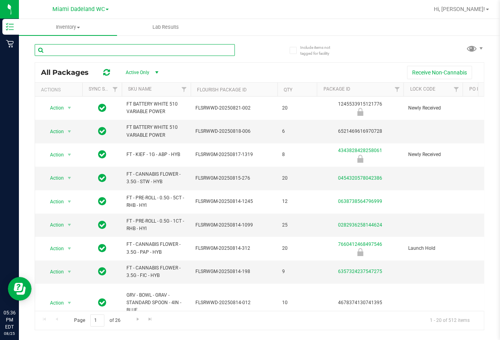
click at [70, 50] on input "text" at bounding box center [135, 50] width 200 height 12
type input "gelato 41"
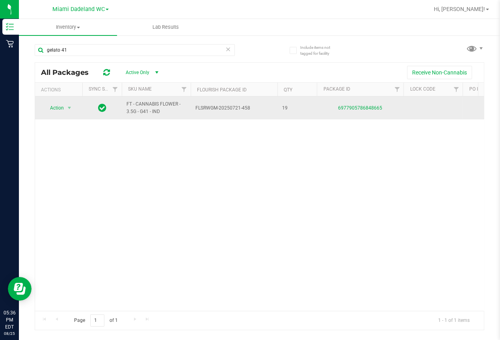
click at [350, 110] on div "6977905786848665" at bounding box center [360, 107] width 89 height 7
click at [353, 105] on link "6977905786848665" at bounding box center [360, 108] width 44 height 6
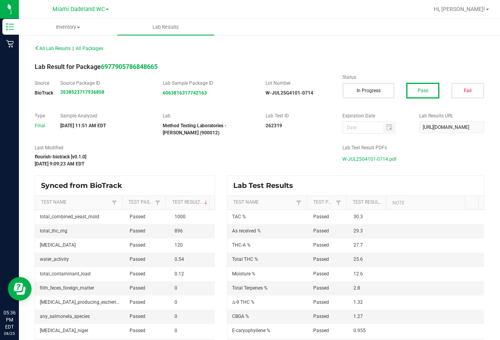
click at [356, 159] on span "W-JUL25G4101-0714.pdf" at bounding box center [370, 159] width 54 height 12
click at [106, 9] on span at bounding box center [107, 10] width 3 height 2
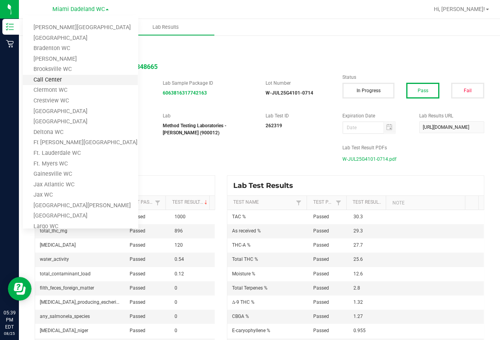
click at [48, 77] on link "Call Center" at bounding box center [80, 80] width 115 height 11
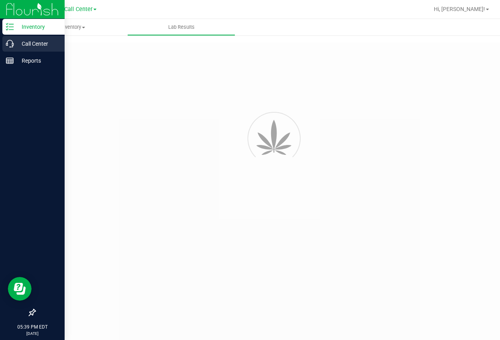
click at [20, 44] on p "Call Center" at bounding box center [37, 43] width 47 height 9
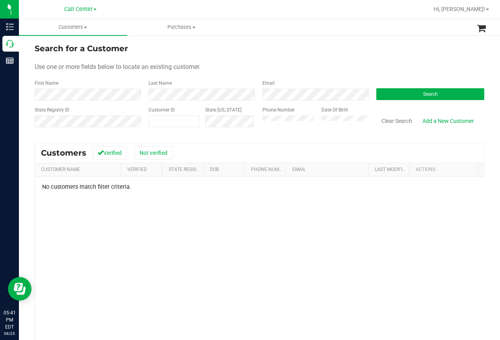
click at [207, 71] on div "Use one or more fields below to locate an existing customer." at bounding box center [260, 66] width 450 height 9
click at [51, 229] on div "No customers match filter criteria." at bounding box center [259, 288] width 449 height 222
click at [394, 120] on button "Clear Search" at bounding box center [397, 120] width 41 height 13
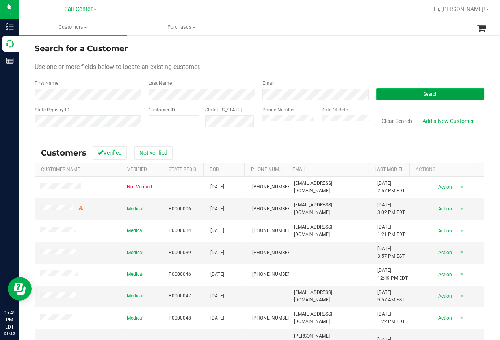
click at [426, 95] on span "Search" at bounding box center [430, 94] width 15 height 6
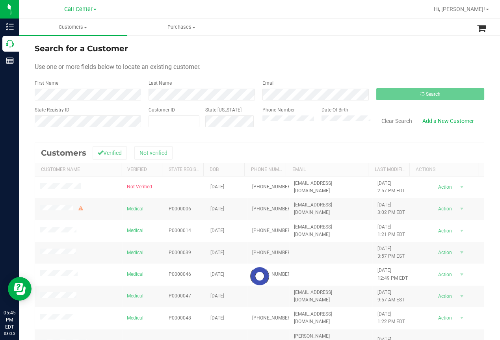
click at [362, 52] on div "Search for a Customer" at bounding box center [260, 49] width 450 height 12
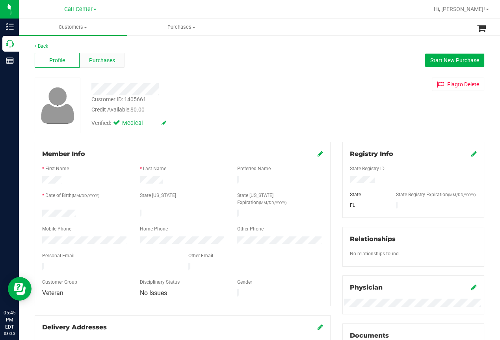
click at [111, 60] on span "Purchases" at bounding box center [102, 60] width 26 height 8
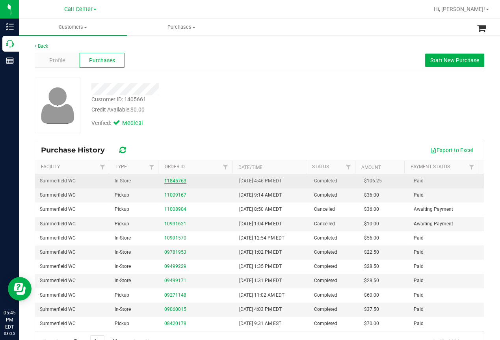
click at [173, 180] on link "11845763" at bounding box center [175, 181] width 22 height 6
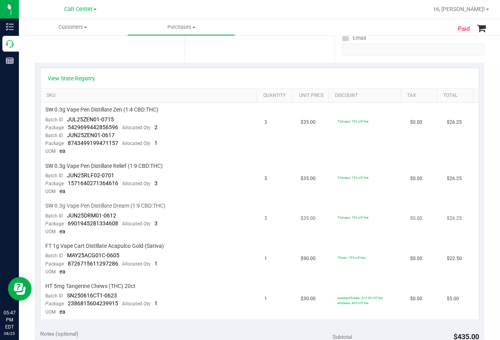
scroll to position [79, 0]
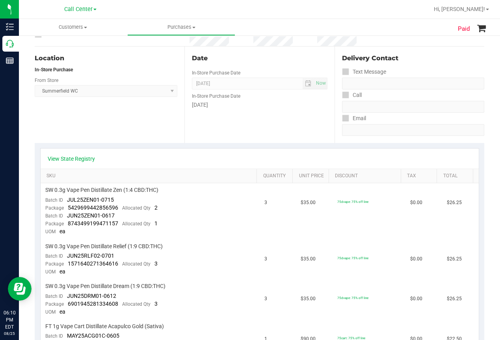
click at [67, 125] on div "Location In-Store Purchase From Store [PERSON_NAME] Select Store [PERSON_NAME][…" at bounding box center [110, 95] width 150 height 97
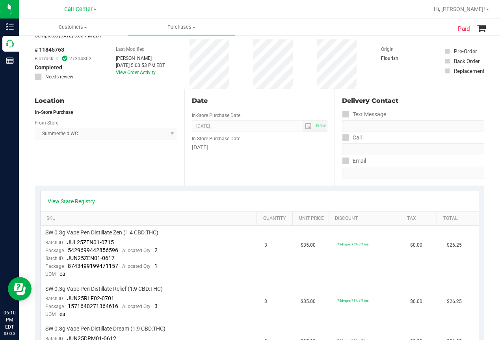
scroll to position [0, 0]
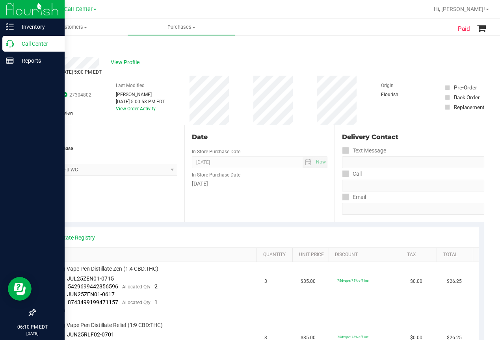
click at [8, 40] on icon at bounding box center [10, 44] width 8 height 8
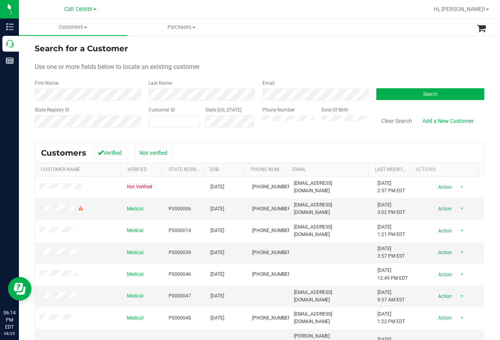
click at [52, 136] on div "Search for a Customer Use one or more fields below to locate an existing custom…" at bounding box center [260, 226] width 450 height 367
click at [155, 121] on input "text" at bounding box center [174, 121] width 50 height 11
paste input "501400"
type input "501400"
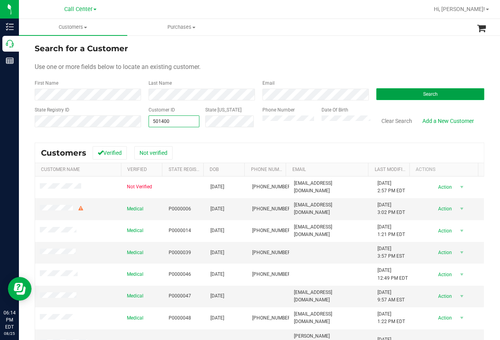
click at [416, 95] on button "Search" at bounding box center [431, 94] width 108 height 12
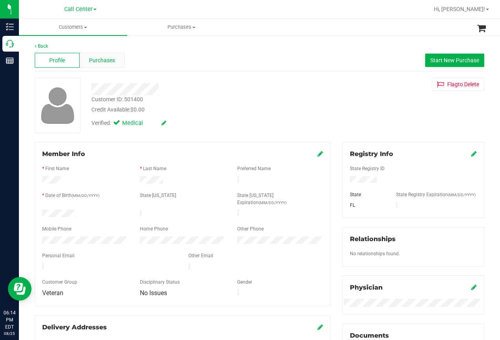
click at [106, 63] on span "Purchases" at bounding box center [102, 60] width 26 height 8
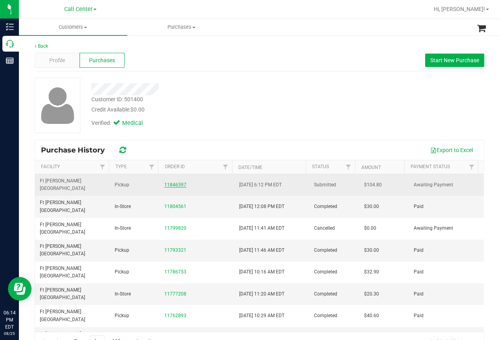
click at [174, 182] on link "11846397" at bounding box center [175, 185] width 22 height 6
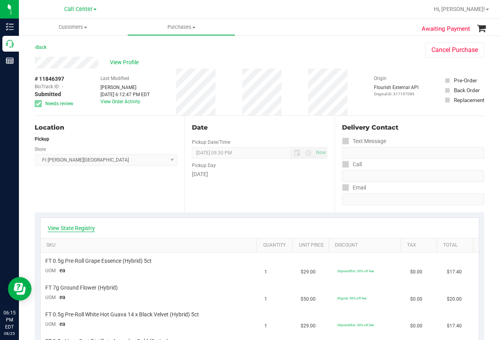
click at [74, 226] on link "View State Registry" at bounding box center [71, 228] width 47 height 8
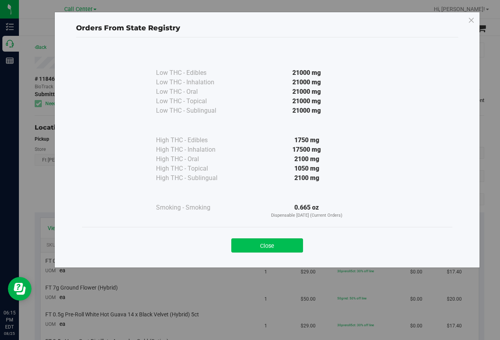
click at [278, 240] on button "Close" at bounding box center [267, 246] width 72 height 14
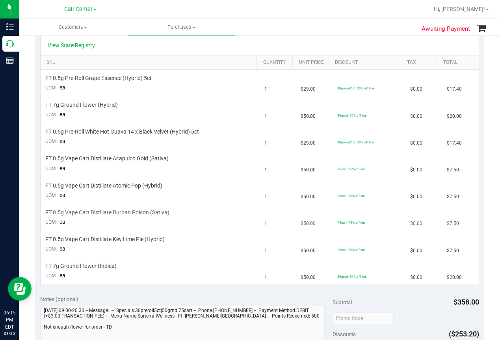
scroll to position [158, 0]
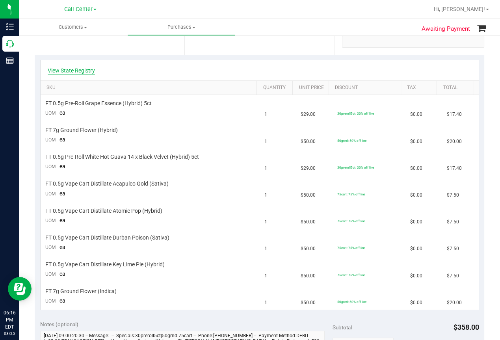
click at [78, 70] on link "View State Registry" at bounding box center [71, 71] width 47 height 8
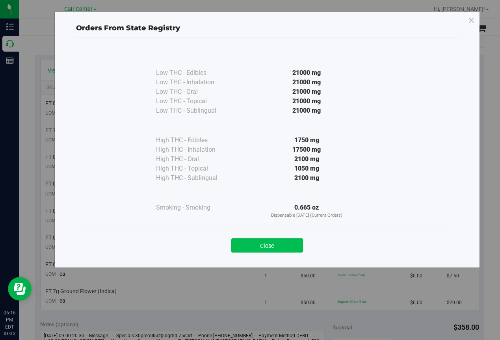
click at [273, 243] on button "Close" at bounding box center [267, 246] width 72 height 14
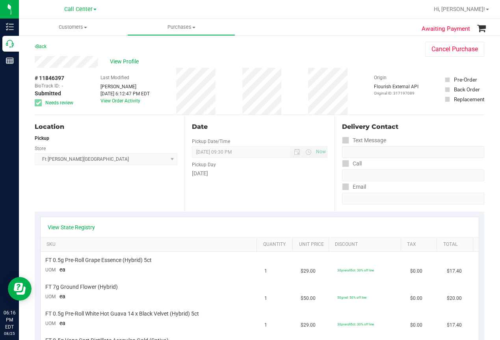
scroll to position [0, 0]
click at [254, 12] on div at bounding box center [285, 9] width 288 height 15
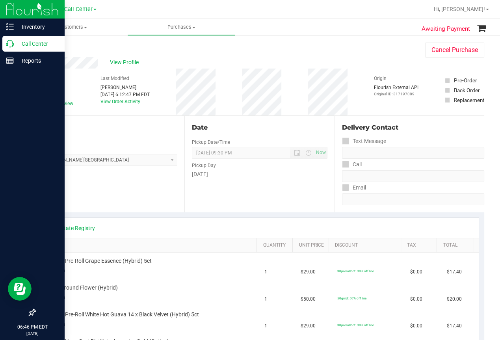
click at [11, 44] on icon at bounding box center [10, 44] width 8 height 8
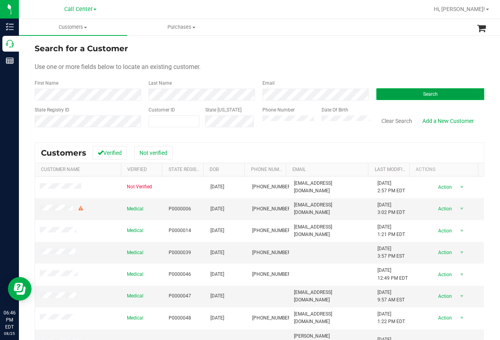
click at [415, 91] on button "Search" at bounding box center [431, 94] width 108 height 12
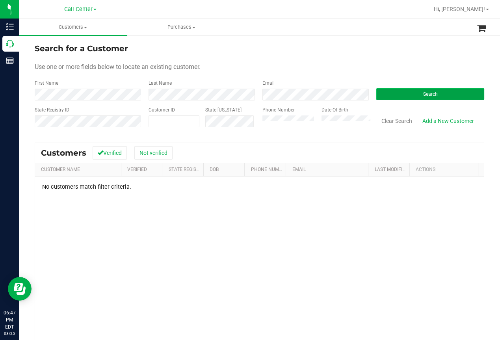
click at [392, 93] on button "Search" at bounding box center [431, 94] width 108 height 12
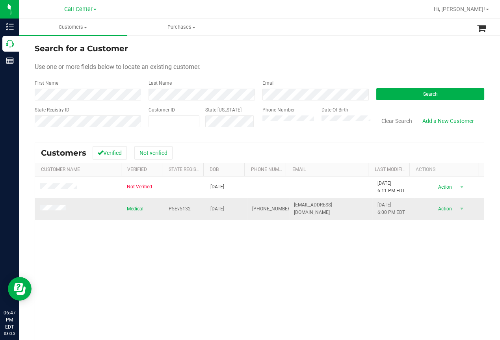
click at [45, 213] on td at bounding box center [78, 208] width 87 height 21
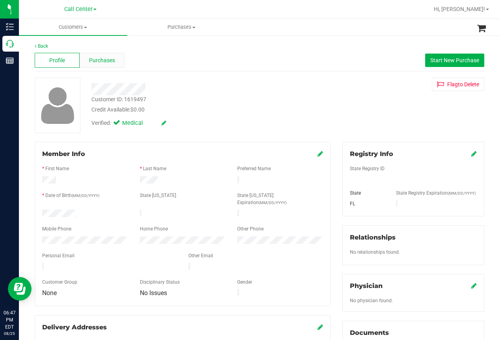
click at [108, 59] on span "Purchases" at bounding box center [102, 60] width 26 height 8
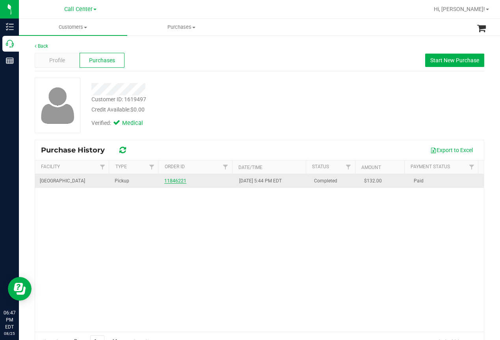
click at [173, 181] on link "11846221" at bounding box center [175, 181] width 22 height 6
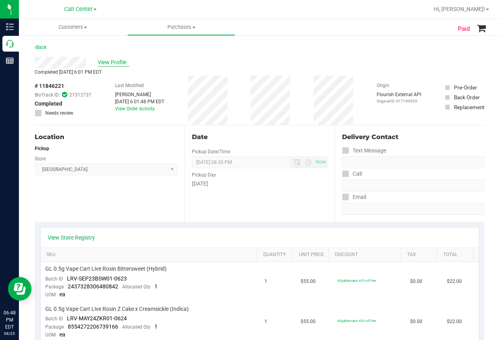
click at [116, 63] on span "View Profile" at bounding box center [114, 62] width 32 height 8
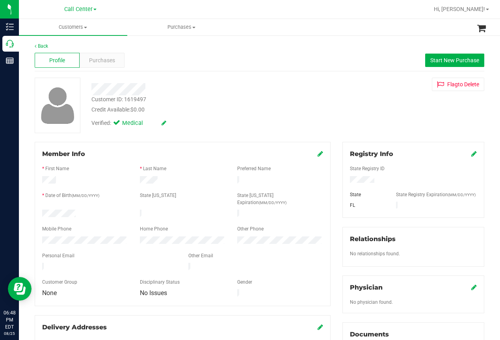
click at [327, 58] on div "Profile Purchases Start New Purchase" at bounding box center [260, 61] width 450 height 22
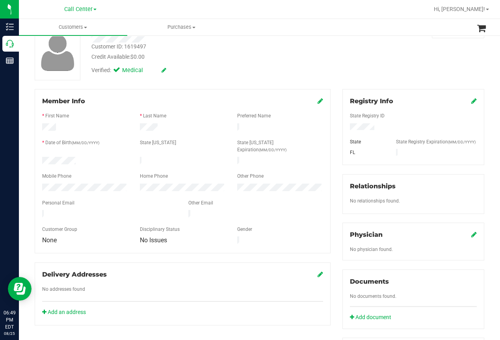
scroll to position [235, 0]
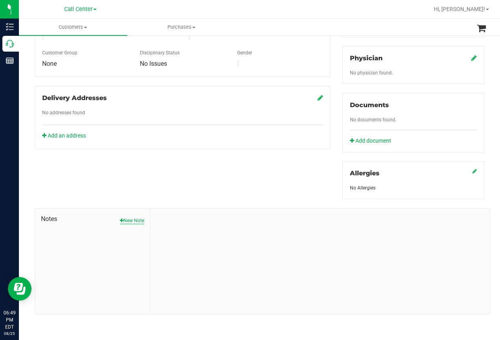
click at [133, 221] on button "New Note" at bounding box center [132, 220] width 24 height 7
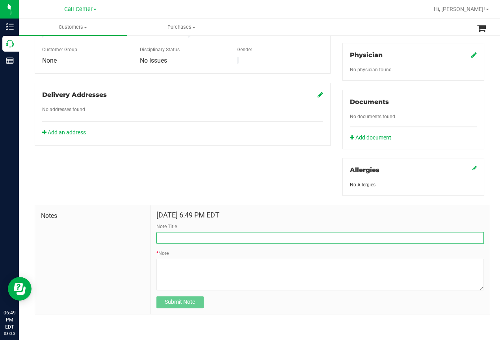
click at [181, 238] on input "Note Title" at bounding box center [321, 238] width 328 height 12
type input "Customer Complaint"
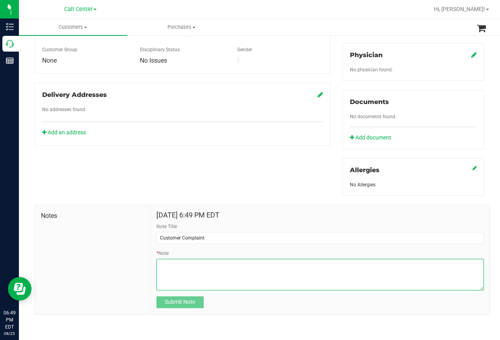
click at [172, 278] on textarea "* Note" at bounding box center [321, 275] width 328 height 32
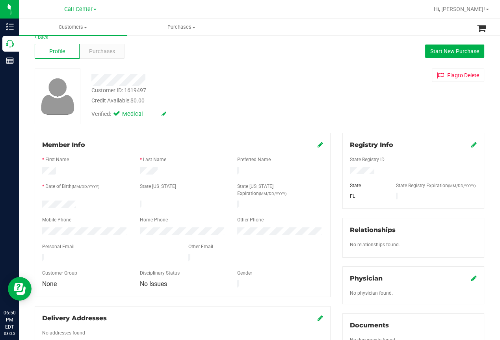
scroll to position [0, 0]
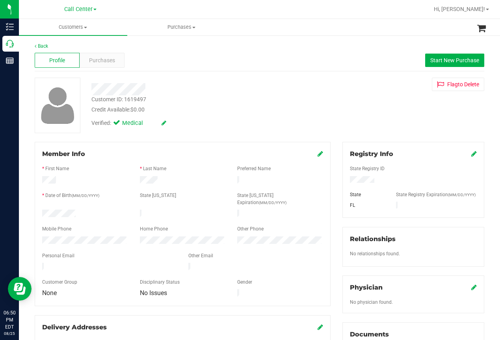
click at [125, 97] on div "Customer ID: 1619497" at bounding box center [118, 99] width 55 height 8
copy div "Customer ID: 1619497"
drag, startPoint x: 283, startPoint y: 112, endPoint x: 277, endPoint y: 125, distance: 15.3
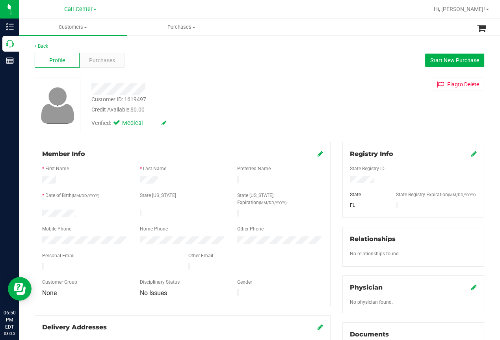
click at [284, 112] on div "Credit Available: $0.00" at bounding box center [200, 110] width 219 height 8
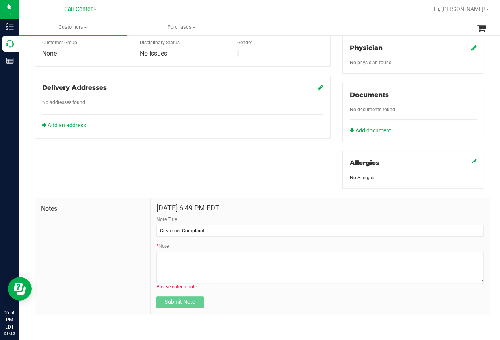
scroll to position [245, 0]
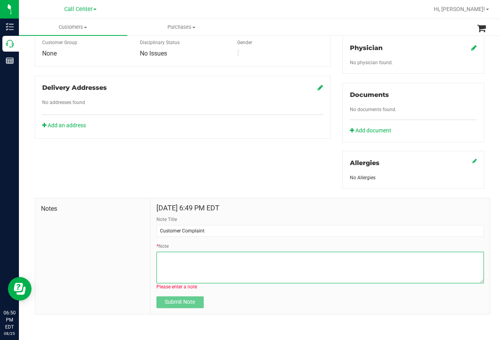
click at [162, 262] on textarea "* Note" at bounding box center [321, 268] width 328 height 32
paste textarea "Customer ID: 1619497"
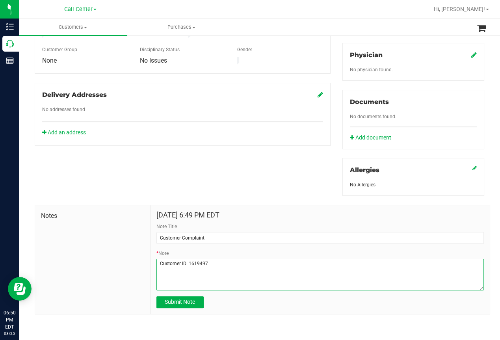
scroll to position [238, 0]
click at [217, 265] on textarea "* Note" at bounding box center [321, 275] width 328 height 32
type textarea "Customer ID: 1619497 called and advised she is missing a [PERSON_NAME], as per …"
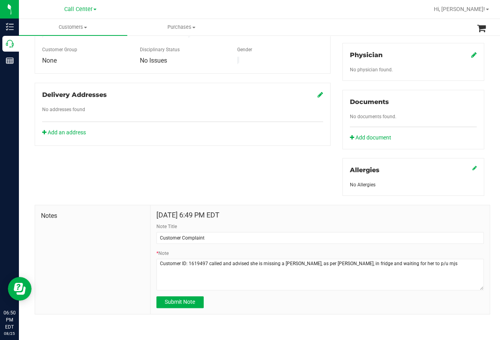
click at [176, 295] on form "[DATE] 6:49 PM EDT Note Title Customer Complaint * Note Submit Note" at bounding box center [321, 259] width 328 height 97
click at [184, 300] on span "Submit Note" at bounding box center [180, 302] width 30 height 6
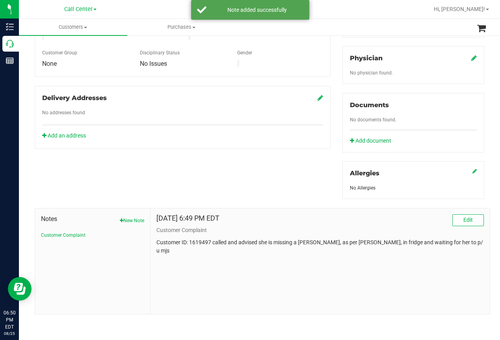
scroll to position [235, 0]
click at [211, 242] on p "Customer ID: 1619497 called and advised she is missing a [PERSON_NAME], as per …" at bounding box center [321, 247] width 328 height 17
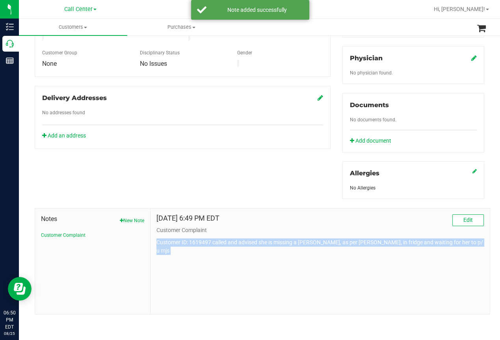
click at [211, 242] on p "Customer ID: 1619497 called and advised she is missing a [PERSON_NAME], as per …" at bounding box center [321, 247] width 328 height 17
copy body "Customer ID: 1619497 called and advised she is missing a [PERSON_NAME], as per …"
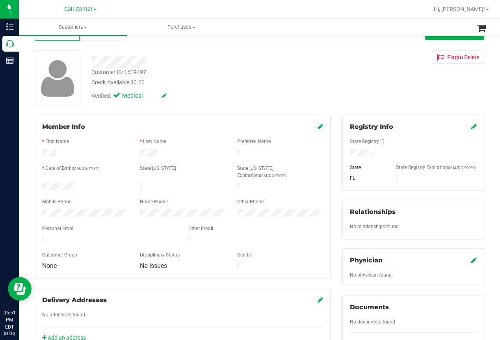
scroll to position [0, 0]
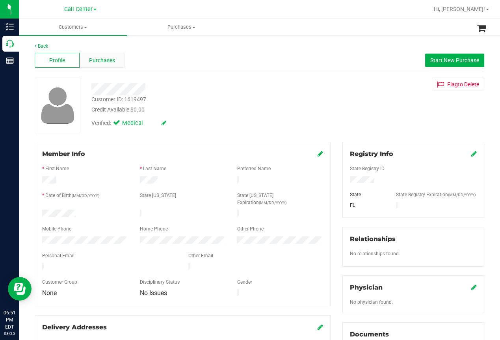
click at [107, 56] on span "Purchases" at bounding box center [102, 60] width 26 height 8
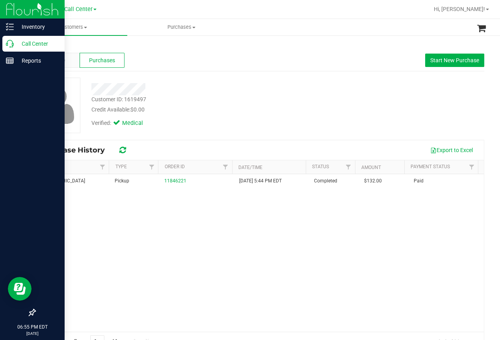
click at [15, 44] on p "Call Center" at bounding box center [37, 43] width 47 height 9
